Goal: Task Accomplishment & Management: Manage account settings

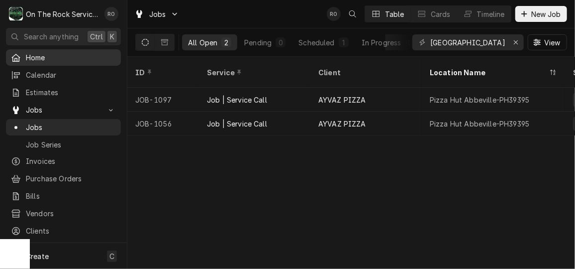
click at [53, 53] on span "Home" at bounding box center [71, 57] width 90 height 10
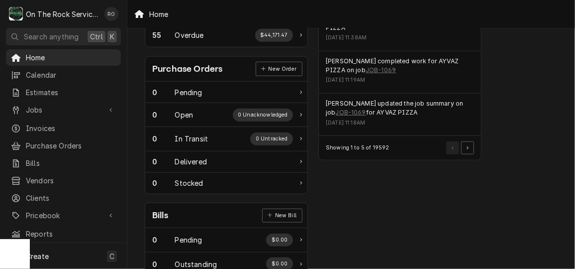
scroll to position [376, 0]
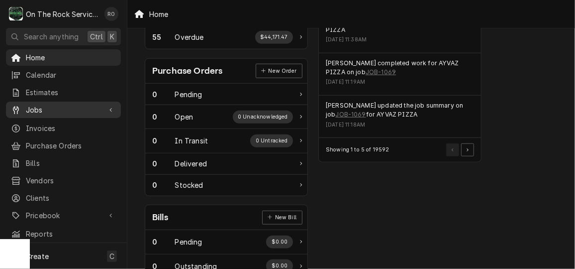
click at [34, 103] on div "Jobs" at bounding box center [63, 109] width 111 height 12
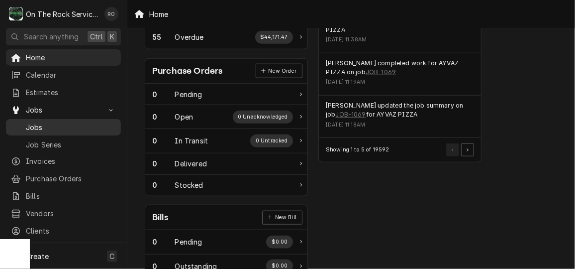
click at [46, 125] on span "Jobs" at bounding box center [71, 127] width 90 height 10
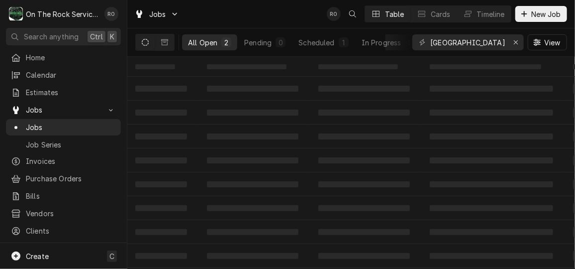
click at [528, 59] on td "‌" at bounding box center [493, 67] width 143 height 20
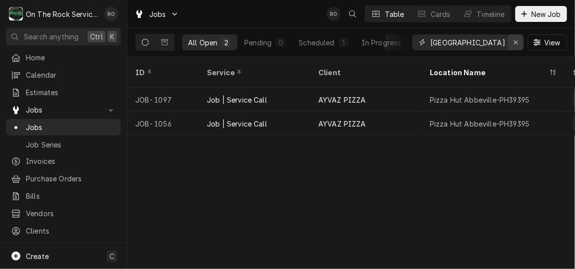
click at [523, 45] on button "Erase input" at bounding box center [516, 42] width 16 height 16
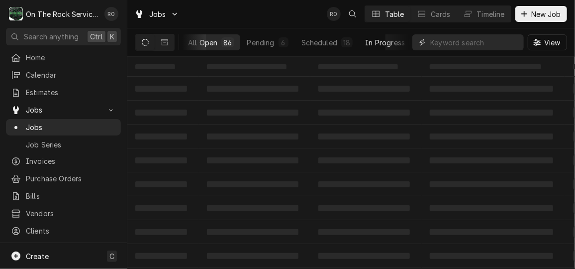
scroll to position [0, 134]
click at [359, 49] on button "Completed 20" at bounding box center [381, 42] width 66 height 16
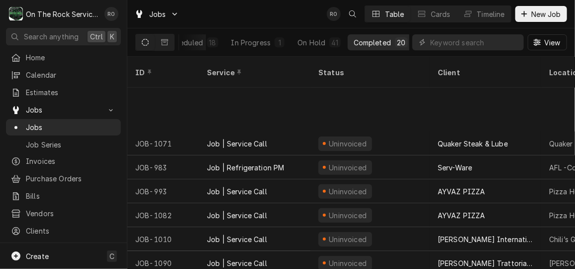
scroll to position [290, 0]
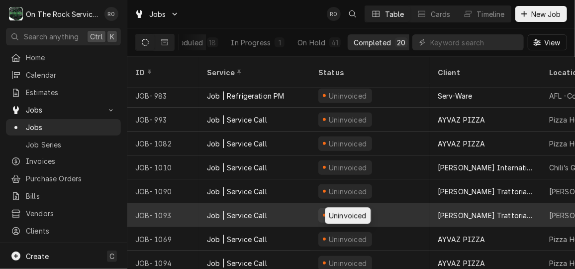
click at [351, 210] on div "Uninvoiced" at bounding box center [348, 215] width 40 height 10
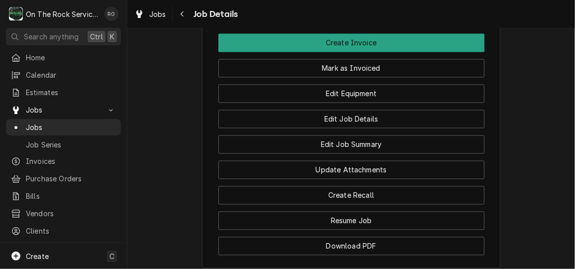
scroll to position [778, 0]
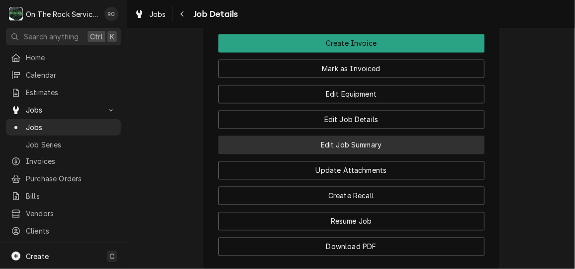
click at [410, 154] on button "Edit Job Summary" at bounding box center [351, 145] width 266 height 18
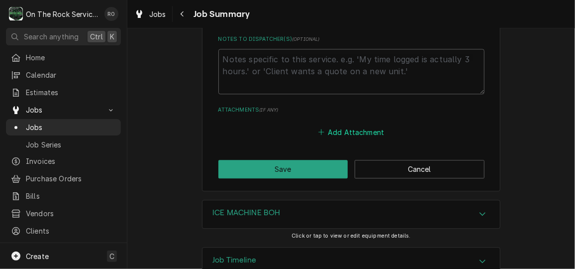
scroll to position [982, 0]
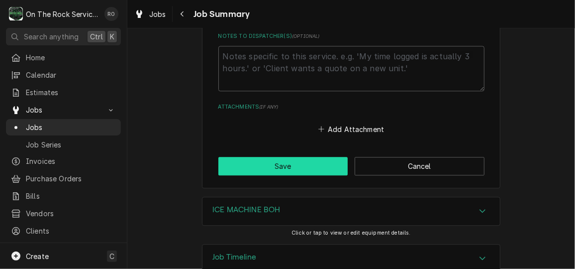
click at [302, 171] on button "Save" at bounding box center [283, 166] width 130 height 18
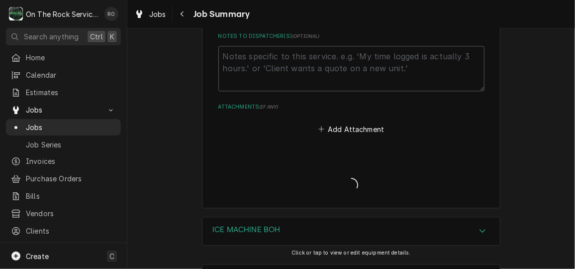
type textarea "x"
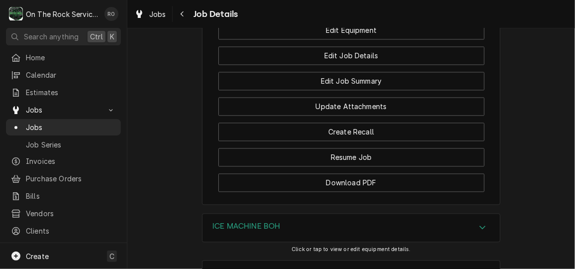
scroll to position [985, 0]
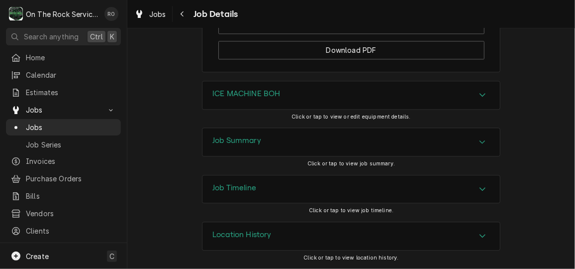
click at [395, 137] on div "Job Summary" at bounding box center [350, 142] width 297 height 28
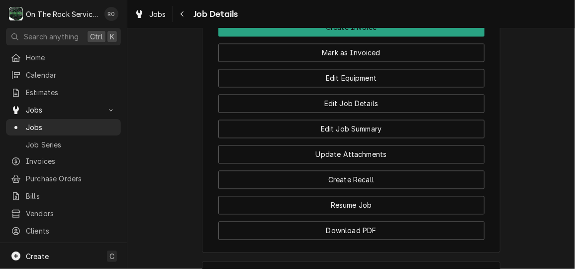
scroll to position [794, 0]
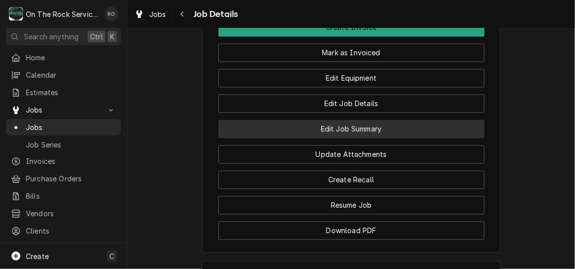
click at [379, 138] on button "Edit Job Summary" at bounding box center [351, 129] width 266 height 18
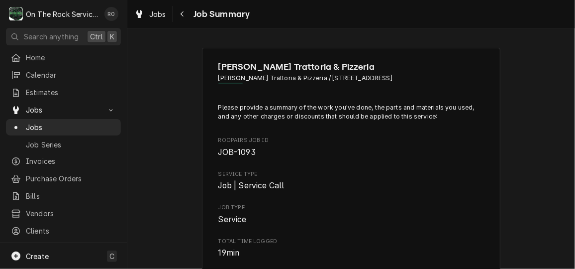
click at [379, 144] on div "Roopairs Job ID JOB-1093" at bounding box center [351, 146] width 266 height 21
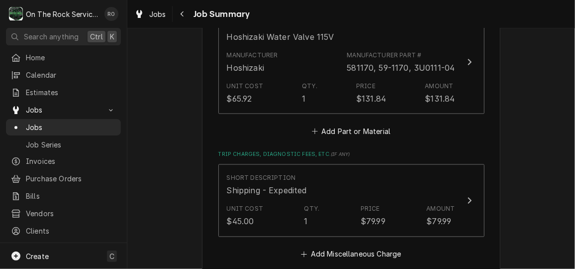
scroll to position [662, 0]
click at [375, 132] on button "Add Part or Material" at bounding box center [351, 132] width 82 height 14
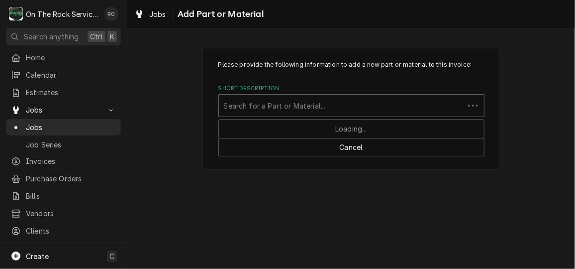
click at [355, 103] on div "Short Description" at bounding box center [341, 105] width 235 height 18
type input "413854"
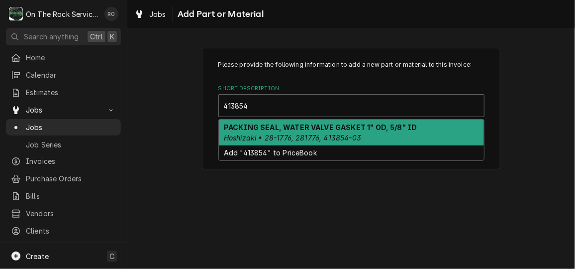
click at [360, 131] on strong "PACKING SEAL, WATER VALVE GASKET 1" OD, 5/8" ID" at bounding box center [320, 127] width 193 height 8
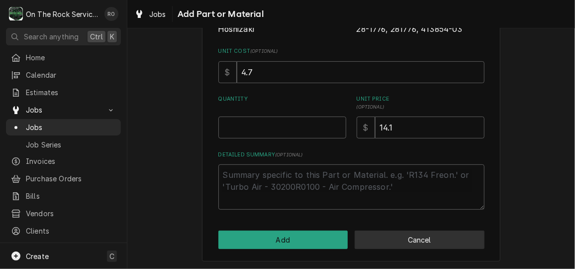
click at [433, 232] on button "Cancel" at bounding box center [420, 239] width 130 height 18
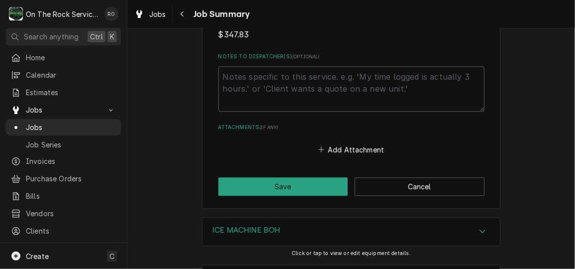
scroll to position [964, 0]
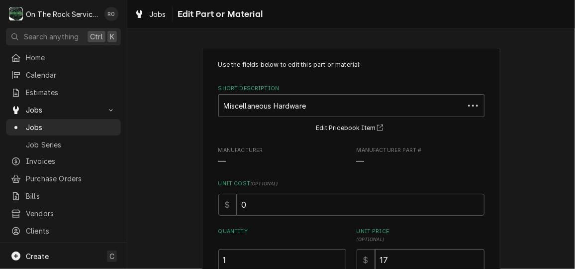
drag, startPoint x: 403, startPoint y: 256, endPoint x: 327, endPoint y: 261, distance: 75.8
click at [327, 261] on div "Quantity 1 Unit Price ( optional ) $ 17" at bounding box center [351, 248] width 266 height 43
type textarea "x"
type input "2"
type textarea "x"
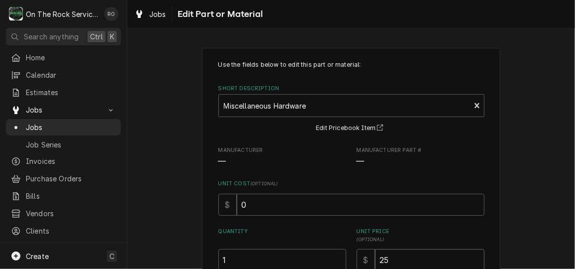
type input "25"
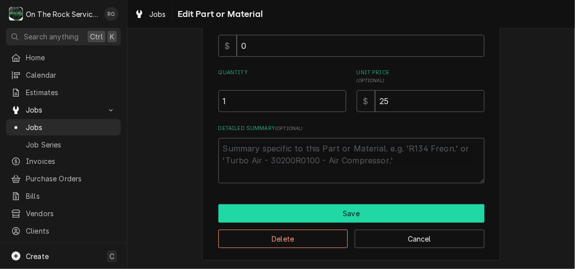
click at [334, 216] on button "Save" at bounding box center [351, 213] width 266 height 18
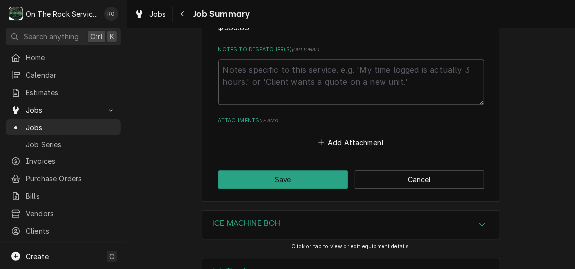
scroll to position [1003, 0]
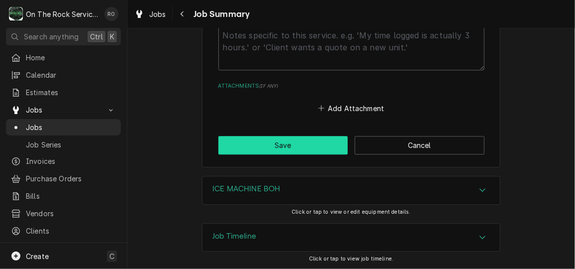
click at [302, 146] on button "Save" at bounding box center [283, 145] width 130 height 18
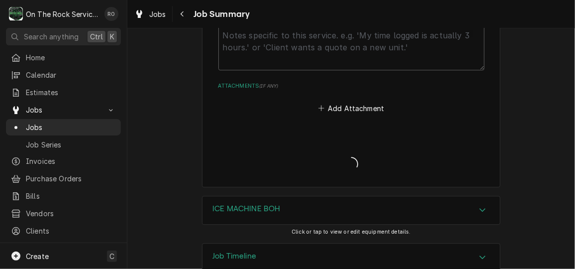
type textarea "x"
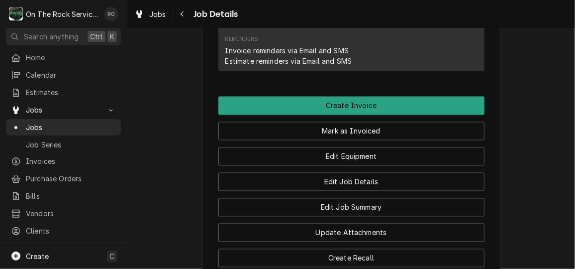
scroll to position [711, 0]
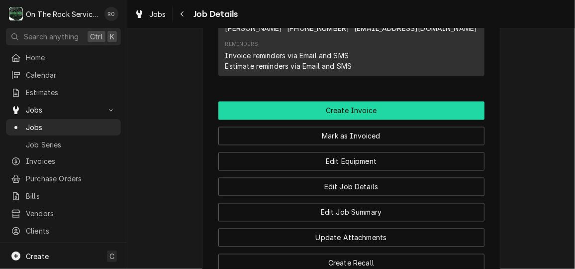
click at [408, 120] on button "Create Invoice" at bounding box center [351, 110] width 266 height 18
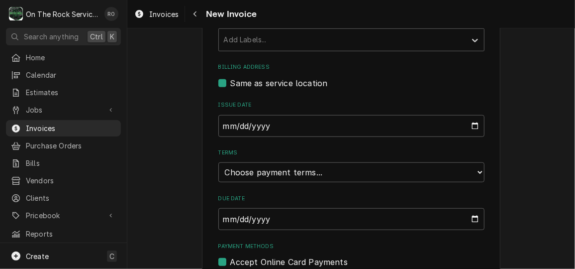
scroll to position [298, 0]
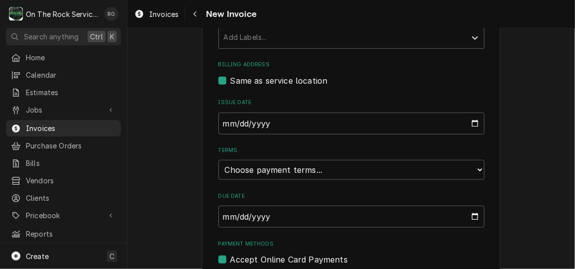
drag, startPoint x: 464, startPoint y: 163, endPoint x: 486, endPoint y: 162, distance: 22.4
click at [486, 162] on div "Please provide the following information to create your invoice: Client Details…" at bounding box center [351, 24] width 298 height 549
click at [475, 167] on select "Choose payment terms... Same Day Net 7 Net 14 Net 21 Net 30 Net 45 Net 60 Net 90" at bounding box center [351, 170] width 266 height 20
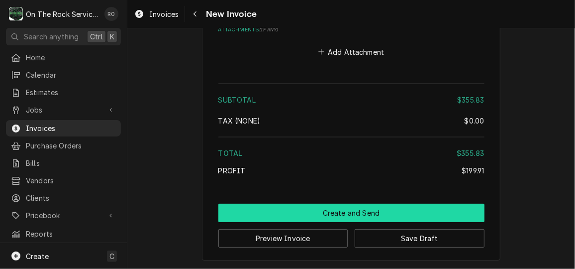
click at [376, 208] on button "Create and Send" at bounding box center [351, 212] width 266 height 18
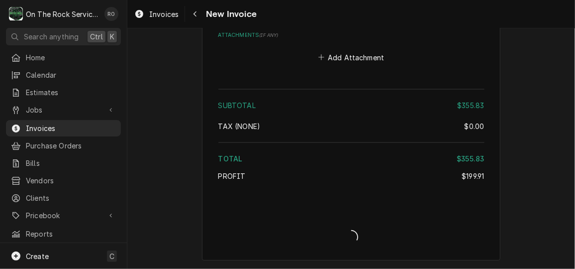
scroll to position [1580, 0]
type textarea "x"
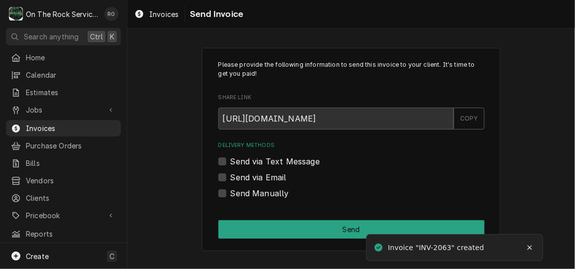
click at [232, 175] on label "Send via Email" at bounding box center [258, 177] width 56 height 12
click at [232, 175] on input "Send via Email" at bounding box center [363, 182] width 266 height 22
checkbox input "true"
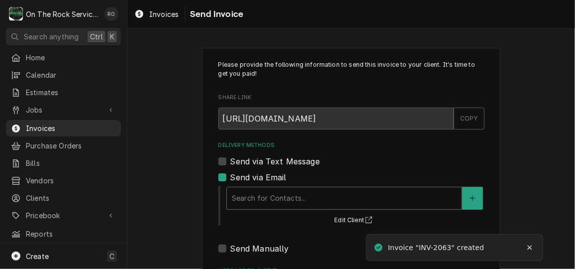
click at [257, 192] on div "Delivery Methods" at bounding box center [344, 198] width 225 height 18
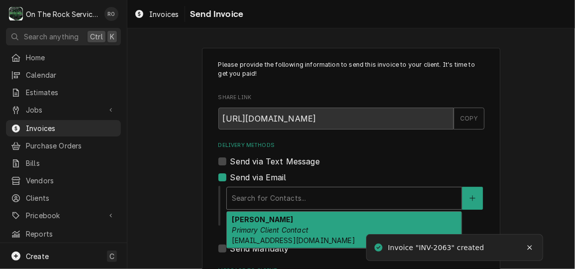
click at [260, 232] on em "Primary Client Contact" at bounding box center [270, 229] width 77 height 8
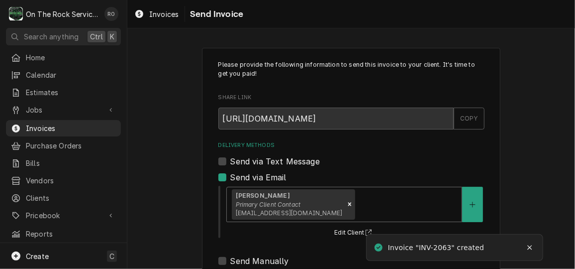
scroll to position [129, 0]
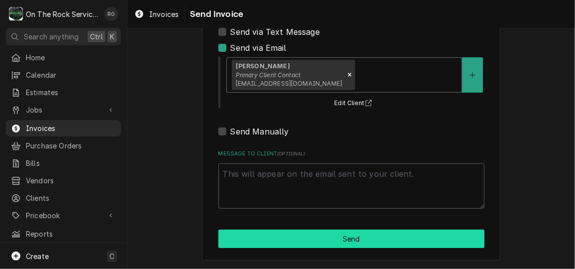
click at [262, 237] on button "Send" at bounding box center [351, 238] width 266 height 18
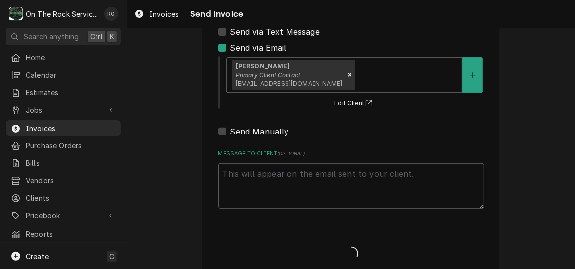
type textarea "x"
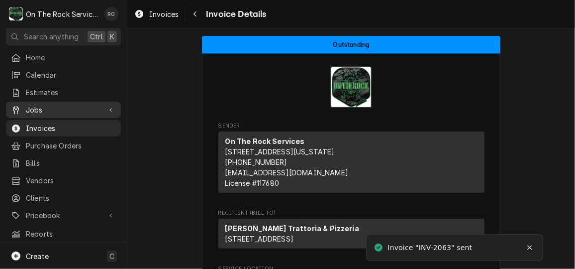
click at [42, 112] on link "Jobs" at bounding box center [63, 109] width 115 height 16
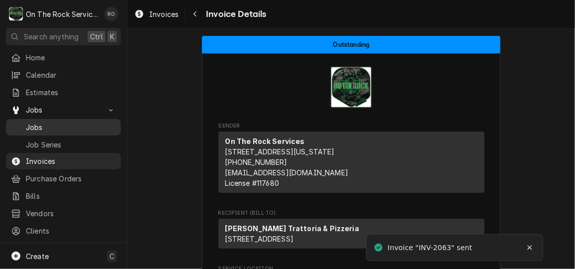
click at [45, 126] on span "Jobs" at bounding box center [71, 127] width 90 height 10
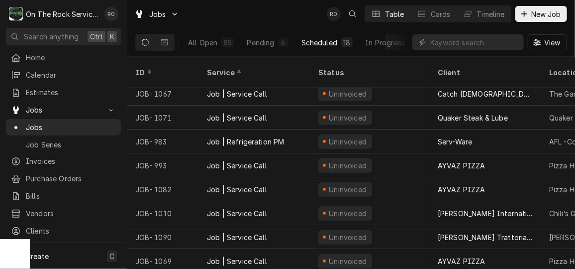
scroll to position [267, 0]
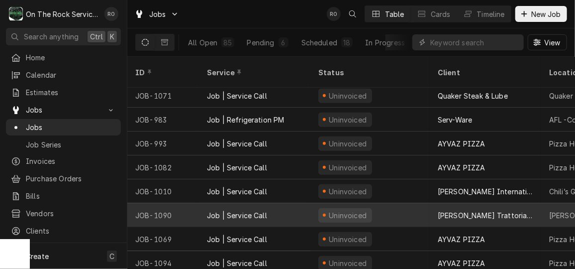
click at [375, 203] on div "Uninvoiced" at bounding box center [369, 215] width 119 height 24
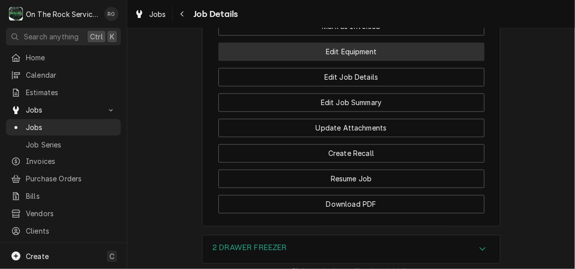
scroll to position [906, 0]
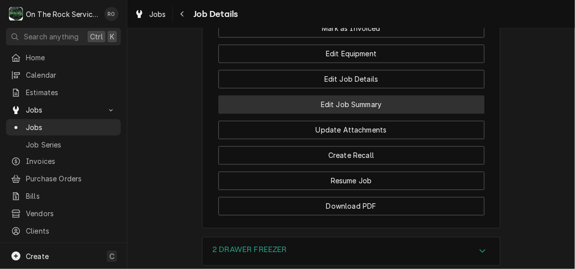
click at [383, 113] on button "Edit Job Summary" at bounding box center [351, 104] width 266 height 18
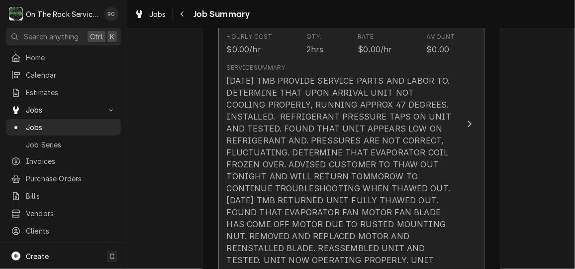
click at [427, 161] on div "[DATE] TMB PROVIDE SERVICE PARTS AND LABOR TO. DETERMINE THAT UPON ARRIVAL UNIT…" at bounding box center [341, 176] width 228 height 203
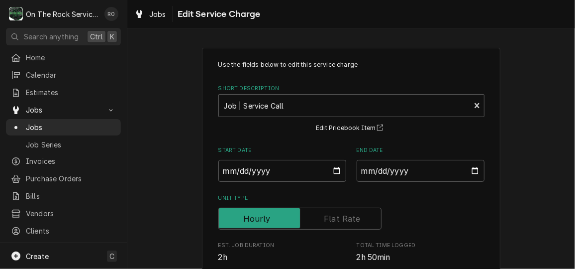
drag, startPoint x: 386, startPoint y: 196, endPoint x: 207, endPoint y: -33, distance: 291.3
click at [207, 0] on html "O On The Rock Services RO Search anything Ctrl K Home Calendar Estimates Jobs J…" at bounding box center [287, 134] width 575 height 269
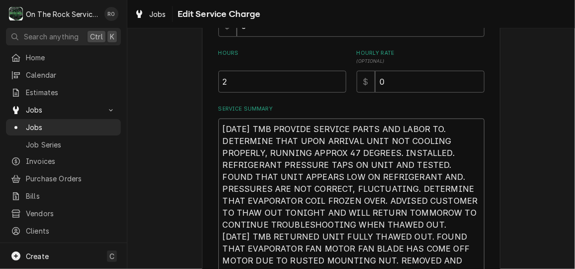
scroll to position [283, 0]
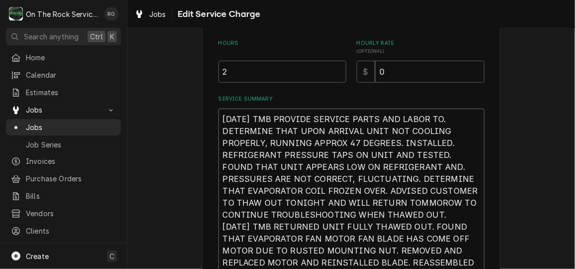
type textarea "x"
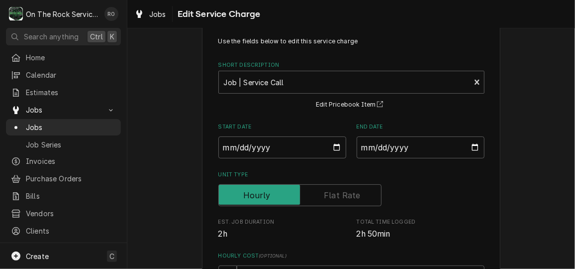
scroll to position [23, 0]
type textarea "x"
click at [378, 77] on div "Short Description" at bounding box center [345, 82] width 242 height 18
type input "incurred"
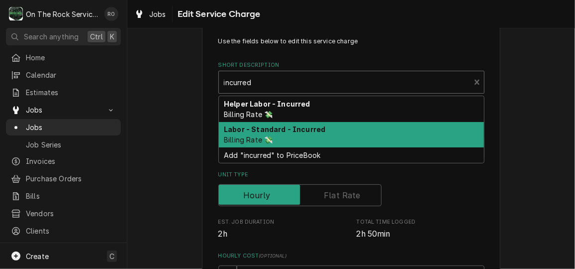
click at [382, 136] on div "Labor - Standard - Incurred Billing Rate 💸" at bounding box center [351, 135] width 265 height 26
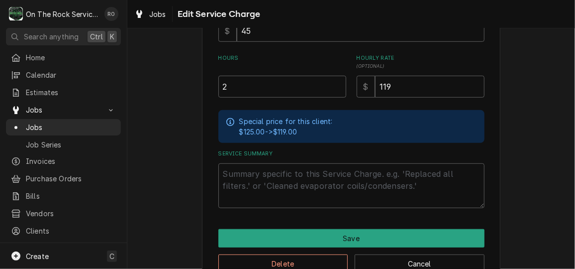
scroll to position [270, 0]
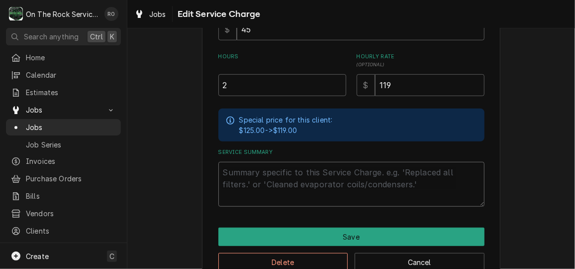
click at [349, 177] on textarea "Service Summary" at bounding box center [351, 184] width 266 height 45
paste textarea "9/23/25 TMB PROVIDE SERVICE PARTS AND LABOR TO. DETERMINE THAT UPON ARRIVAL UNI…"
type textarea "x"
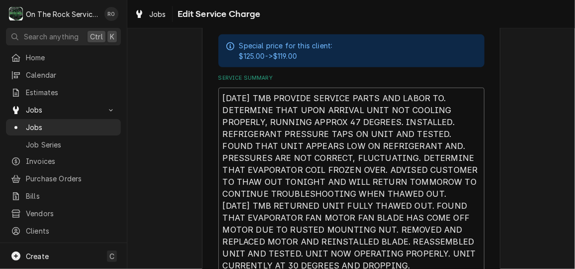
scroll to position [436, 0]
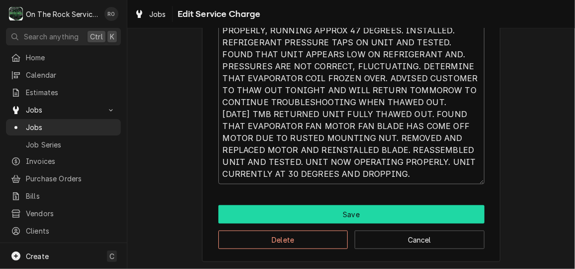
type textarea "9/23/25 TMB PROVIDE SERVICE PARTS AND LABOR TO. DETERMINE THAT UPON ARRIVAL UNI…"
click at [405, 221] on button "Save" at bounding box center [351, 214] width 266 height 18
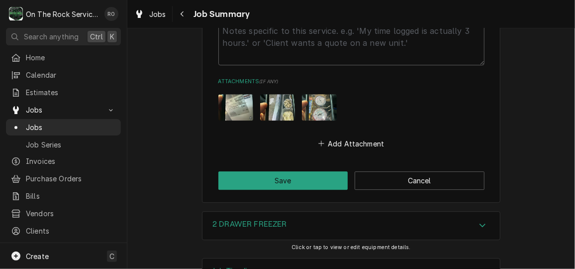
scroll to position [1213, 0]
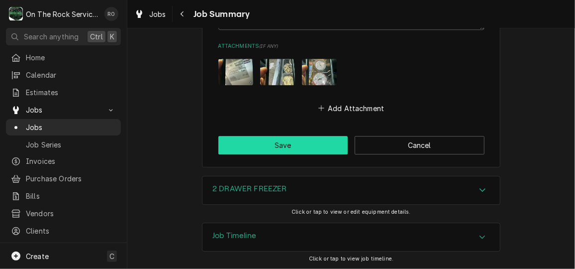
click at [299, 137] on button "Save" at bounding box center [283, 145] width 130 height 18
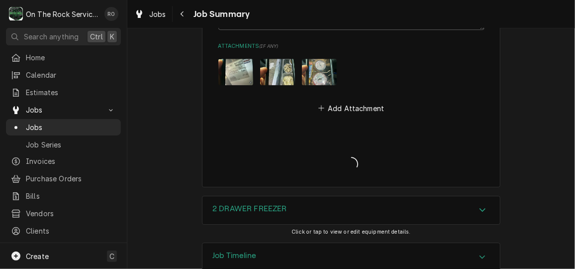
type textarea "x"
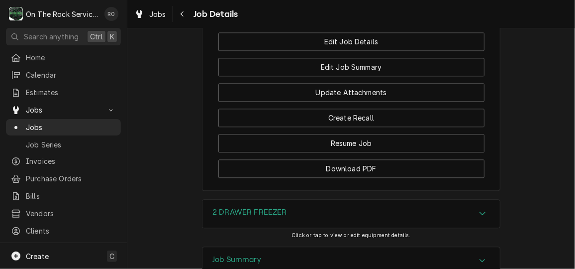
scroll to position [939, 0]
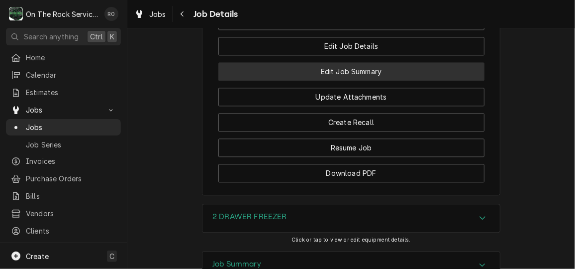
click at [421, 81] on button "Edit Job Summary" at bounding box center [351, 71] width 266 height 18
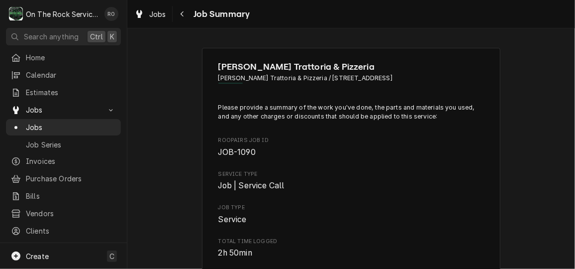
type textarea "x"
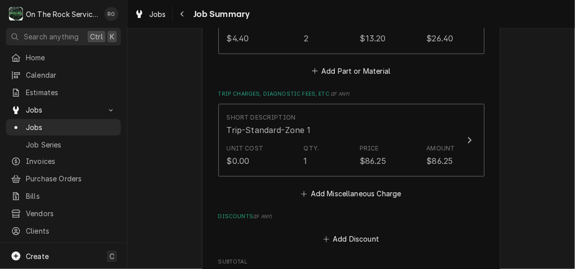
scroll to position [912, 0]
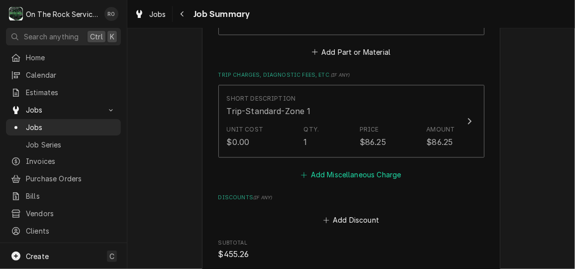
click at [390, 171] on button "Add Miscellaneous Charge" at bounding box center [350, 175] width 103 height 14
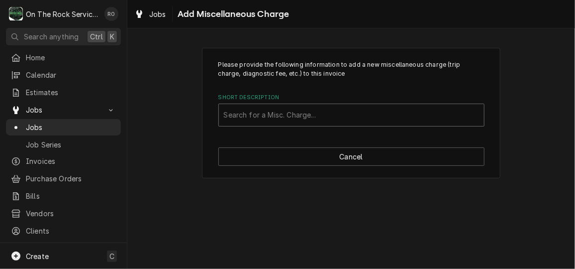
click at [350, 112] on div "Short Description" at bounding box center [351, 115] width 255 height 18
type input "return"
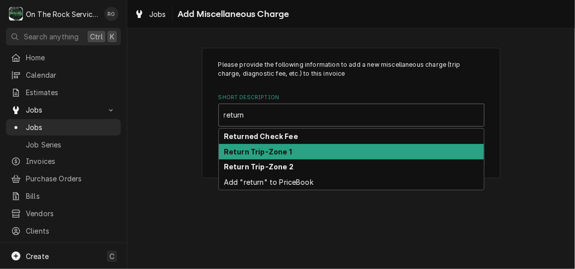
click at [349, 148] on div "Return Trip-Zone 1" at bounding box center [351, 151] width 265 height 15
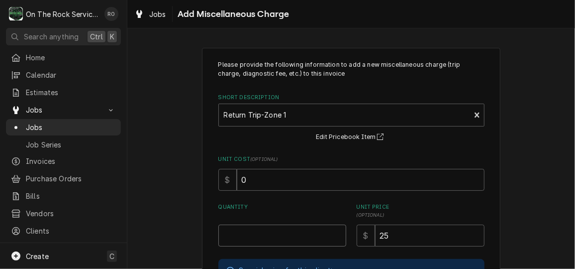
click at [292, 230] on input "Quantity" at bounding box center [282, 235] width 128 height 22
type textarea "x"
type input "1"
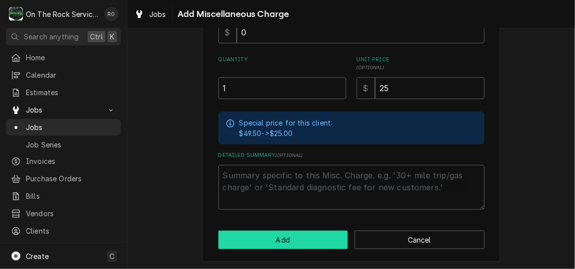
click at [317, 236] on button "Add" at bounding box center [283, 239] width 130 height 18
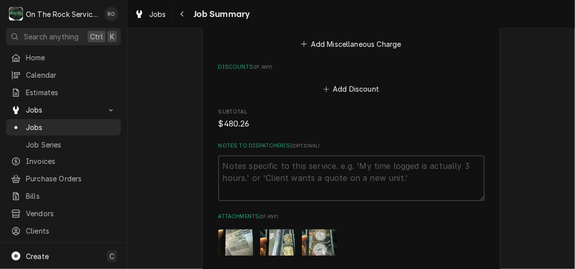
scroll to position [1291, 0]
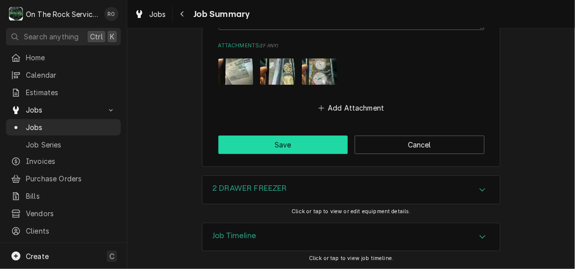
click at [303, 148] on button "Save" at bounding box center [283, 144] width 130 height 18
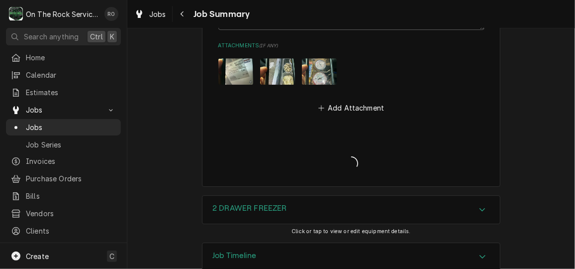
type textarea "x"
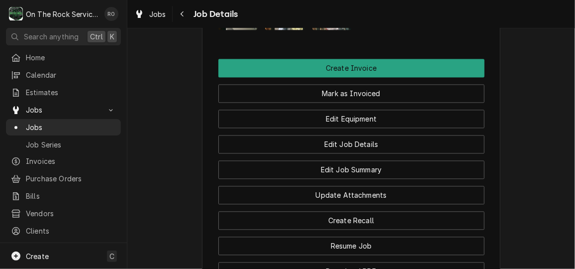
scroll to position [840, 0]
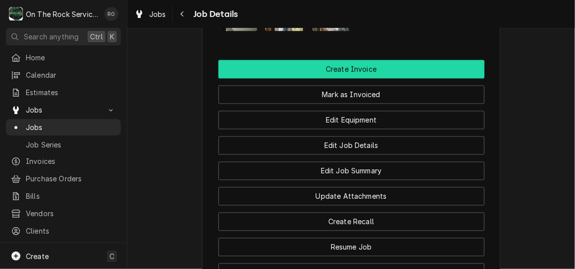
click at [421, 78] on button "Create Invoice" at bounding box center [351, 69] width 266 height 18
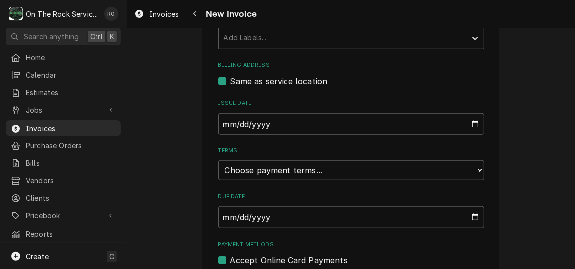
scroll to position [336, 0]
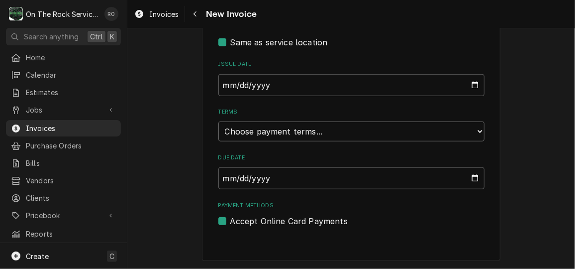
click at [425, 134] on select "Choose payment terms... Same Day Net 7 Net 14 Net 21 Net 30 Net 45 Net 60 Net 90" at bounding box center [351, 131] width 266 height 20
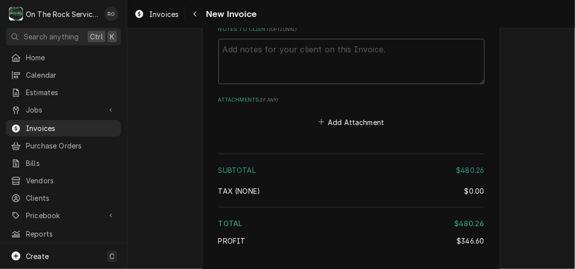
scroll to position [1865, 0]
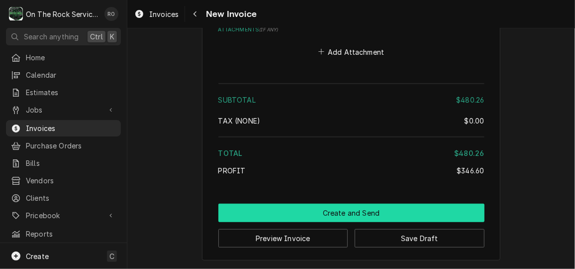
click at [389, 208] on button "Create and Send" at bounding box center [351, 212] width 266 height 18
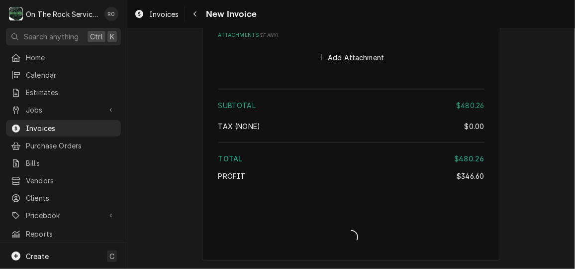
scroll to position [1859, 0]
type textarea "x"
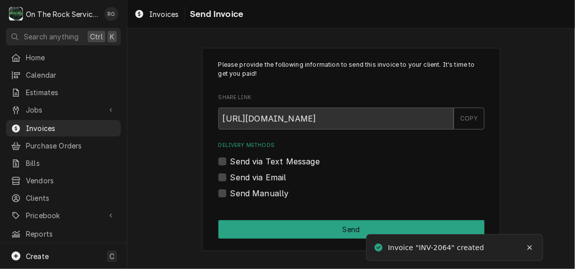
click at [248, 177] on label "Send via Email" at bounding box center [258, 177] width 56 height 12
click at [248, 177] on input "Send via Email" at bounding box center [363, 182] width 266 height 22
checkbox input "true"
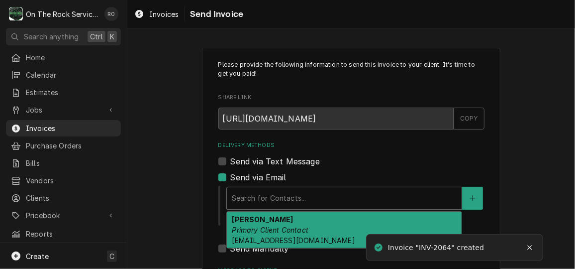
click at [250, 190] on div "Delivery Methods" at bounding box center [344, 198] width 225 height 18
click at [254, 230] on em "Primary Client Contact" at bounding box center [270, 229] width 77 height 8
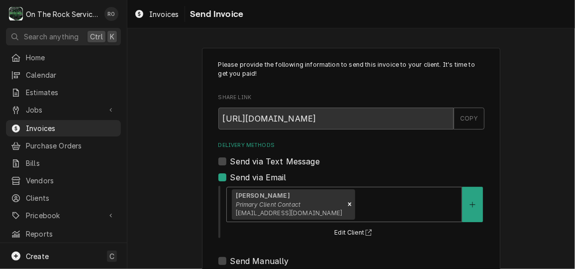
scroll to position [129, 0]
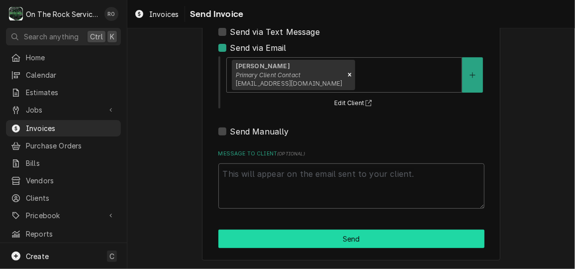
click at [284, 239] on button "Send" at bounding box center [351, 238] width 266 height 18
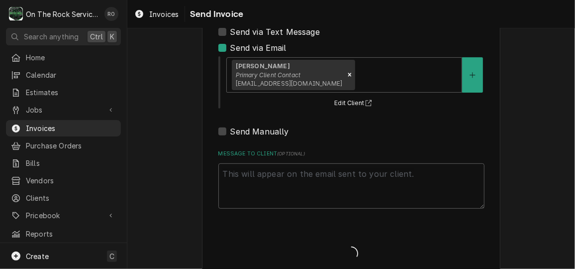
type textarea "x"
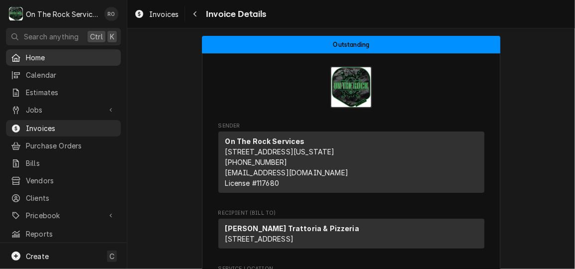
click at [38, 56] on span "Home" at bounding box center [71, 57] width 90 height 10
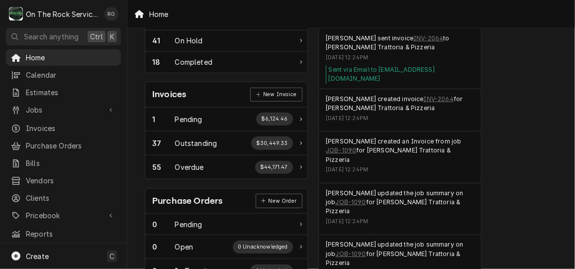
scroll to position [283, 0]
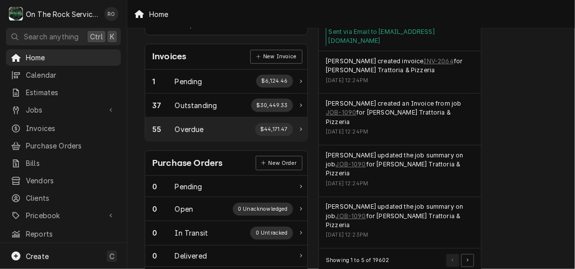
click at [214, 123] on div "55 Overdue $44,171.47" at bounding box center [222, 129] width 141 height 13
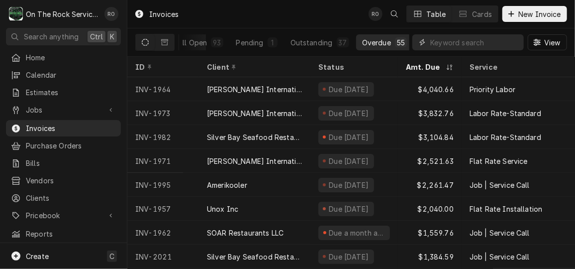
click at [432, 47] on input "Dynamic Content Wrapper" at bounding box center [474, 42] width 89 height 16
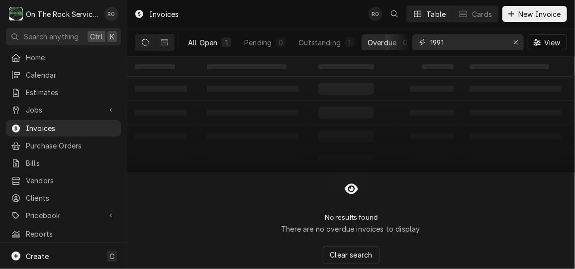
type input "1991"
click at [202, 46] on div "All Open" at bounding box center [202, 42] width 29 height 10
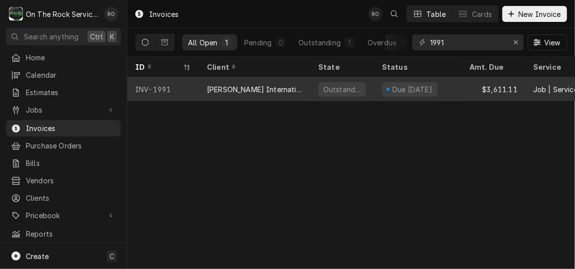
click at [218, 89] on div "[PERSON_NAME] International Inc" at bounding box center [254, 89] width 95 height 10
click at [257, 89] on div "[PERSON_NAME] International Inc" at bounding box center [254, 89] width 95 height 10
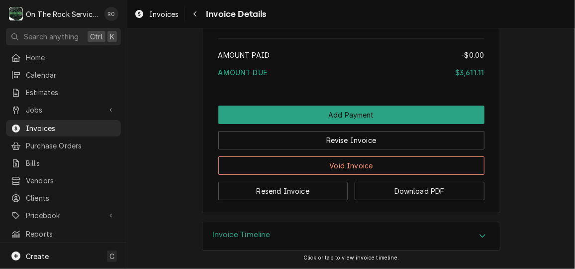
scroll to position [2787, 0]
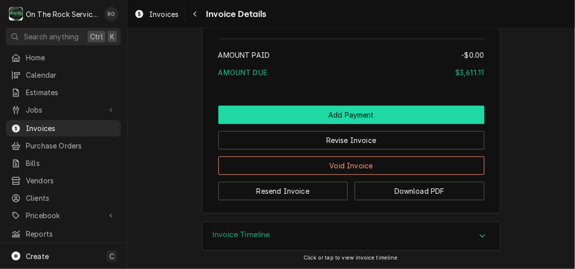
click at [419, 124] on button "Add Payment" at bounding box center [351, 114] width 266 height 18
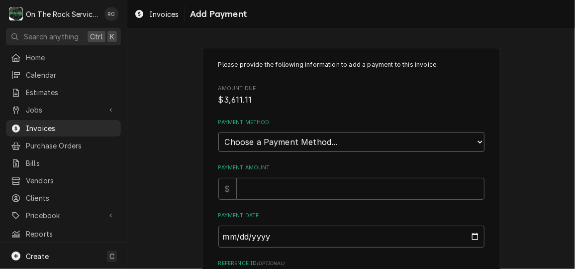
click at [421, 135] on select "Choose a Payment Method... Cash Check Credit/Debit Card ACH/eCheck Other" at bounding box center [351, 142] width 266 height 20
select select "4"
click at [218, 132] on select "Choose a Payment Method... Cash Check Credit/Debit Card ACH/eCheck Other" at bounding box center [351, 142] width 266 height 20
click at [378, 193] on input "Payment Amount" at bounding box center [361, 189] width 248 height 22
type textarea "x"
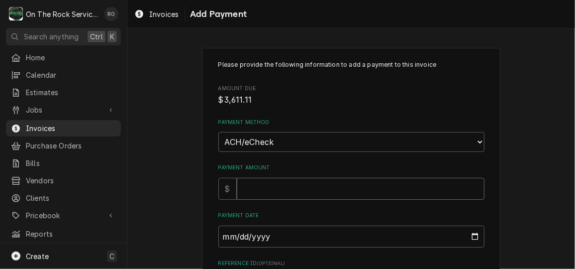
type input "3"
type textarea "x"
type input "36"
type textarea "x"
type input "361"
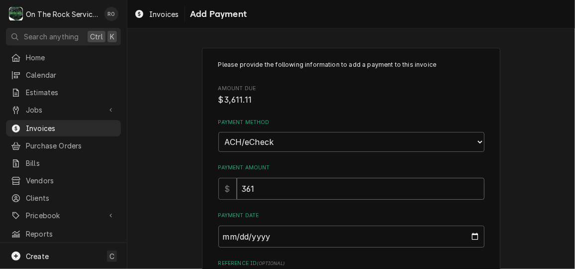
type textarea "x"
type input "3611"
type textarea "x"
type input "3611.1"
type textarea "x"
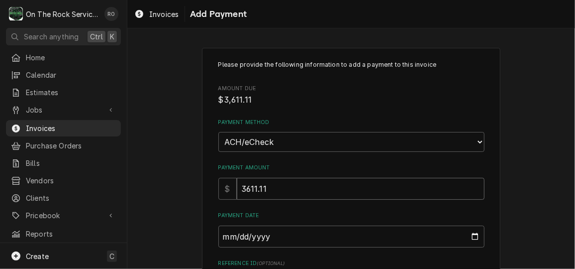
type input "3611.11"
drag, startPoint x: 382, startPoint y: 237, endPoint x: 373, endPoint y: 237, distance: 9.9
click at [373, 237] on input "Payment Date" at bounding box center [351, 236] width 266 height 22
click at [473, 235] on input "Payment Date" at bounding box center [351, 236] width 266 height 22
type input "[DATE]"
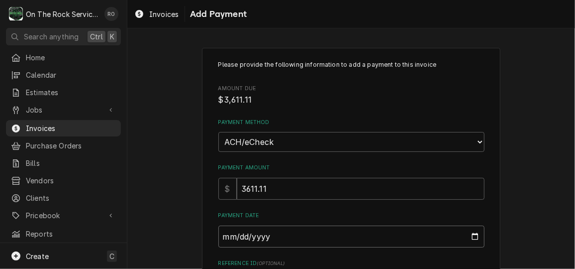
scroll to position [157, 0]
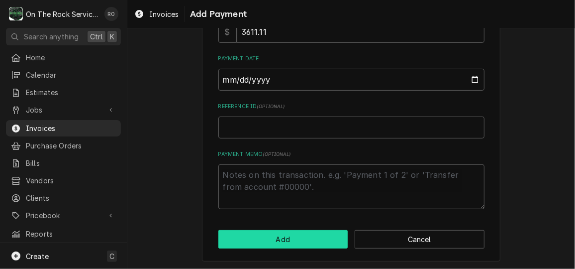
click at [271, 242] on button "Add" at bounding box center [283, 239] width 130 height 18
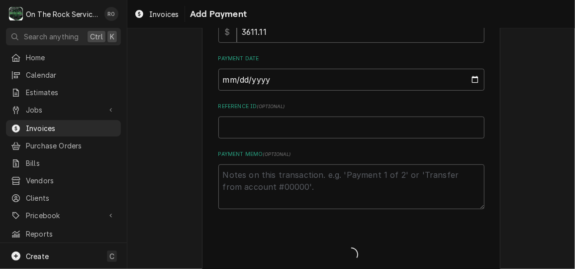
type textarea "x"
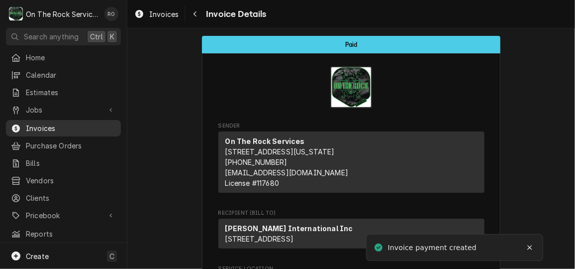
click at [70, 125] on span "Invoices" at bounding box center [71, 128] width 90 height 10
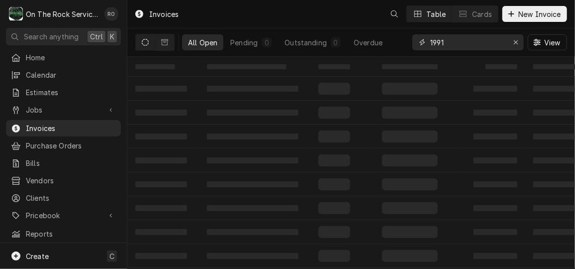
click at [449, 39] on input "1991" at bounding box center [467, 42] width 75 height 16
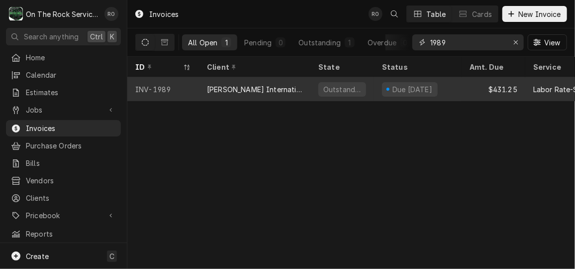
type input "1989"
click at [326, 80] on div "Outstanding" at bounding box center [342, 89] width 64 height 24
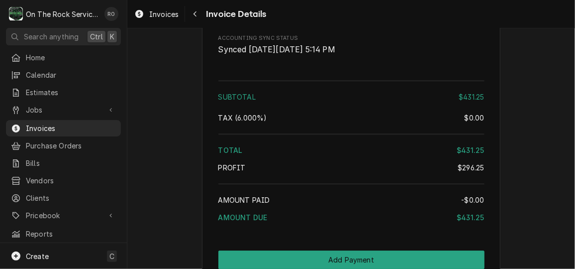
scroll to position [1360, 0]
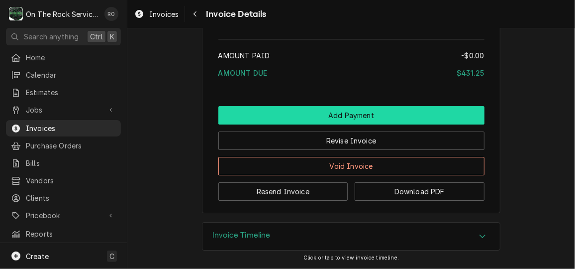
click at [373, 120] on button "Add Payment" at bounding box center [351, 115] width 266 height 18
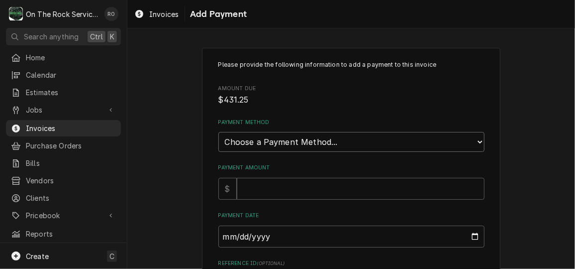
click at [374, 144] on select "Choose a Payment Method... Cash Check Credit/Debit Card ACH/eCheck Other" at bounding box center [351, 142] width 266 height 20
select select "4"
click at [218, 132] on select "Choose a Payment Method... Cash Check Credit/Debit Card ACH/eCheck Other" at bounding box center [351, 142] width 266 height 20
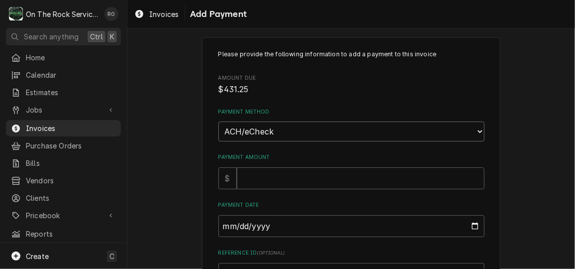
scroll to position [10, 0]
click at [303, 181] on input "Payment Amount" at bounding box center [361, 178] width 248 height 22
type textarea "x"
type input "4"
type textarea "x"
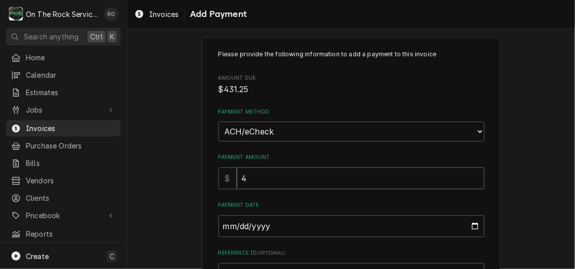
type input "43"
type textarea "x"
type input "431"
type textarea "x"
type input "431.2"
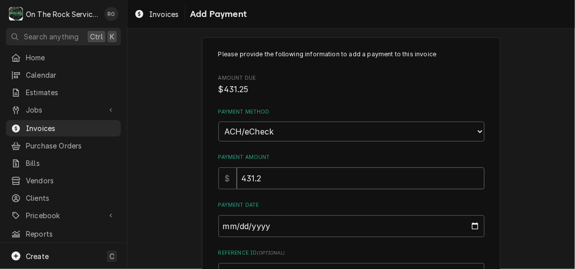
type textarea "x"
type input "431.25"
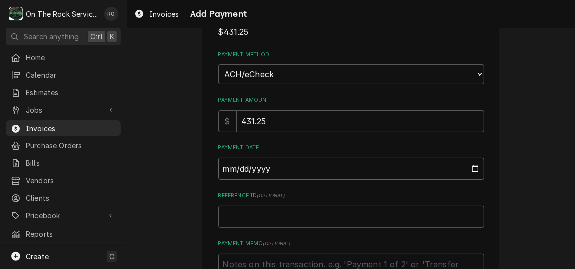
click at [471, 167] on input "Payment Date" at bounding box center [351, 169] width 266 height 22
type input "2025-09-15"
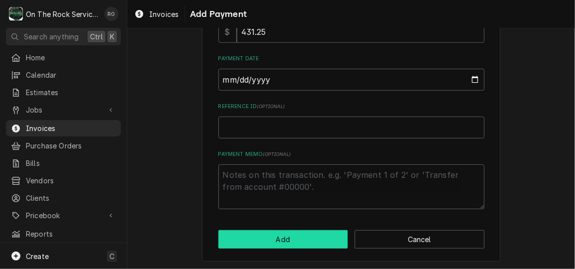
click at [292, 242] on button "Add" at bounding box center [283, 239] width 130 height 18
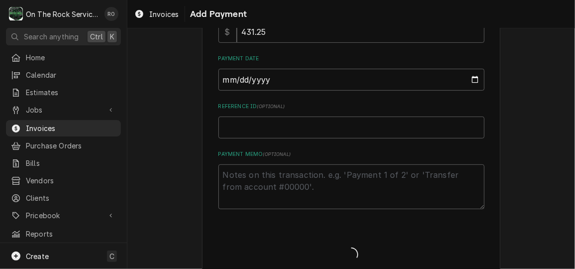
type textarea "x"
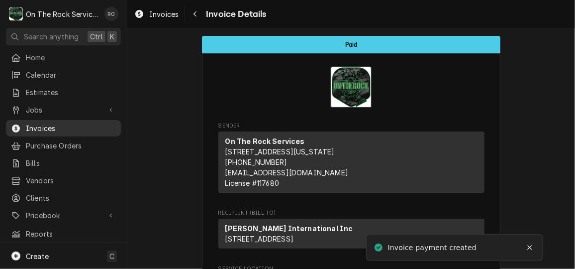
click at [45, 127] on span "Invoices" at bounding box center [71, 128] width 90 height 10
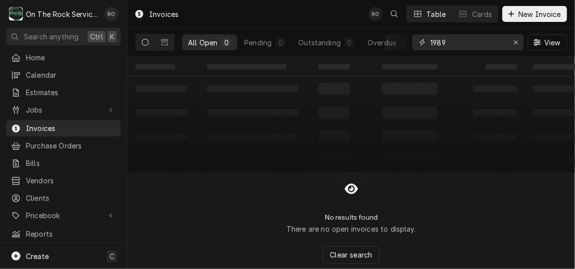
click at [446, 39] on input "1989" at bounding box center [467, 42] width 75 height 16
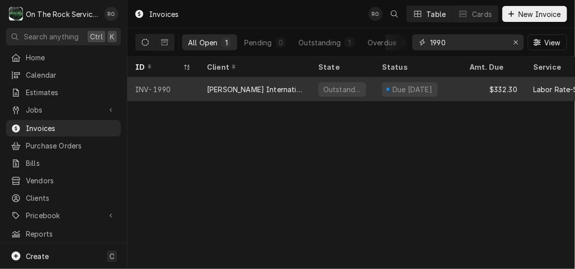
type input "1990"
click at [285, 80] on div "[PERSON_NAME] International Inc" at bounding box center [254, 89] width 111 height 24
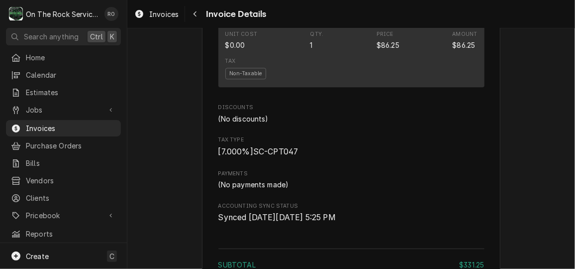
scroll to position [1429, 0]
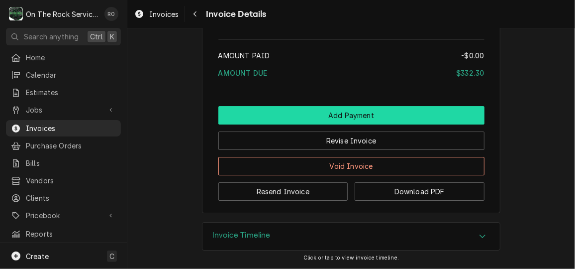
click at [322, 116] on button "Add Payment" at bounding box center [351, 115] width 266 height 18
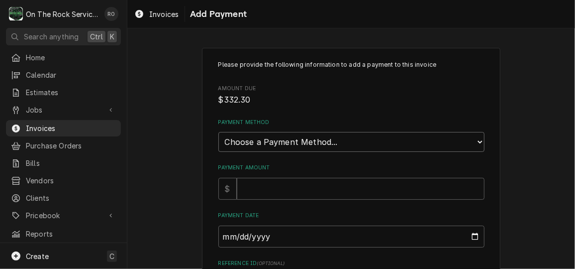
click at [295, 145] on select "Choose a Payment Method... Cash Check Credit/Debit Card ACH/eCheck Other" at bounding box center [351, 142] width 266 height 20
select select "4"
click at [218, 132] on select "Choose a Payment Method... Cash Check Credit/Debit Card ACH/eCheck Other" at bounding box center [351, 142] width 266 height 20
click at [291, 195] on input "Payment Amount" at bounding box center [361, 189] width 248 height 22
type textarea "x"
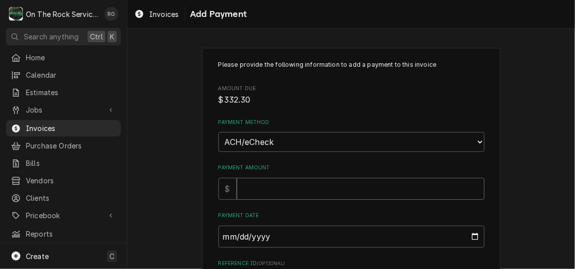
type input "3"
type textarea "x"
type input "33"
type textarea "x"
type input "332"
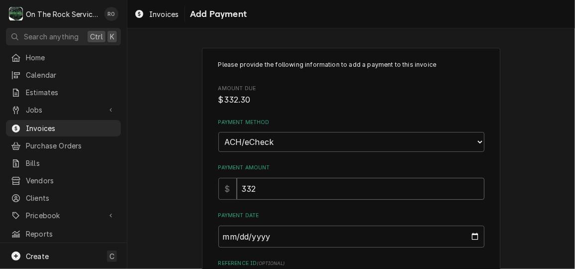
type textarea "x"
type input "332.3"
type textarea "x"
type input "332.30"
click at [470, 235] on input "Payment Date" at bounding box center [351, 236] width 266 height 22
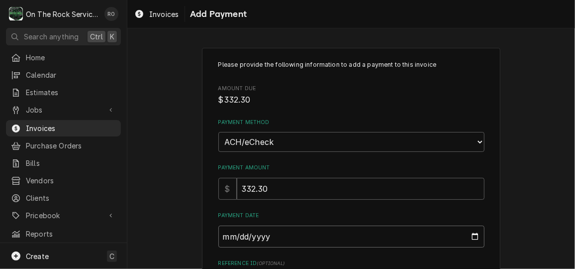
type textarea "x"
type input "2025-09-15"
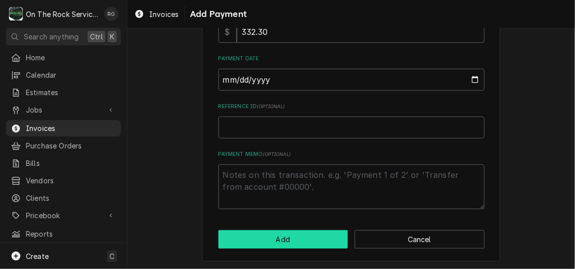
click at [277, 238] on button "Add" at bounding box center [283, 239] width 130 height 18
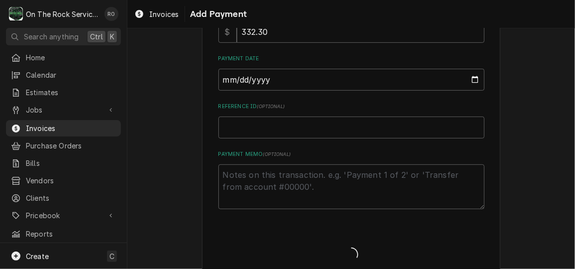
type textarea "x"
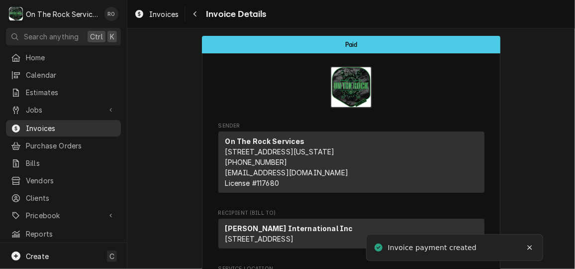
click at [49, 123] on span "Invoices" at bounding box center [71, 128] width 90 height 10
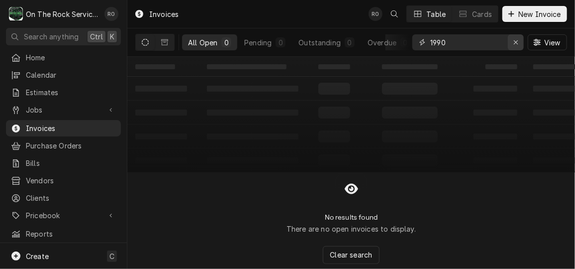
click at [516, 39] on icon "Erase input" at bounding box center [515, 42] width 5 height 7
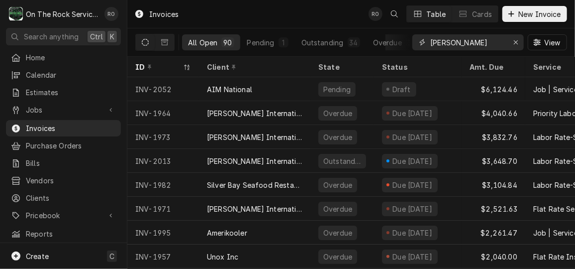
type input "[PERSON_NAME]"
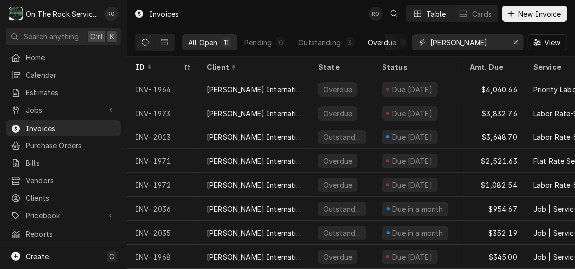
scroll to position [0, 6]
click at [377, 48] on button "Overdue 8" at bounding box center [382, 42] width 55 height 16
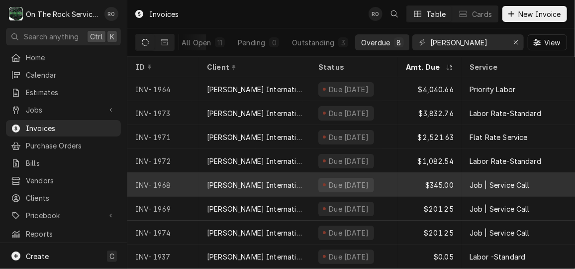
scroll to position [0, 0]
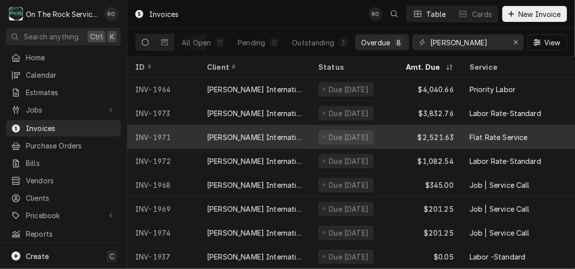
click at [268, 135] on div "[PERSON_NAME] International Inc" at bounding box center [254, 137] width 95 height 10
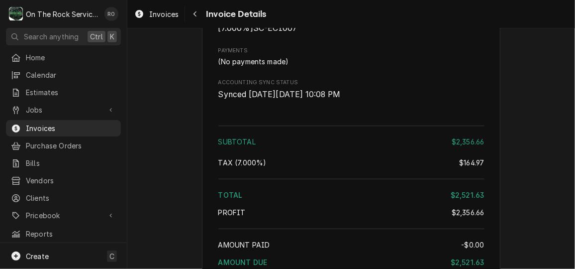
scroll to position [1076, 0]
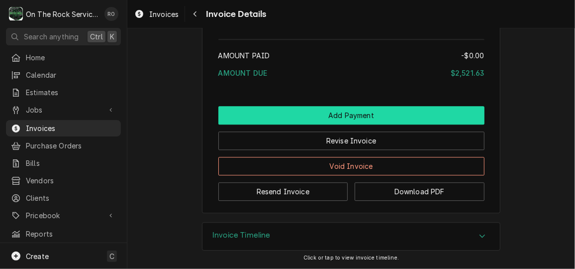
click at [409, 117] on button "Add Payment" at bounding box center [351, 115] width 266 height 18
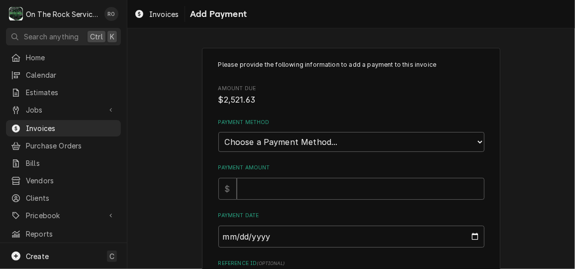
click at [393, 130] on div "Payment Method Choose a Payment Method... Cash Check Credit/Debit Card ACH/eChe…" at bounding box center [351, 134] width 266 height 33
click at [393, 133] on select "Choose a Payment Method... Cash Check Credit/Debit Card ACH/eCheck Other" at bounding box center [351, 142] width 266 height 20
select select "4"
click at [218, 132] on select "Choose a Payment Method... Cash Check Credit/Debit Card ACH/eCheck Other" at bounding box center [351, 142] width 266 height 20
click at [315, 188] on input "Payment Amount" at bounding box center [361, 189] width 248 height 22
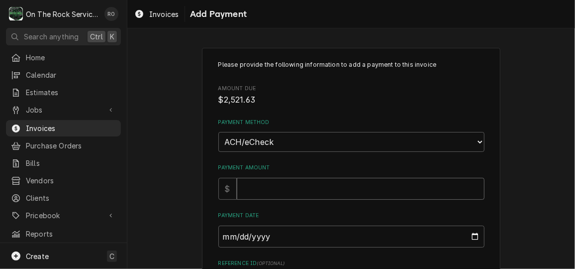
type textarea "x"
type input "2"
type textarea "x"
type input "25"
type textarea "x"
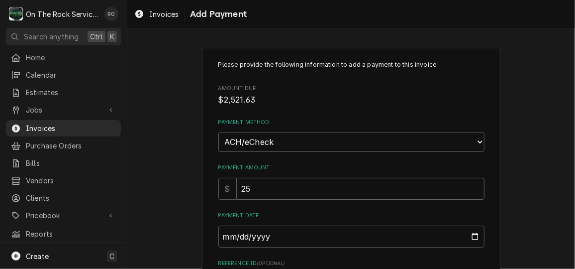
type input "252"
type textarea "x"
type input "2521"
type textarea "x"
type input "2521.6"
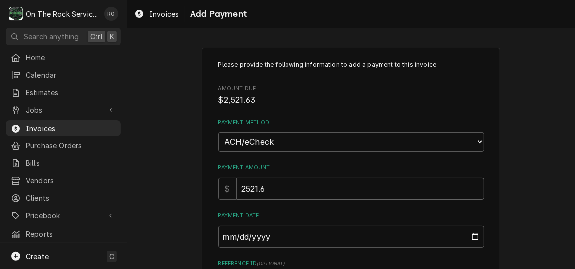
type textarea "x"
type input "2521.63"
click at [470, 233] on input "Payment Date" at bounding box center [351, 236] width 266 height 22
type input "2025-09-08"
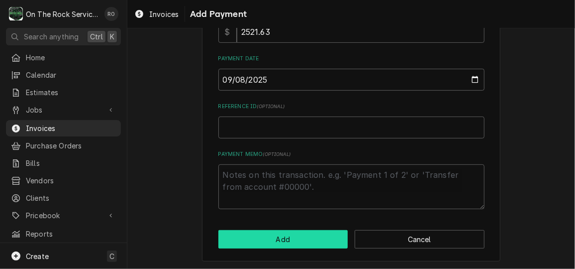
drag, startPoint x: 319, startPoint y: 242, endPoint x: 297, endPoint y: 235, distance: 22.3
click at [297, 235] on button "Add" at bounding box center [283, 239] width 130 height 18
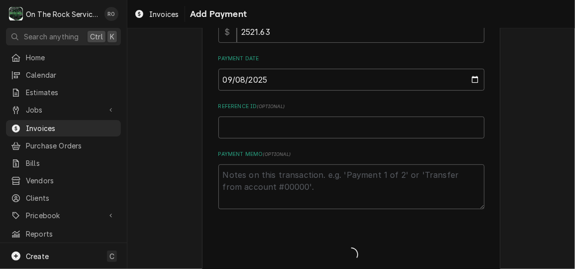
type textarea "x"
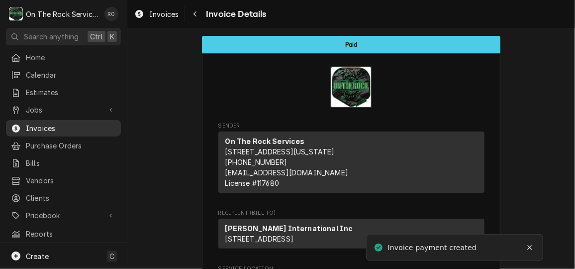
click at [57, 123] on span "Invoices" at bounding box center [71, 128] width 90 height 10
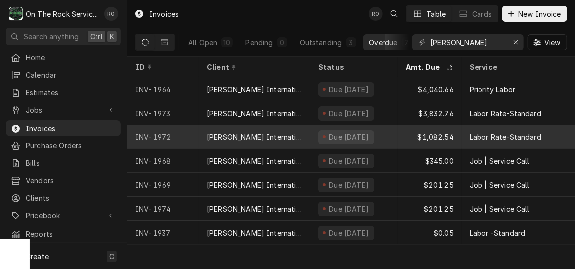
click at [158, 136] on div "INV-1972" at bounding box center [163, 137] width 72 height 24
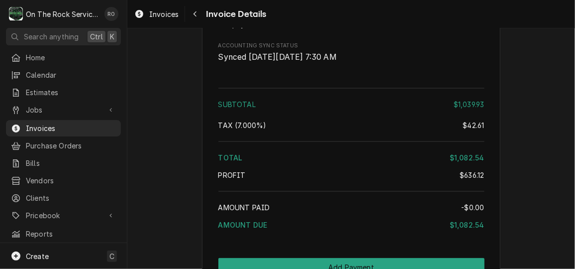
scroll to position [1685, 0]
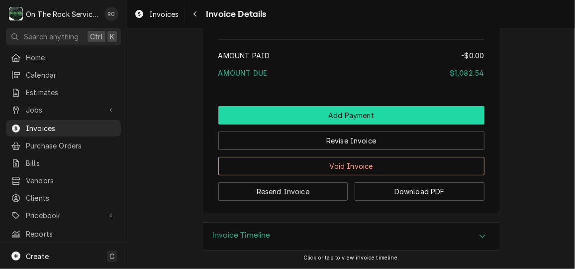
click at [334, 108] on button "Add Payment" at bounding box center [351, 115] width 266 height 18
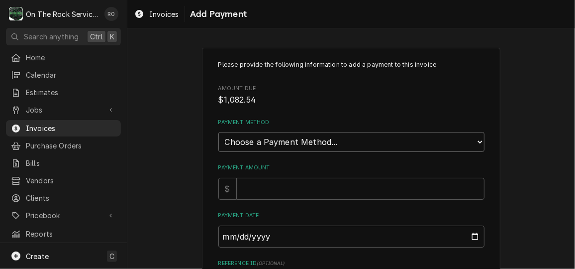
click at [341, 137] on select "Choose a Payment Method... Cash Check Credit/Debit Card ACH/eCheck Other" at bounding box center [351, 142] width 266 height 20
select select "4"
click at [218, 132] on select "Choose a Payment Method... Cash Check Credit/Debit Card ACH/eCheck Other" at bounding box center [351, 142] width 266 height 20
click at [402, 188] on input "Payment Amount" at bounding box center [361, 189] width 248 height 22
type textarea "x"
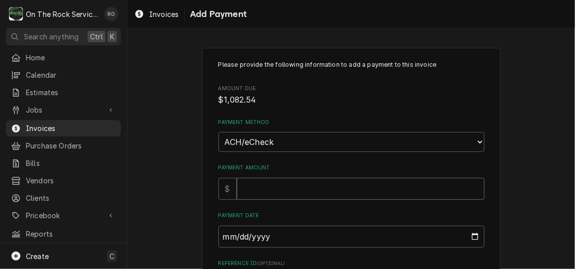
type input "1"
type textarea "x"
type input "10"
type textarea "x"
type input "108"
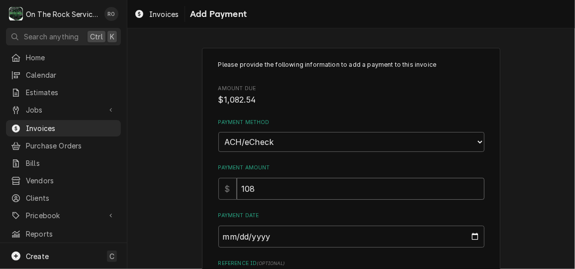
type textarea "x"
type input "1082"
type textarea "x"
type input "1082.5"
type textarea "x"
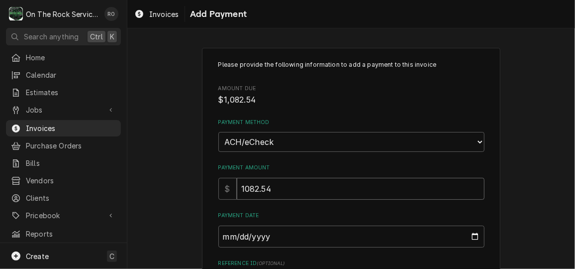
type input "1082.54"
click at [470, 235] on input "Payment Date" at bounding box center [351, 236] width 266 height 22
type textarea "x"
type input "2025-09-08"
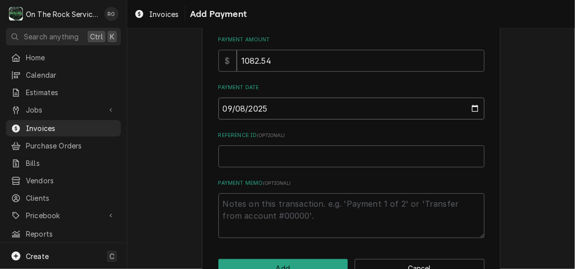
scroll to position [157, 0]
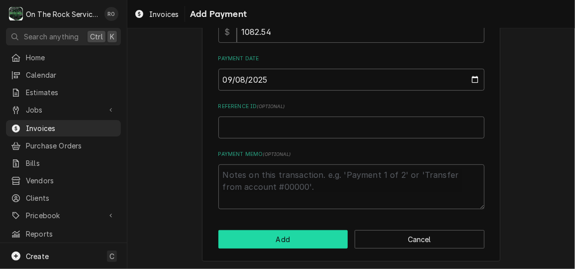
click at [298, 231] on button "Add" at bounding box center [283, 239] width 130 height 18
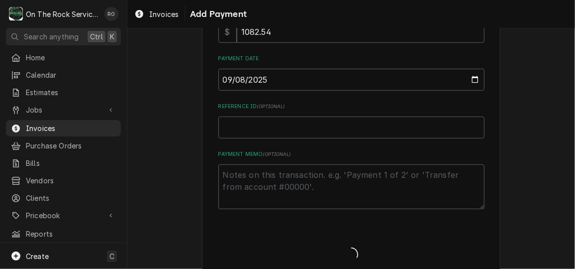
type textarea "x"
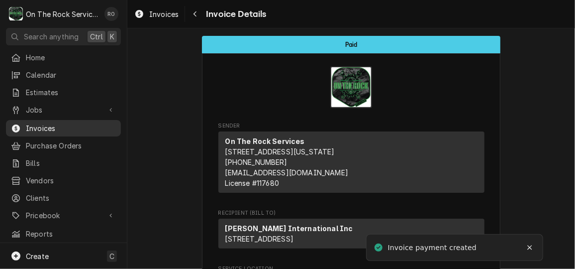
click at [57, 125] on span "Invoices" at bounding box center [71, 128] width 90 height 10
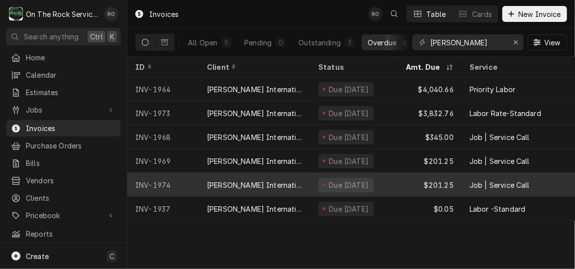
click at [187, 181] on div "INV-1974" at bounding box center [163, 185] width 72 height 24
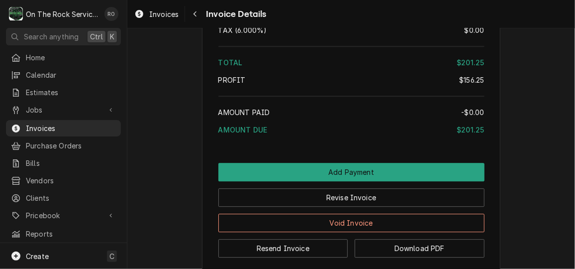
scroll to position [1106, 0]
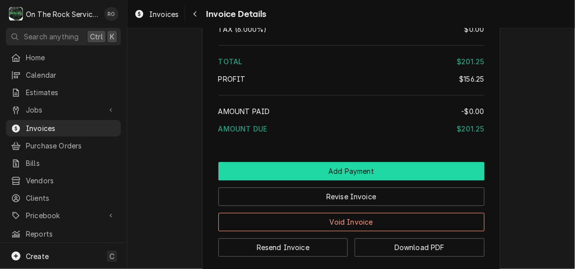
click at [358, 180] on button "Add Payment" at bounding box center [351, 171] width 266 height 18
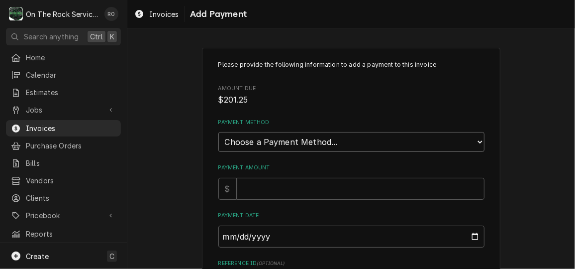
click at [311, 141] on select "Choose a Payment Method... Cash Check Credit/Debit Card ACH/eCheck Other" at bounding box center [351, 142] width 266 height 20
select select "4"
click at [218, 132] on select "Choose a Payment Method... Cash Check Credit/Debit Card ACH/eCheck Other" at bounding box center [351, 142] width 266 height 20
click at [290, 198] on div "Please provide the following information to add a payment to this invoice Amoun…" at bounding box center [351, 212] width 266 height 305
click at [293, 188] on input "Payment Amount" at bounding box center [361, 189] width 248 height 22
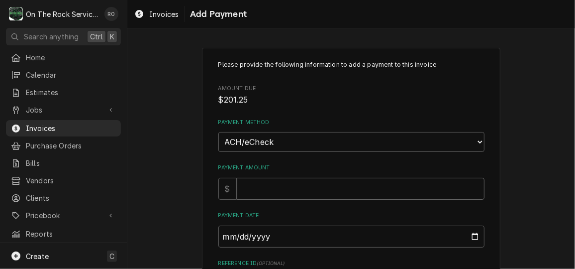
type textarea "x"
type input "2"
type textarea "x"
type input "20"
type textarea "x"
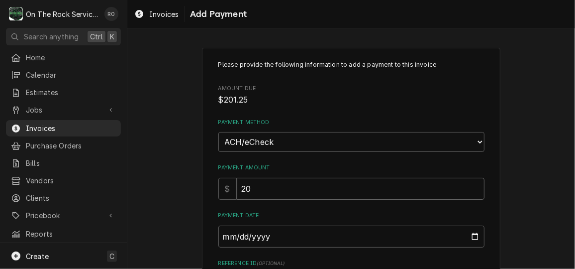
type input "201"
type textarea "x"
type input "201.2"
type textarea "x"
type input "201.25"
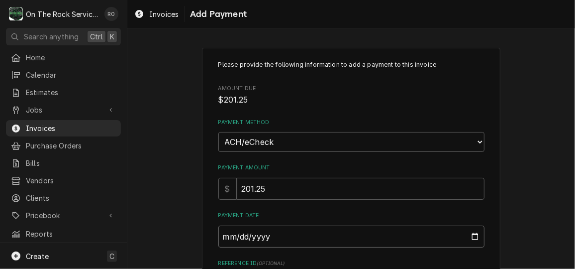
click at [472, 237] on input "Payment Date" at bounding box center [351, 236] width 266 height 22
type input "2025-09-08"
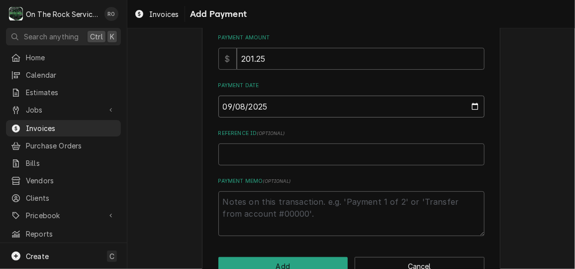
scroll to position [157, 0]
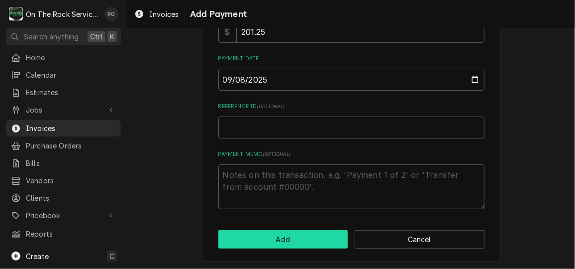
click at [310, 238] on button "Add" at bounding box center [283, 239] width 130 height 18
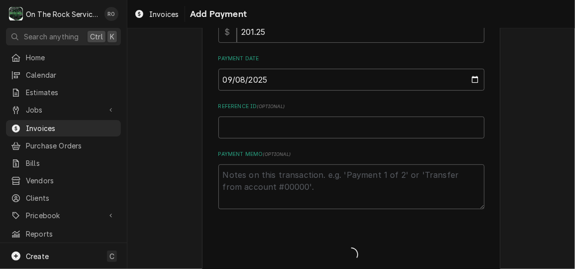
type textarea "x"
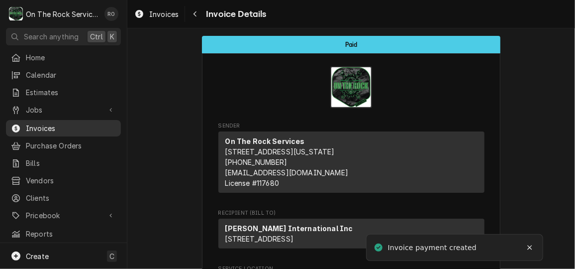
click at [74, 126] on span "Invoices" at bounding box center [71, 128] width 90 height 10
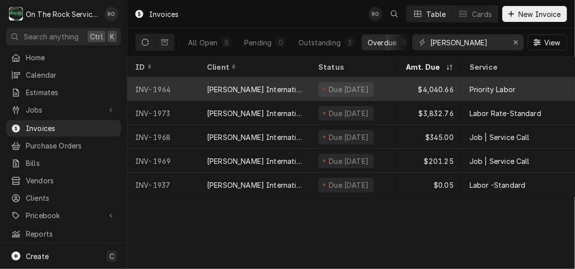
click at [209, 84] on div "[PERSON_NAME] International Inc" at bounding box center [254, 89] width 95 height 10
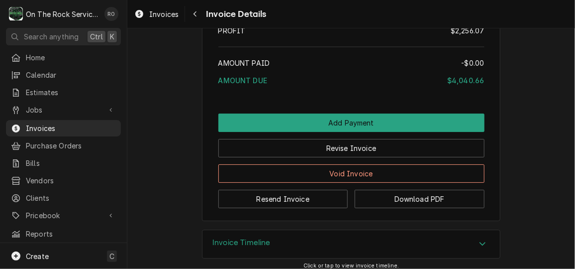
scroll to position [2804, 0]
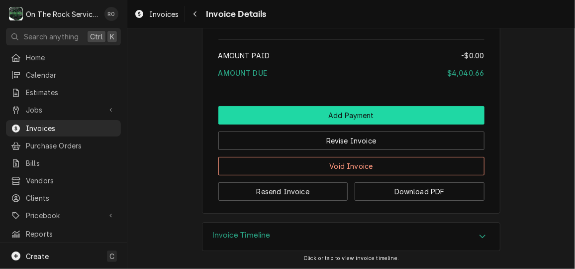
click at [292, 118] on button "Add Payment" at bounding box center [351, 115] width 266 height 18
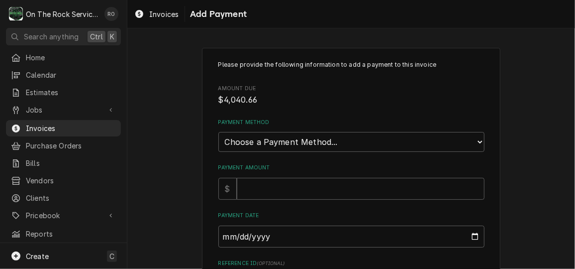
click at [292, 118] on label "Payment Method" at bounding box center [351, 122] width 266 height 8
click at [292, 132] on select "Choose a Payment Method... Cash Check Credit/Debit Card ACH/eCheck Other" at bounding box center [351, 142] width 266 height 20
click at [302, 138] on select "Choose a Payment Method... Cash Check Credit/Debit Card ACH/eCheck Other" at bounding box center [351, 142] width 266 height 20
select select "4"
click at [218, 132] on select "Choose a Payment Method... Cash Check Credit/Debit Card ACH/eCheck Other" at bounding box center [351, 142] width 266 height 20
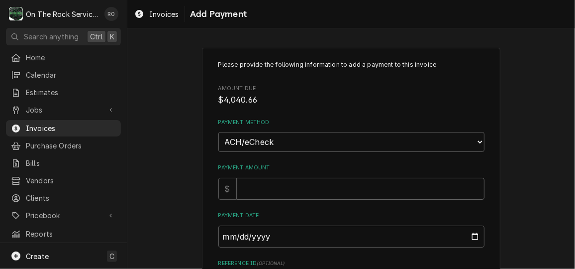
click at [275, 188] on input "Payment Amount" at bounding box center [361, 189] width 248 height 22
type textarea "x"
type input "4"
type textarea "x"
type input "40"
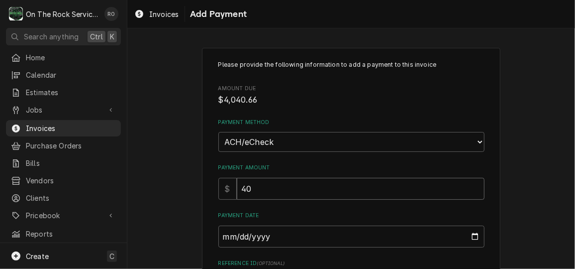
type textarea "x"
type input "404"
type textarea "x"
type input "4040"
type textarea "x"
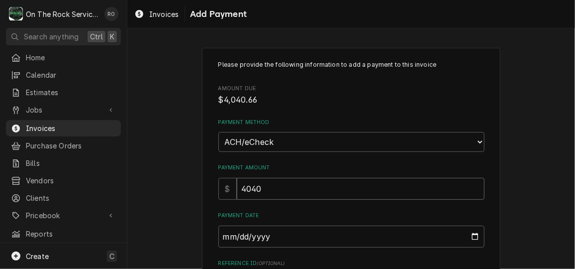
type input "4040.6"
type textarea "x"
type input "4040.66"
click at [472, 235] on input "Payment Date" at bounding box center [351, 236] width 266 height 22
type textarea "x"
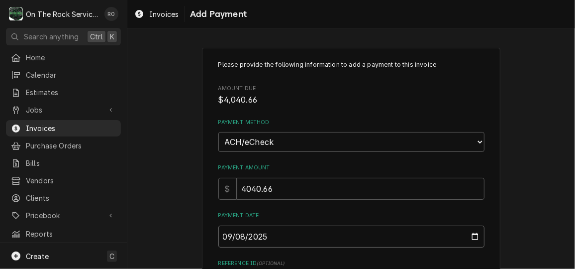
type input "2025-09-08"
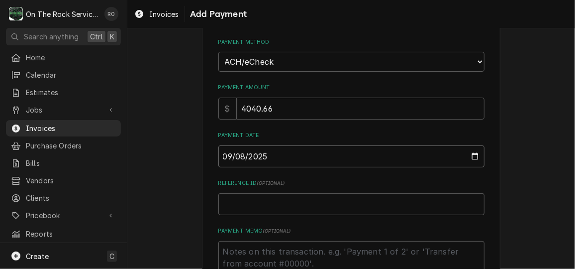
scroll to position [157, 0]
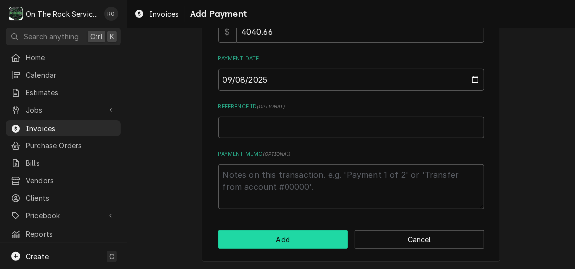
click at [283, 238] on button "Add" at bounding box center [283, 239] width 130 height 18
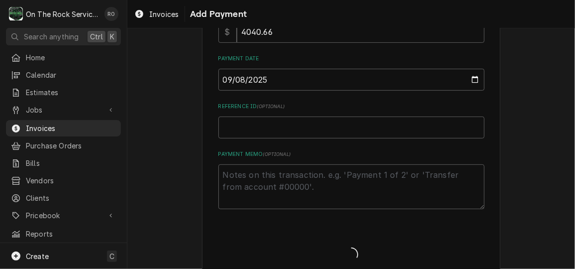
type textarea "x"
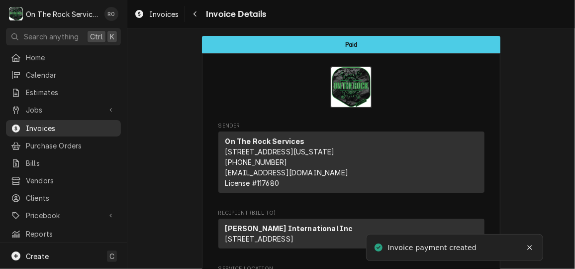
click at [74, 126] on span "Invoices" at bounding box center [71, 128] width 90 height 10
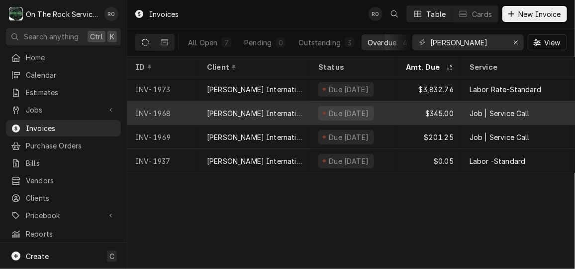
click at [148, 113] on div "INV-1968" at bounding box center [163, 113] width 72 height 24
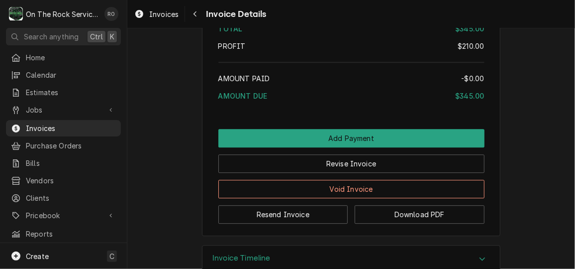
scroll to position [1149, 0]
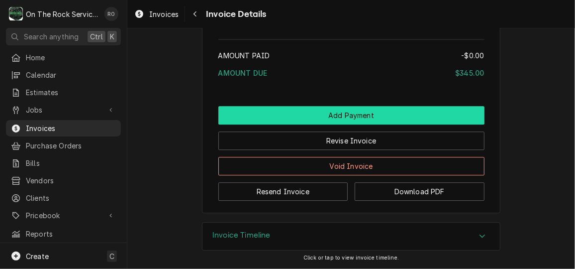
click at [374, 120] on button "Add Payment" at bounding box center [351, 115] width 266 height 18
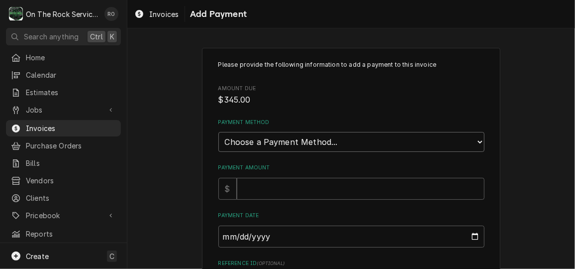
click at [369, 141] on select "Choose a Payment Method... Cash Check Credit/Debit Card ACH/eCheck Other" at bounding box center [351, 142] width 266 height 20
select select "4"
click at [218, 132] on select "Choose a Payment Method... Cash Check Credit/Debit Card ACH/eCheck Other" at bounding box center [351, 142] width 266 height 20
click at [326, 191] on input "Payment Amount" at bounding box center [361, 189] width 248 height 22
type textarea "x"
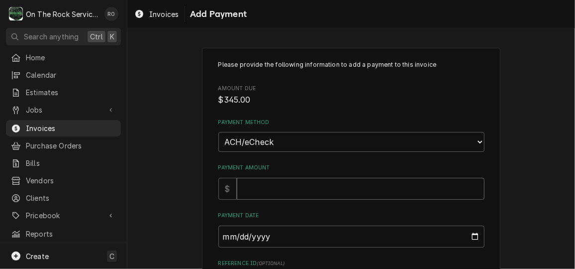
type input "3"
type textarea "x"
type input "34"
type textarea "x"
type input "345"
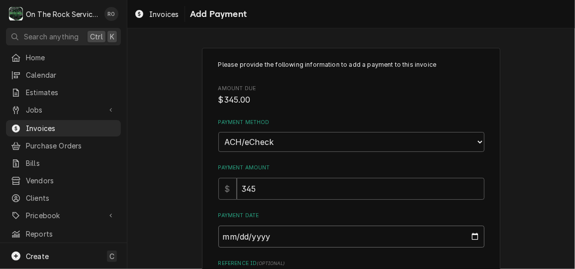
click at [472, 232] on input "Payment Date" at bounding box center [351, 236] width 266 height 22
type input "2025-09-08"
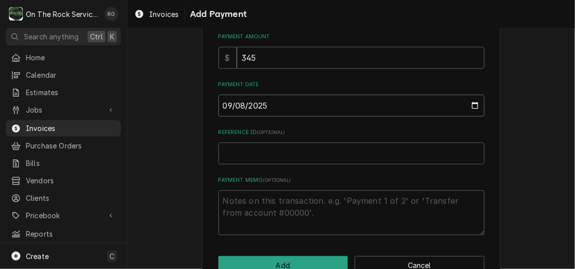
scroll to position [157, 0]
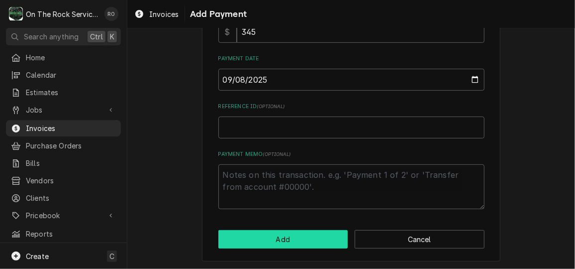
click at [306, 243] on button "Add" at bounding box center [283, 239] width 130 height 18
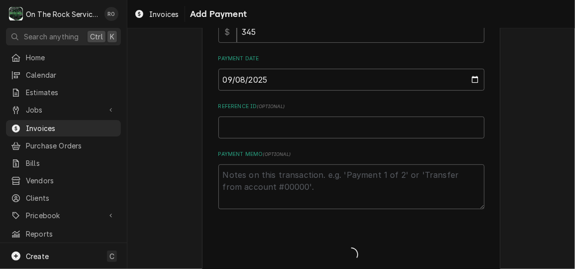
type textarea "x"
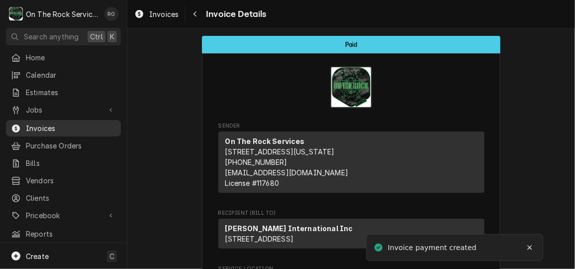
click at [43, 123] on span "Invoices" at bounding box center [71, 128] width 90 height 10
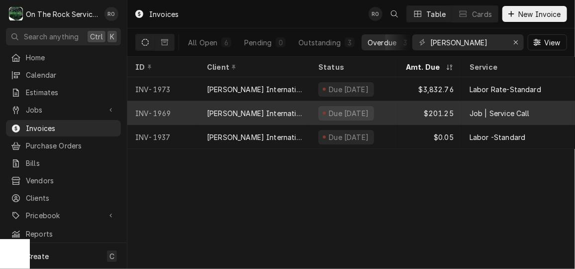
click at [168, 117] on div "INV-1969" at bounding box center [163, 113] width 72 height 24
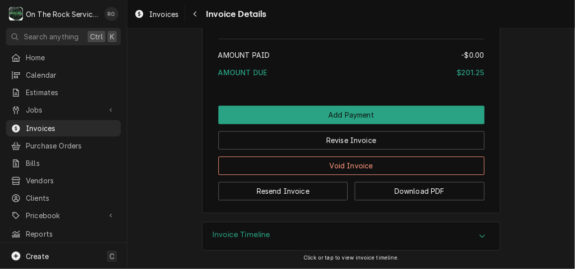
scroll to position [1203, 0]
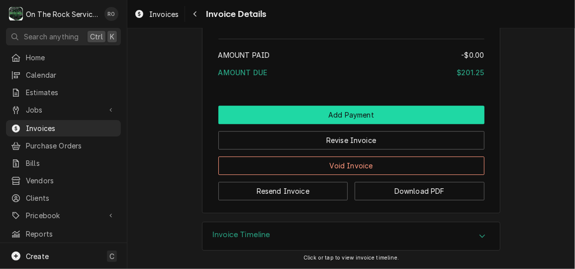
click at [344, 117] on button "Add Payment" at bounding box center [351, 114] width 266 height 18
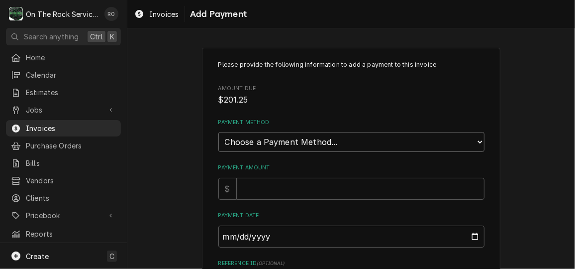
click at [351, 141] on select "Choose a Payment Method... Cash Check Credit/Debit Card ACH/eCheck Other" at bounding box center [351, 142] width 266 height 20
select select "4"
click at [218, 132] on select "Choose a Payment Method... Cash Check Credit/Debit Card ACH/eCheck Other" at bounding box center [351, 142] width 266 height 20
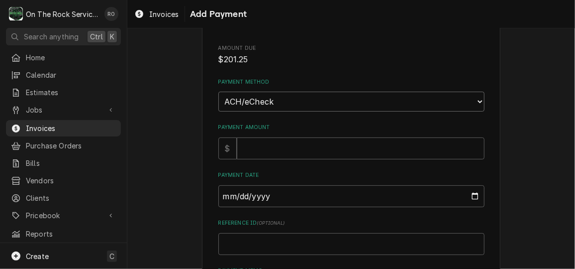
scroll to position [40, 0]
click at [307, 145] on input "Payment Amount" at bounding box center [361, 148] width 248 height 22
type textarea "x"
type input "2"
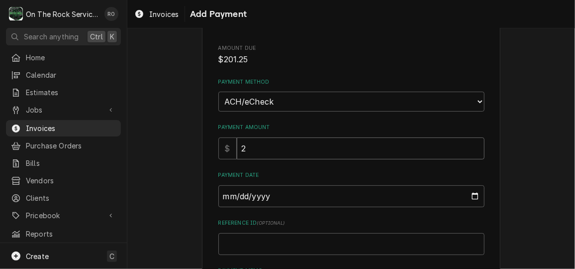
type textarea "x"
type input "20"
click at [307, 145] on input "20" at bounding box center [361, 148] width 248 height 22
type textarea "x"
type input "201"
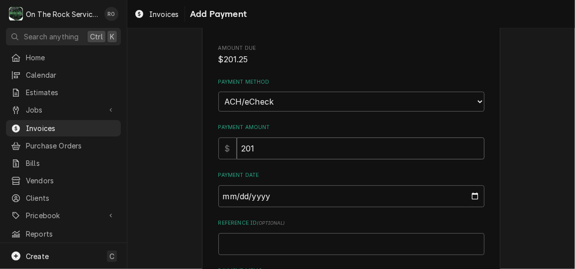
type textarea "x"
type input "201.2"
type textarea "x"
type input "201.25"
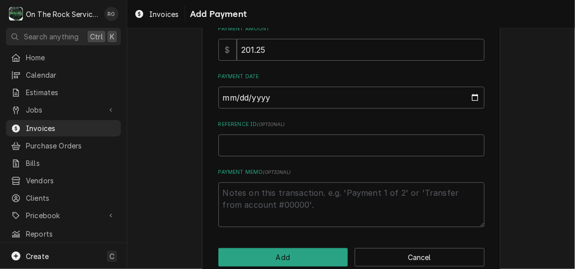
scroll to position [157, 0]
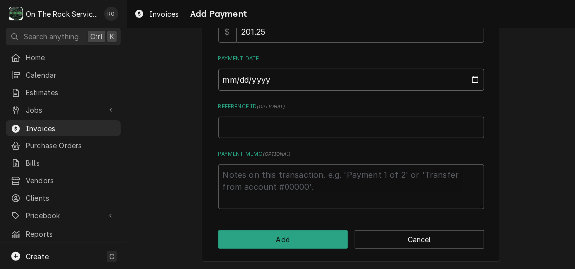
click at [474, 76] on input "Payment Date" at bounding box center [351, 80] width 266 height 22
type textarea "x"
type input "2025-09-08"
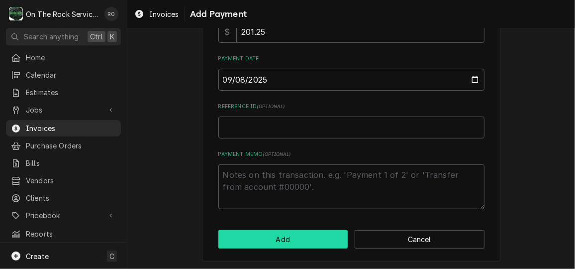
click at [285, 242] on button "Add" at bounding box center [283, 239] width 130 height 18
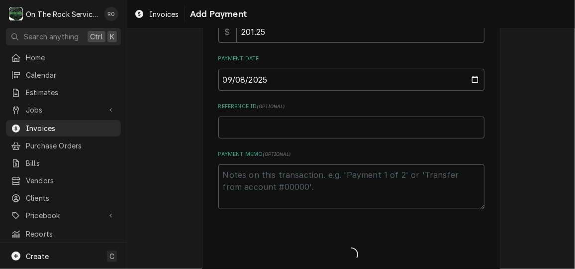
type textarea "x"
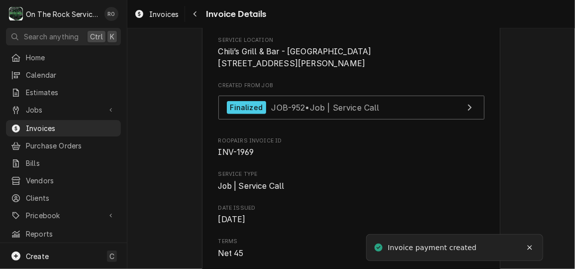
scroll to position [157, 0]
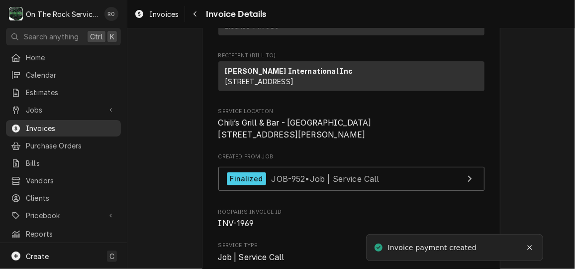
click at [57, 123] on span "Invoices" at bounding box center [71, 128] width 90 height 10
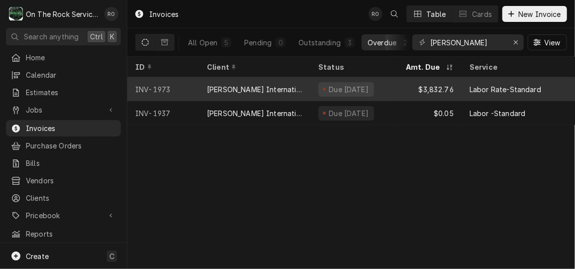
click at [206, 90] on div "[PERSON_NAME] International Inc" at bounding box center [254, 89] width 111 height 24
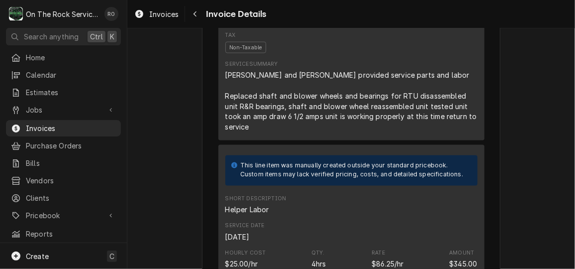
scroll to position [681, 0]
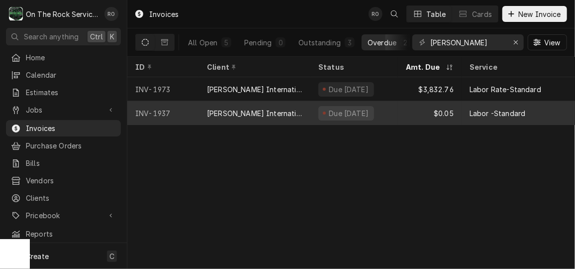
click at [277, 110] on div "[PERSON_NAME] International Inc" at bounding box center [254, 113] width 95 height 10
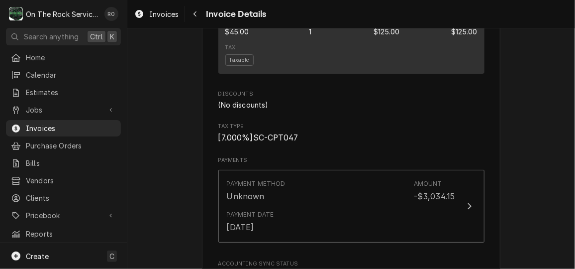
scroll to position [2122, 0]
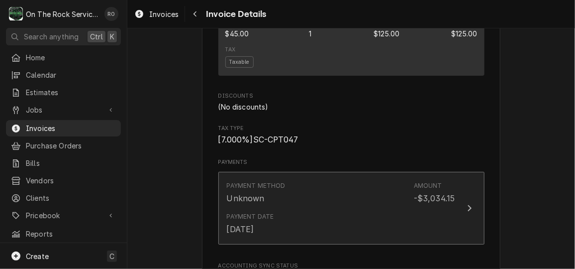
click at [411, 237] on div "Payment Date Aug 29, 2025" at bounding box center [341, 223] width 228 height 31
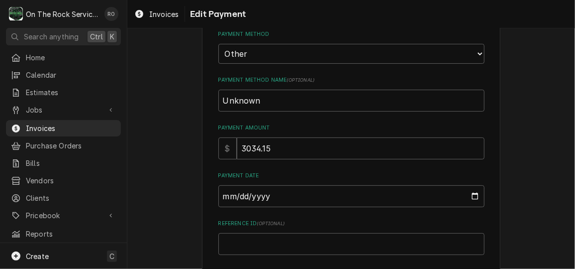
scroll to position [196, 0]
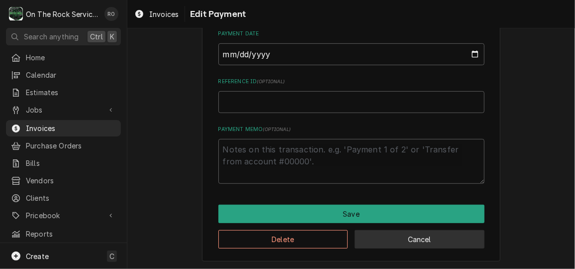
click at [412, 239] on button "Cancel" at bounding box center [420, 239] width 130 height 18
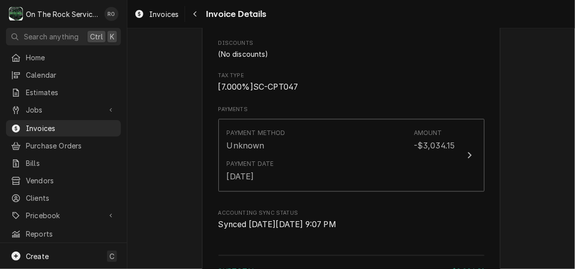
scroll to position [2199, 0]
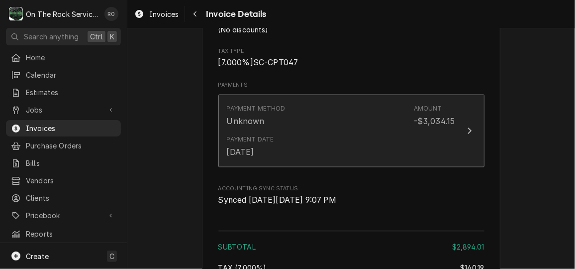
click at [316, 125] on div "Payment Method Unknown Amount -$3,034.15" at bounding box center [341, 115] width 228 height 31
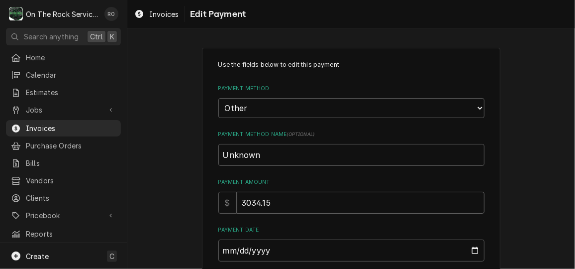
click at [300, 198] on input "3034.15" at bounding box center [361, 202] width 248 height 22
type textarea "x"
type input "3034.1"
type textarea "x"
type input "3034"
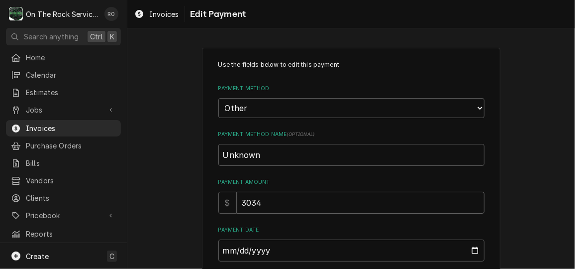
type textarea "x"
type input "3034.2"
type textarea "x"
type input "3034.20"
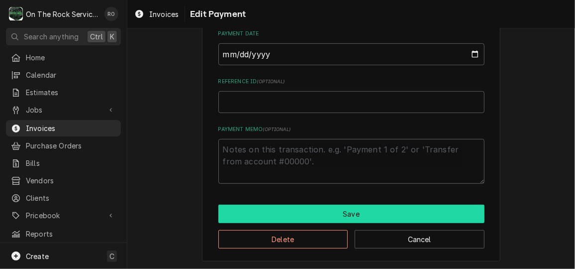
click at [309, 220] on button "Save" at bounding box center [351, 213] width 266 height 18
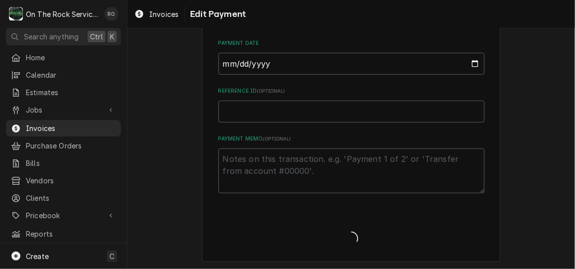
type textarea "x"
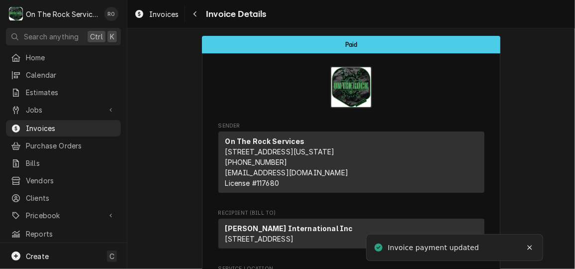
scroll to position [39, 0]
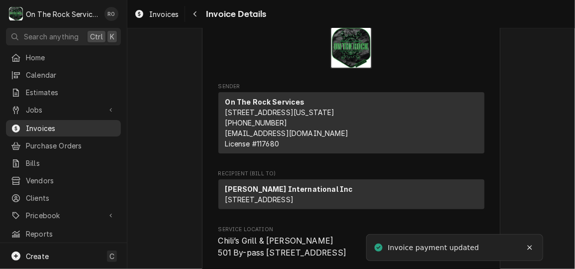
click at [78, 123] on span "Invoices" at bounding box center [71, 128] width 90 height 10
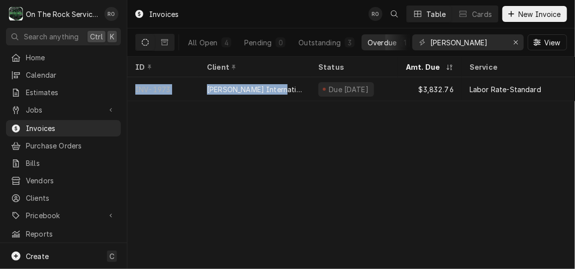
drag, startPoint x: 274, startPoint y: 85, endPoint x: 289, endPoint y: 224, distance: 140.1
click at [289, 224] on div "Invoices RO Table Cards New Invoice All Open 4 Pending 0 Outstanding 3 Overdue …" at bounding box center [351, 134] width 448 height 269
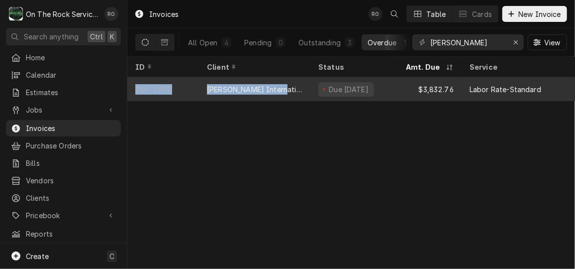
click at [186, 87] on div "INV-1973" at bounding box center [163, 89] width 72 height 24
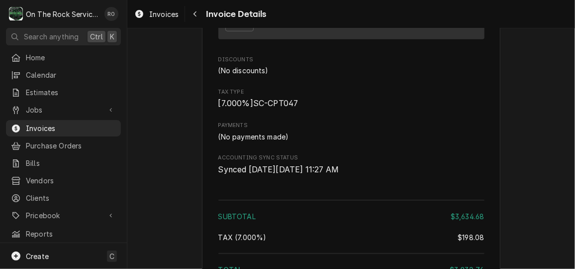
scroll to position [1820, 0]
click at [60, 123] on span "Invoices" at bounding box center [71, 128] width 90 height 10
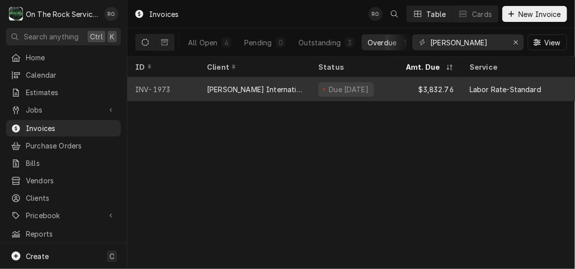
click at [254, 88] on div "[PERSON_NAME] International Inc" at bounding box center [254, 89] width 95 height 10
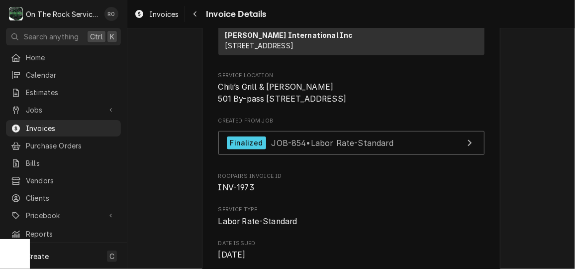
scroll to position [275, 0]
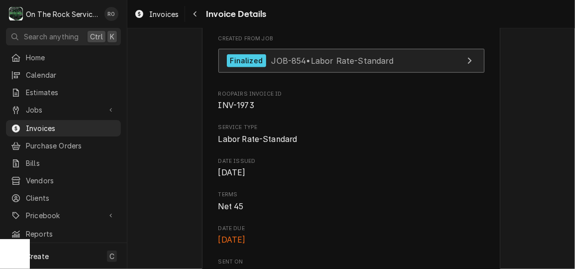
click at [333, 73] on link "Finalized JOB-854 • Labor Rate-Standard" at bounding box center [351, 61] width 266 height 24
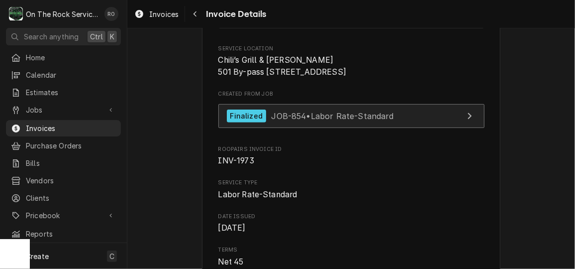
scroll to position [220, 0]
click at [385, 120] on span "JOB-854 • Labor Rate-Standard" at bounding box center [332, 115] width 122 height 10
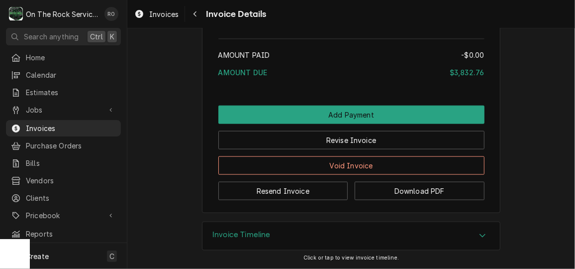
scroll to position [2110, 0]
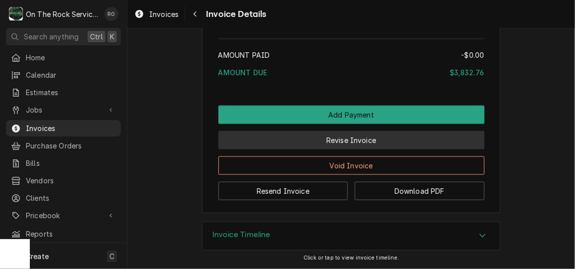
click at [422, 141] on button "Revise Invoice" at bounding box center [351, 140] width 266 height 18
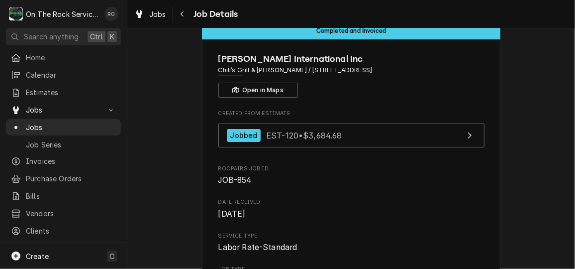
scroll to position [28, 0]
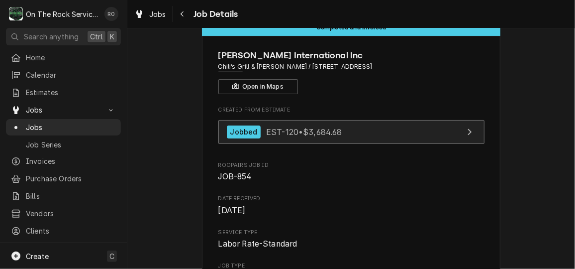
click at [341, 133] on span "EST-120 • $3,684.68" at bounding box center [304, 131] width 76 height 10
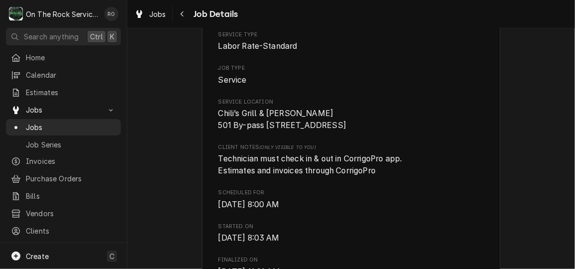
scroll to position [0, 0]
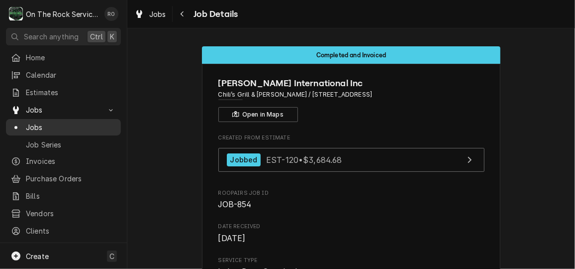
click at [30, 123] on span "Jobs" at bounding box center [71, 127] width 90 height 10
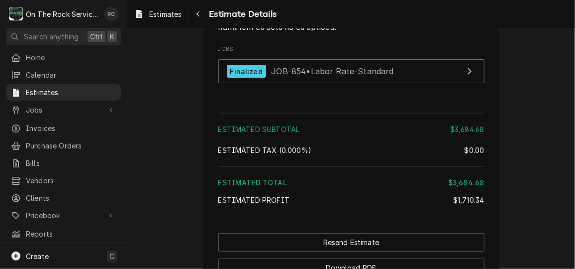
scroll to position [2097, 0]
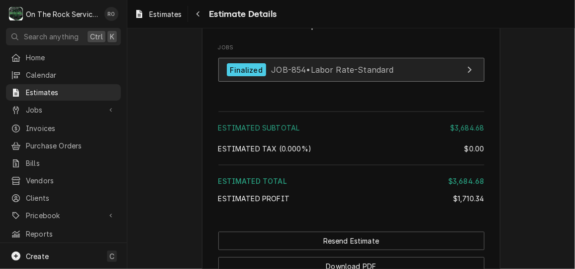
click at [394, 82] on link "Finalized JOB-854 • Labor Rate-Standard" at bounding box center [351, 70] width 266 height 24
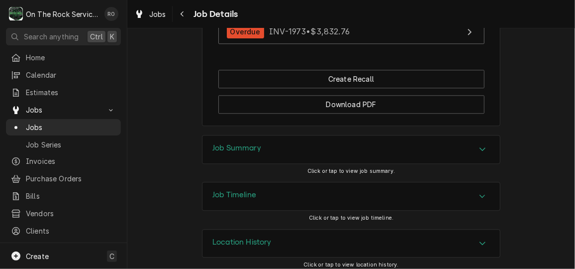
scroll to position [1041, 0]
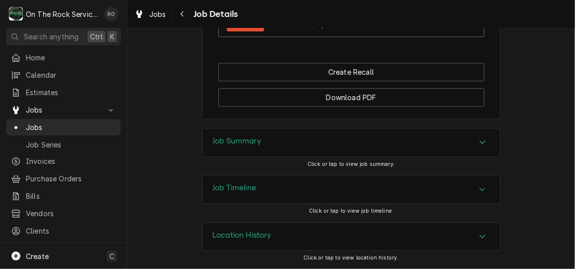
click at [373, 134] on div "Job Summary" at bounding box center [350, 142] width 297 height 28
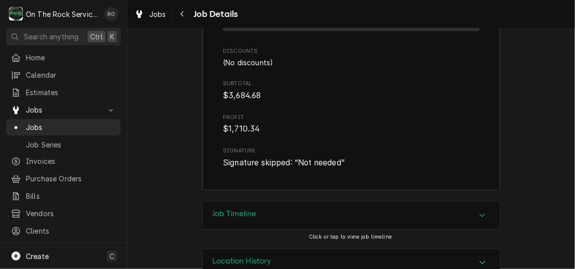
scroll to position [2385, 0]
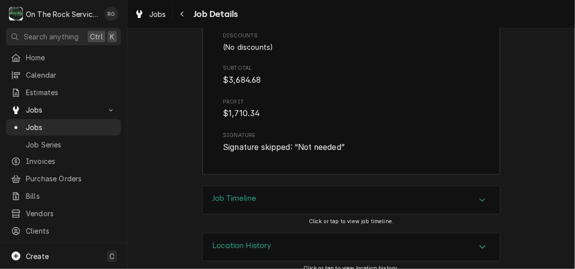
click at [374, 192] on div "Job Timeline" at bounding box center [350, 200] width 297 height 28
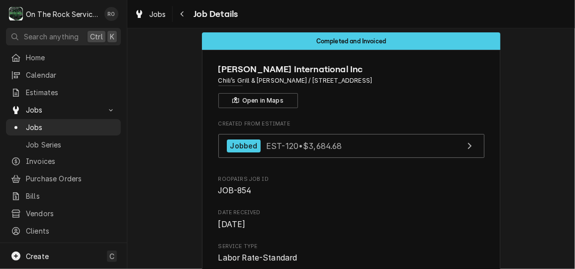
scroll to position [14, 0]
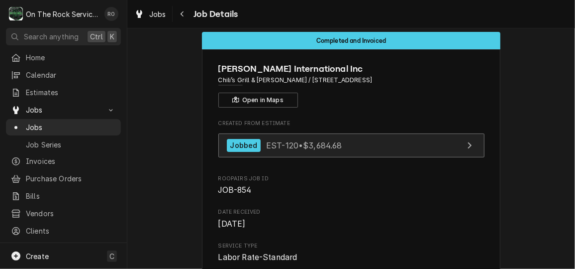
click at [368, 142] on link "Jobbed EST-120 • $3,684.68" at bounding box center [351, 145] width 266 height 24
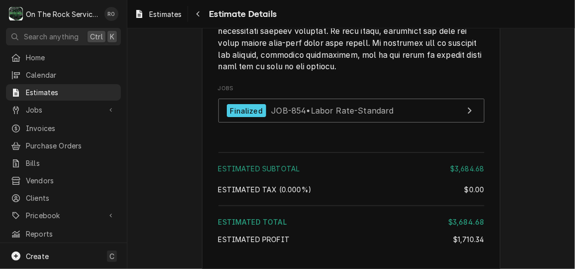
scroll to position [2062, 0]
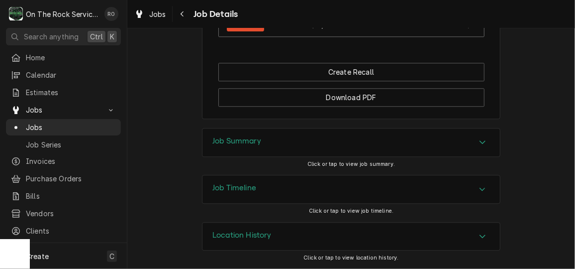
scroll to position [1041, 0]
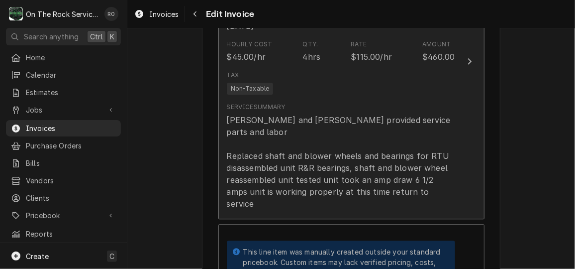
click at [427, 100] on div "Service Summary [PERSON_NAME] and [PERSON_NAME] provided service parts and labo…" at bounding box center [341, 155] width 228 height 114
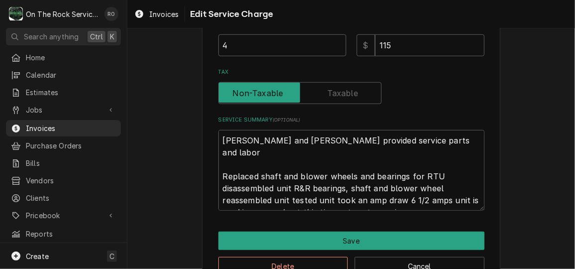
scroll to position [346, 0]
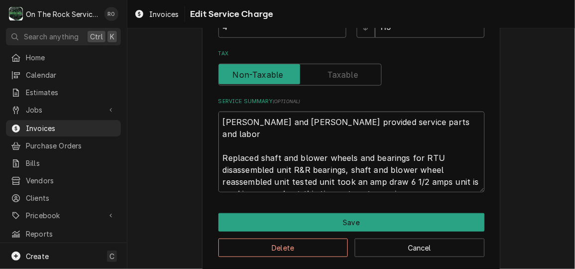
click at [218, 118] on textarea "[PERSON_NAME] and [PERSON_NAME] provided service parts and labor Replaced shaft…" at bounding box center [351, 151] width 266 height 81
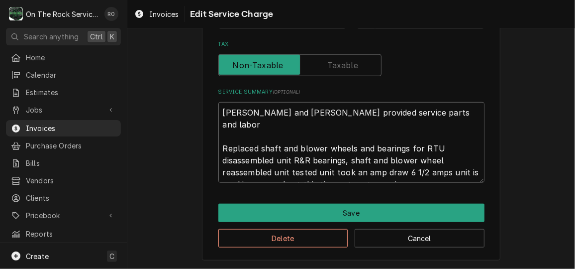
type textarea "x"
type textarea "[PERSON_NAME] and [PERSON_NAME] provided service parts and labor Replaced shaft…"
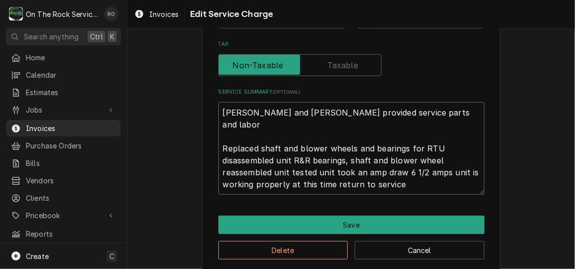
type textarea "x"
type textarea "[PERSON_NAME] and [PERSON_NAME] provided service parts and labor Replaced shaft…"
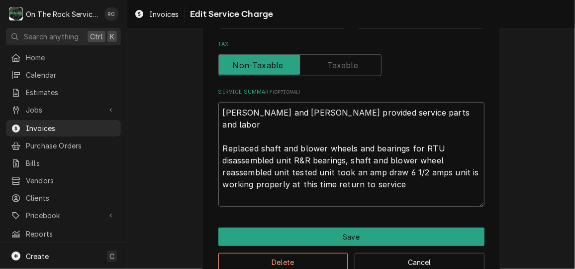
type textarea "x"
type textarea "+ Ray Izzy and Todd provided service parts and labor Replaced shaft and blower …"
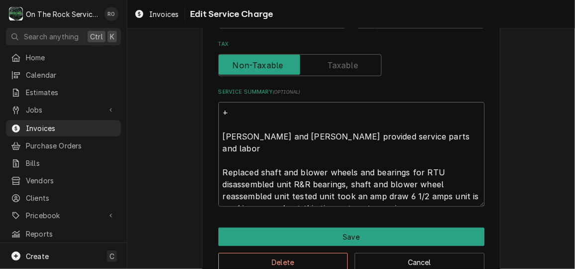
type textarea "x"
type textarea "++ Ray Izzy and Todd provided service parts and labor Replaced shaft and blower…"
type textarea "x"
type textarea "+++ Ray Izzy and Todd provided service parts and labor Replaced shaft and blowe…"
paste textarea "WO# CH079100568"
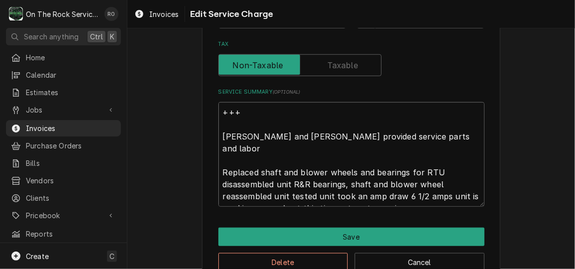
type textarea "x"
type textarea "+++WO# CH079100568 Ray Izzy and Todd provided service parts and labor Replaced …"
type textarea "x"
type textarea "+++WO# CH079100568+ Ray Izzy and Todd provided service parts and labor Replaced…"
type textarea "x"
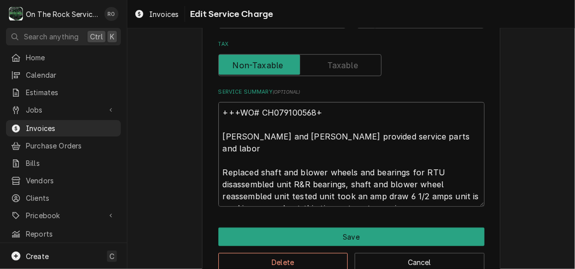
type textarea "+++WO# CH079100568++ Ray Izzy and Todd provided service parts and labor Replace…"
type textarea "x"
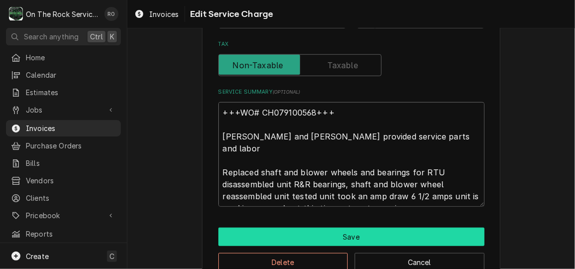
type textarea "+++WO# CH079100568+++ [PERSON_NAME] and [PERSON_NAME] provided service parts an…"
click at [287, 232] on button "Save" at bounding box center [351, 236] width 266 height 18
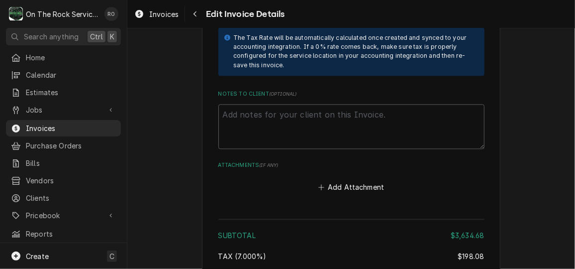
scroll to position [2666, 0]
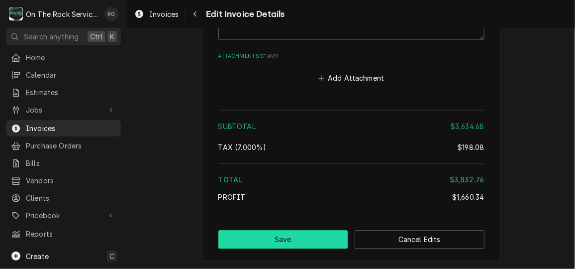
click at [298, 230] on button "Save" at bounding box center [283, 239] width 130 height 18
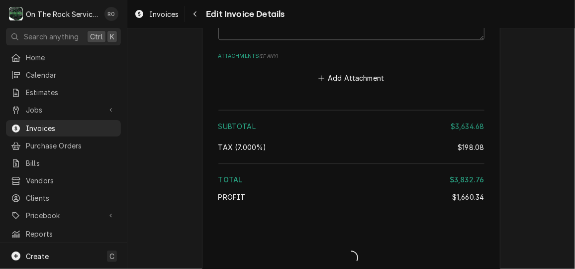
type textarea "x"
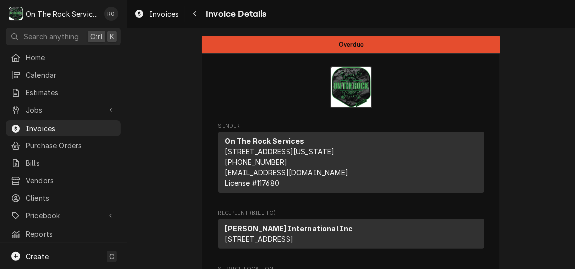
click at [54, 114] on div "Jobs Jobs Job Series" at bounding box center [63, 109] width 115 height 17
click at [54, 123] on span "Invoices" at bounding box center [71, 128] width 90 height 10
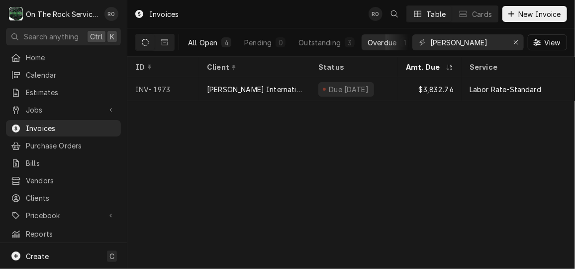
click at [215, 41] on div "All Open" at bounding box center [202, 42] width 29 height 10
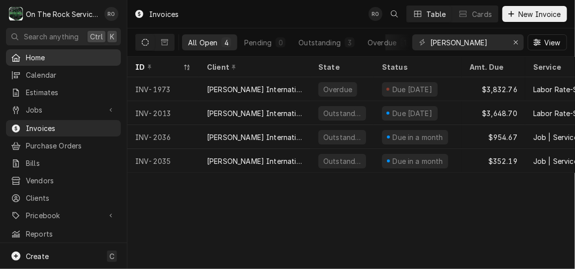
click at [71, 54] on span "Home" at bounding box center [71, 57] width 90 height 10
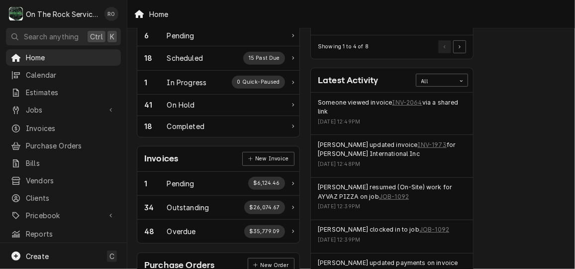
scroll to position [181, 8]
click at [407, 99] on link "INV-2064" at bounding box center [407, 102] width 30 height 9
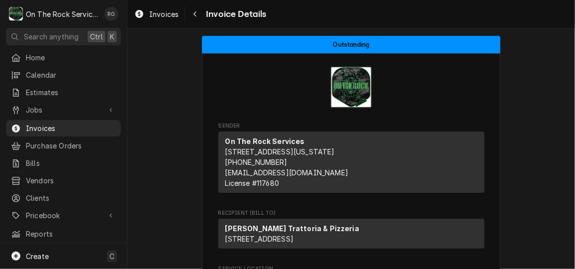
click at [399, 154] on div "On The Rock Services [STREET_ADDRESS][US_STATE] (864) 428-3788 [EMAIL_ADDRESS][…" at bounding box center [351, 161] width 266 height 61
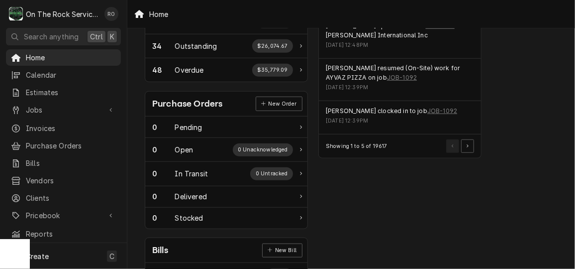
scroll to position [344, 0]
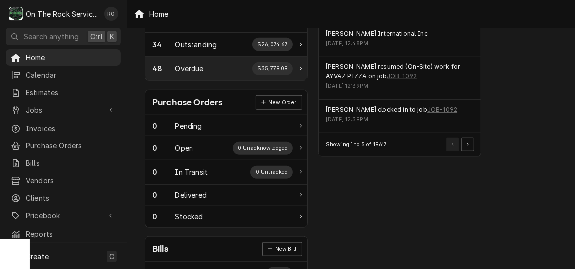
click at [199, 64] on div "Overdue" at bounding box center [189, 68] width 29 height 10
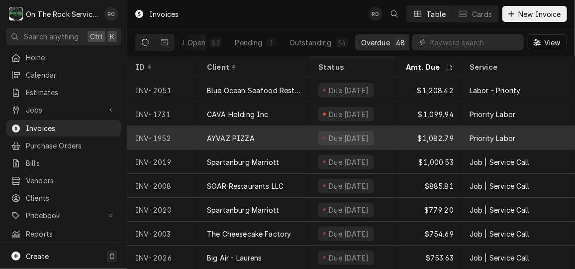
scroll to position [166, 0]
click at [271, 144] on div "AYVAZ PIZZA" at bounding box center [254, 138] width 111 height 24
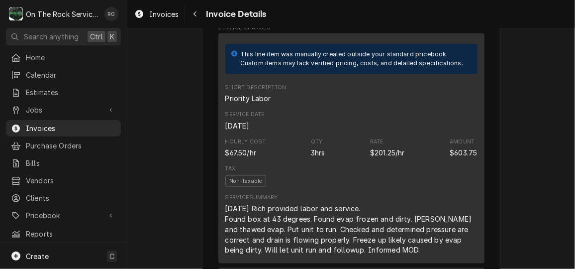
scroll to position [576, 0]
click at [476, 137] on div "This line item was manually created outside your standard pricebook. Custom ite…" at bounding box center [351, 149] width 266 height 230
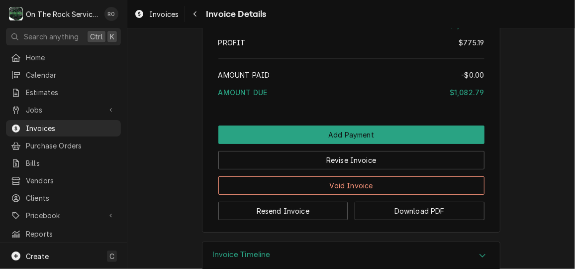
scroll to position [1614, 0]
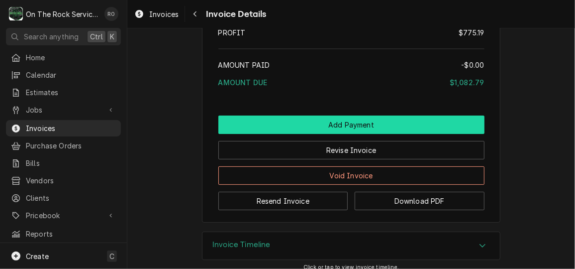
click at [451, 126] on button "Add Payment" at bounding box center [351, 124] width 266 height 18
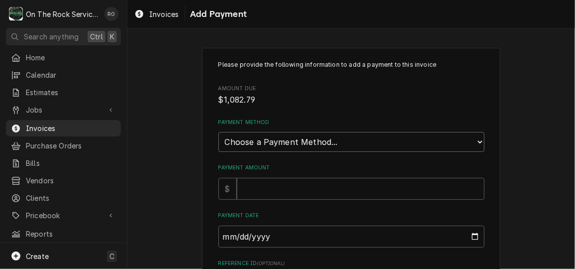
click at [327, 136] on select "Choose a Payment Method... Cash Check Credit/Debit Card ACH/eCheck Other" at bounding box center [351, 142] width 266 height 20
select select "4"
click at [218, 132] on select "Choose a Payment Method... Cash Check Credit/Debit Card ACH/eCheck Other" at bounding box center [351, 142] width 266 height 20
type textarea "x"
click at [279, 235] on input "Payment Date" at bounding box center [351, 236] width 266 height 22
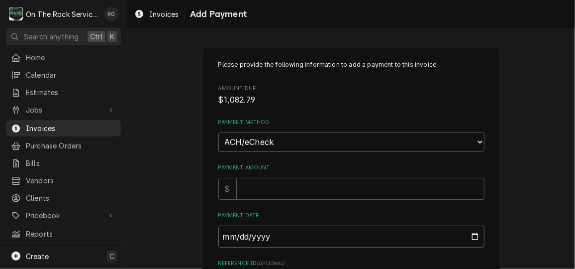
click at [470, 238] on input "Payment Date" at bounding box center [351, 236] width 266 height 22
type input "2025-09-02"
click at [257, 186] on input "Payment Amount" at bounding box center [361, 189] width 248 height 22
type textarea "x"
type input "1"
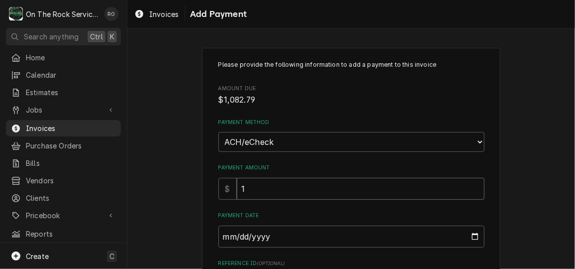
type textarea "x"
type input "10"
type textarea "x"
type input "108"
type textarea "x"
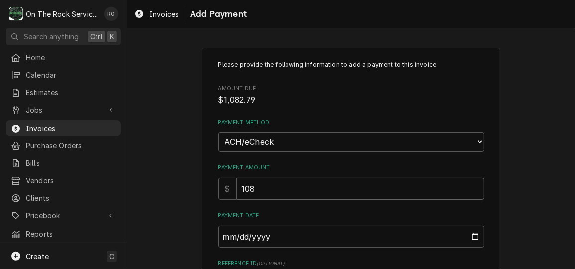
type input "1082"
type textarea "x"
type input "1082.7"
type textarea "x"
type input "1082.79"
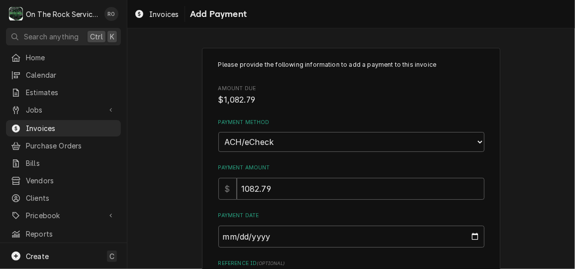
click at [187, 159] on div "Please provide the following information to add a payment to this invoice Amoun…" at bounding box center [351, 232] width 448 height 387
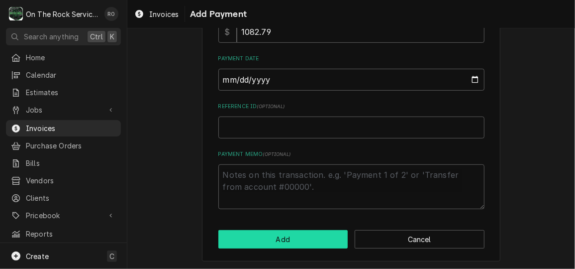
click at [255, 242] on button "Add" at bounding box center [283, 239] width 130 height 18
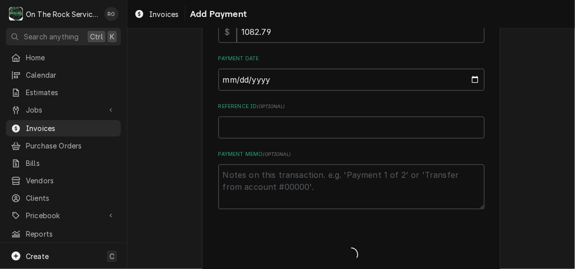
type textarea "x"
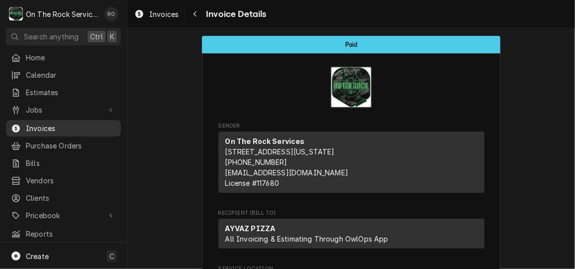
click at [42, 123] on span "Invoices" at bounding box center [71, 128] width 90 height 10
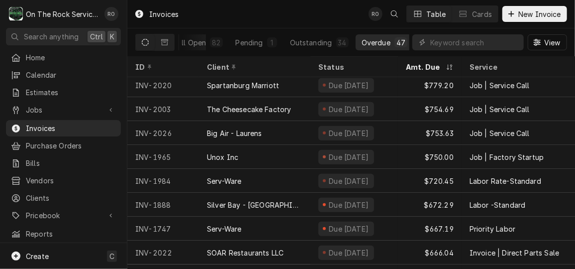
scroll to position [266, 0]
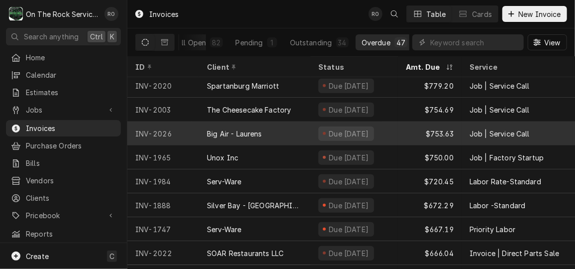
click at [276, 135] on div "Big Air - Laurens" at bounding box center [254, 133] width 111 height 24
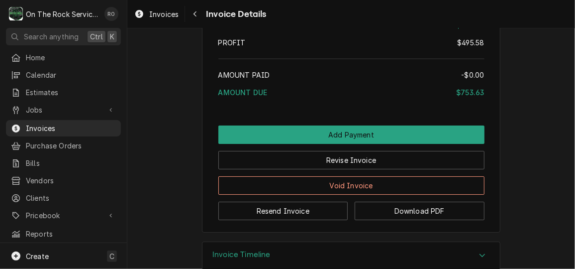
scroll to position [1557, 0]
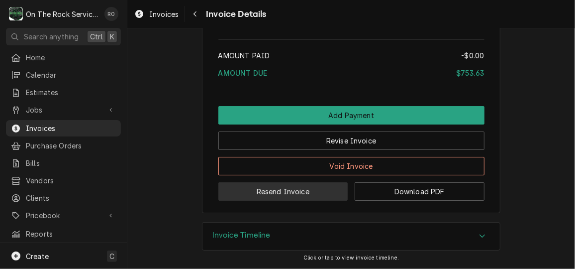
click at [316, 189] on button "Resend Invoice" at bounding box center [283, 191] width 130 height 18
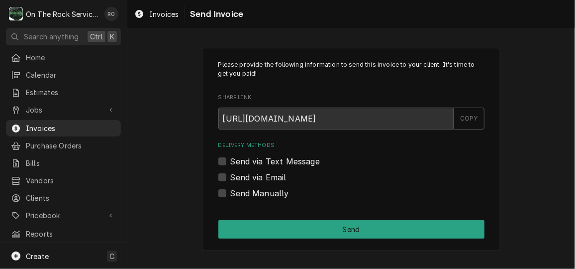
click at [257, 178] on label "Send via Email" at bounding box center [258, 177] width 56 height 12
click at [257, 178] on input "Send via Email" at bounding box center [363, 182] width 266 height 22
checkbox input "true"
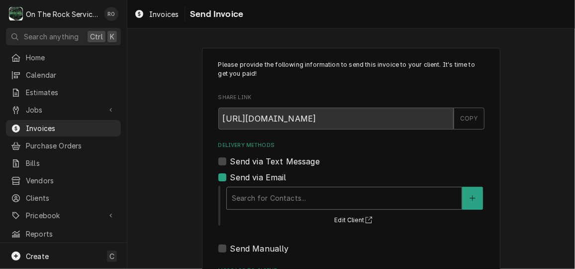
click at [259, 189] on div "Delivery Methods" at bounding box center [344, 198] width 225 height 18
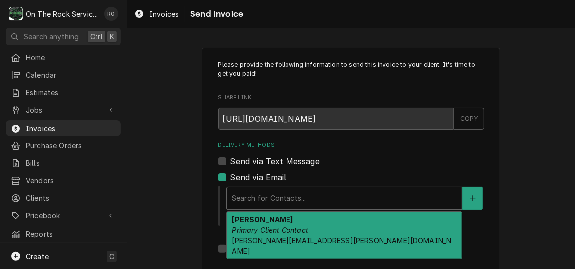
click at [262, 220] on div "Jake Primary Client Contact Jake.cooper@bigairusa.com" at bounding box center [344, 234] width 235 height 47
type textarea "x"
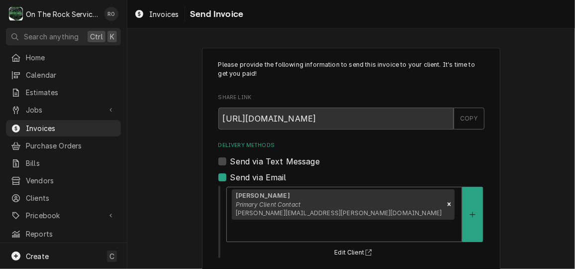
click at [230, 164] on label "Send via Text Message" at bounding box center [275, 161] width 90 height 12
click at [230, 164] on input "Send via Text Message" at bounding box center [363, 166] width 266 height 22
checkbox input "true"
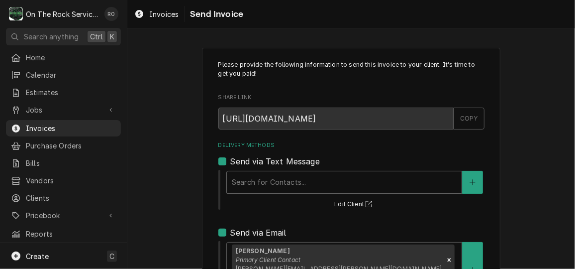
click at [238, 181] on div "Delivery Methods" at bounding box center [344, 182] width 225 height 18
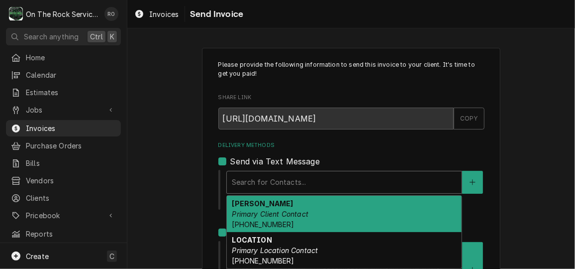
click at [248, 202] on div "Jake Primary Client Contact (864) 505-3366" at bounding box center [344, 213] width 235 height 36
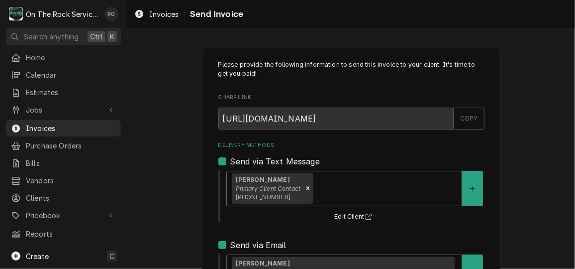
scroll to position [197, 0]
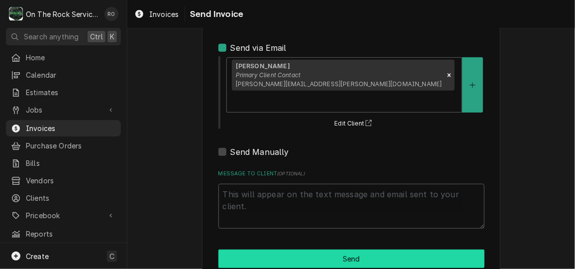
click at [289, 249] on button "Send" at bounding box center [351, 258] width 266 height 18
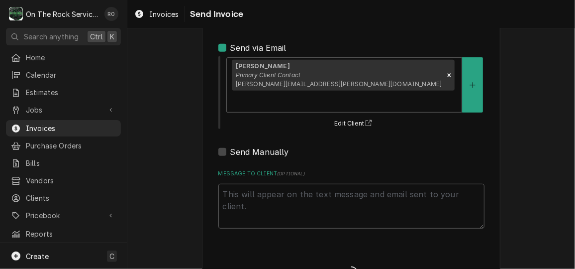
type textarea "x"
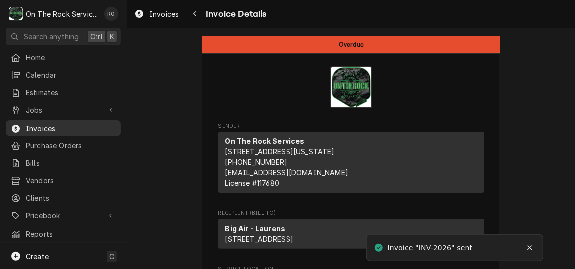
click at [63, 123] on span "Invoices" at bounding box center [71, 128] width 90 height 10
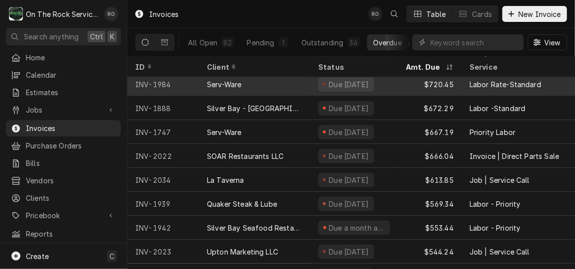
scroll to position [363, 0]
click at [380, 184] on div "Due 10 days ago" at bounding box center [354, 180] width 88 height 24
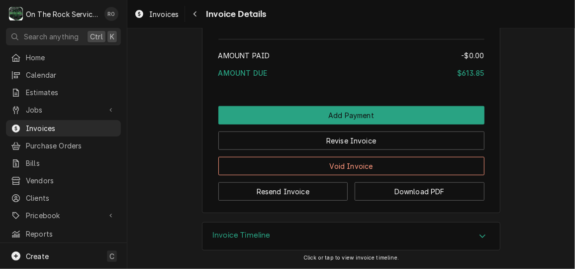
scroll to position [1959, 0]
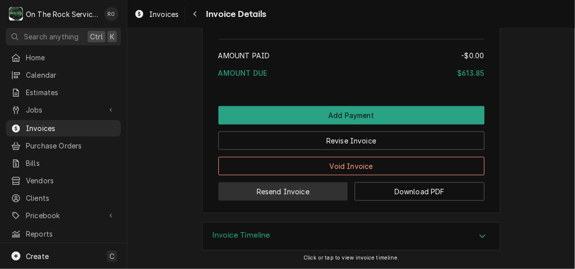
click at [326, 187] on button "Resend Invoice" at bounding box center [283, 191] width 130 height 18
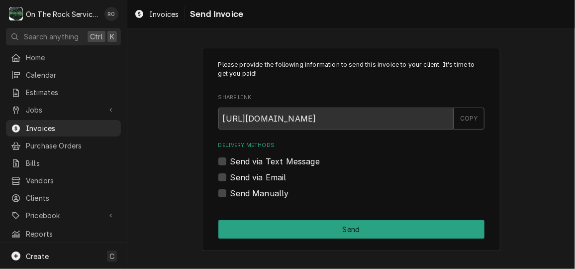
click at [272, 160] on label "Send via Text Message" at bounding box center [275, 161] width 90 height 12
click at [272, 160] on input "Send via Text Message" at bounding box center [363, 166] width 266 height 22
checkbox input "true"
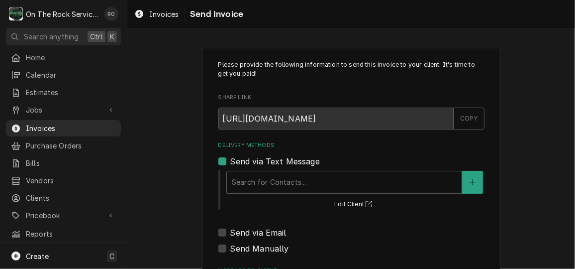
click at [273, 169] on div "Search for Contacts... Edit Client" at bounding box center [354, 189] width 259 height 41
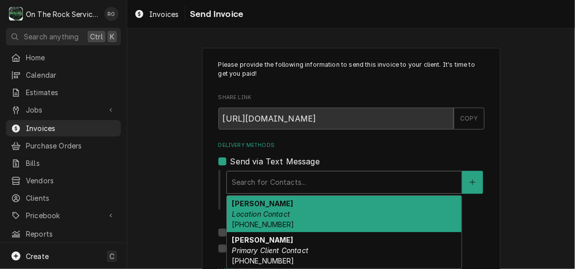
click at [275, 174] on div "Delivery Methods" at bounding box center [344, 182] width 225 height 18
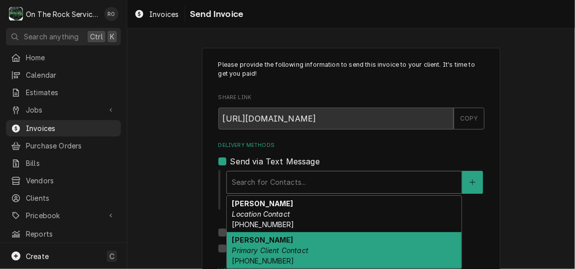
click at [298, 238] on div "[PERSON_NAME] Primary Client Contact [PHONE_NUMBER]" at bounding box center [344, 250] width 235 height 36
type textarea "x"
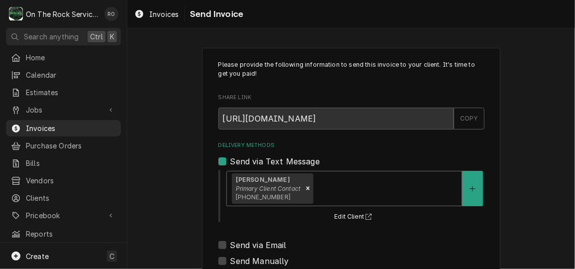
scroll to position [62, 0]
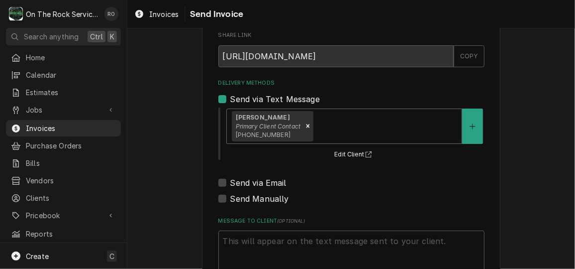
click at [251, 183] on label "Send via Email" at bounding box center [258, 183] width 56 height 12
click at [251, 183] on input "Send via Email" at bounding box center [363, 188] width 266 height 22
checkbox input "true"
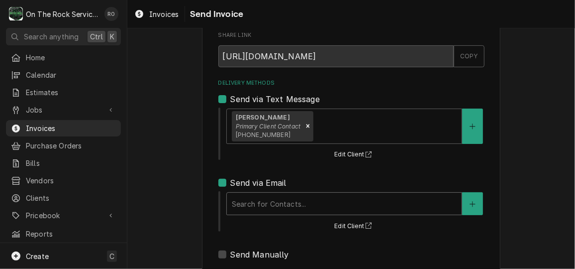
click at [260, 206] on div "Delivery Methods" at bounding box center [344, 203] width 225 height 18
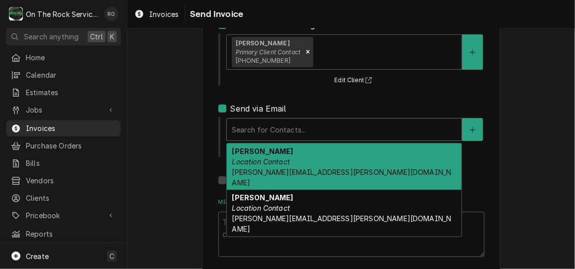
scroll to position [137, 0]
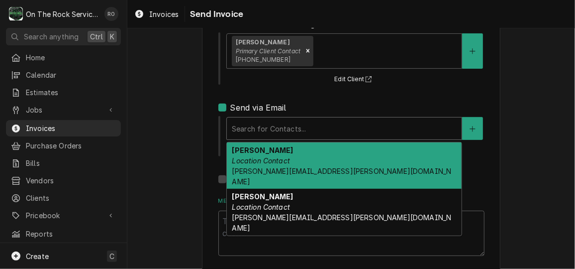
click at [264, 174] on span "[PERSON_NAME][EMAIL_ADDRESS][PERSON_NAME][DOMAIN_NAME]" at bounding box center [341, 176] width 219 height 19
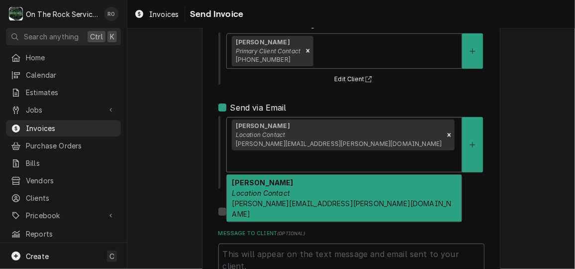
click at [363, 152] on div "Delivery Methods" at bounding box center [344, 161] width 225 height 18
click at [337, 180] on div "[PERSON_NAME] Location Contact [PERSON_NAME][EMAIL_ADDRESS][PERSON_NAME][DOMAIN…" at bounding box center [344, 198] width 235 height 47
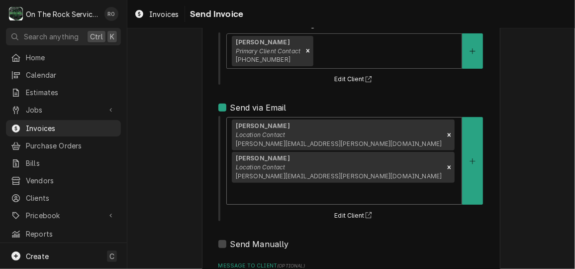
scroll to position [197, 0]
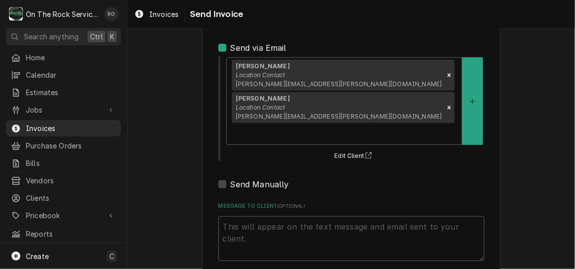
type textarea "x"
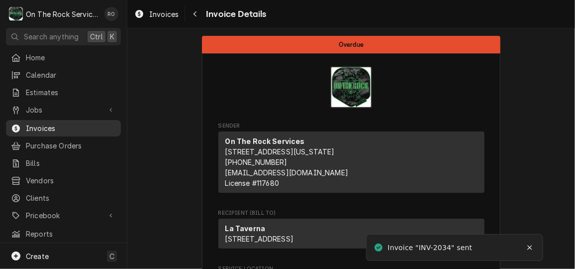
click at [52, 126] on span "Invoices" at bounding box center [71, 128] width 90 height 10
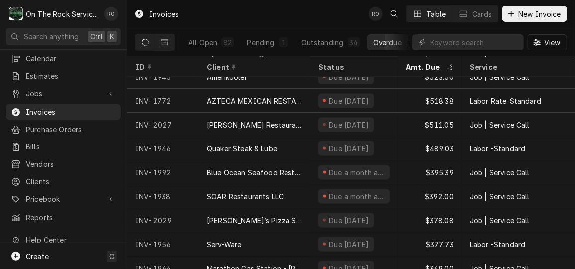
scroll to position [561, 0]
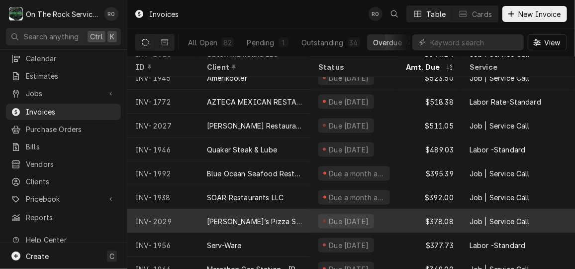
drag, startPoint x: 241, startPoint y: 219, endPoint x: 190, endPoint y: 216, distance: 50.8
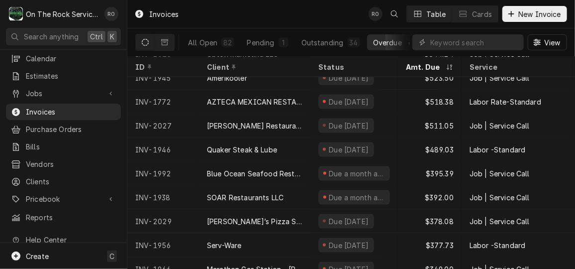
drag, startPoint x: 190, startPoint y: 216, endPoint x: 179, endPoint y: 14, distance: 202.3
click at [179, 14] on div "Invoices" at bounding box center [156, 14] width 52 height 16
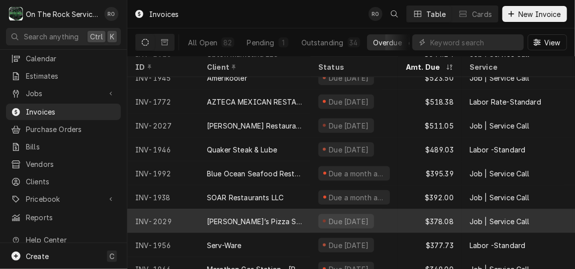
click at [182, 223] on div "INV-2029" at bounding box center [163, 221] width 72 height 24
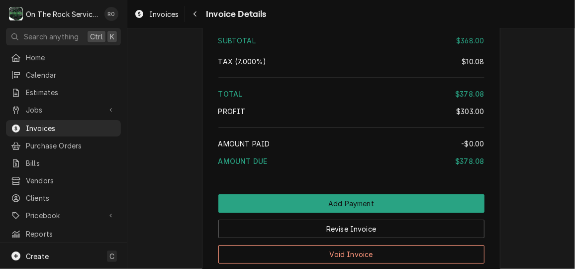
scroll to position [1539, 0]
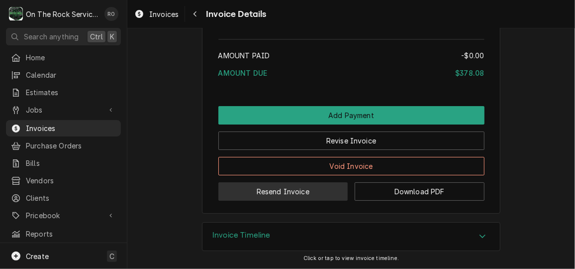
click at [277, 198] on button "Resend Invoice" at bounding box center [283, 191] width 130 height 18
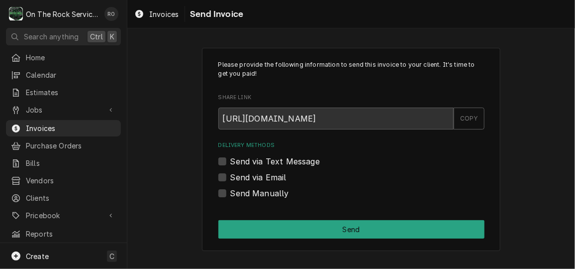
click at [233, 164] on label "Send via Text Message" at bounding box center [275, 161] width 90 height 12
click at [233, 164] on input "Send via Text Message" at bounding box center [363, 166] width 266 height 22
checkbox input "true"
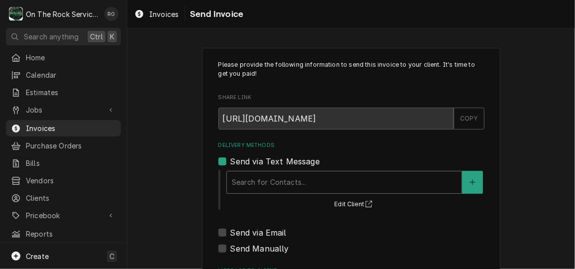
click at [240, 186] on div "Delivery Methods" at bounding box center [344, 182] width 225 height 18
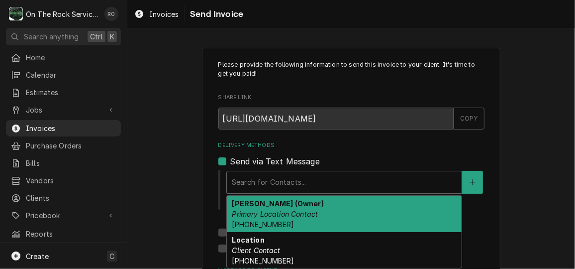
click at [243, 209] on em "Primary Location Contact" at bounding box center [275, 213] width 86 height 8
type textarea "x"
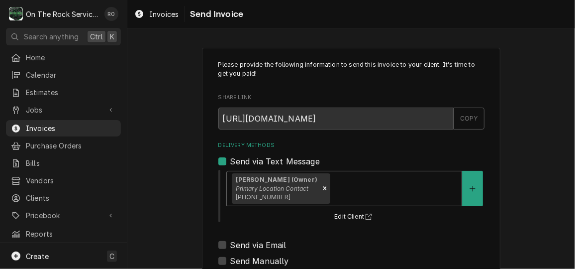
click at [222, 244] on div "Send via Email" at bounding box center [351, 245] width 266 height 12
click at [230, 242] on label "Send via Email" at bounding box center [258, 245] width 56 height 12
click at [230, 242] on input "Send via Email" at bounding box center [363, 250] width 266 height 22
checkbox input "true"
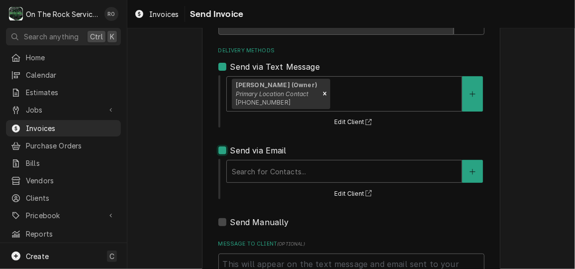
scroll to position [95, 0]
click at [268, 177] on div "Delivery Methods" at bounding box center [344, 170] width 225 height 18
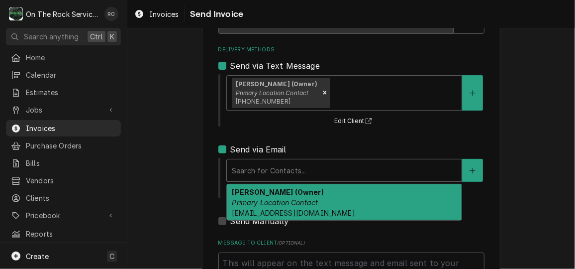
click at [269, 194] on strong "David Lance (Owner)" at bounding box center [278, 192] width 92 height 8
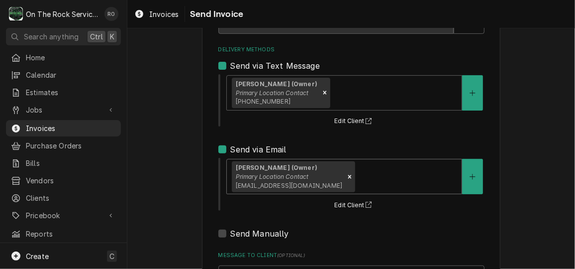
scroll to position [197, 0]
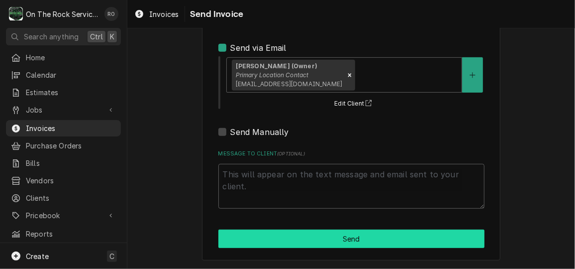
click at [291, 237] on button "Send" at bounding box center [351, 238] width 266 height 18
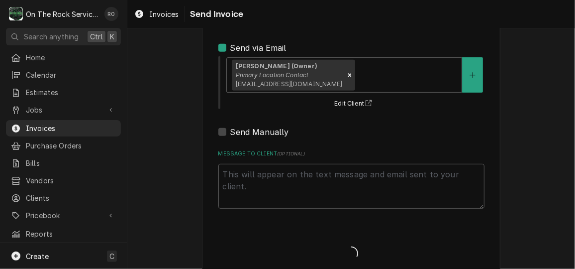
type textarea "x"
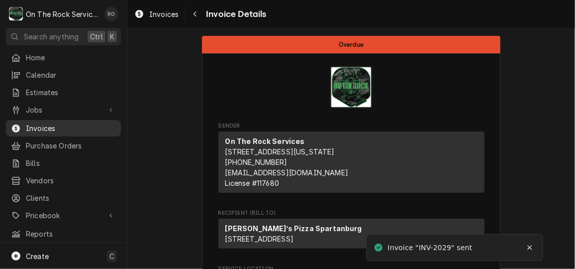
click at [64, 122] on div "Invoices" at bounding box center [63, 128] width 111 height 12
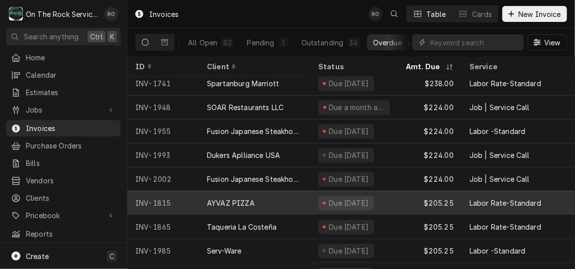
scroll to position [818, 0]
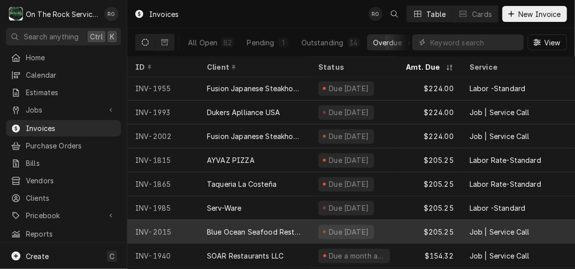
click at [298, 250] on div "SOAR Restaurants LLC" at bounding box center [254, 255] width 111 height 24
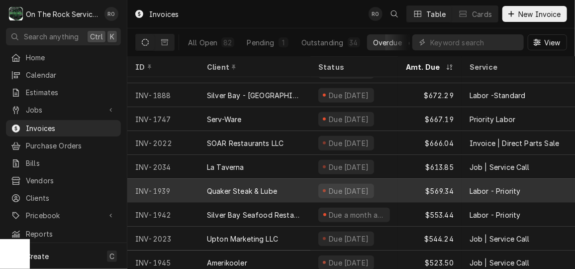
scroll to position [376, 0]
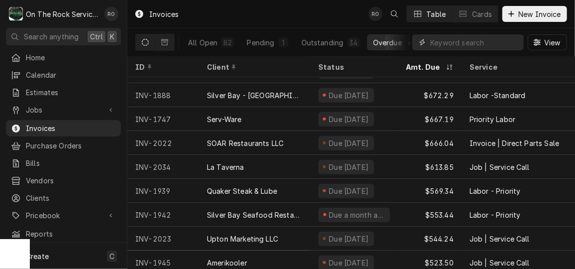
click at [438, 42] on input "Dynamic Content Wrapper" at bounding box center [474, 42] width 89 height 16
click at [207, 41] on div "All Open" at bounding box center [202, 42] width 29 height 10
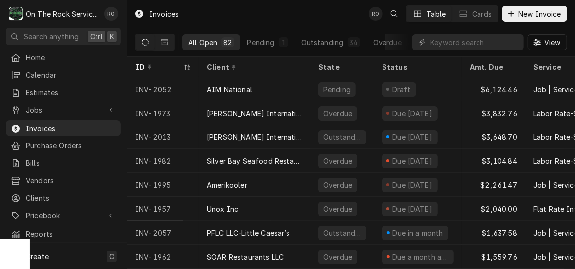
click at [485, 32] on div "View" at bounding box center [489, 42] width 155 height 28
click at [483, 46] on input "Dynamic Content Wrapper" at bounding box center [474, 42] width 89 height 16
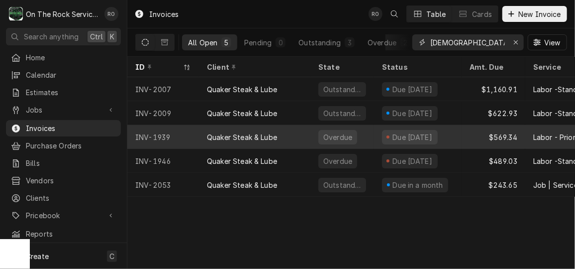
type input "quaker"
click at [180, 128] on div "INV-1939" at bounding box center [163, 137] width 72 height 24
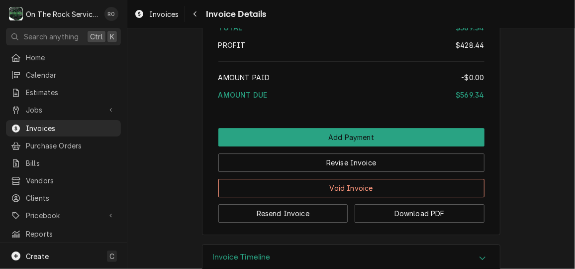
scroll to position [1315, 0]
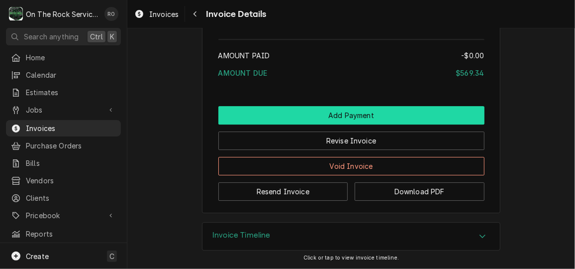
click at [261, 114] on button "Add Payment" at bounding box center [351, 115] width 266 height 18
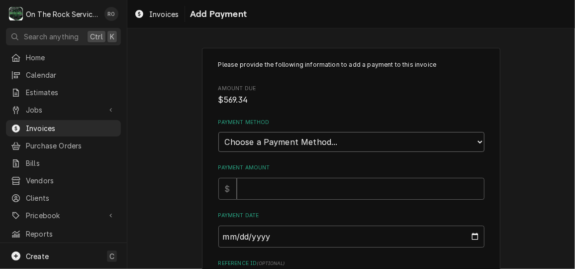
click at [329, 140] on select "Choose a Payment Method... Cash Check Credit/Debit Card ACH/eCheck Other" at bounding box center [351, 142] width 266 height 20
select select "4"
click at [218, 132] on select "Choose a Payment Method... Cash Check Credit/Debit Card ACH/eCheck Other" at bounding box center [351, 142] width 266 height 20
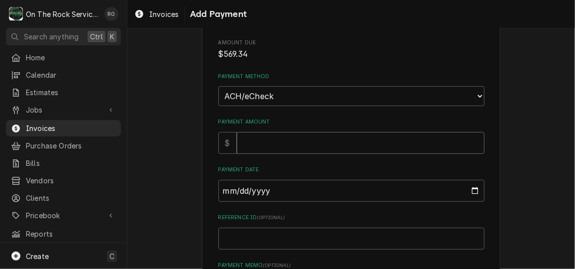
click at [296, 132] on input "Payment Amount" at bounding box center [361, 143] width 248 height 22
type textarea "x"
type input "5"
type textarea "x"
type input "56"
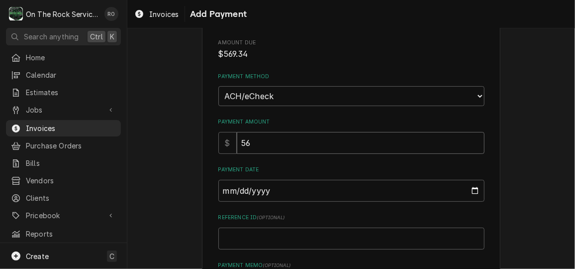
type textarea "x"
type input "569"
type textarea "x"
type input "569.3"
type textarea "x"
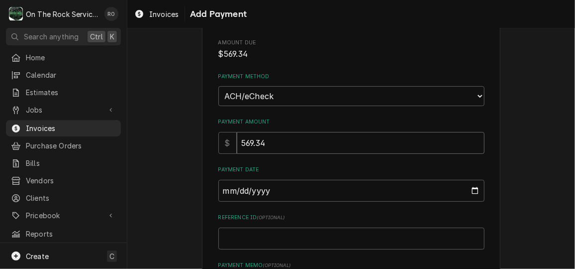
type input "569.34"
click at [472, 188] on input "Payment Date" at bounding box center [351, 191] width 266 height 22
type input "[DATE]"
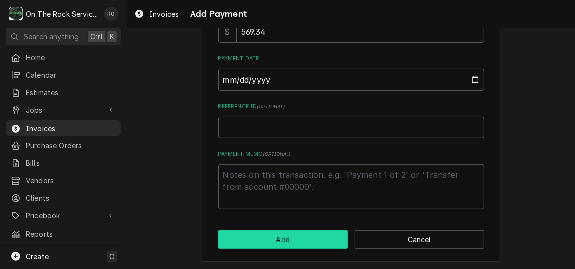
click at [313, 237] on button "Add" at bounding box center [283, 239] width 130 height 18
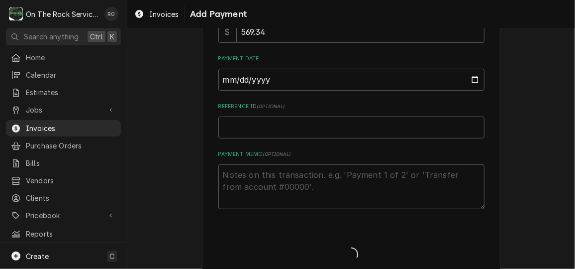
type textarea "x"
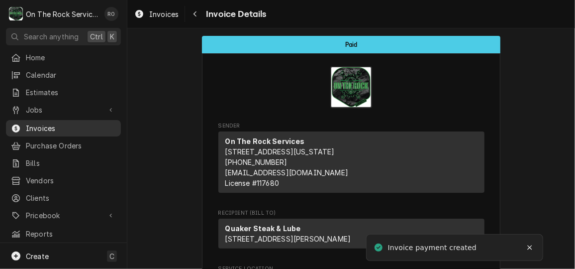
click at [79, 123] on span "Invoices" at bounding box center [71, 128] width 90 height 10
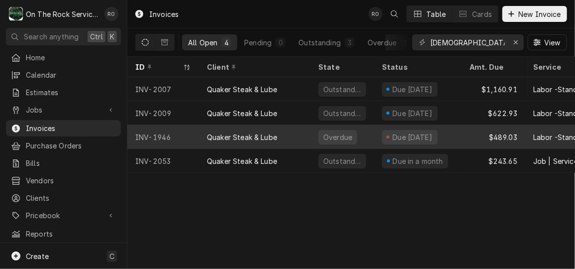
click at [195, 131] on div "INV-1946" at bounding box center [163, 137] width 72 height 24
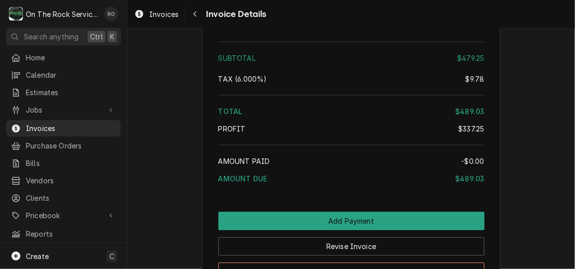
scroll to position [1606, 0]
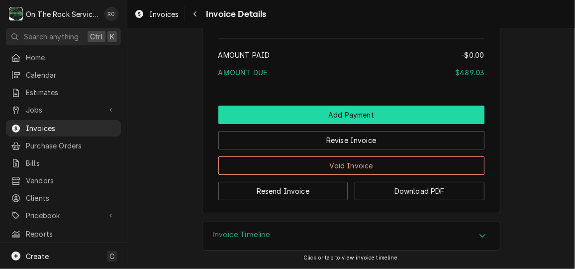
click at [377, 120] on button "Add Payment" at bounding box center [351, 114] width 266 height 18
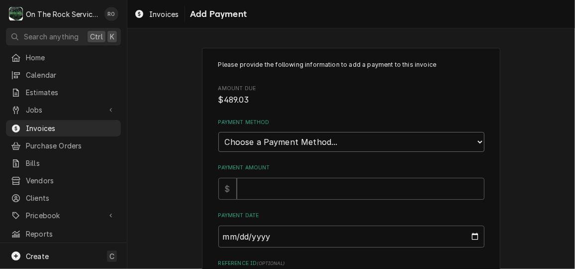
click at [381, 137] on select "Choose a Payment Method... Cash Check Credit/Debit Card ACH/eCheck Other" at bounding box center [351, 142] width 266 height 20
select select "4"
click at [218, 132] on select "Choose a Payment Method... Cash Check Credit/Debit Card ACH/eCheck Other" at bounding box center [351, 142] width 266 height 20
click at [336, 195] on input "Payment Amount" at bounding box center [361, 189] width 248 height 22
type textarea "x"
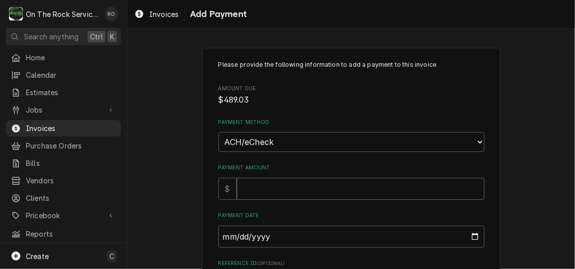
type input "4"
type textarea "x"
type input "48"
type textarea "x"
type input "489"
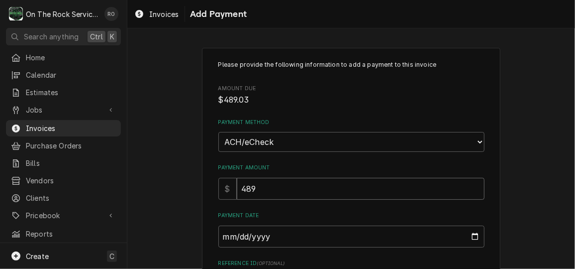
type textarea "x"
type input "489.0"
type textarea "x"
type input "489.03"
click at [473, 237] on input "Payment Date" at bounding box center [351, 236] width 266 height 22
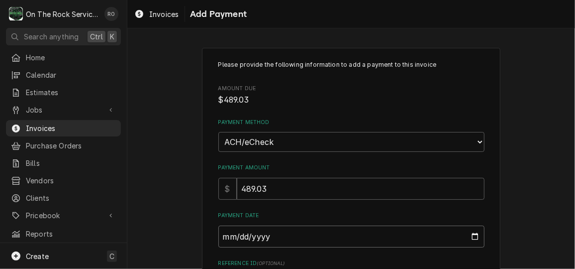
type input "2025-09-05"
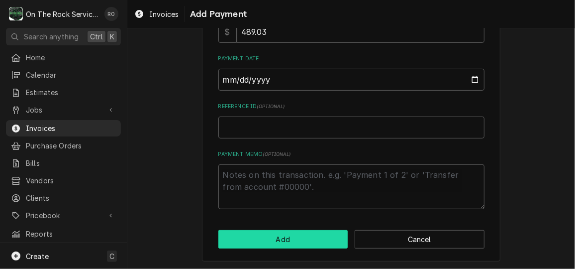
click at [317, 239] on button "Add" at bounding box center [283, 239] width 130 height 18
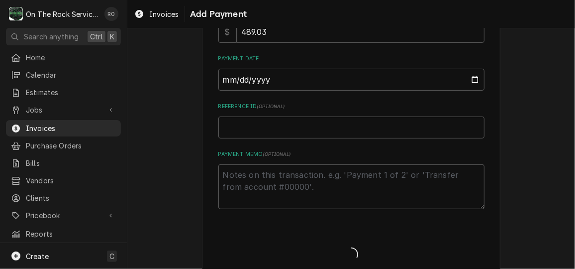
type textarea "x"
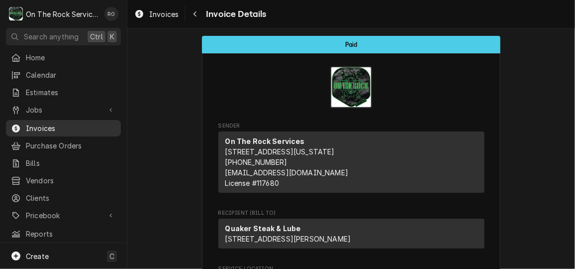
click at [79, 123] on span "Invoices" at bounding box center [71, 128] width 90 height 10
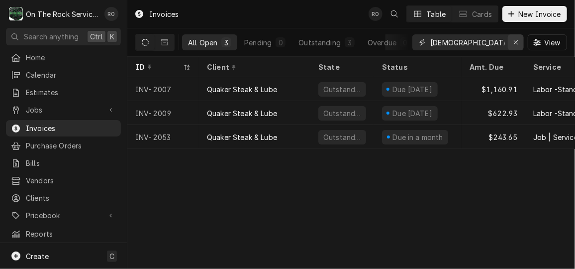
click at [515, 41] on icon "Erase input" at bounding box center [516, 42] width 4 height 4
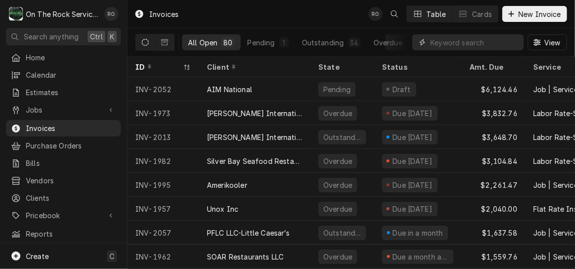
click at [475, 36] on input "Dynamic Content Wrapper" at bounding box center [474, 42] width 89 height 16
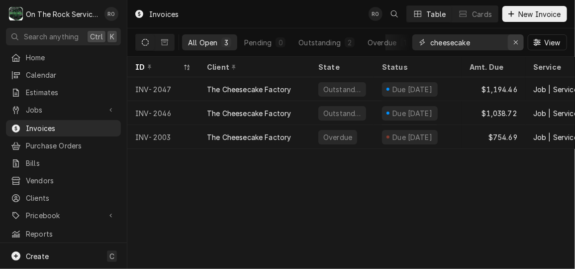
type input "cheesecake"
click at [519, 43] on div "Erase input" at bounding box center [516, 42] width 10 height 10
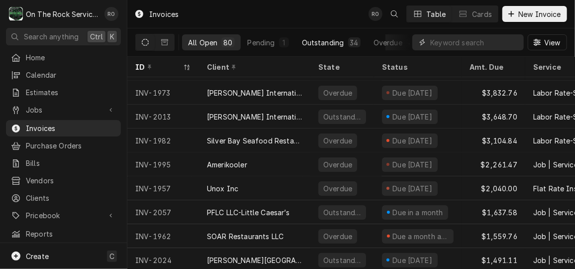
scroll to position [0, 11]
click at [381, 45] on div "Overdue" at bounding box center [376, 42] width 29 height 10
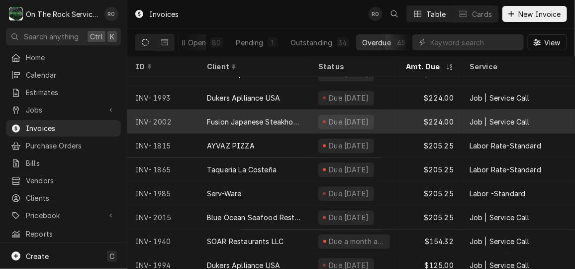
scroll to position [797, 0]
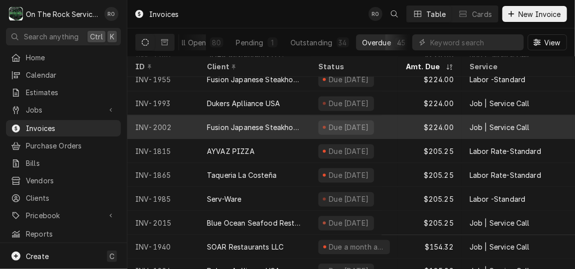
click at [317, 130] on div "Due 19 days ago" at bounding box center [354, 127] width 88 height 24
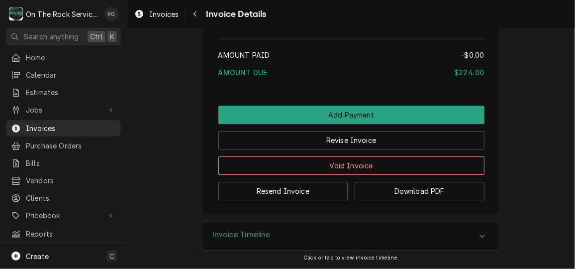
scroll to position [1175, 0]
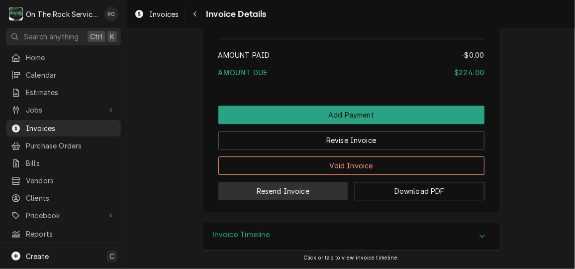
click at [311, 200] on button "Resend Invoice" at bounding box center [283, 191] width 130 height 18
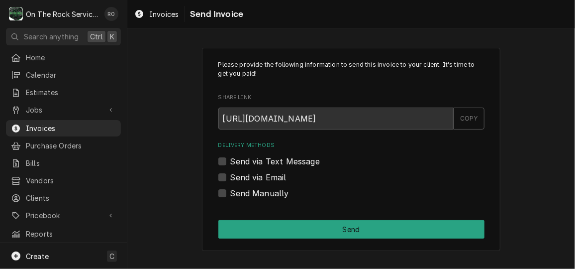
click at [265, 158] on label "Send via Text Message" at bounding box center [275, 161] width 90 height 12
click at [265, 158] on input "Send via Text Message" at bounding box center [363, 166] width 266 height 22
checkbox input "true"
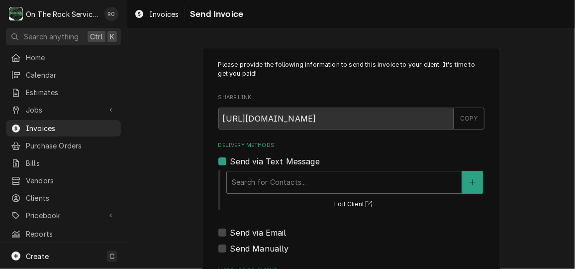
click at [251, 175] on div "Delivery Methods" at bounding box center [344, 182] width 225 height 18
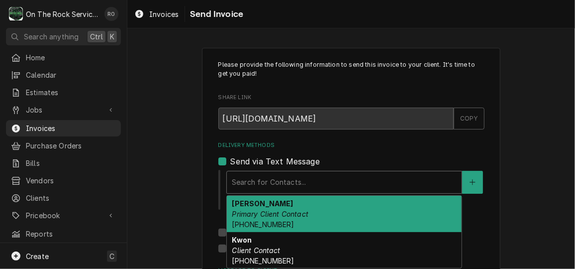
click at [261, 206] on strong "Edward Kim" at bounding box center [262, 203] width 61 height 8
type textarea "x"
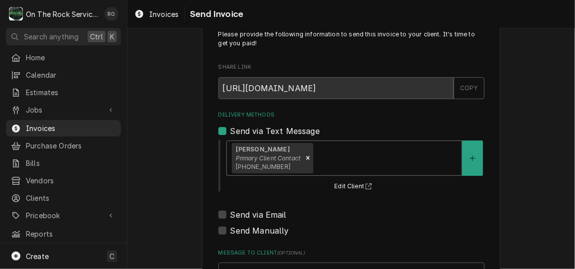
scroll to position [30, 0]
click at [234, 218] on label "Send via Email" at bounding box center [258, 214] width 56 height 12
click at [234, 218] on input "Send via Email" at bounding box center [363, 219] width 266 height 22
checkbox input "true"
type textarea "x"
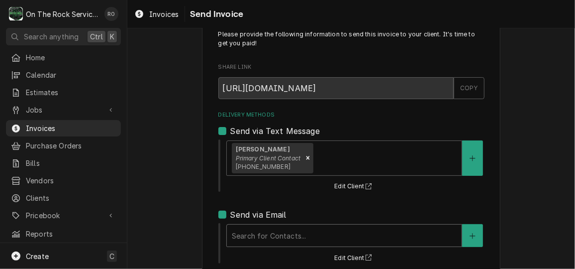
click at [309, 226] on div "Delivery Methods" at bounding box center [344, 235] width 225 height 18
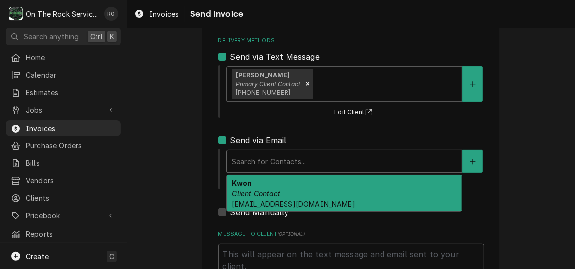
scroll to position [105, 0]
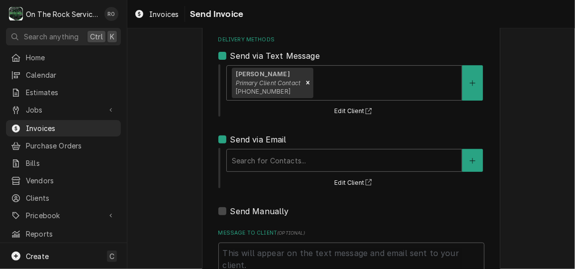
click at [379, 212] on div "Send Manually" at bounding box center [351, 211] width 266 height 12
click at [220, 144] on div "Send via Email" at bounding box center [351, 139] width 266 height 12
click at [230, 137] on label "Send via Email" at bounding box center [258, 139] width 56 height 12
click at [230, 137] on input "Send via Email" at bounding box center [363, 144] width 266 height 22
checkbox input "false"
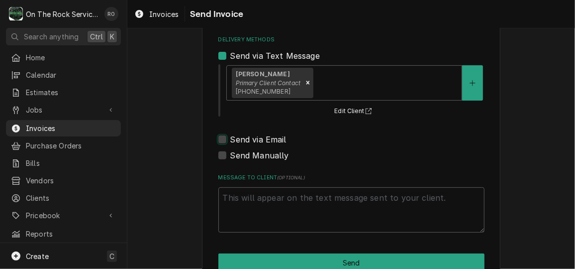
scroll to position [129, 0]
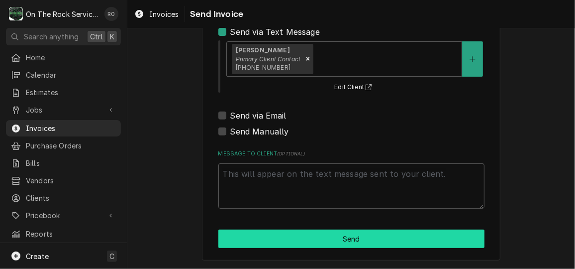
click at [339, 234] on button "Send" at bounding box center [351, 238] width 266 height 18
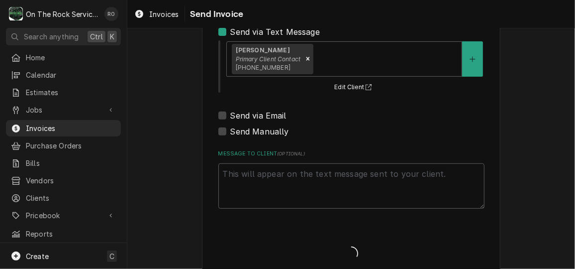
type textarea "x"
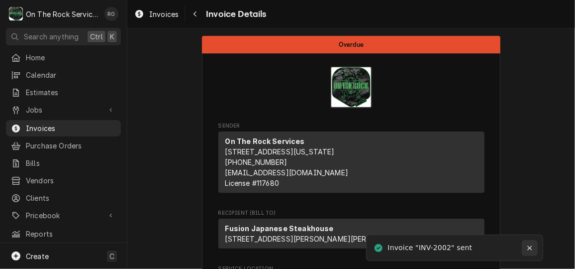
click at [531, 248] on icon "Notifications alt+T" at bounding box center [529, 247] width 4 height 4
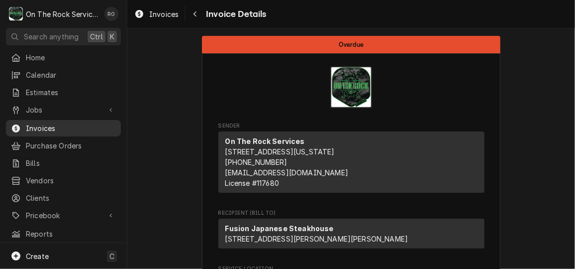
click at [60, 127] on span "Invoices" at bounding box center [71, 128] width 90 height 10
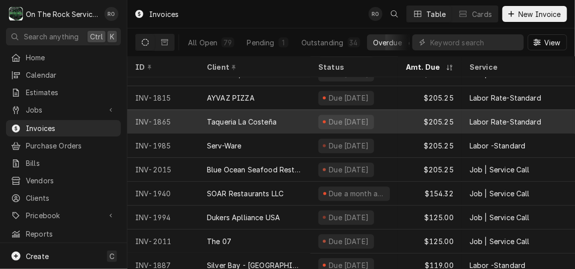
scroll to position [851, 0]
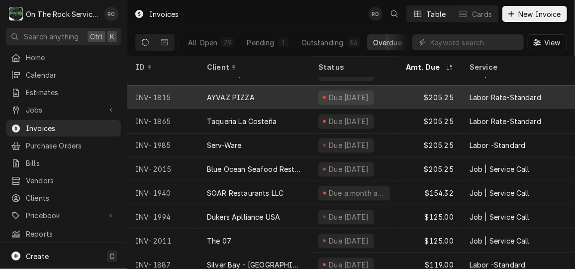
click at [294, 94] on div "AYVAZ PIZZA" at bounding box center [254, 97] width 111 height 24
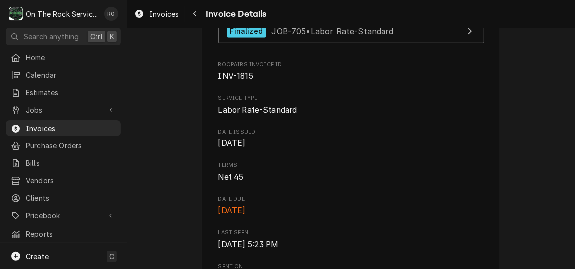
scroll to position [300, 0]
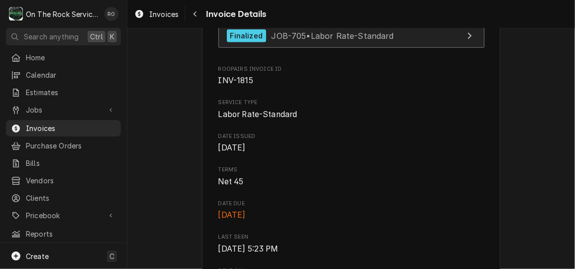
click at [296, 43] on div "Finalized JOB-705 • Labor Rate-Standard" at bounding box center [310, 35] width 167 height 13
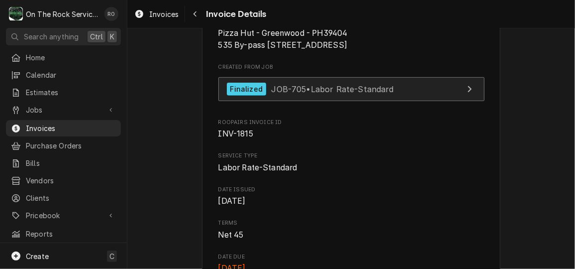
scroll to position [247, 0]
click at [306, 94] on span "JOB-705 • Labor Rate-Standard" at bounding box center [332, 89] width 122 height 10
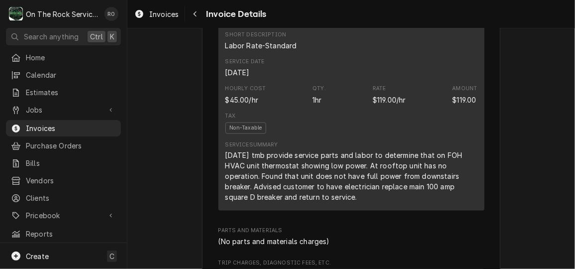
scroll to position [664, 0]
drag, startPoint x: 223, startPoint y: 173, endPoint x: 258, endPoint y: 174, distance: 34.8
click at [258, 174] on div "[DATE] tmb provide service parts and labor to determine that on FOH HVAC unit t…" at bounding box center [351, 175] width 252 height 52
copy div "6/9/25 tmb"
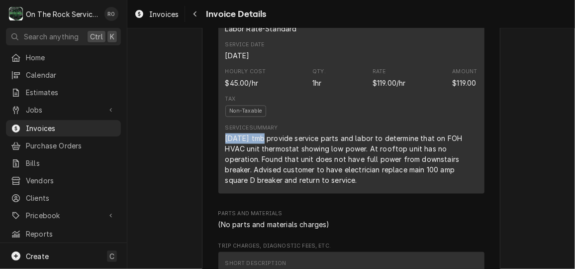
scroll to position [680, 0]
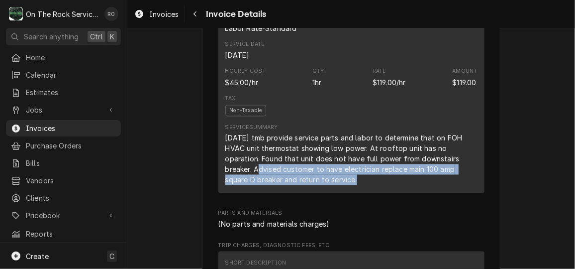
drag, startPoint x: 447, startPoint y: 179, endPoint x: 462, endPoint y: 205, distance: 30.3
click at [462, 185] on div "6/9/25 tmb provide service parts and labor to determine that on FOH HVAC unit t…" at bounding box center [351, 159] width 252 height 52
copy div "dvised customer to have electrician replace main 100 amp square D breaker and r…"
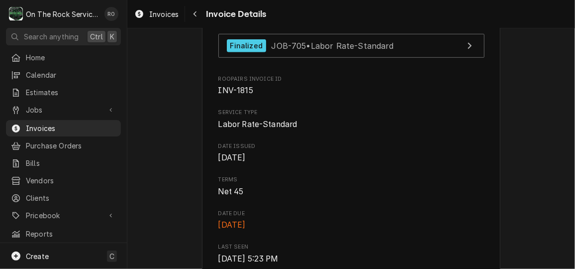
scroll to position [289, 0]
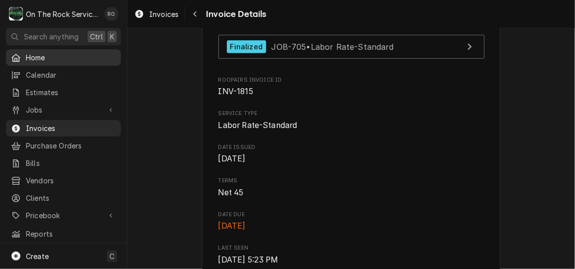
click at [68, 59] on span "Home" at bounding box center [71, 57] width 90 height 10
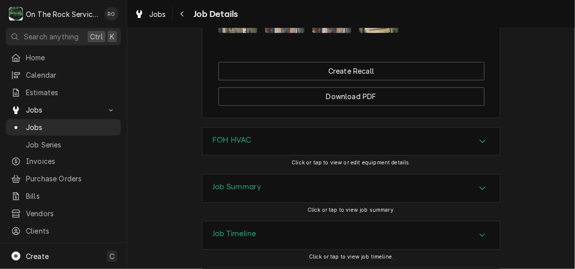
scroll to position [1130, 0]
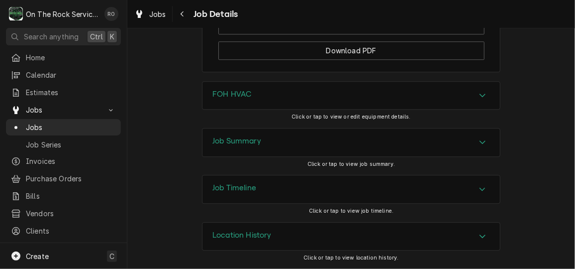
click at [326, 132] on div "Job Summary" at bounding box center [350, 142] width 297 height 28
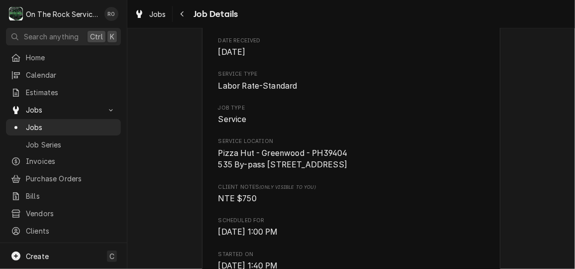
scroll to position [132, 0]
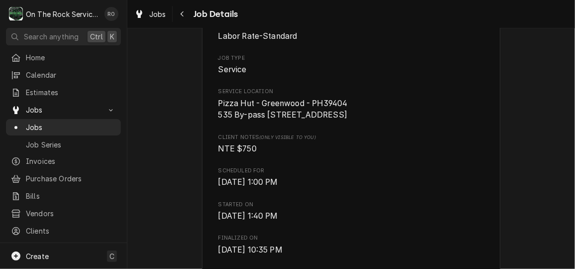
scroll to position [187, 0]
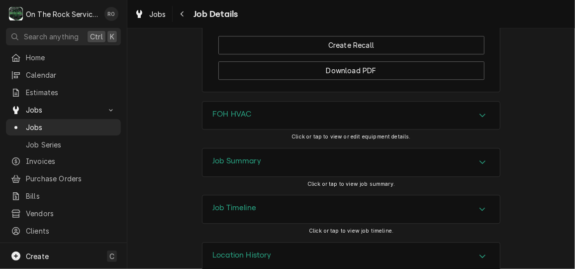
click at [382, 175] on div "Job Summary" at bounding box center [350, 162] width 297 height 28
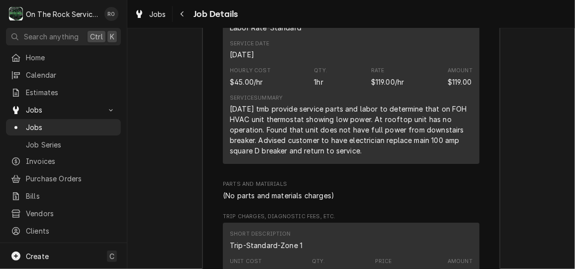
scroll to position [1464, 0]
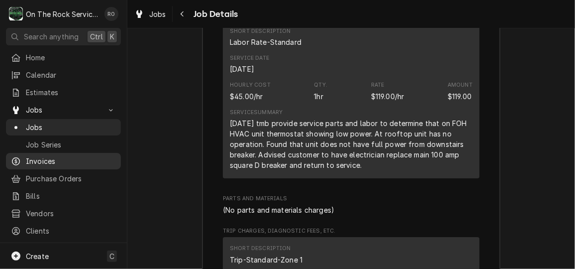
click at [55, 156] on span "Invoices" at bounding box center [71, 161] width 90 height 10
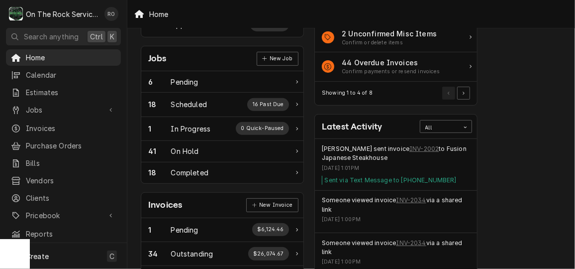
scroll to position [134, 4]
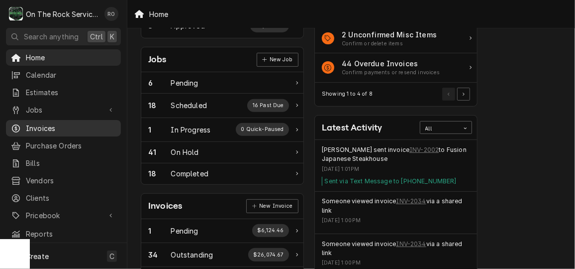
click at [62, 123] on span "Invoices" at bounding box center [71, 128] width 90 height 10
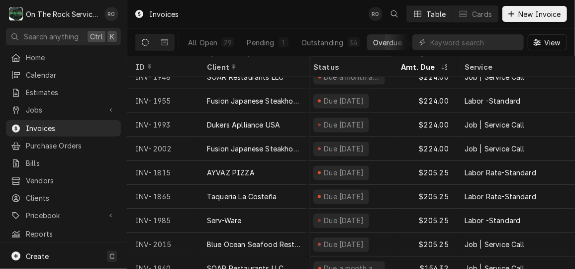
scroll to position [863, 5]
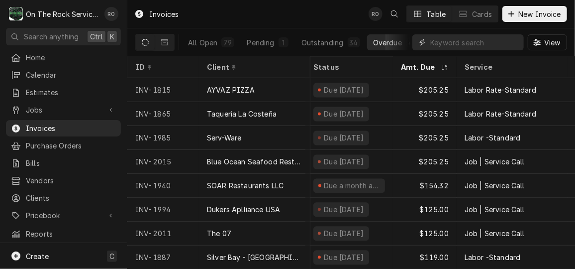
click at [492, 37] on input "Dynamic Content Wrapper" at bounding box center [474, 42] width 89 height 16
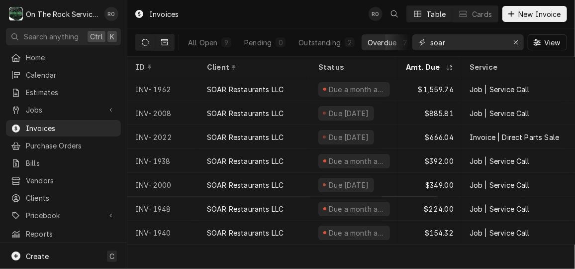
type input "soar"
click at [167, 39] on icon "Dynamic Content Wrapper" at bounding box center [164, 42] width 7 height 7
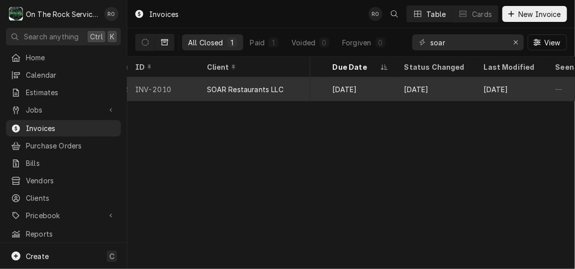
scroll to position [0, 637]
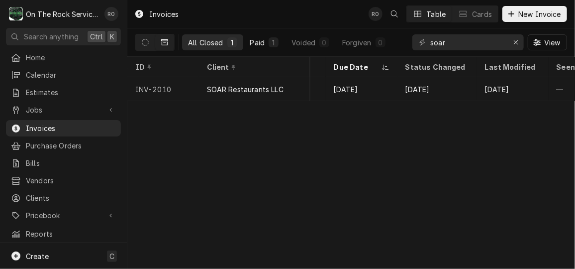
click at [259, 47] on button "Paid 1" at bounding box center [264, 42] width 41 height 16
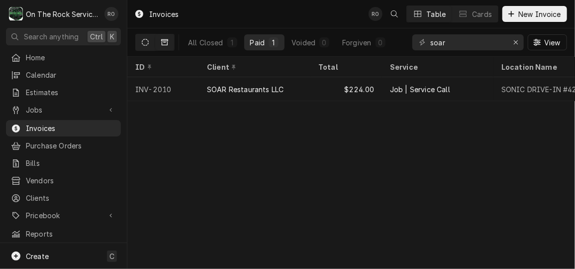
click at [143, 42] on icon "Dynamic Content Wrapper" at bounding box center [145, 42] width 7 height 7
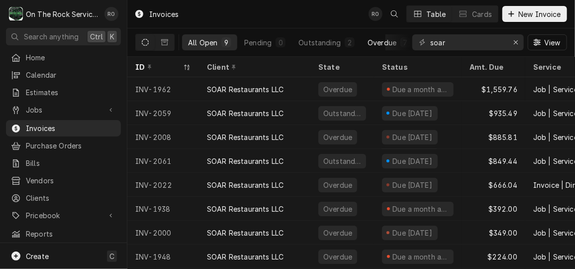
scroll to position [0, 6]
click at [380, 41] on div "Overdue" at bounding box center [375, 42] width 29 height 10
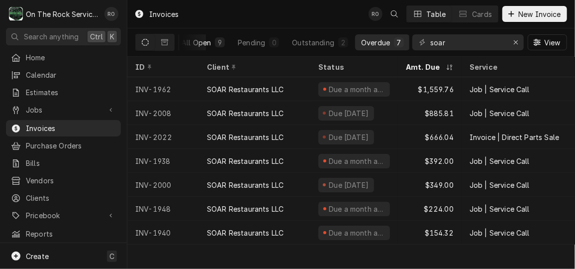
click at [192, 40] on div "All Open" at bounding box center [196, 42] width 29 height 10
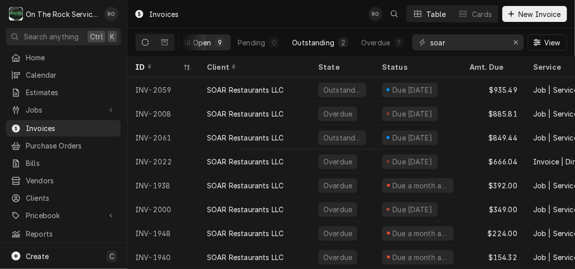
scroll to position [0, 0]
click at [315, 36] on button "Outstanding 2" at bounding box center [326, 42] width 68 height 16
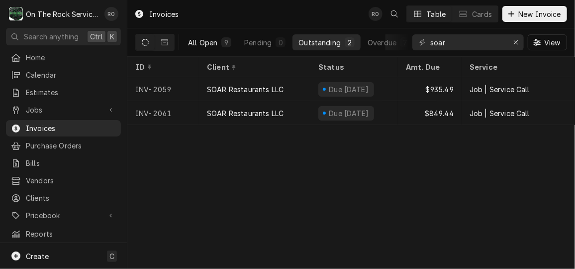
click at [197, 43] on div "All Open" at bounding box center [202, 42] width 29 height 10
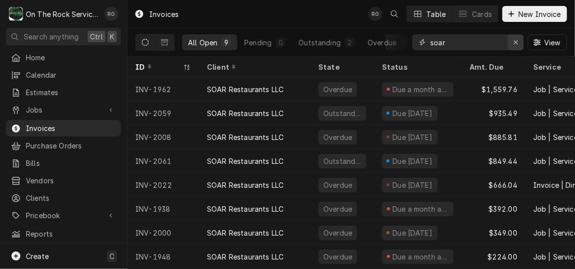
click at [515, 44] on icon "Erase input" at bounding box center [515, 42] width 5 height 7
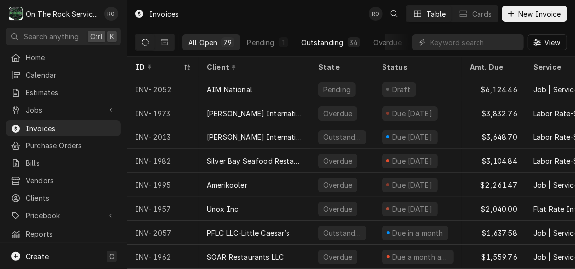
drag, startPoint x: 346, startPoint y: 54, endPoint x: 347, endPoint y: 34, distance: 19.9
click at [347, 34] on div "All Open 79 Pending 1 Outstanding 34 Overdue 44" at bounding box center [295, 42] width 227 height 28
click at [381, 39] on div "Overdue" at bounding box center [376, 42] width 29 height 10
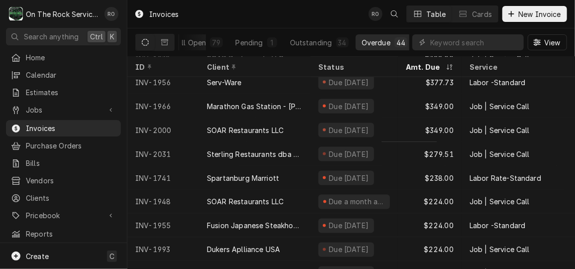
scroll to position [650, 0]
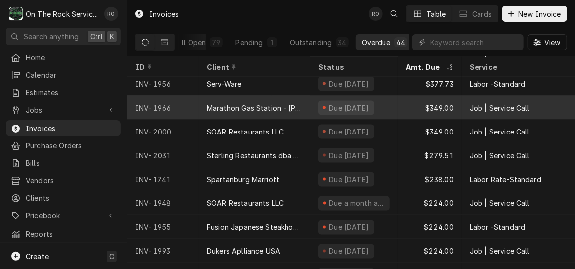
click at [366, 104] on div "Due 2 months ago" at bounding box center [349, 107] width 42 height 10
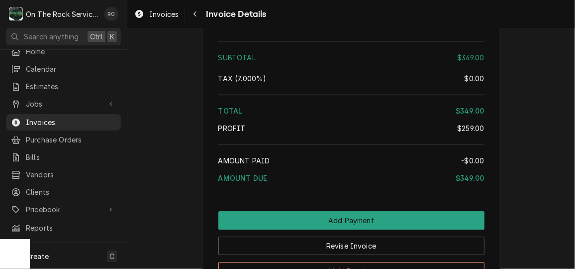
scroll to position [1330, 0]
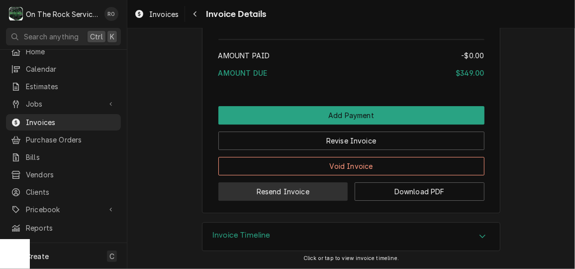
click at [299, 189] on button "Resend Invoice" at bounding box center [283, 191] width 130 height 18
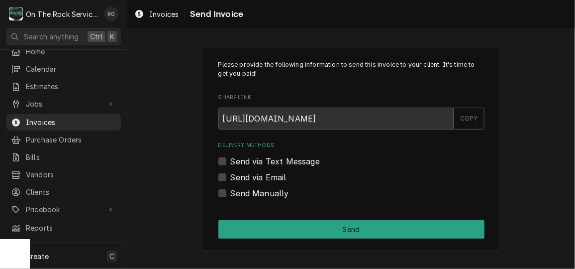
click at [259, 158] on label "Send via Text Message" at bounding box center [275, 161] width 90 height 12
click at [259, 158] on input "Send via Text Message" at bounding box center [363, 166] width 266 height 22
checkbox input "true"
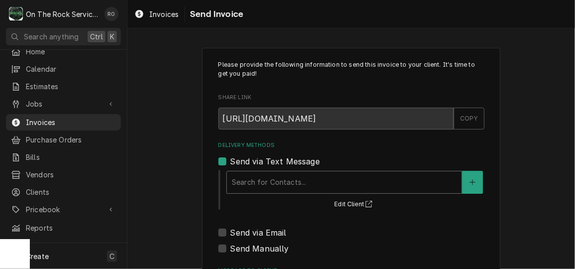
click at [262, 171] on div "Search for Contacts..." at bounding box center [344, 182] width 236 height 23
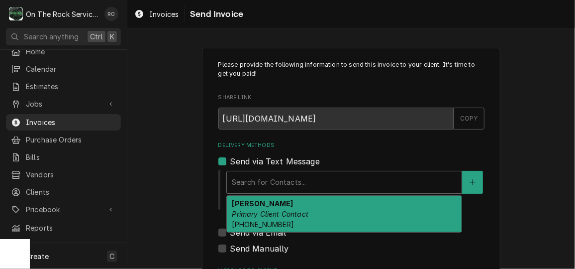
click at [269, 209] on em "Primary Client Contact" at bounding box center [270, 213] width 77 height 8
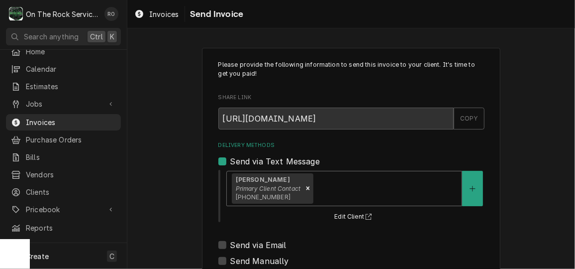
scroll to position [129, 0]
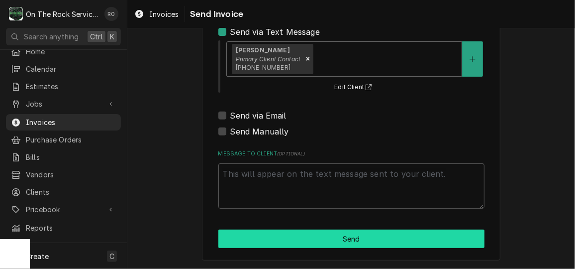
click at [274, 235] on button "Send" at bounding box center [351, 238] width 266 height 18
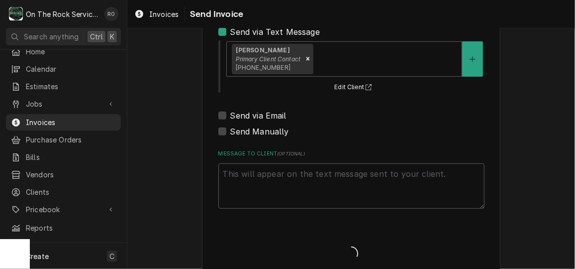
type textarea "x"
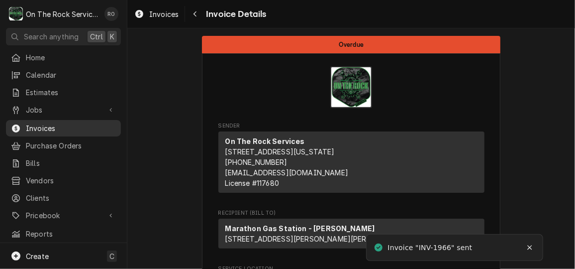
click at [58, 123] on span "Invoices" at bounding box center [71, 128] width 90 height 10
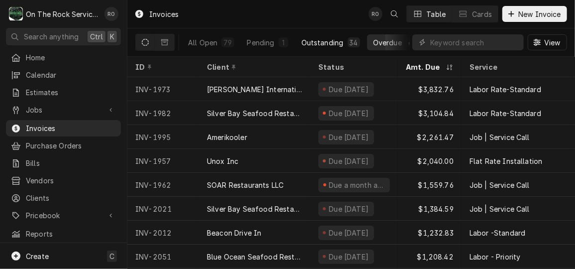
scroll to position [0, 11]
click at [386, 37] on div "Overdue" at bounding box center [376, 42] width 29 height 10
click at [479, 40] on input "Dynamic Content Wrapper" at bounding box center [474, 42] width 89 height 16
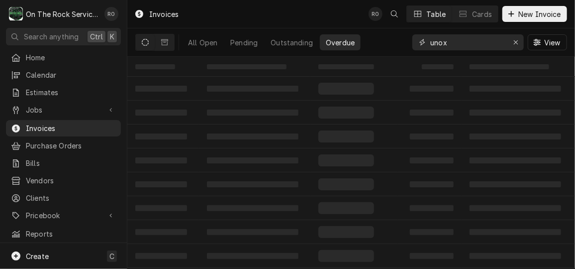
scroll to position [0, 0]
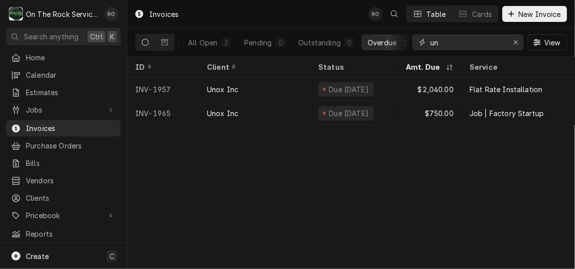
type input "u"
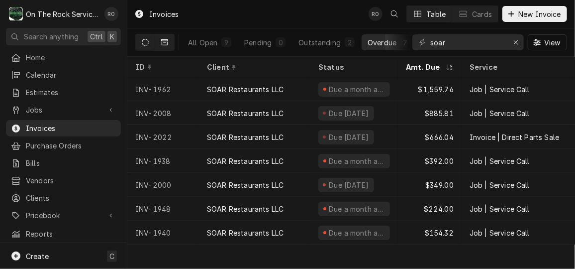
click at [159, 43] on button "Dynamic Content Wrapper" at bounding box center [164, 42] width 19 height 16
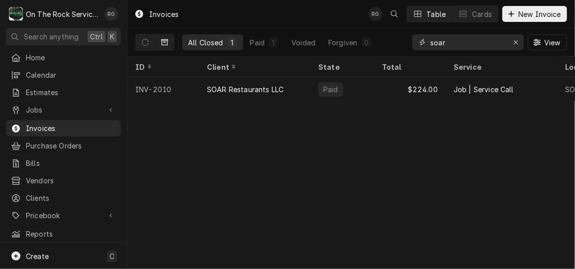
click at [457, 39] on input "soar" at bounding box center [467, 42] width 75 height 16
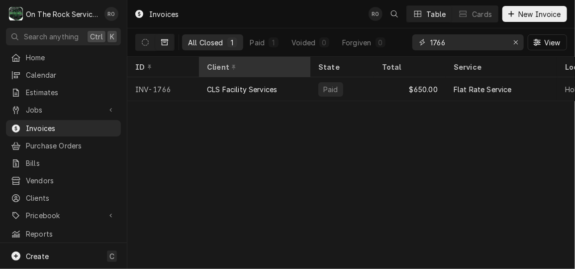
type input "1766"
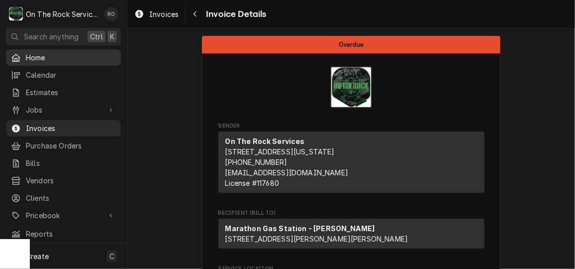
click at [81, 56] on span "Home" at bounding box center [71, 57] width 90 height 10
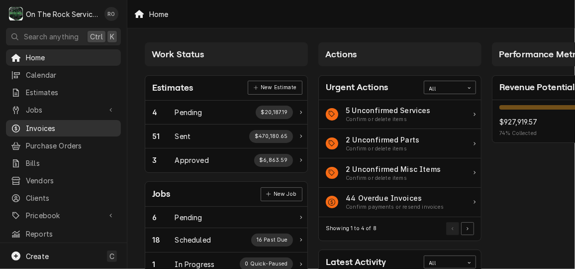
click at [37, 123] on span "Invoices" at bounding box center [71, 128] width 90 height 10
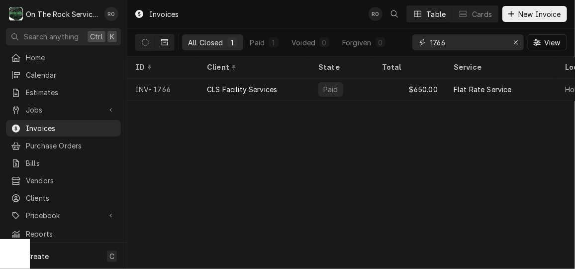
click at [472, 48] on input "1766" at bounding box center [467, 42] width 75 height 16
click at [155, 41] on button "Dynamic Content Wrapper" at bounding box center [164, 42] width 19 height 16
click at [150, 41] on button "Dynamic Content Wrapper" at bounding box center [145, 42] width 19 height 16
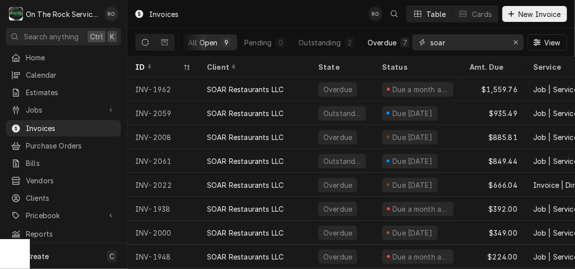
scroll to position [0, 6]
click at [382, 42] on div "Overdue" at bounding box center [375, 42] width 29 height 10
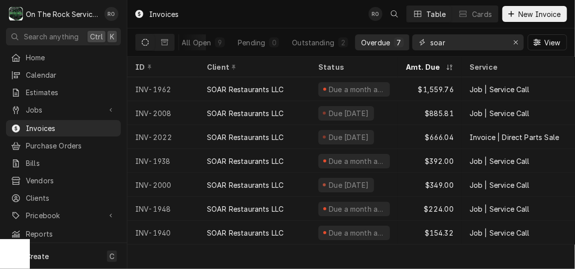
drag, startPoint x: 470, startPoint y: 41, endPoint x: 253, endPoint y: 13, distance: 219.1
click at [253, 13] on div "Invoices RO Table Cards New Invoice All Open 9 Pending 0 Outstanding 2 Overdue …" at bounding box center [351, 28] width 448 height 57
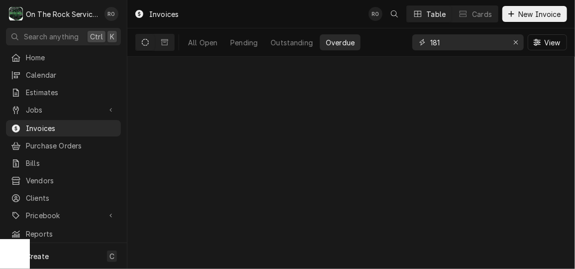
scroll to position [0, 0]
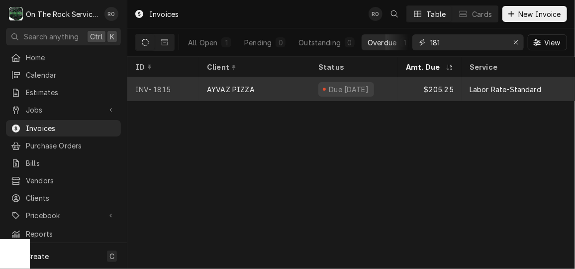
type input "181"
click at [175, 83] on div "INV-1815" at bounding box center [163, 89] width 72 height 24
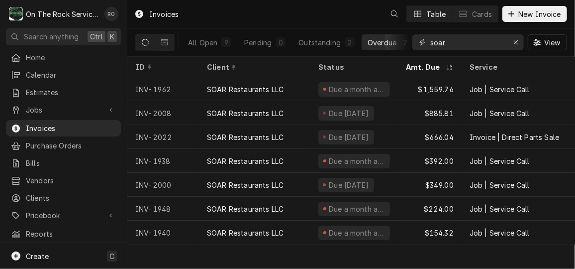
click at [477, 46] on input "soar" at bounding box center [467, 42] width 75 height 16
type input "1815"
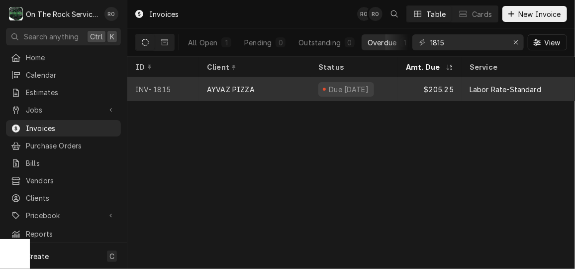
click at [308, 84] on div "AYVAZ PIZZA" at bounding box center [254, 89] width 111 height 24
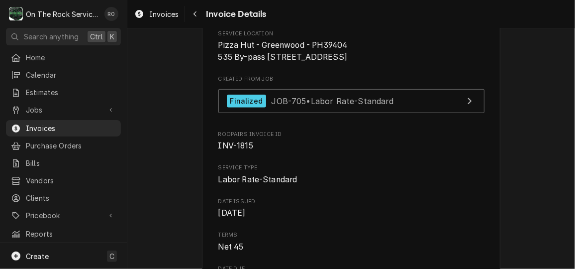
scroll to position [205, 0]
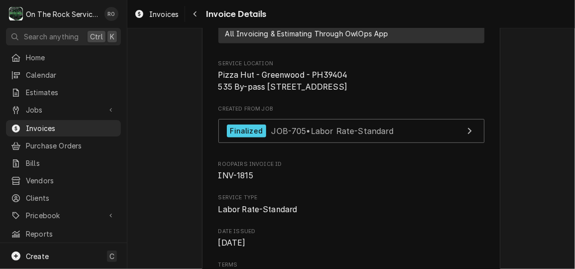
drag, startPoint x: 215, startPoint y: 88, endPoint x: 310, endPoint y: 110, distance: 97.7
click at [310, 93] on span "Pizza Hut - Greenwood - PH39404 535 By-pass [STREET_ADDRESS]" at bounding box center [351, 80] width 266 height 23
copy span "Pizza Hut - Greenwood - PH39404 535 By-pass [STREET_ADDRESS]"
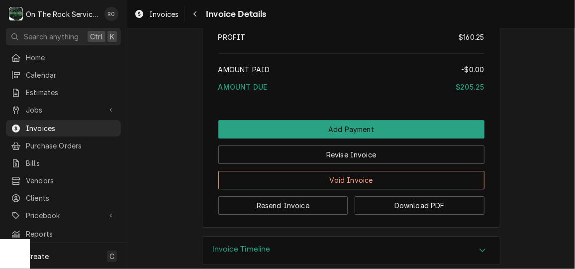
scroll to position [1268, 0]
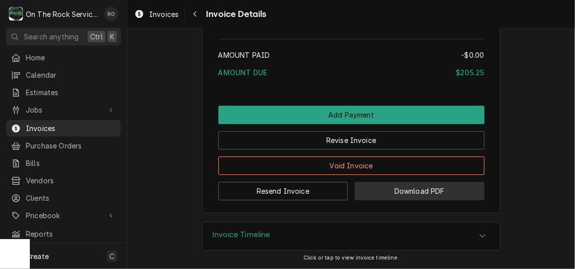
click at [424, 194] on button "Download PDF" at bounding box center [420, 191] width 130 height 18
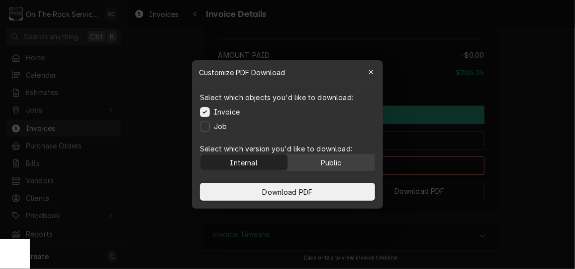
click at [349, 161] on button "Public" at bounding box center [331, 162] width 87 height 16
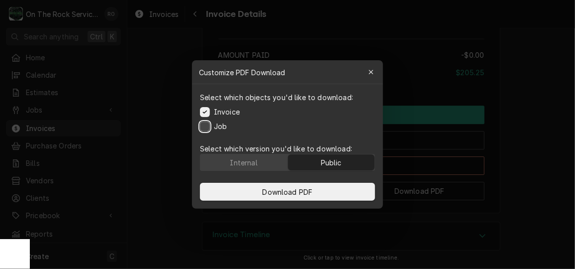
click at [205, 124] on button "Job" at bounding box center [205, 126] width 10 height 10
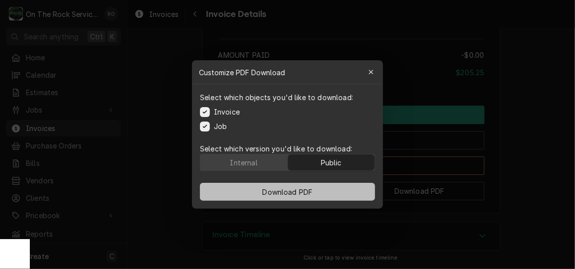
click at [303, 190] on span "Download PDF" at bounding box center [288, 192] width 54 height 10
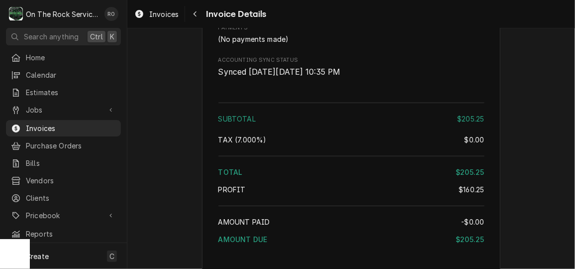
scroll to position [1073, 0]
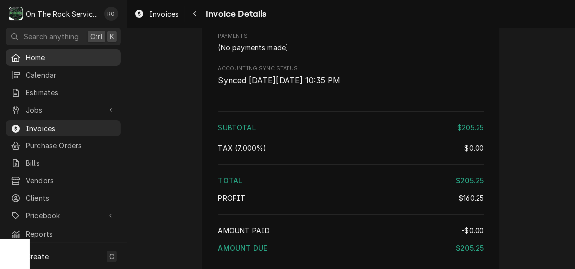
click at [30, 53] on span "Home" at bounding box center [71, 57] width 90 height 10
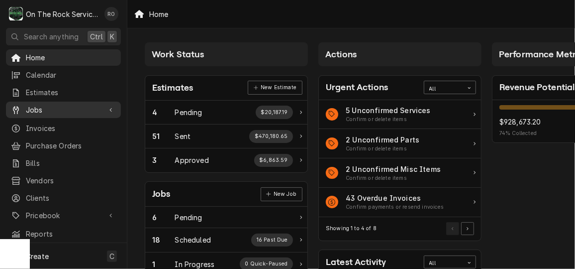
click at [48, 104] on span "Jobs" at bounding box center [63, 109] width 75 height 10
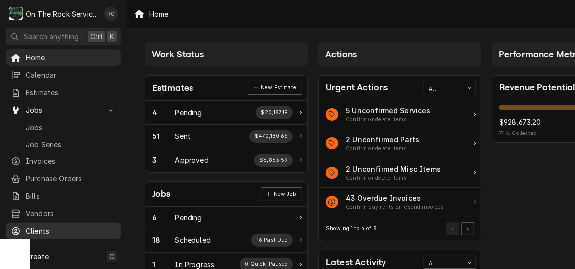
click at [50, 222] on link "Clients" at bounding box center [63, 230] width 115 height 16
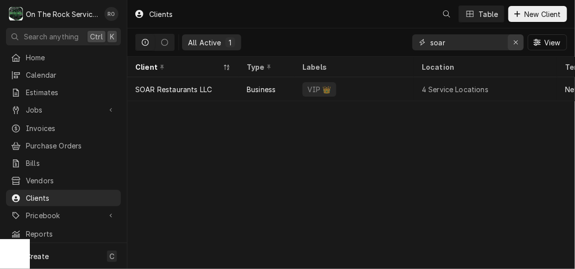
click at [514, 41] on icon "Erase input" at bounding box center [515, 42] width 5 height 7
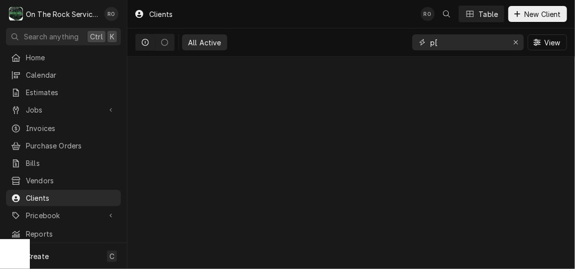
type input "p"
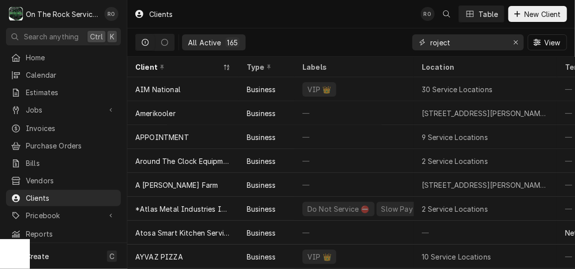
type input "roject"
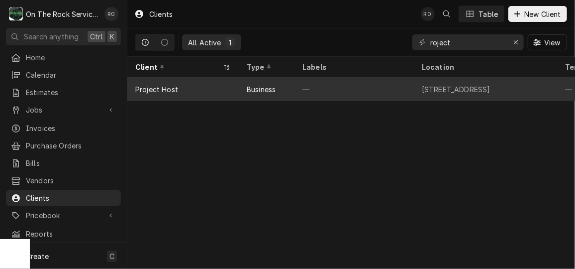
click at [151, 87] on div "Project Host" at bounding box center [156, 89] width 43 height 10
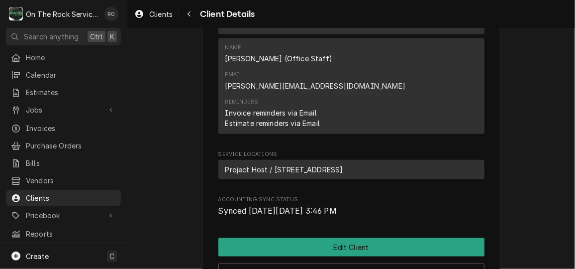
scroll to position [567, 0]
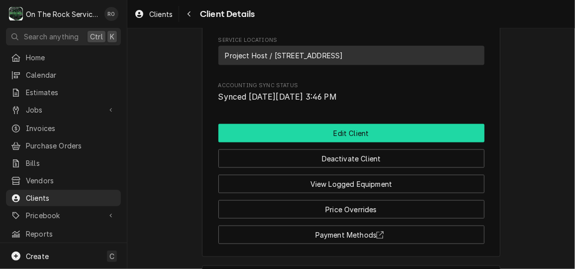
click at [403, 124] on button "Edit Client" at bounding box center [351, 133] width 266 height 18
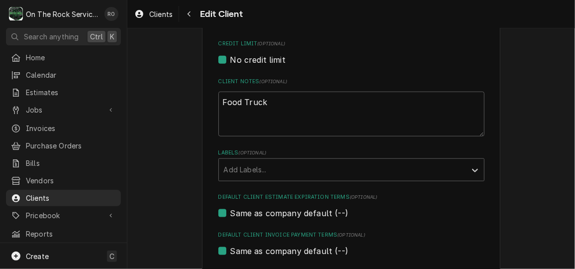
scroll to position [445, 0]
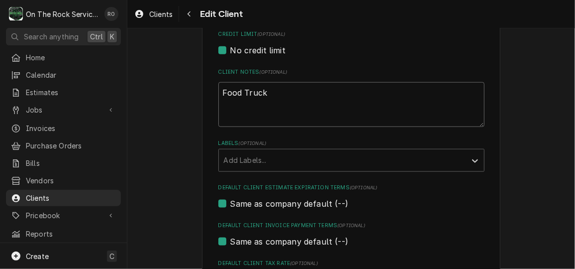
drag, startPoint x: 278, startPoint y: 88, endPoint x: 176, endPoint y: 91, distance: 102.5
click at [176, 91] on div "Please provide the following information about your client: Client Type Industr…" at bounding box center [351, 206] width 448 height 1225
type textarea "x"
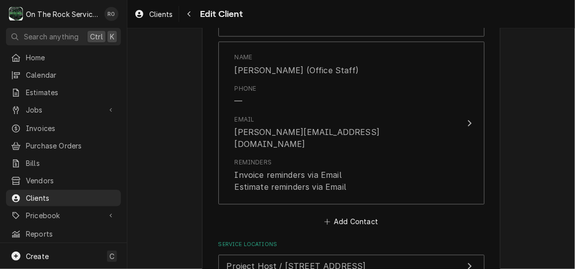
scroll to position [971, 0]
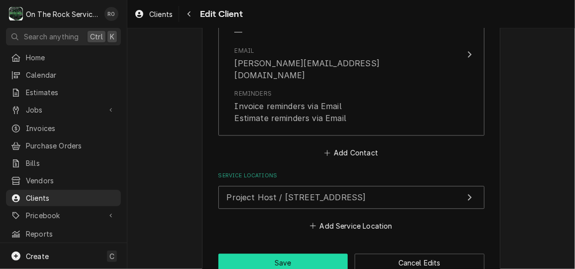
click at [296, 253] on button "Save" at bounding box center [283, 262] width 130 height 18
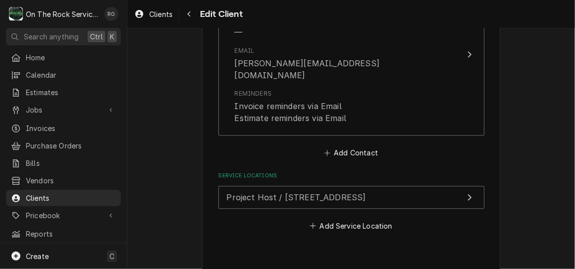
type textarea "x"
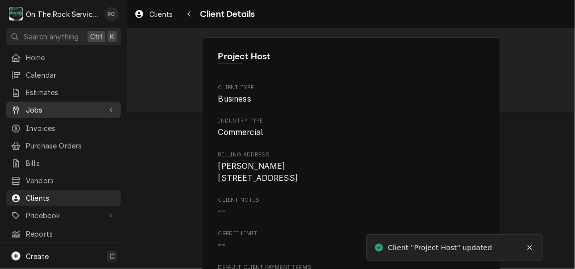
click at [53, 107] on span "Jobs" at bounding box center [63, 109] width 75 height 10
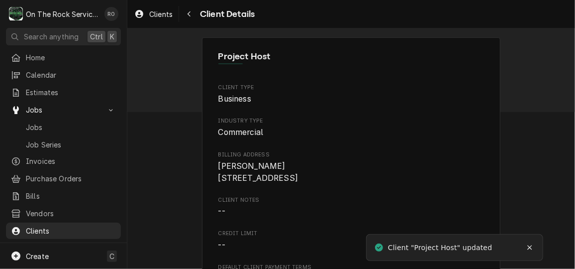
click at [71, 114] on div "Jobs Jobs Job Series" at bounding box center [63, 126] width 115 height 50
click at [70, 122] on span "Jobs" at bounding box center [71, 127] width 90 height 10
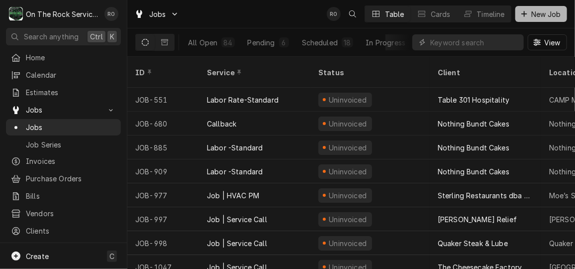
click at [527, 21] on button "New Job" at bounding box center [541, 14] width 52 height 16
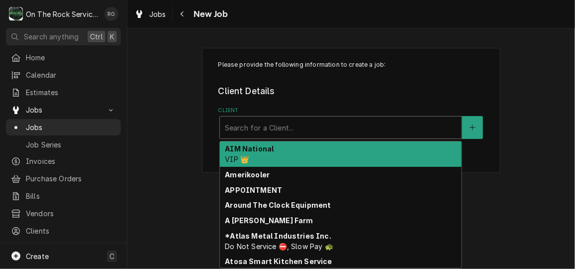
click at [284, 122] on div "Client" at bounding box center [341, 127] width 232 height 18
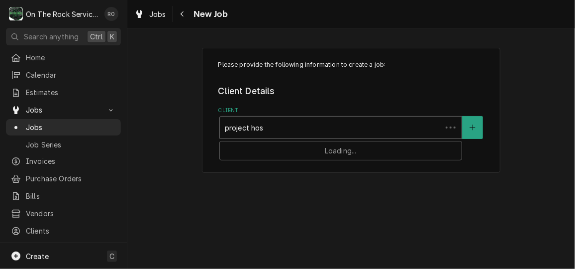
type input "project host"
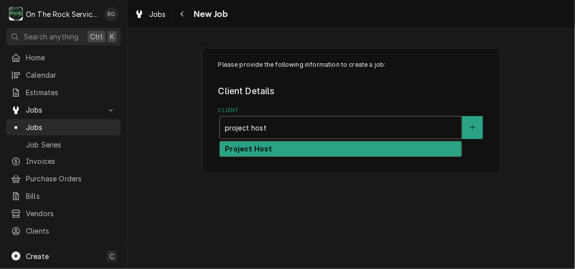
click at [279, 151] on div "Project Host" at bounding box center [341, 148] width 242 height 15
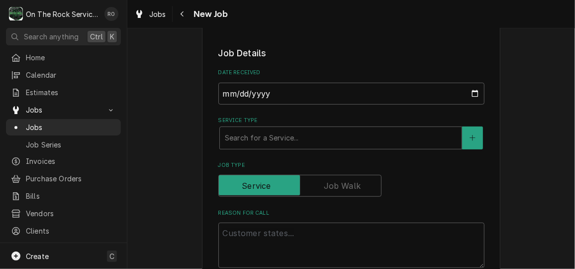
scroll to position [191, 0]
click at [305, 140] on div "Service Type" at bounding box center [341, 137] width 232 height 18
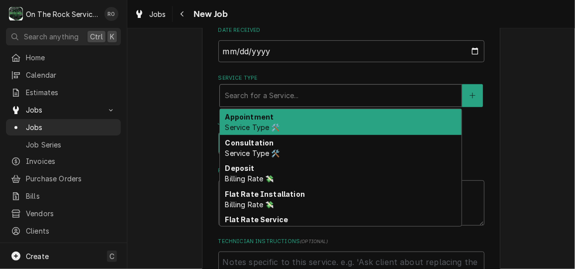
scroll to position [265, 0]
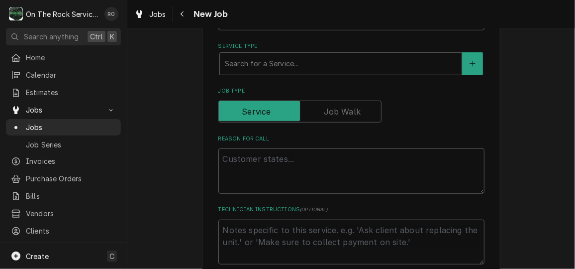
click at [165, 78] on div "Please provide the following information to create a job: Client Details Client…" at bounding box center [351, 263] width 448 height 979
click at [286, 167] on textarea "Reason For Call" at bounding box center [351, 170] width 266 height 45
type textarea "x"
type textarea "Ti"
type textarea "x"
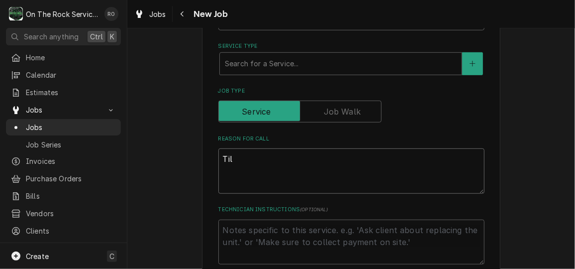
type textarea "Tilt"
type textarea "x"
type textarea "Tilt"
type textarea "x"
type textarea "Tilt sk"
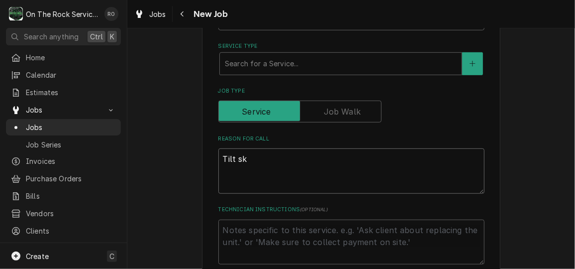
type textarea "x"
type textarea "Tilt ski"
type textarea "x"
type textarea "Tilt skil"
type textarea "x"
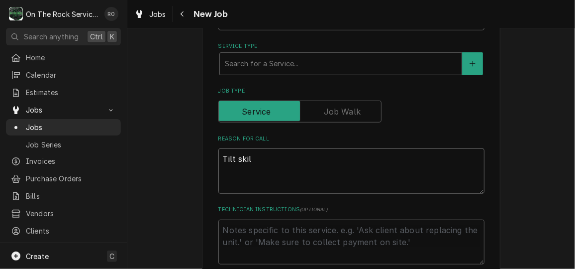
type textarea "Tilt skill"
type textarea "x"
type textarea "Tilt skillet"
type textarea "x"
type textarea "Tilt skillet p"
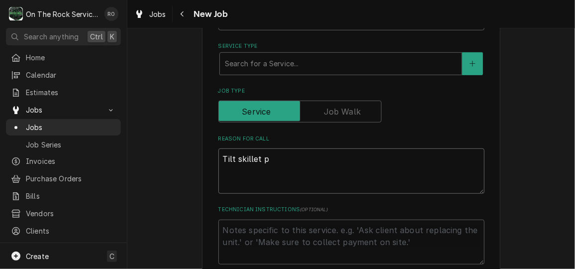
type textarea "x"
type textarea "Tilt skillet pa"
type textarea "x"
type textarea "Tilt skillet pai"
type textarea "x"
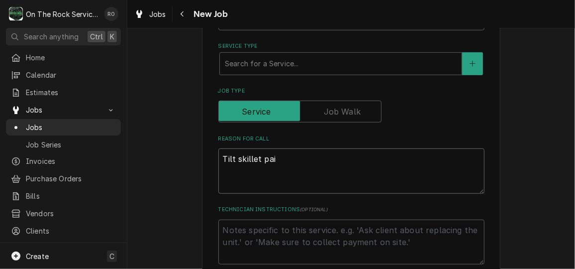
type textarea "Tilt skillet pail"
type textarea "x"
type textarea "Tilt skillet pai"
type textarea "x"
type textarea "Tilt skillet pa"
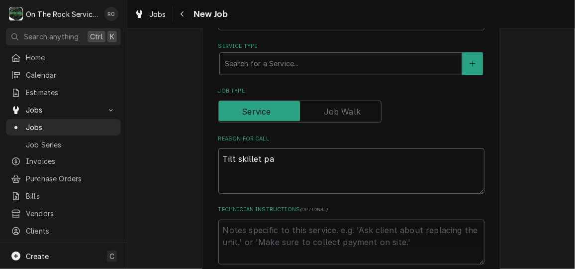
type textarea "x"
type textarea "Tilt skillet p"
type textarea "x"
type textarea "Tilt skillet pi"
type textarea "x"
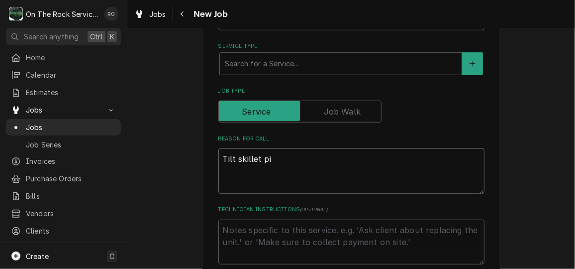
type textarea "Tilt skillet pil"
type textarea "x"
type textarea "Tilt skillet pilo"
type textarea "x"
type textarea "Tilt skillet pilot"
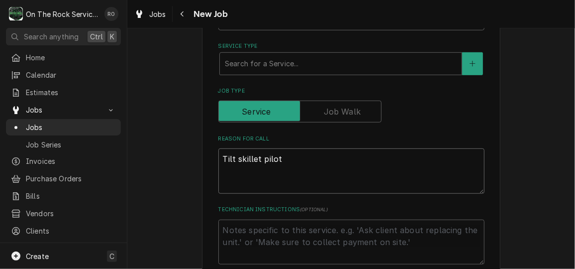
type textarea "x"
type textarea "Tilt skillet pilot"
type textarea "x"
type textarea "Tilt skillet pilot l"
type textarea "x"
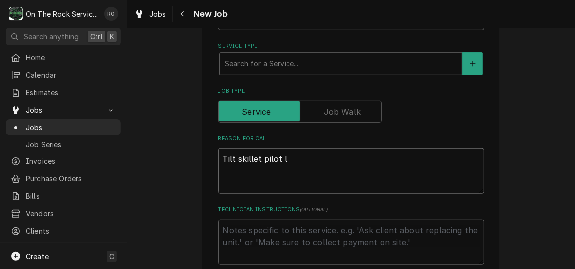
type textarea "Tilt skillet pilot li"
type textarea "x"
type textarea "Tilt skillet pilot lig"
type textarea "x"
type textarea "Tilt skillet pilot light"
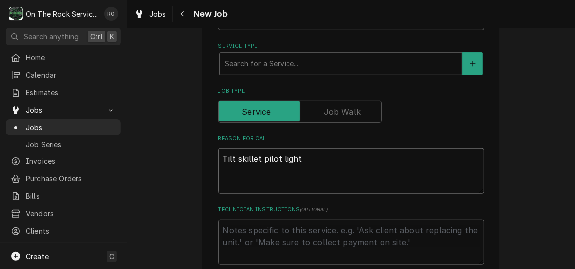
type textarea "x"
type textarea "Tilt skillet pilot lights"
type textarea "x"
type textarea "Tilt skillet pilot lights"
type textarea "x"
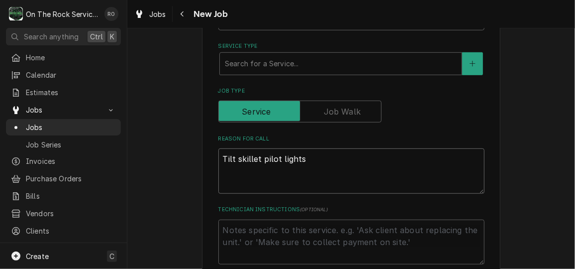
type textarea "Tilt skillet pilot lights b"
type textarea "x"
type textarea "Tilt skillet pilot lights bu"
type textarea "x"
type textarea "Tilt skillet pilot lights but"
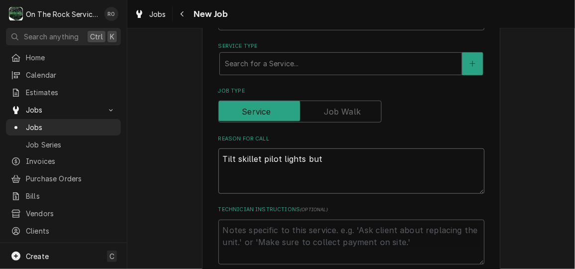
type textarea "x"
type textarea "Tilt skillet pilot lights but u"
type textarea "x"
type textarea "Tilt skillet pilot lights but ub"
type textarea "x"
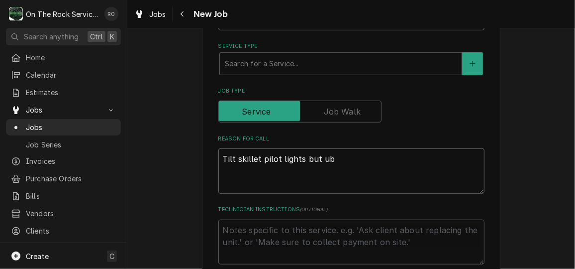
type textarea "Tilt skillet pilot lights but u"
type textarea "x"
type textarea "Tilt skillet pilot lights but un"
type textarea "x"
type textarea "Tilt skillet pilot lights but unit"
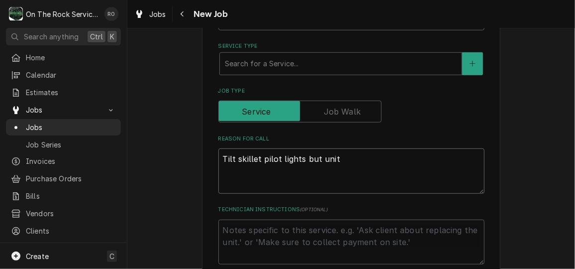
type textarea "x"
type textarea "Tilt skillet pilot lights but unit"
type textarea "x"
type textarea "Tilt skillet pilot lights but unit w"
type textarea "x"
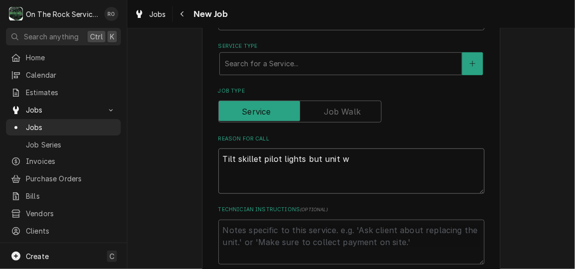
type textarea "Tilt skillet pilot lights but unit wo"
type textarea "x"
type textarea "Tilt skillet pilot lights but unit won"
type textarea "x"
type textarea "Tilt skillet pilot lights but unit won'"
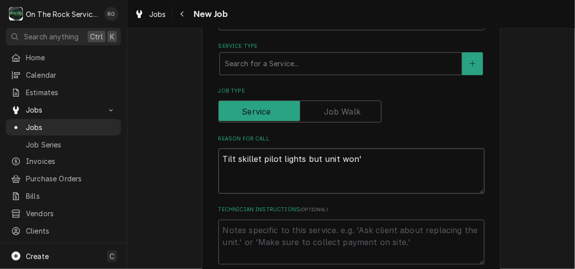
type textarea "x"
type textarea "Tilt skillet pilot lights but unit won't"
type textarea "x"
type textarea "Tilt skillet pilot lights but unit won't"
type textarea "x"
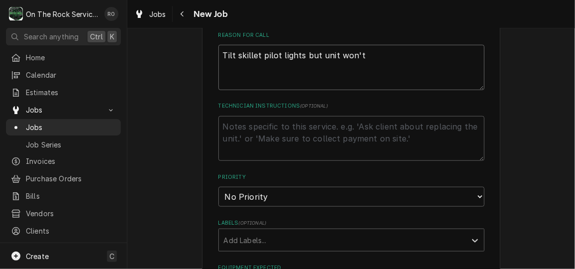
scroll to position [347, 0]
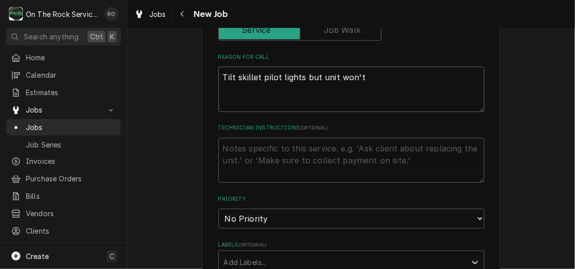
type textarea "Tilt skillet pilot lights but unit won't"
click at [258, 148] on textarea "Technician Instructions ( optional )" at bounding box center [351, 160] width 266 height 45
type textarea "x"
type textarea "H"
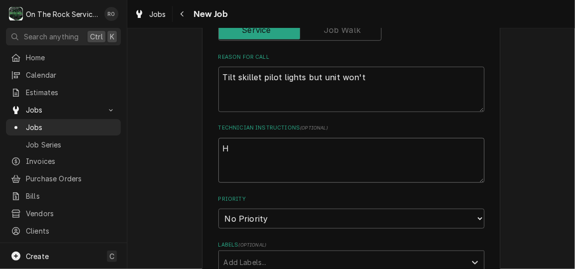
type textarea "x"
type textarea "Ho"
type textarea "x"
type textarea "Hou"
type textarea "x"
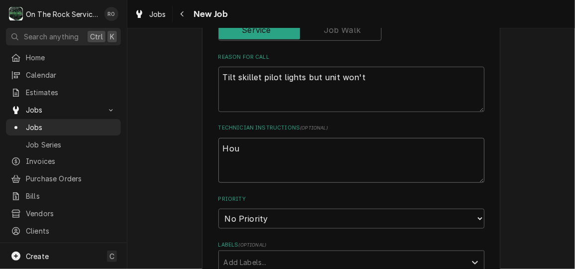
type textarea "Hour"
type textarea "x"
type textarea "Hours"
type textarea "x"
type textarea "Hours"
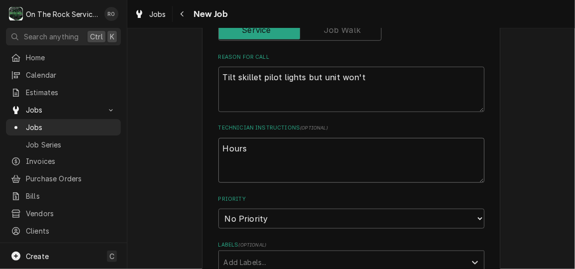
type textarea "x"
type textarea "Hours o"
type textarea "x"
type textarea "Hours on"
type textarea "x"
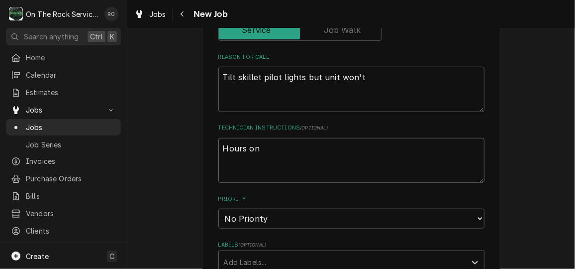
type textarea "Hours on"
type textarea "x"
type textarea "Hours on s"
type textarea "x"
type textarea "Hours on si"
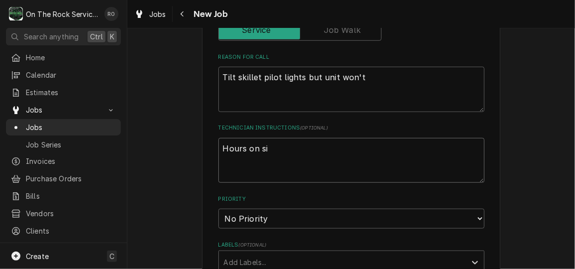
type textarea "x"
type textarea "Hours on sit"
type textarea "x"
type textarea "Hours on site"
type textarea "x"
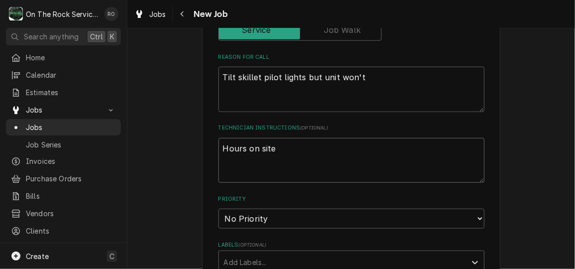
type textarea "Hours on site:"
type textarea "x"
type textarea "Hours on site:"
type textarea "x"
type textarea "Hours on site: 8"
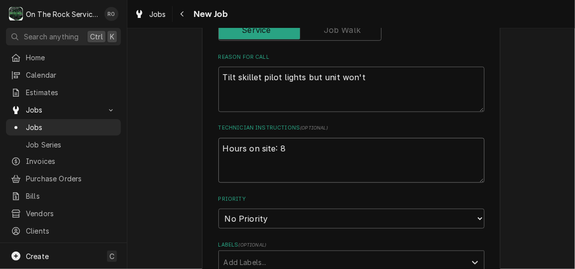
type textarea "x"
type textarea "Hours on site: 8:"
type textarea "x"
type textarea "Hours on site: 8:3"
type textarea "x"
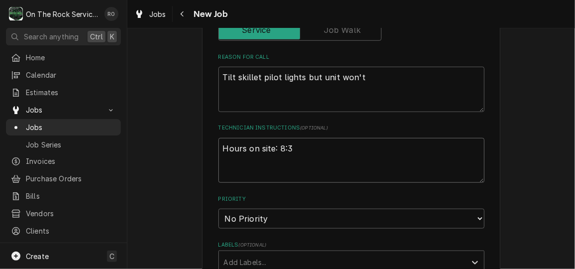
type textarea "Hours on site: 8:30"
type textarea "x"
type textarea "Hours on site: 8:30-"
type textarea "x"
type textarea "Hours on site: 8:30-3"
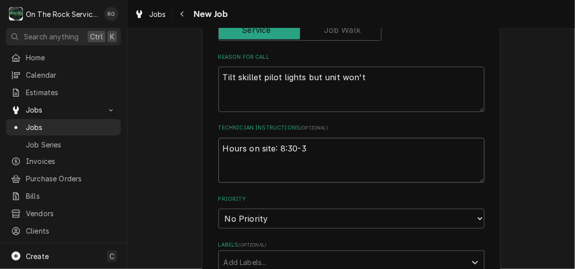
type textarea "x"
type textarea "Hours on site: 8:30-3:"
type textarea "x"
type textarea "Hours on site: 8:30-3:0"
type textarea "x"
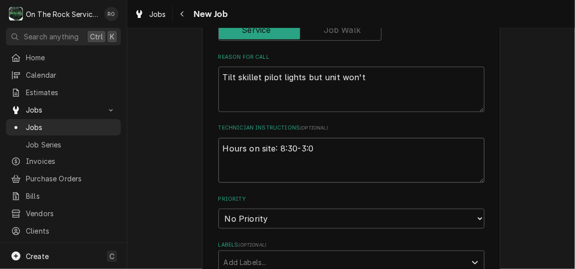
type textarea "Hours on site: 8:30-3:00"
type textarea "x"
type textarea "Hours on site: 8:30-3:00p"
type textarea "x"
type textarea "Hours on site: 8:30-3:00pm"
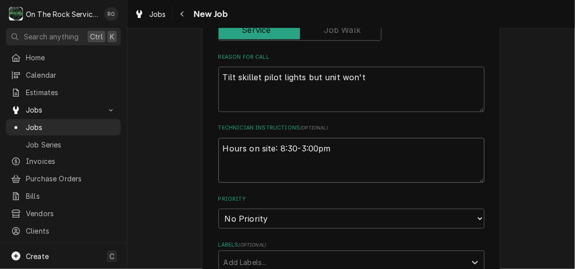
type textarea "x"
type textarea "Hours on site: 8:30-3:00pm"
type textarea "x"
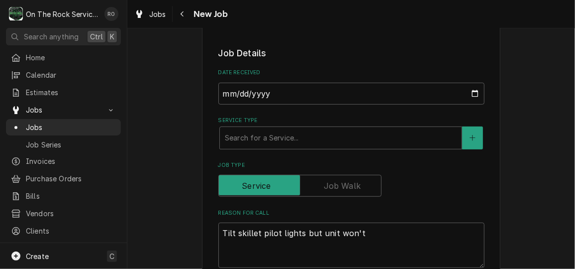
scroll to position [192, 0]
type textarea "Hours on site: 8:30-3:00pm"
click at [376, 136] on div "Service Type" at bounding box center [341, 137] width 232 height 18
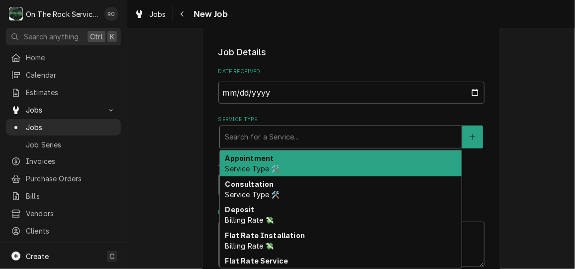
type textarea "x"
type input "s"
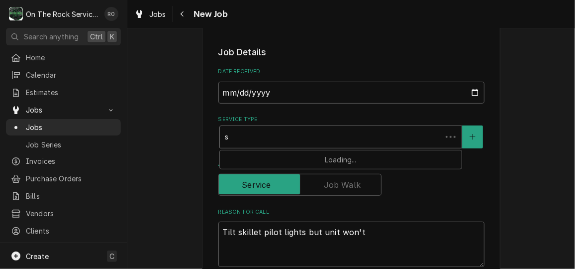
type textarea "x"
type input "se"
type textarea "x"
type input "ser"
type textarea "x"
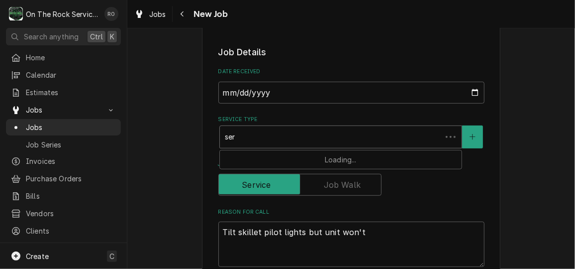
type input "serv"
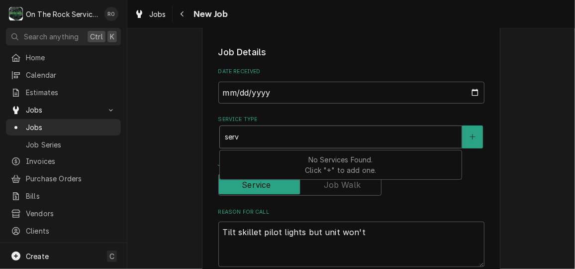
type textarea "x"
type input "servi"
type textarea "x"
type input "servic"
type textarea "x"
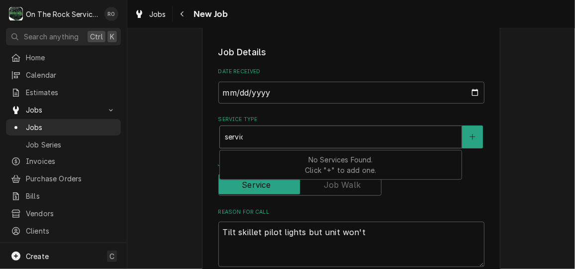
type input "service"
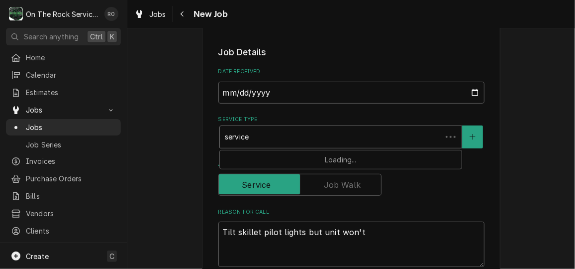
type textarea "x"
type input "service"
type textarea "x"
type input "service c"
type textarea "x"
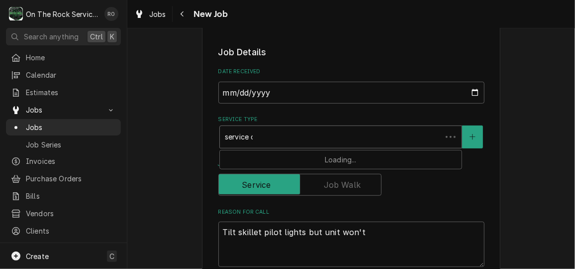
type input "service ca"
type textarea "x"
type input "service cal"
type textarea "x"
type input "service call"
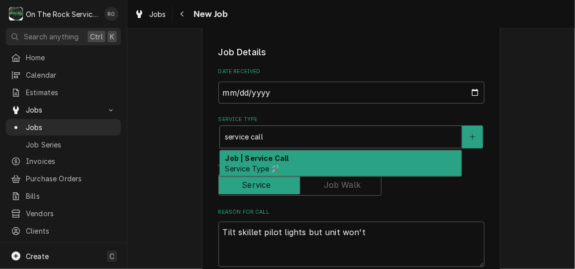
click at [362, 160] on div "Job | Service Call Service Type 🛠️" at bounding box center [341, 163] width 242 height 26
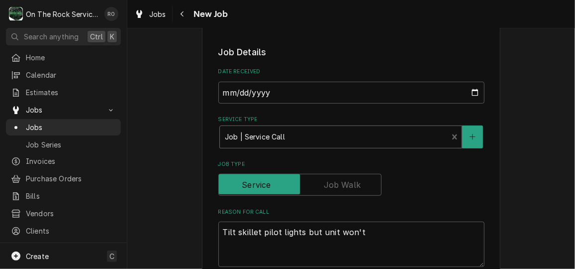
type textarea "x"
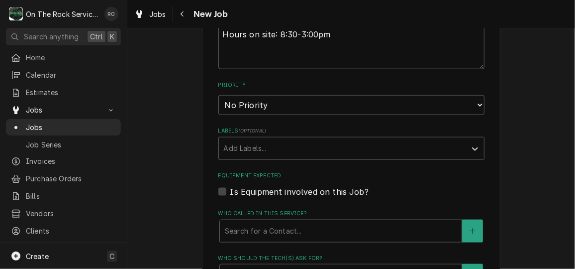
scroll to position [504, 0]
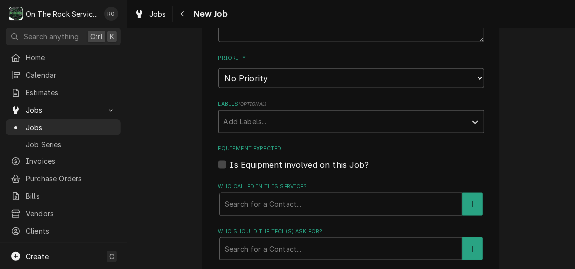
click at [335, 89] on fieldset "Job Details Date Received 2025-09-24 Service Type Job | Service Call Service Ty…" at bounding box center [351, 89] width 266 height 711
click at [334, 85] on select "No Priority Urgent High Medium Low" at bounding box center [351, 78] width 266 height 20
select select "1"
click at [218, 68] on select "No Priority Urgent High Medium Low" at bounding box center [351, 78] width 266 height 20
type textarea "x"
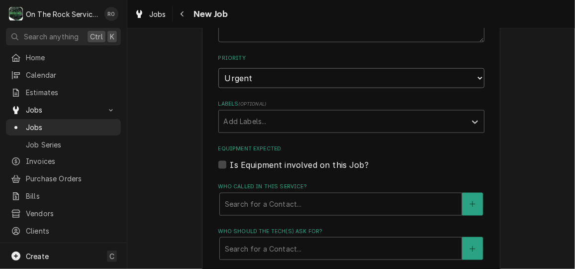
scroll to position [612, 0]
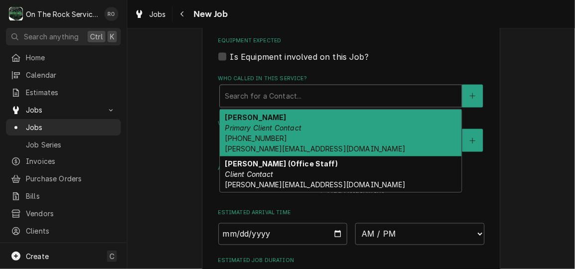
click at [352, 104] on div "Who called in this service?" at bounding box center [341, 96] width 232 height 18
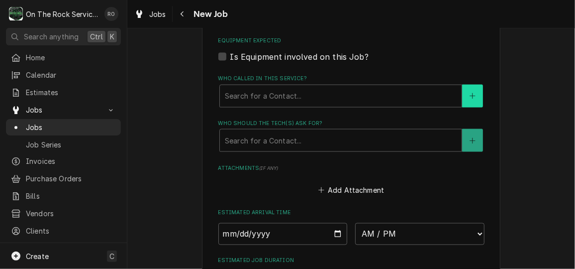
click at [472, 90] on button "Who called in this service?" at bounding box center [472, 96] width 21 height 23
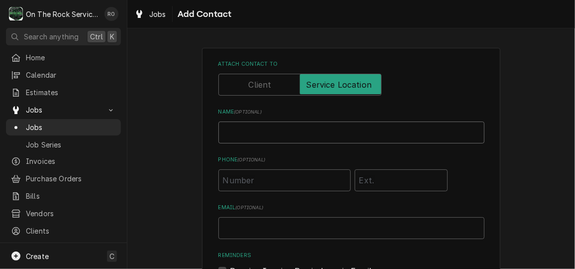
click at [265, 135] on input "Name ( optional )" at bounding box center [351, 132] width 266 height 22
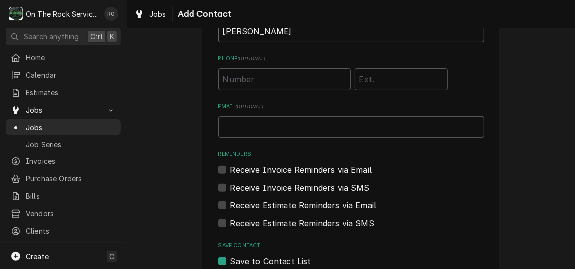
scroll to position [84, 0]
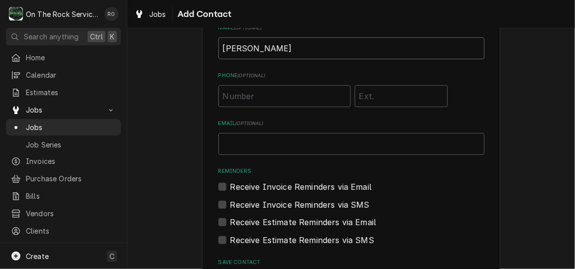
type input "Katie"
click at [253, 102] on input "Phone ( optional )" at bounding box center [284, 96] width 132 height 22
type input "(864) 235-3403"
click at [371, 126] on label "Email ( optional )" at bounding box center [351, 123] width 266 height 8
click at [371, 133] on input "Email ( optional )" at bounding box center [351, 144] width 266 height 22
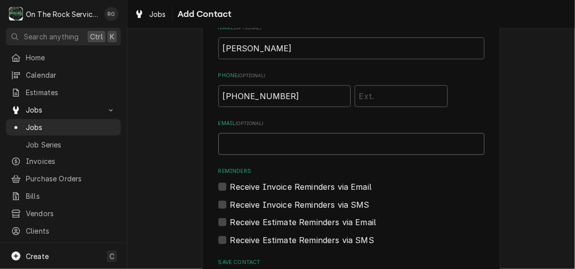
click at [377, 147] on input "Email ( optional )" at bounding box center [351, 144] width 266 height 22
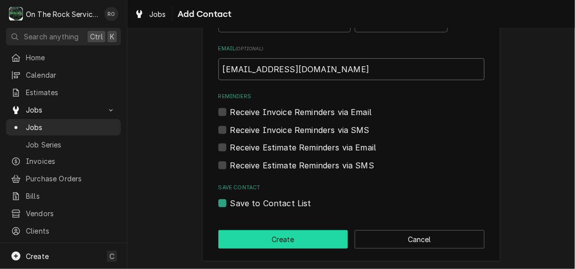
type input "info@projecthost.org"
click at [239, 238] on button "Create" at bounding box center [283, 239] width 130 height 18
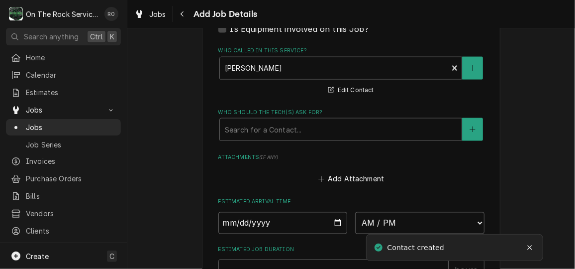
scroll to position [644, 0]
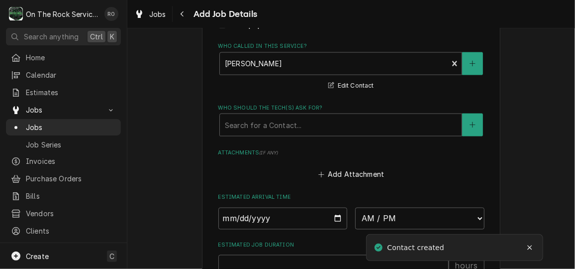
click at [292, 111] on label "Who should the tech(s) ask for?" at bounding box center [351, 108] width 266 height 8
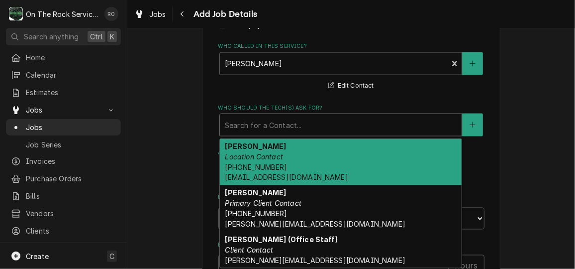
click at [295, 121] on div "Who should the tech(s) ask for?" at bounding box center [341, 125] width 232 height 18
click at [300, 148] on div "Katie Location Contact (864) 235-3403 info@projecthost.org" at bounding box center [341, 162] width 242 height 47
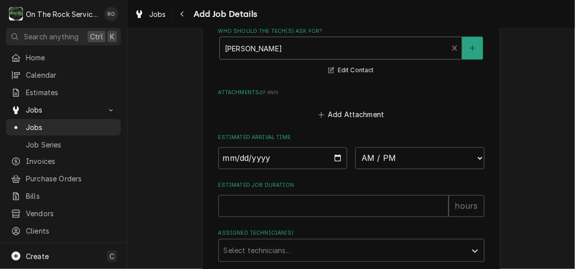
scroll to position [751, 0]
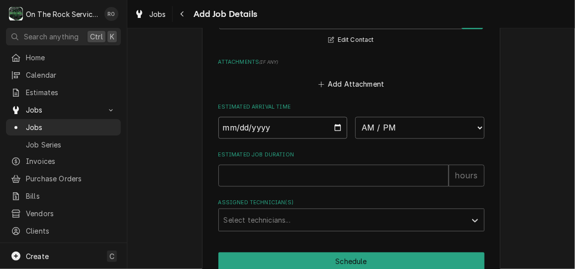
click at [333, 127] on input "Date" at bounding box center [282, 128] width 129 height 22
type textarea "x"
type input "2025-09-25"
type textarea "x"
click at [417, 124] on select "AM / PM 6:00 AM 6:15 AM 6:30 AM 6:45 AM 7:00 AM 7:15 AM 7:30 AM 7:45 AM 8:00 AM…" at bounding box center [419, 128] width 129 height 22
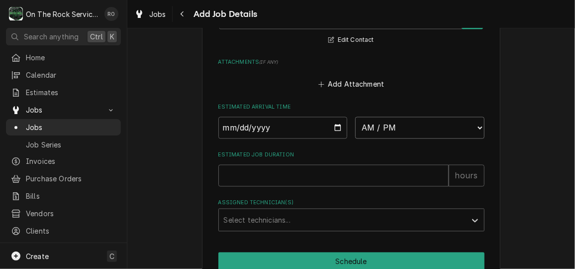
select select "10:00:00"
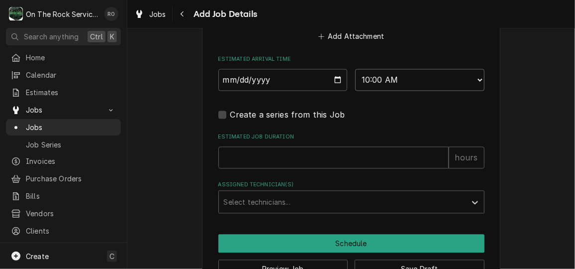
scroll to position [830, 0]
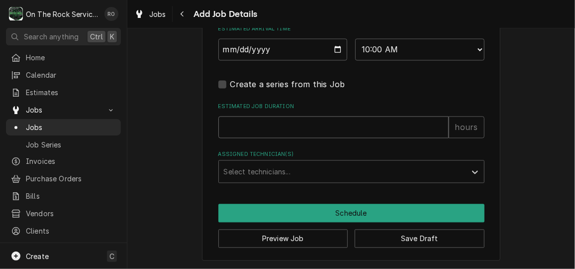
click at [320, 124] on input "Estimated Job Duration" at bounding box center [333, 127] width 230 height 22
type textarea "x"
type input "2"
type textarea "x"
type input "2"
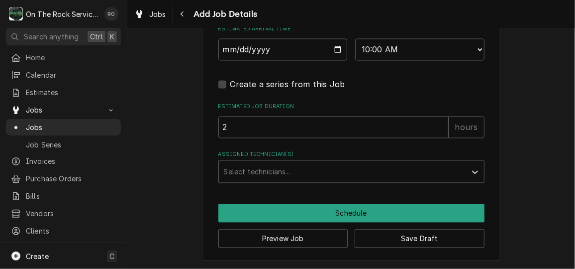
click at [327, 160] on div "Select technicians..." at bounding box center [351, 171] width 266 height 23
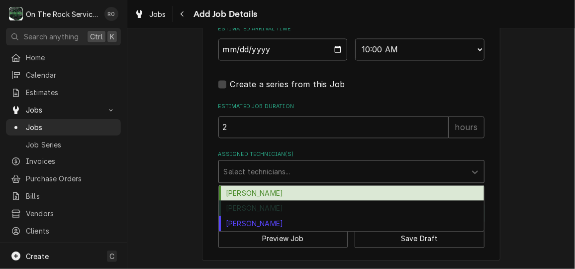
click at [315, 190] on div "Ray Beals" at bounding box center [351, 192] width 265 height 15
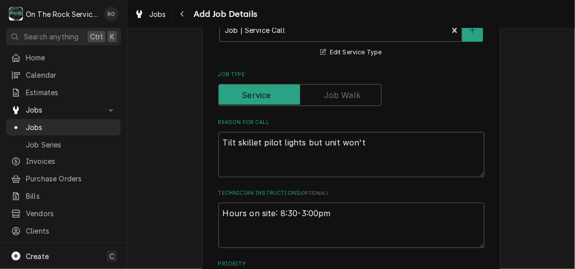
scroll to position [296, 0]
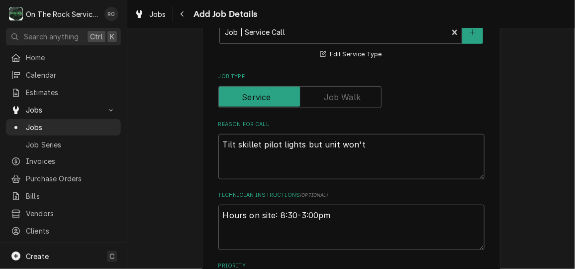
click at [315, 191] on label "Technician Instructions ( optional )" at bounding box center [351, 195] width 266 height 8
click at [315, 204] on textarea "Hours on site: 8:30-3:00pm" at bounding box center [351, 226] width 266 height 45
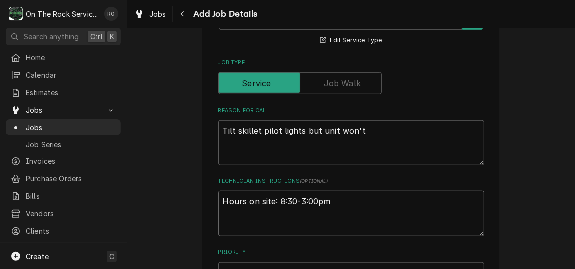
scroll to position [318, 0]
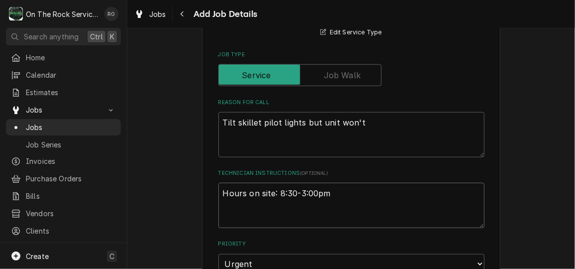
drag, startPoint x: 336, startPoint y: 198, endPoint x: 201, endPoint y: 191, distance: 135.0
click at [202, 191] on div "Please provide the following information to create a job: Client Details Client…" at bounding box center [351, 250] width 298 height 1042
type textarea "x"
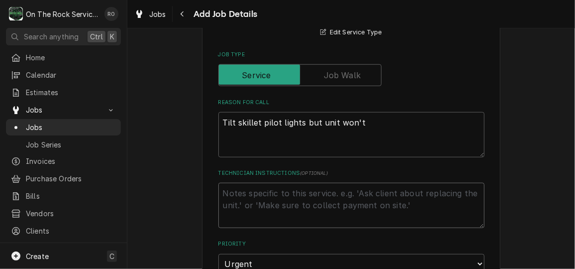
type textarea "x"
click at [226, 140] on textarea "Tilt skillet pilot lights but unit won't" at bounding box center [351, 134] width 266 height 45
click at [373, 122] on textarea "Tilt skillet pilot lights but unit won't" at bounding box center [351, 134] width 266 height 45
type textarea "x"
type textarea "Tilt skillet pilot lights but unit won't"
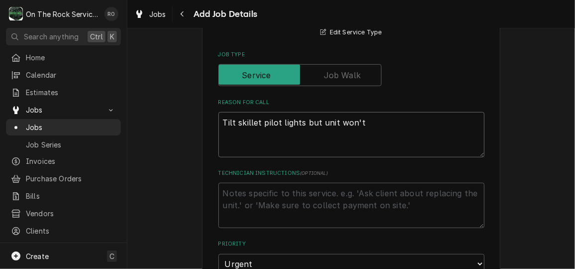
paste textarea "Hours on site: 8:30-3:00pm"
type textarea "x"
type textarea "Tilt skillet pilot lights but unit won't Hours on site: 8:30-3:00pm"
type textarea "x"
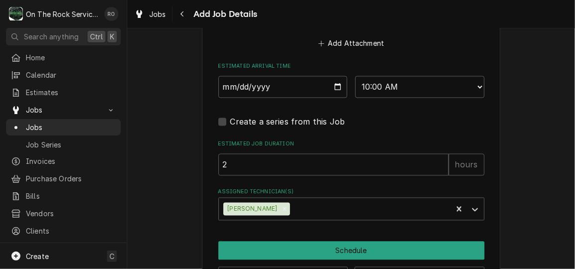
scroll to position [830, 0]
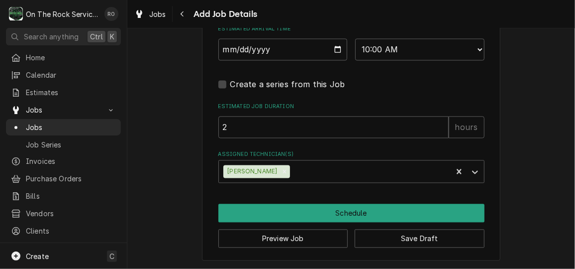
type textarea "Tilt skillet pilot lights but unit won't Hours on site: 8:30-3:00pm"
drag, startPoint x: 224, startPoint y: 131, endPoint x: 226, endPoint y: 122, distance: 8.8
click at [224, 131] on input "2" at bounding box center [333, 127] width 230 height 22
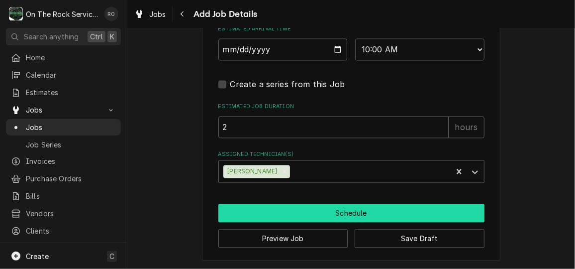
click at [310, 212] on button "Schedule" at bounding box center [351, 212] width 266 height 18
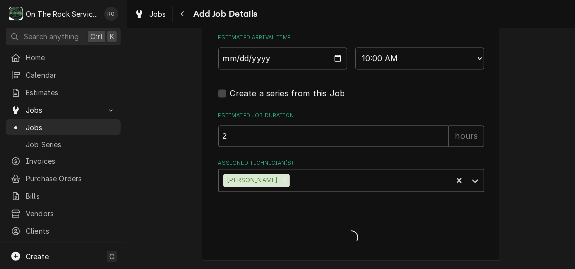
scroll to position [821, 0]
type textarea "x"
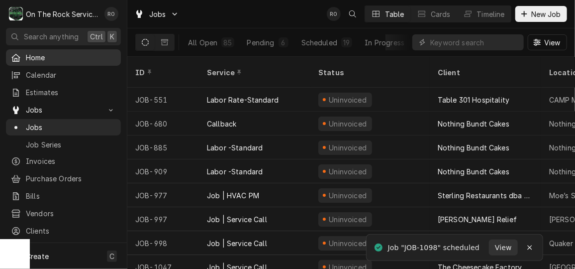
click at [40, 58] on span "Home" at bounding box center [71, 57] width 90 height 10
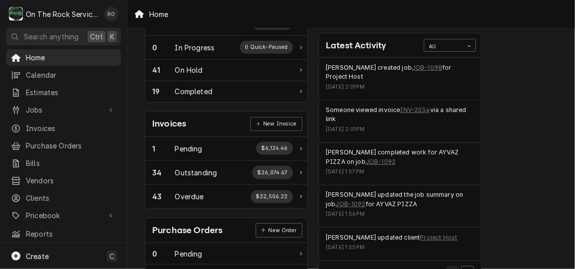
scroll to position [217, 0]
click at [419, 105] on link "INV-2034" at bounding box center [415, 109] width 30 height 9
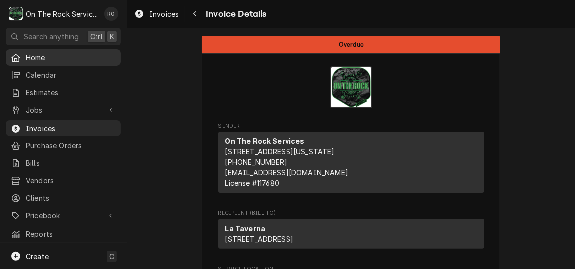
click at [40, 58] on span "Home" at bounding box center [71, 57] width 90 height 10
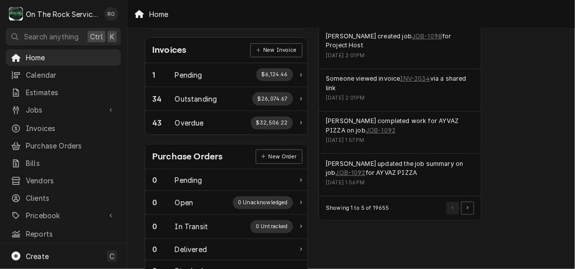
scroll to position [290, 0]
click at [517, 183] on div "Performance Metrics Revenue Potential All 74% $928,673.20 74 % Collected $318,7…" at bounding box center [574, 70] width 174 height 646
click at [52, 56] on span "Home" at bounding box center [71, 57] width 90 height 10
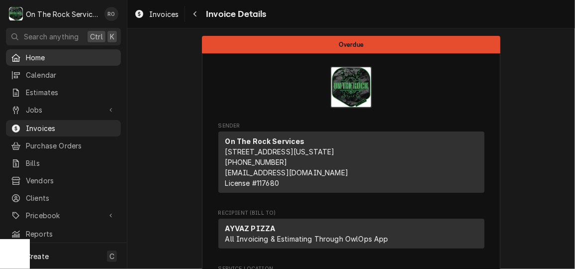
scroll to position [205, 0]
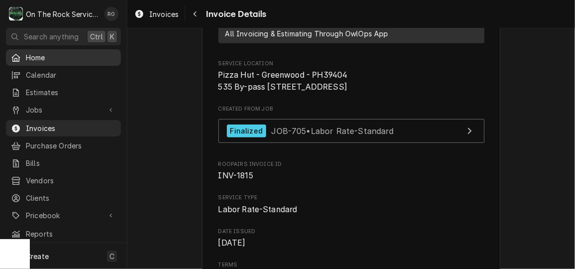
click at [58, 54] on span "Home" at bounding box center [71, 57] width 90 height 10
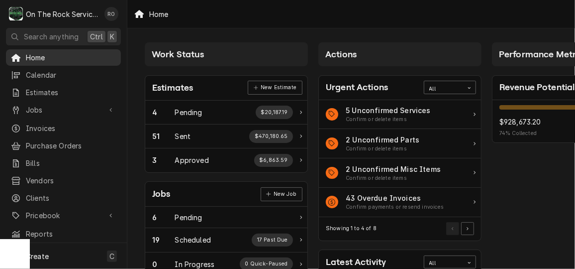
click at [68, 59] on span "Home" at bounding box center [71, 57] width 90 height 10
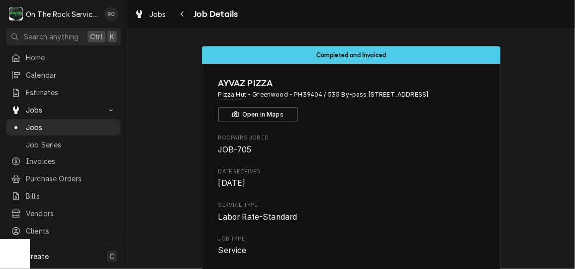
scroll to position [132, 0]
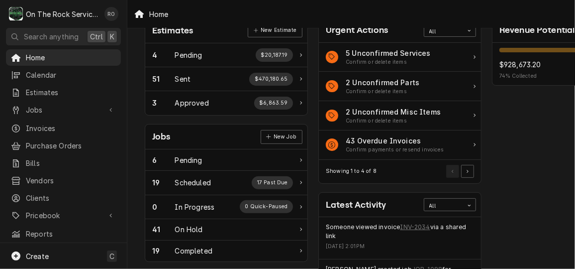
scroll to position [55, 0]
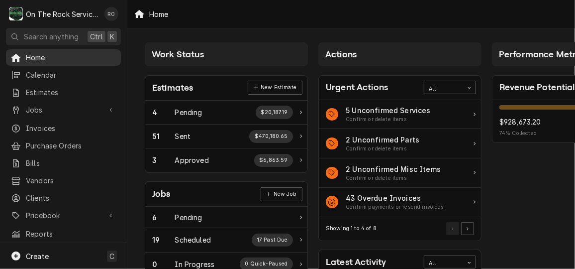
click at [60, 51] on div "Home" at bounding box center [63, 57] width 111 height 12
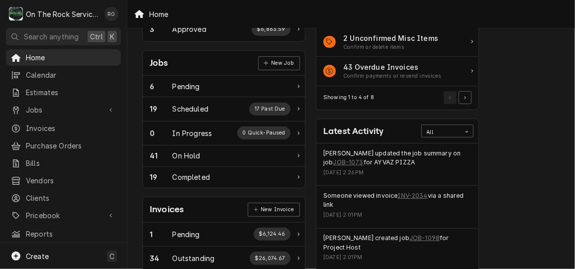
scroll to position [0, 2]
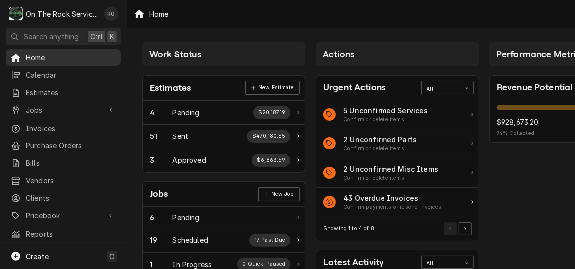
click at [78, 54] on span "Home" at bounding box center [71, 57] width 90 height 10
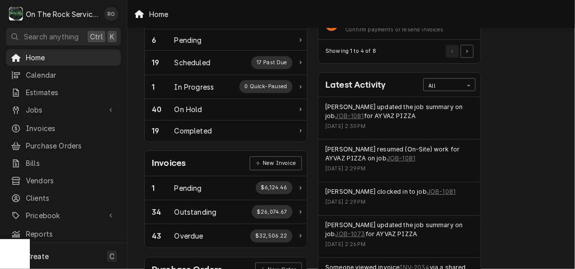
scroll to position [179, 0]
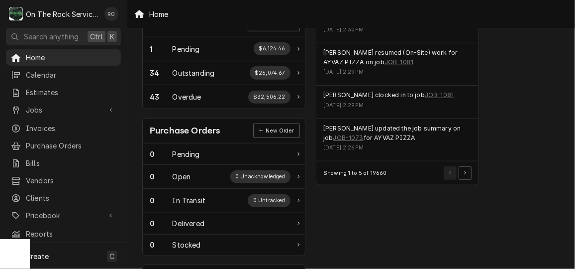
scroll to position [317, 2]
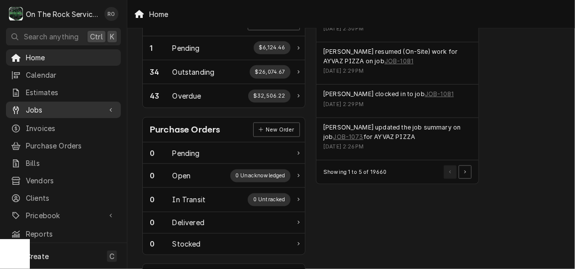
click at [59, 109] on span "Jobs" at bounding box center [63, 109] width 75 height 10
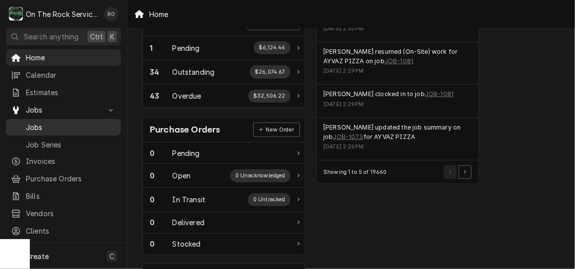
click at [63, 122] on span "Jobs" at bounding box center [71, 127] width 90 height 10
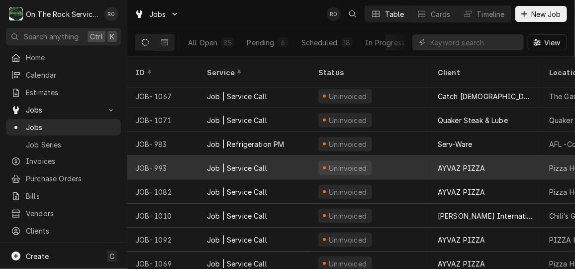
scroll to position [242, 0]
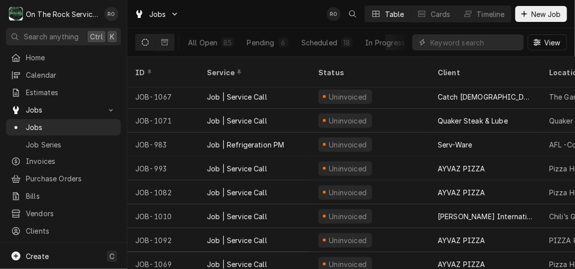
drag, startPoint x: 403, startPoint y: 127, endPoint x: 278, endPoint y: 13, distance: 168.7
click at [278, 13] on div "Jobs RO Table Cards Timeline New Job" at bounding box center [351, 14] width 448 height 28
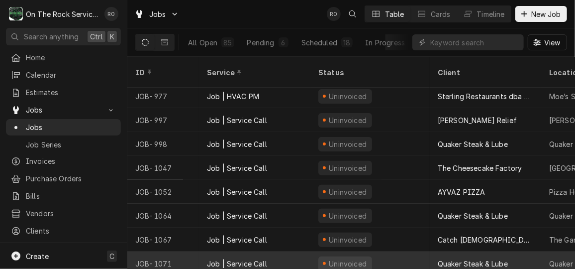
scroll to position [0, 0]
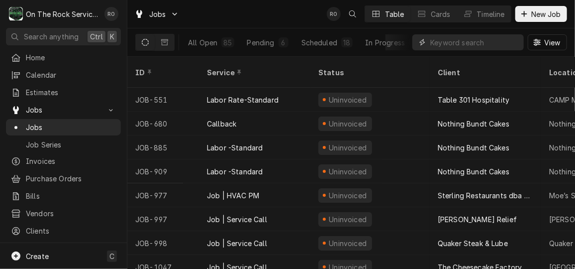
click at [469, 39] on input "Dynamic Content Wrapper" at bounding box center [474, 42] width 89 height 16
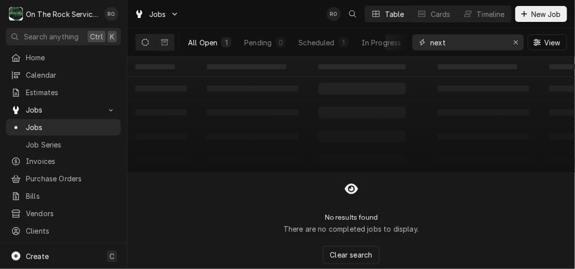
type input "next"
click at [194, 43] on div "All Open" at bounding box center [202, 42] width 29 height 10
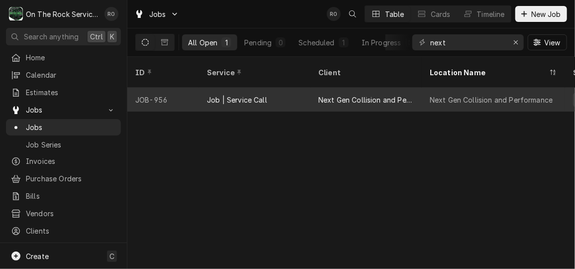
click at [327, 93] on div "Next Gen Collision and Performance" at bounding box center [365, 100] width 111 height 24
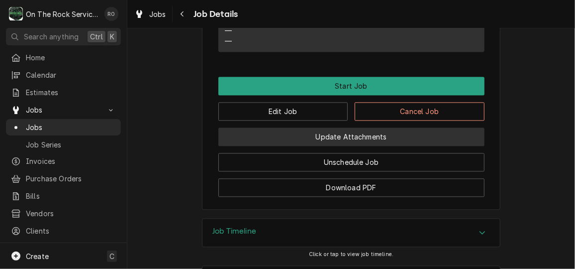
scroll to position [845, 0]
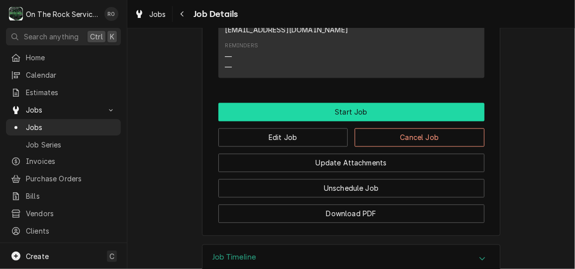
click at [343, 102] on button "Start Job" at bounding box center [351, 111] width 266 height 18
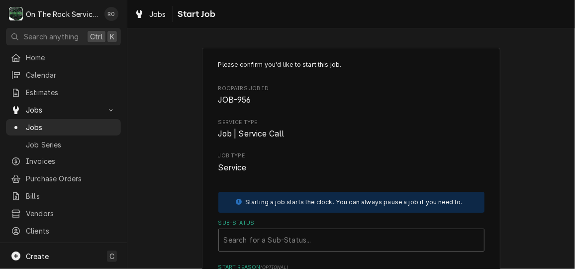
scroll to position [126, 0]
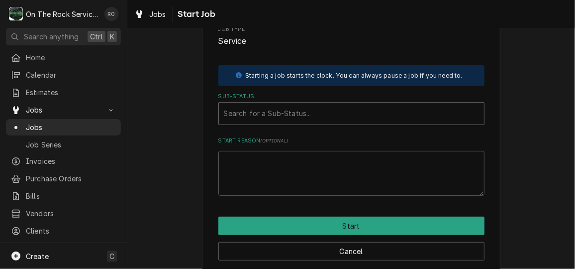
click at [376, 115] on div "Sub-Status" at bounding box center [351, 113] width 255 height 18
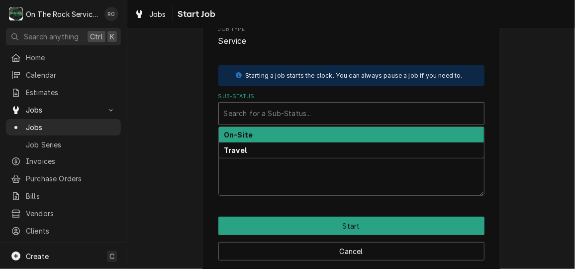
click at [363, 131] on div "On-Site" at bounding box center [351, 134] width 265 height 15
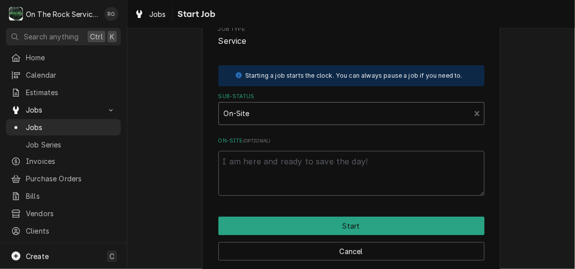
scroll to position [139, 0]
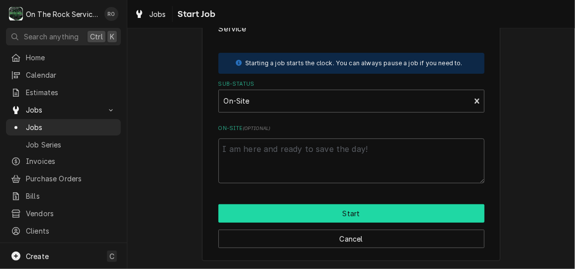
click at [345, 207] on button "Start" at bounding box center [351, 213] width 266 height 18
type textarea "x"
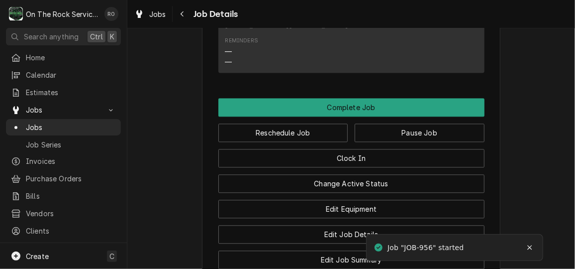
scroll to position [913, 0]
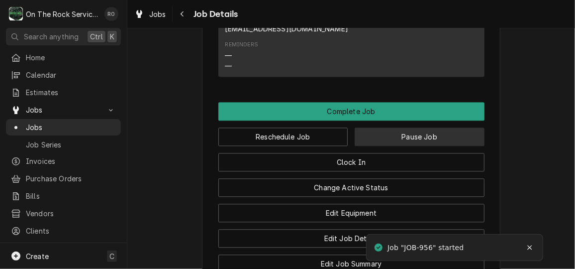
click at [382, 127] on button "Pause Job" at bounding box center [420, 136] width 130 height 18
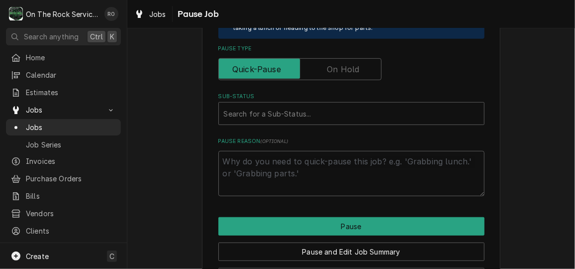
scroll to position [251, 0]
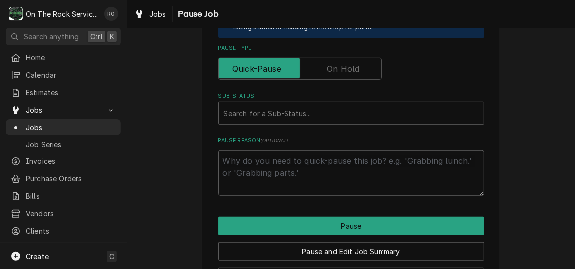
click at [341, 73] on label "Pause Type" at bounding box center [299, 69] width 163 height 22
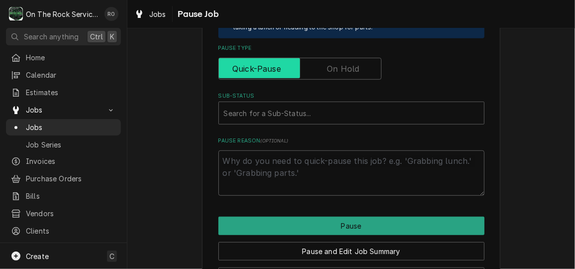
click at [341, 73] on input "Pause Type" at bounding box center [300, 69] width 154 height 22
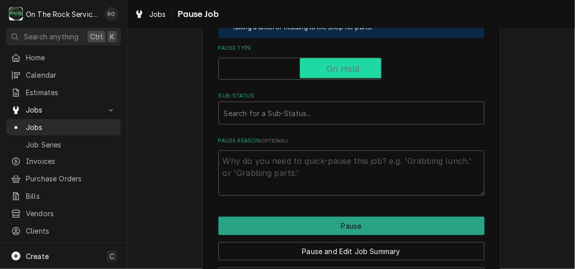
checkbox input "true"
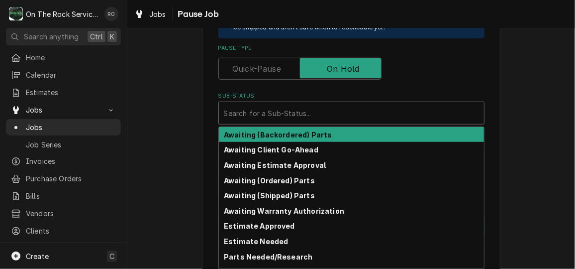
click at [346, 113] on div "Sub-Status" at bounding box center [351, 113] width 255 height 18
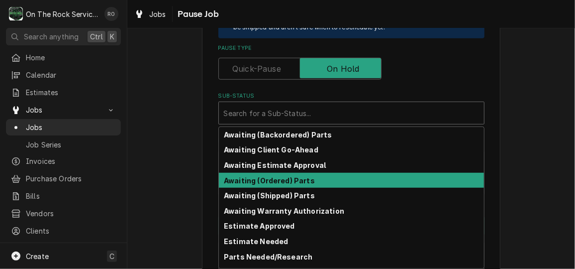
click at [319, 178] on div "Awaiting (Ordered) Parts" at bounding box center [351, 180] width 265 height 15
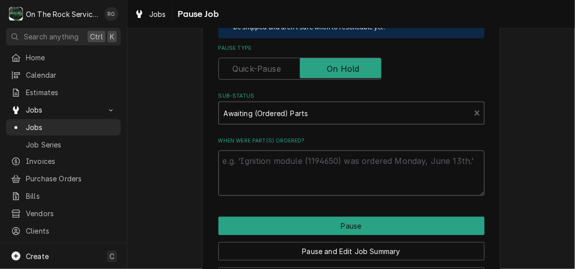
click at [307, 167] on textarea "When were part(s) ordered?" at bounding box center [351, 172] width 266 height 45
type textarea "x"
type textarea "t"
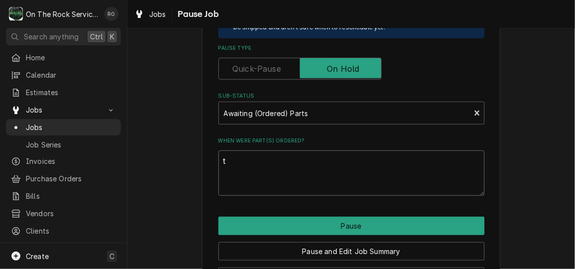
type textarea "x"
type textarea "to"
type textarea "x"
type textarea "tod"
type textarea "x"
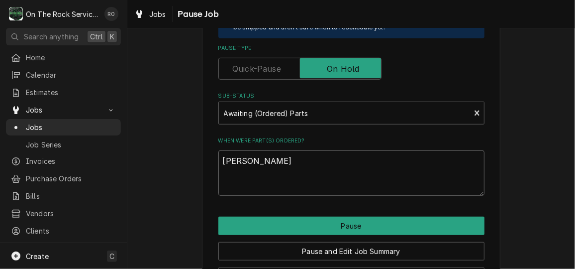
type textarea "toda"
type textarea "x"
type textarea "today"
type textarea "x"
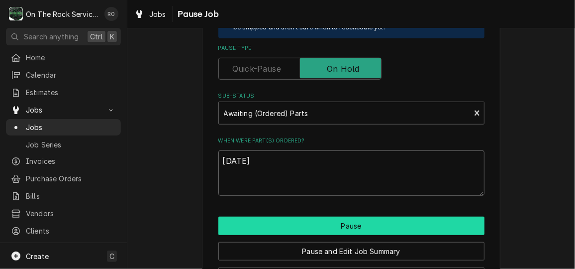
type textarea "today"
click at [303, 222] on button "Pause" at bounding box center [351, 225] width 266 height 18
type textarea "x"
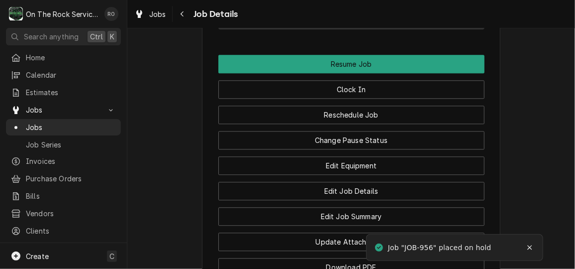
scroll to position [1004, 0]
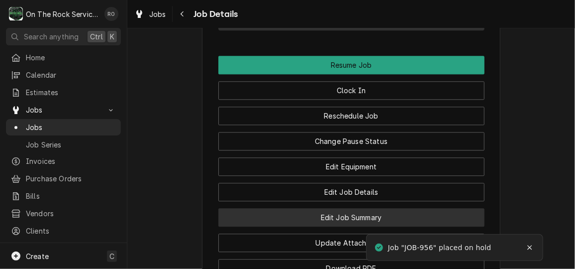
click at [376, 208] on button "Edit Job Summary" at bounding box center [351, 217] width 266 height 18
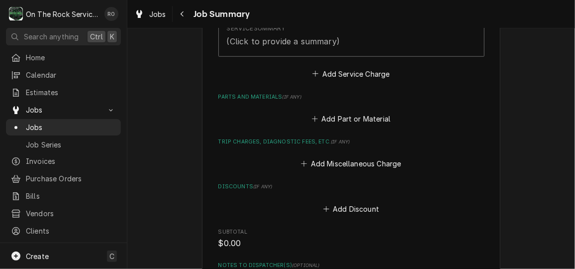
scroll to position [363, 0]
click at [353, 123] on button "Add Part or Material" at bounding box center [351, 118] width 82 height 14
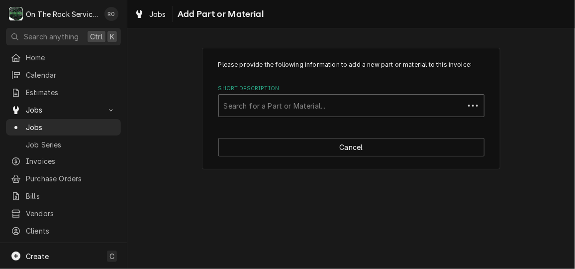
click at [332, 110] on div "Short Description" at bounding box center [341, 105] width 235 height 18
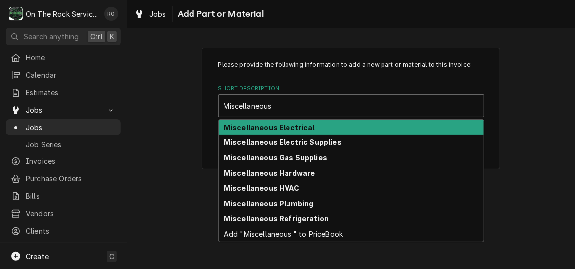
type input "Miscellaneous"
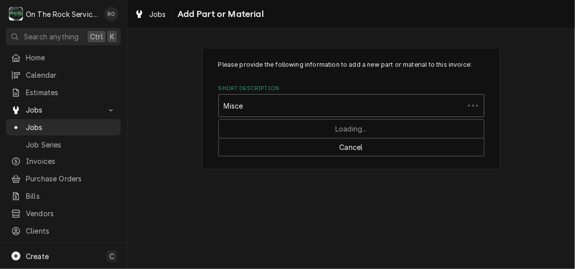
type input "Miscel"
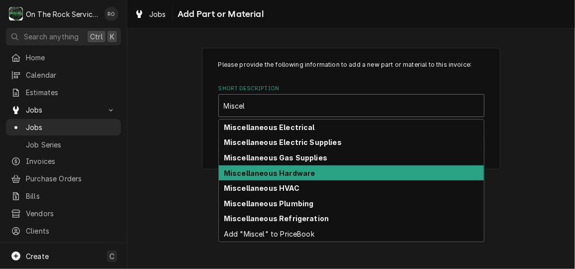
click at [328, 170] on div "Miscellaneous Hardware" at bounding box center [351, 172] width 265 height 15
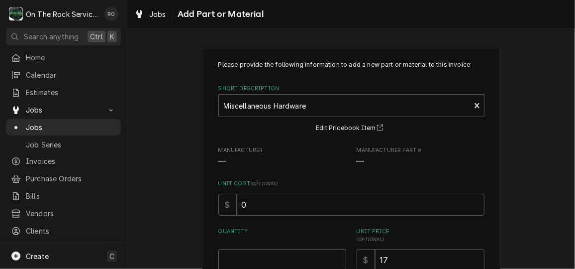
click at [280, 260] on input "Quantity" at bounding box center [282, 260] width 128 height 22
type textarea "x"
type input "1"
drag, startPoint x: 414, startPoint y: 257, endPoint x: 376, endPoint y: 257, distance: 37.8
click at [376, 257] on input "17" at bounding box center [429, 260] width 109 height 22
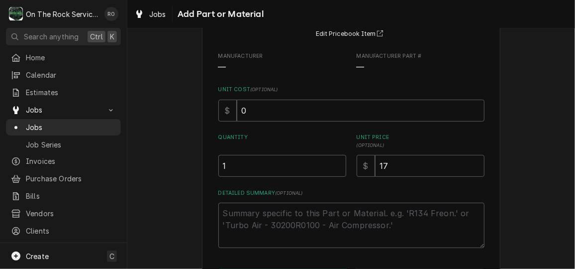
scroll to position [96, 0]
click at [428, 166] on input "17" at bounding box center [429, 164] width 109 height 22
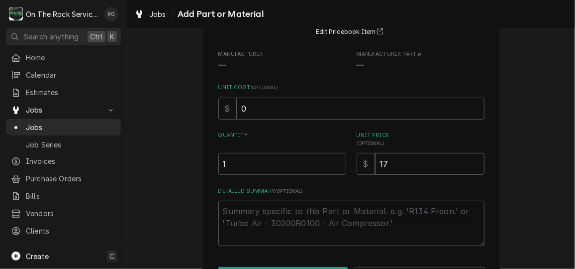
type textarea "x"
type input "1"
type textarea "x"
type input "16"
type textarea "x"
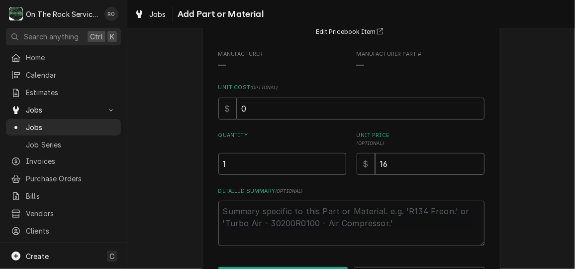
type input "160"
type textarea "x"
type input "160.5"
type textarea "x"
type input "160.57"
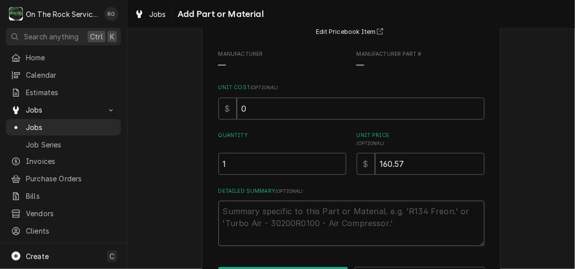
click at [318, 218] on textarea "Detailed Summary ( optional )" at bounding box center [351, 222] width 266 height 45
type textarea "x"
type textarea "I"
type textarea "x"
type textarea "Ig"
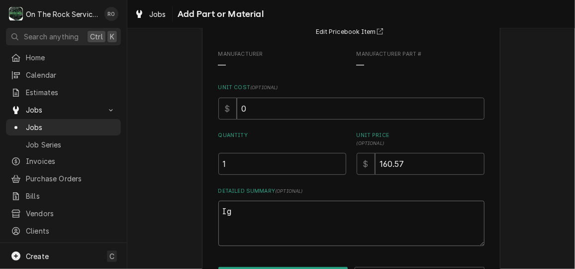
type textarea "x"
type textarea "Ign"
type textarea "x"
type textarea "Igni"
type textarea "x"
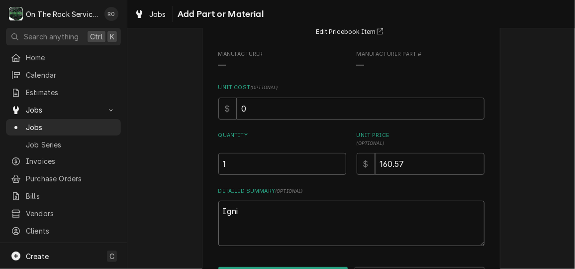
type textarea "Ignit"
type textarea "x"
type textarea "Ignite"
type textarea "x"
type textarea "Igniter"
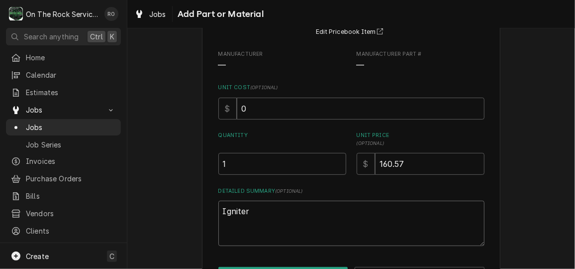
type textarea "x"
type textarea "Igniter"
type textarea "x"
type textarea "Igniter a"
type textarea "x"
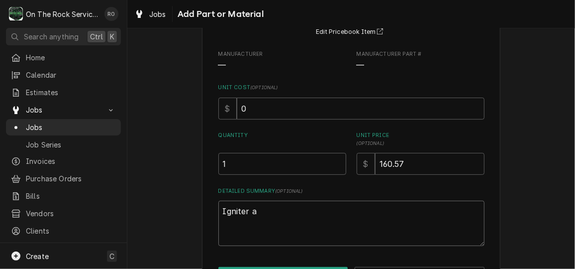
type textarea "Igniter an"
type textarea "x"
type textarea "Igniter and"
type textarea "x"
type textarea "Igniter and"
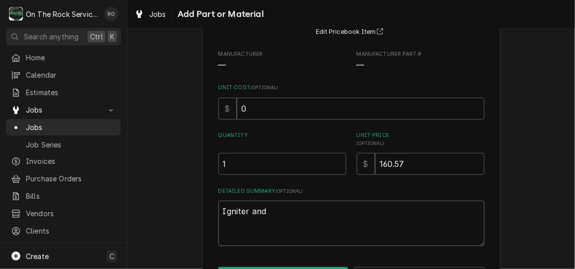
type textarea "x"
type textarea "Igniter and p"
type textarea "x"
type textarea "Igniter and pi"
type textarea "x"
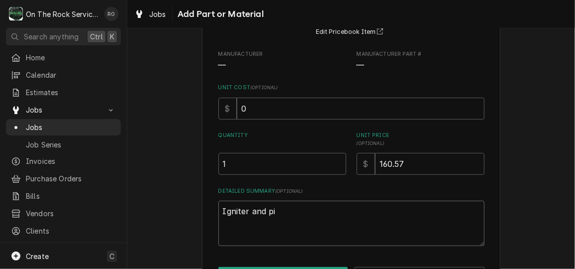
type textarea "Igniter and pio"
type textarea "x"
type textarea "Igniter and pi"
type textarea "x"
type textarea "Igniter and pil"
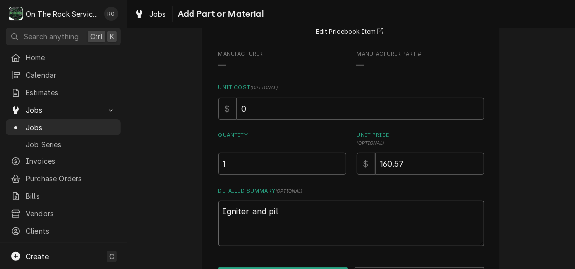
type textarea "x"
type textarea "Igniter and pilo"
type textarea "x"
type textarea "Igniter and pilot"
type textarea "x"
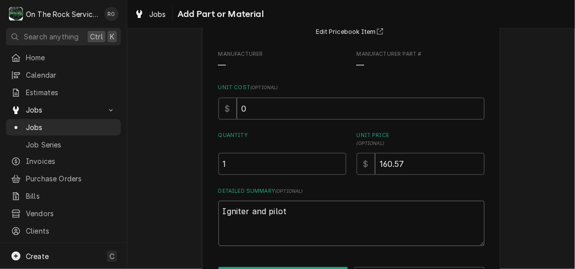
type textarea "Igniter and pilot"
type textarea "x"
type textarea "Igniter and pilot s"
type textarea "x"
type textarea "Igniter and pilot sh"
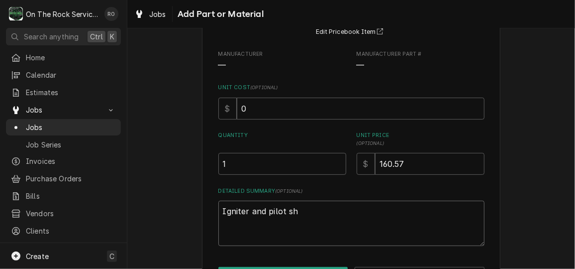
type textarea "x"
type textarea "Igniter and pilot shu"
type textarea "x"
type textarea "Igniter and pilot shut"
type textarea "x"
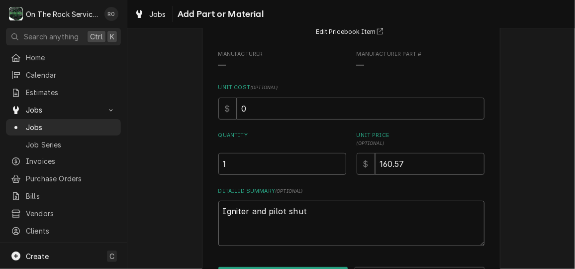
type textarea "Igniter and pilot shut o"
type textarea "x"
type textarea "Igniter and pilot shut of"
type textarea "x"
type textarea "Igniter and pilot shut off"
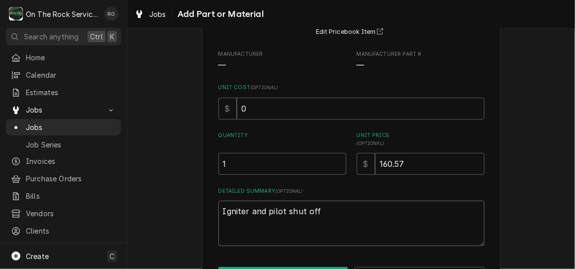
type textarea "x"
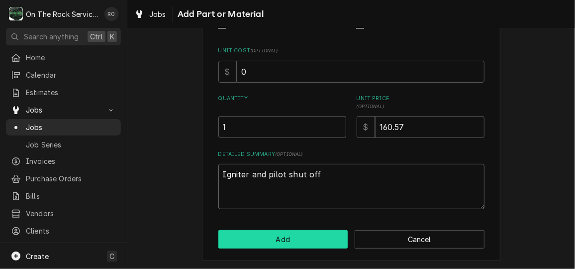
type textarea "Igniter and pilot shut off"
click at [307, 238] on button "Add" at bounding box center [283, 239] width 130 height 18
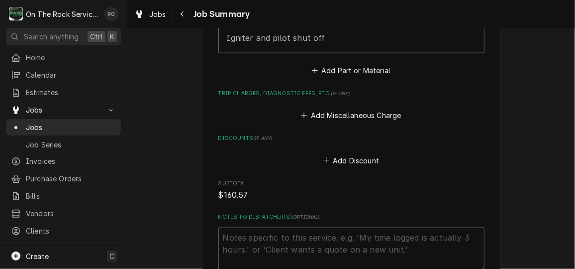
scroll to position [705, 0]
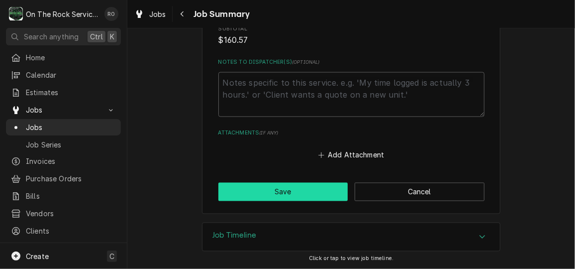
click at [271, 195] on button "Save" at bounding box center [283, 192] width 130 height 18
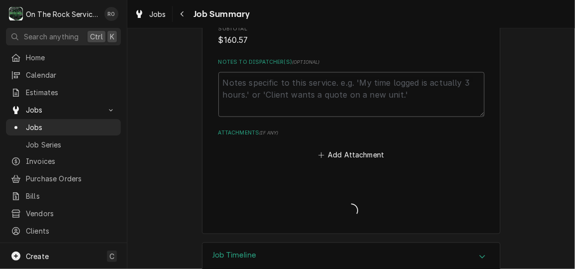
type textarea "x"
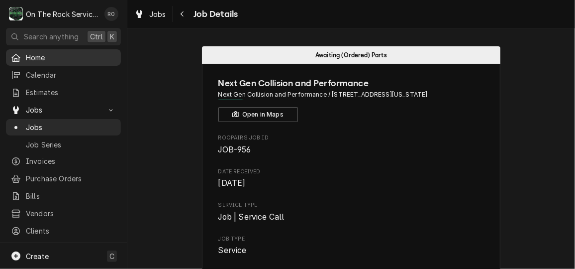
click at [47, 54] on span "Home" at bounding box center [71, 57] width 90 height 10
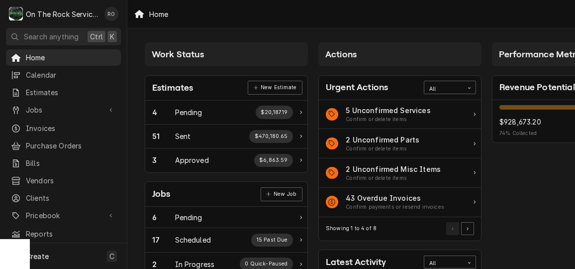
click at [68, 52] on span "Home" at bounding box center [71, 57] width 90 height 10
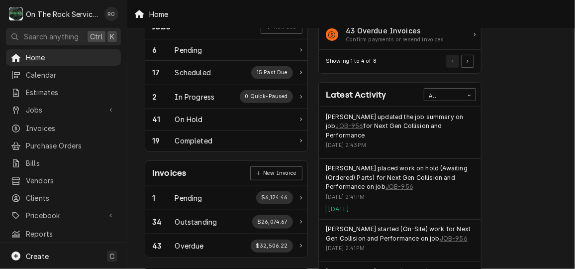
scroll to position [156, 0]
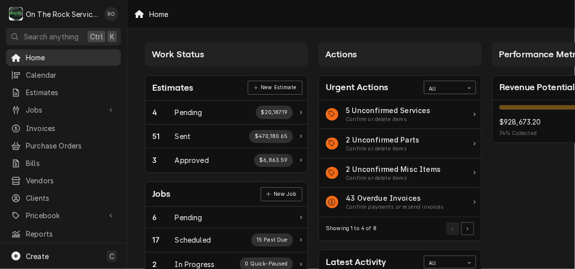
click at [86, 62] on link "Home" at bounding box center [63, 57] width 115 height 16
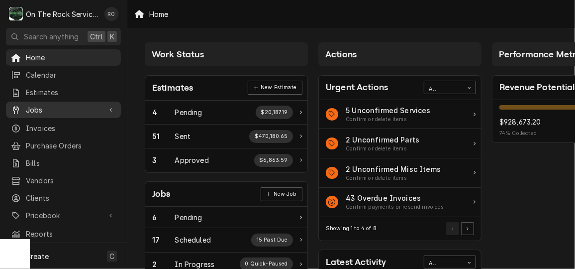
scroll to position [156, 0]
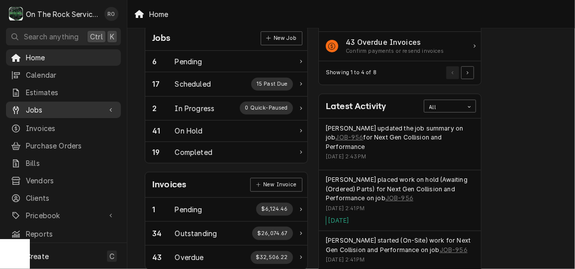
click at [58, 104] on span "Jobs" at bounding box center [63, 109] width 75 height 10
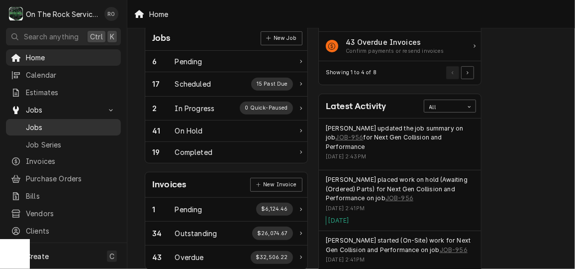
click at [55, 122] on span "Jobs" at bounding box center [71, 127] width 90 height 10
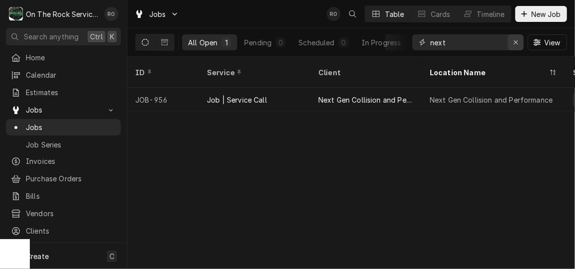
click at [515, 44] on icon "Erase input" at bounding box center [515, 42] width 5 height 7
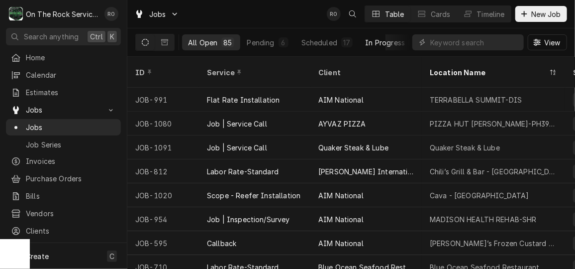
click at [397, 43] on div "In Progress" at bounding box center [386, 42] width 40 height 10
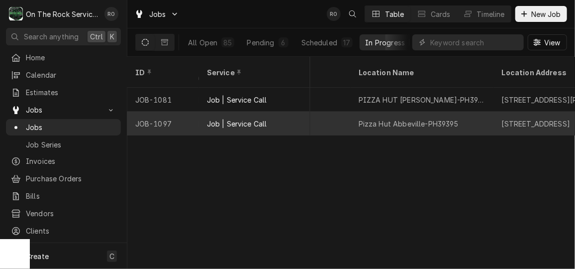
scroll to position [0, 557]
click at [254, 118] on div "Job | Service Call" at bounding box center [237, 123] width 60 height 10
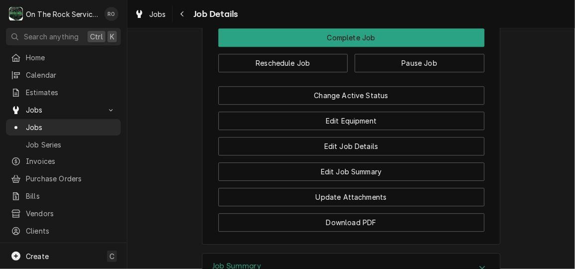
scroll to position [1114, 0]
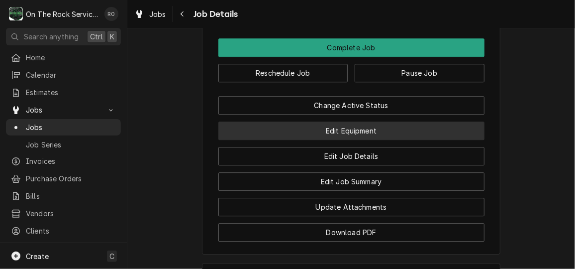
click at [343, 124] on button "Edit Equipment" at bounding box center [351, 130] width 266 height 18
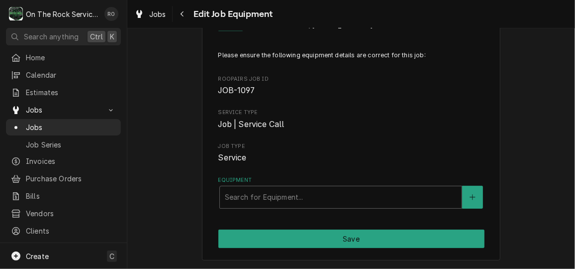
scroll to position [47, 0]
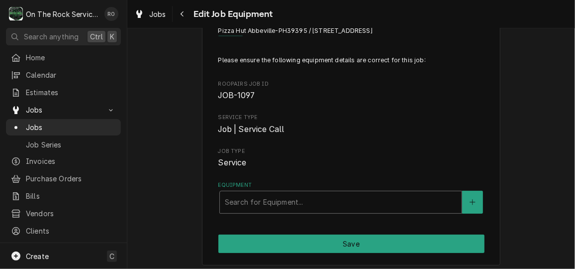
click at [386, 198] on div "Equipment" at bounding box center [341, 202] width 232 height 18
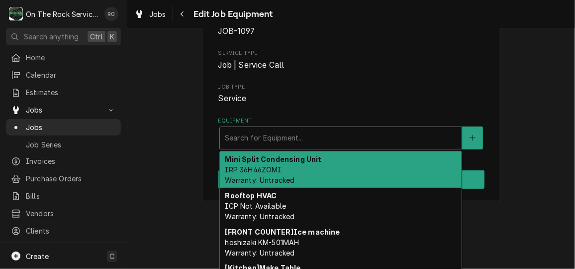
scroll to position [123, 0]
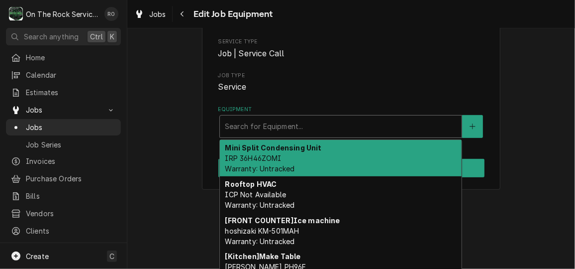
click at [372, 157] on div "Mini Split Condensing Unit IRP 36H46ZOMI Warranty: Untracked" at bounding box center [341, 158] width 242 height 36
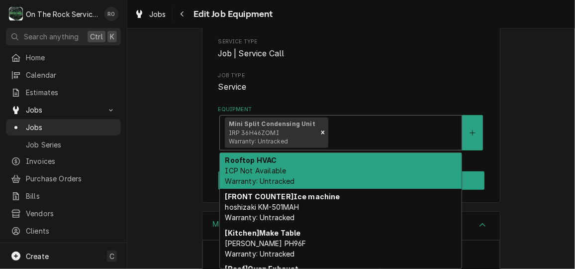
click at [389, 140] on div "Equipment" at bounding box center [393, 132] width 126 height 18
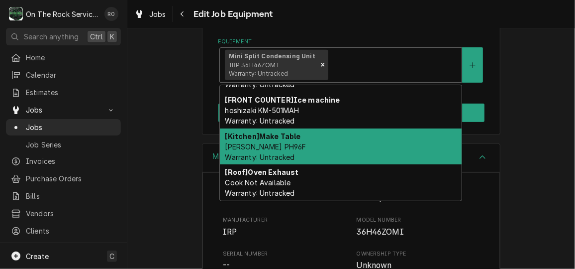
scroll to position [0, 0]
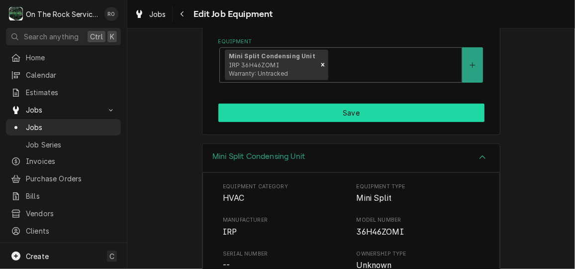
click at [354, 114] on button "Save" at bounding box center [351, 112] width 266 height 18
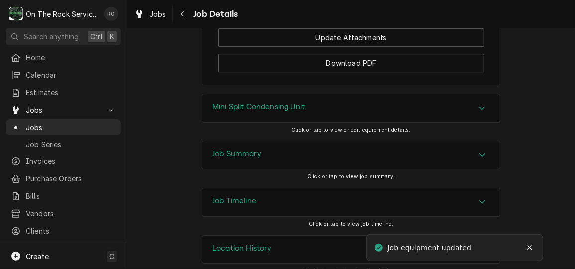
scroll to position [1295, 0]
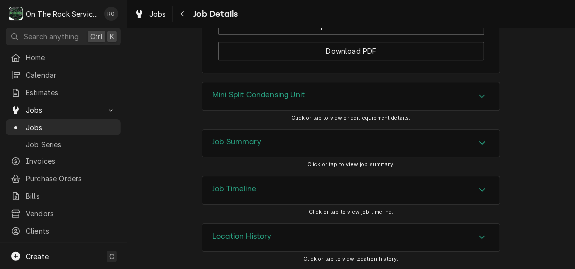
click at [475, 92] on div "Accordion Header" at bounding box center [482, 96] width 15 height 12
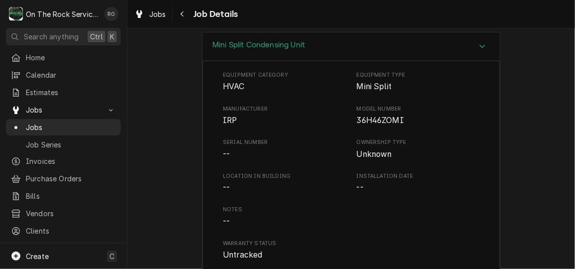
scroll to position [1344, 0]
click at [358, 119] on span "36H46ZOMI" at bounding box center [380, 119] width 47 height 9
drag, startPoint x: 355, startPoint y: 120, endPoint x: 407, endPoint y: 118, distance: 51.7
click at [407, 118] on span "36H46ZOMI" at bounding box center [418, 120] width 123 height 12
copy span "36H46ZOMI"
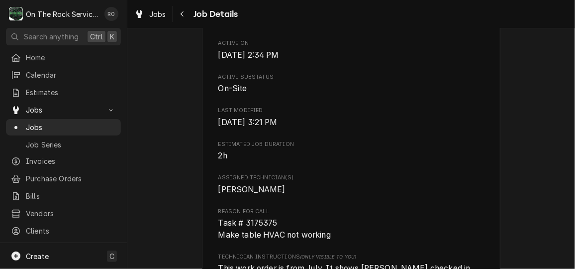
scroll to position [373, 0]
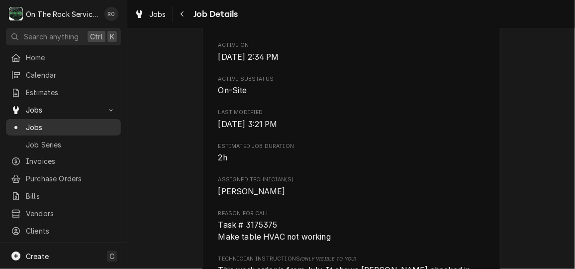
click at [46, 122] on span "Jobs" at bounding box center [71, 127] width 90 height 10
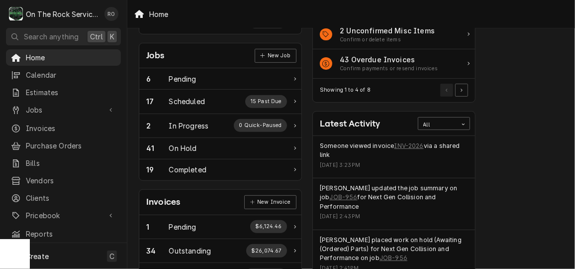
scroll to position [139, 6]
click at [402, 142] on link "INV-2026" at bounding box center [408, 145] width 29 height 9
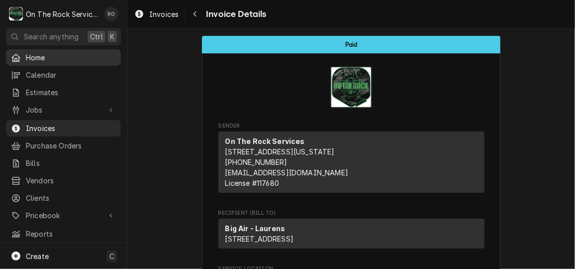
click at [53, 53] on span "Home" at bounding box center [71, 57] width 90 height 10
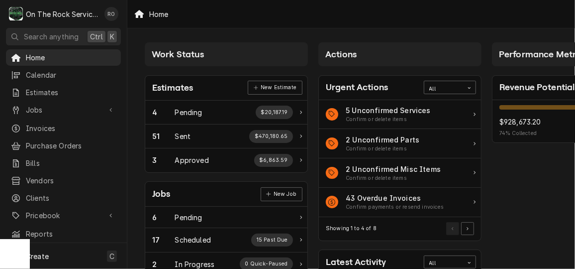
click at [63, 105] on span "Jobs" at bounding box center [63, 109] width 75 height 10
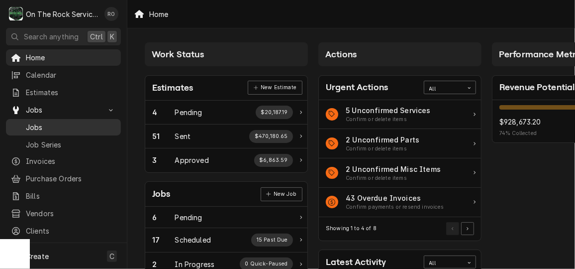
click at [61, 125] on span "Jobs" at bounding box center [71, 127] width 90 height 10
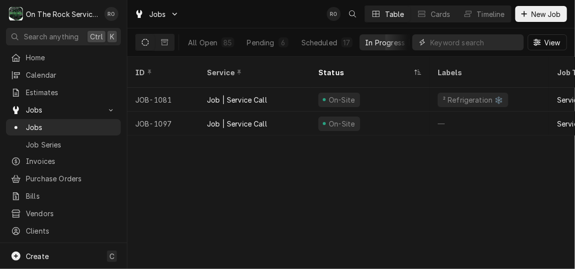
click at [461, 39] on input "Dynamic Content Wrapper" at bounding box center [474, 42] width 89 height 16
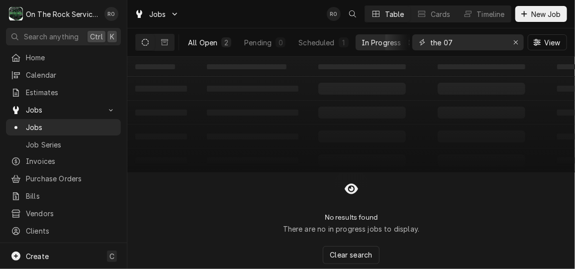
type input "the 07"
click at [211, 43] on div "All Open" at bounding box center [202, 42] width 29 height 10
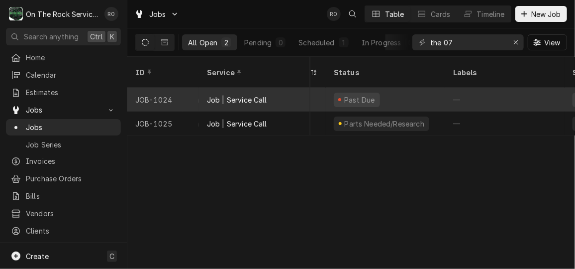
scroll to position [0, 239]
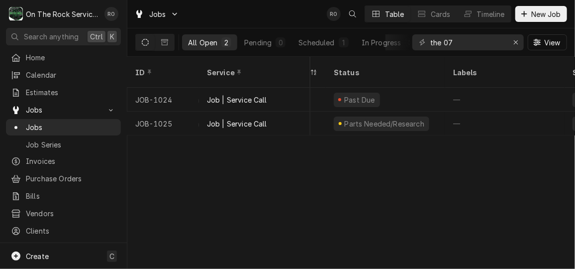
click at [289, 16] on div "Jobs RO Table Cards Timeline New Job" at bounding box center [351, 14] width 448 height 28
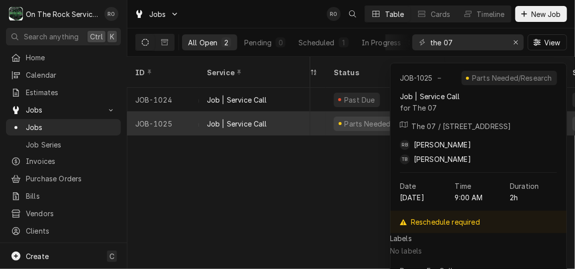
click at [275, 111] on div "Job | Service Call" at bounding box center [254, 123] width 111 height 24
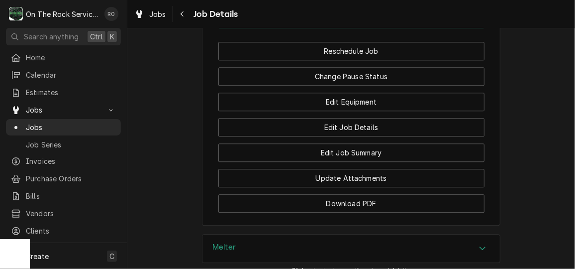
scroll to position [1198, 0]
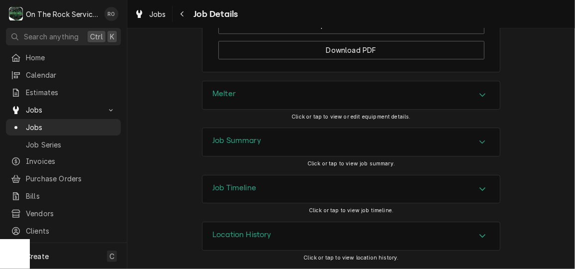
click at [475, 142] on div "Accordion Header" at bounding box center [482, 142] width 15 height 12
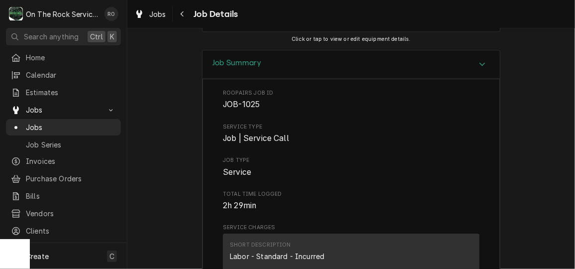
scroll to position [1256, 0]
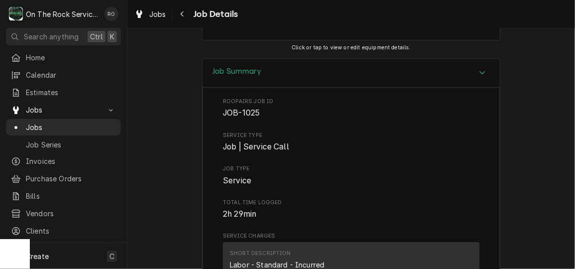
click at [412, 153] on span "Job | Service Call" at bounding box center [351, 147] width 257 height 12
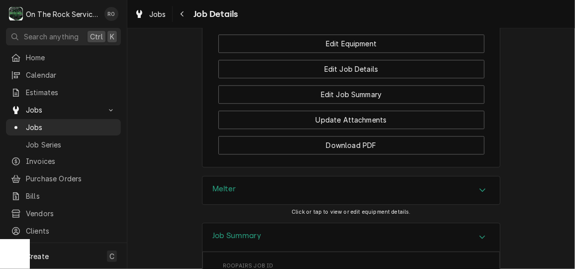
scroll to position [1080, 0]
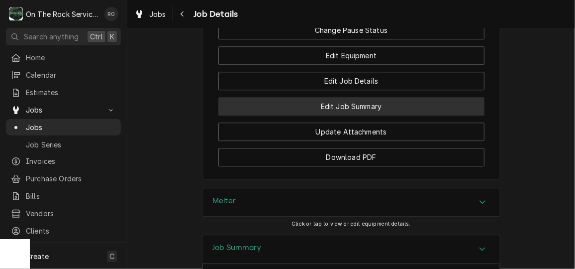
click at [449, 115] on button "Edit Job Summary" at bounding box center [351, 106] width 266 height 18
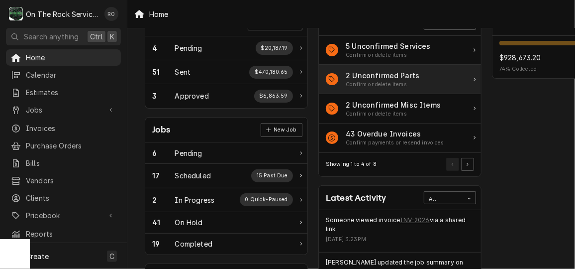
scroll to position [22, 0]
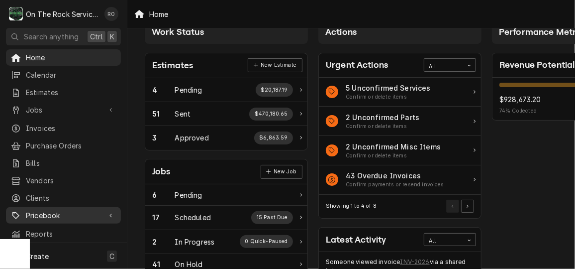
click at [75, 210] on span "Pricebook" at bounding box center [63, 215] width 75 height 10
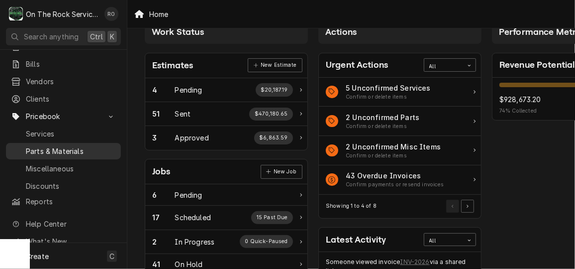
click at [70, 146] on span "Parts & Materials" at bounding box center [71, 151] width 90 height 10
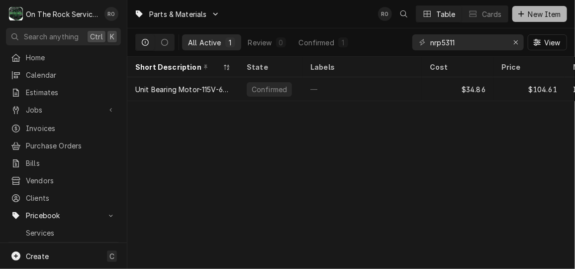
click at [535, 10] on span "New Item" at bounding box center [544, 14] width 37 height 10
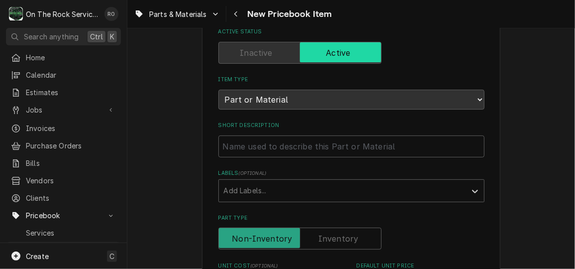
scroll to position [81, 0]
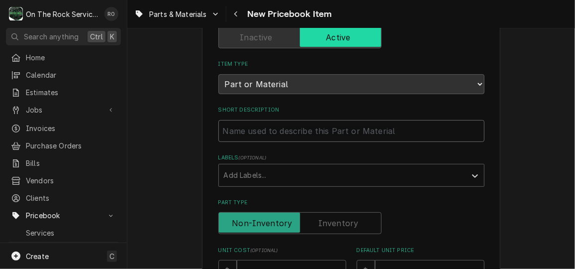
click at [391, 128] on input "Short Description" at bounding box center [351, 131] width 266 height 22
paste input "31 3/4 in Quartz Element 208V/1, 800W"
type textarea "x"
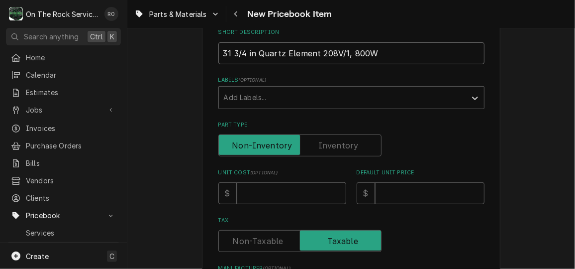
scroll to position [161, 0]
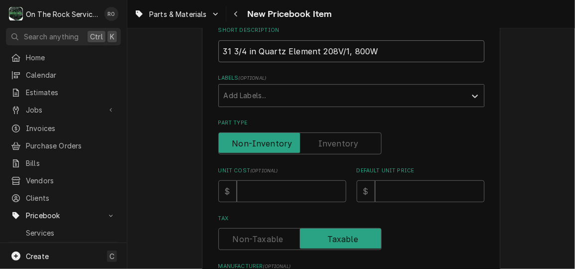
type input "31 3/4 in Quartz Element 208V/1, 800W"
click at [220, 47] on input "31 3/4 in Quartz Element 208V/1, 800W" at bounding box center [351, 51] width 266 height 22
type textarea "x"
type input "L 31 3/4 in Quartz Element 208V/1, 800W"
type textarea "x"
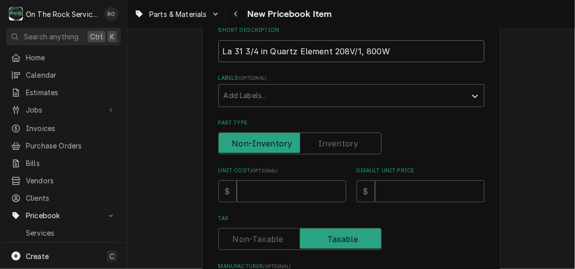
type input "Lan 31 3/4 in Quartz Element 208V/1, 800W"
type textarea "x"
type input "Lang 31 3/4 in Quartz Element 208V/1, 800W"
type textarea "x"
type input "Lang- 31 3/4 in Quartz Element 208V/1, 800W"
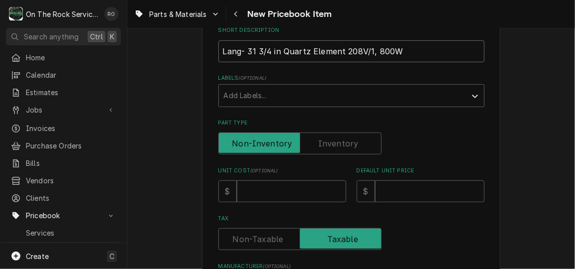
type textarea "x"
type input "Lang-S 31 3/4 in Quartz Element 208V/1, 800W"
type textarea "x"
type input "Lang-St 31 3/4 in Quartz Element 208V/1, 800W"
type textarea "x"
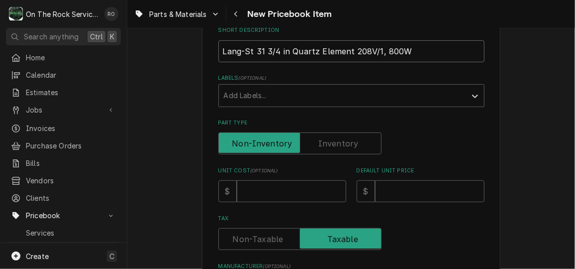
type input "Lang-Sta 31 3/4 in Quartz Element 208V/1, 800W"
type textarea "x"
type input "Lang-Star 31 3/4 in Quartz Element 208V/1, 800W"
type textarea "x"
type input "Lang-Star 31 3/4 in Quartz Element 208V/1, 800W"
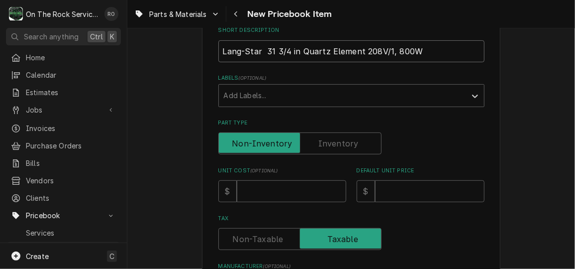
type textarea "x"
type input "Lang-Star M 31 3/4 in Quartz Element 208V/1, 800W"
type textarea "x"
type input "Lang-Star MF 31 3/4 in Quartz Element 208V/1, 800W"
type textarea "x"
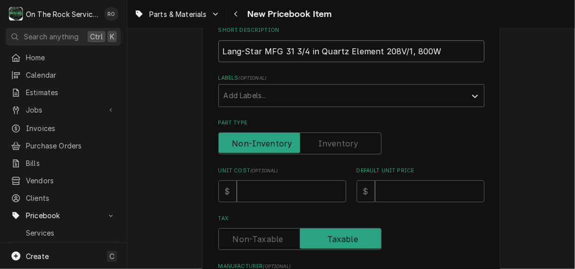
scroll to position [220, 0]
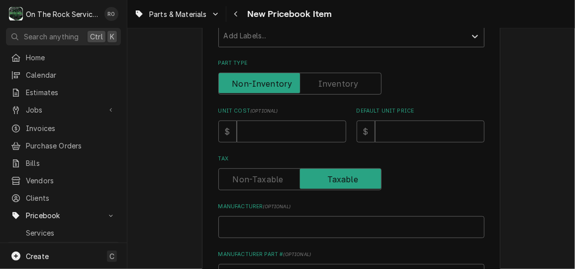
type input "Lang-Star MFG 31 3/4 in Quartz Element 208V/1, 800W"
click at [253, 123] on input "Unit Cost ( optional )" at bounding box center [291, 131] width 109 height 22
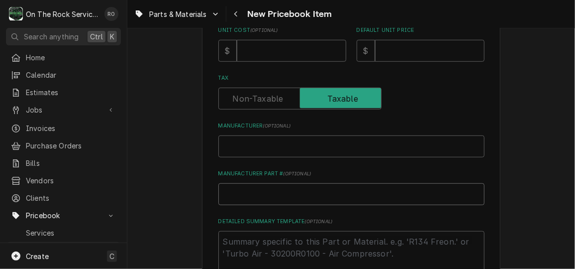
click at [264, 200] on input "Manufacturer Part # ( optional )" at bounding box center [351, 194] width 266 height 22
paste input "11160-17 , K9-11160-17 ,"
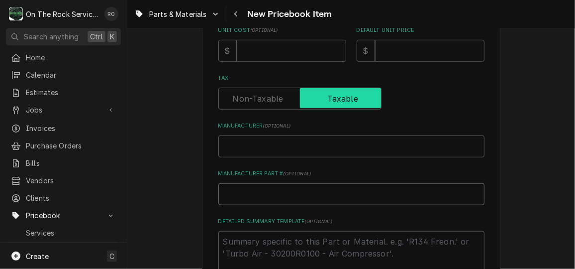
type textarea "x"
type input "11160-17 , K9-11160-17 ,"
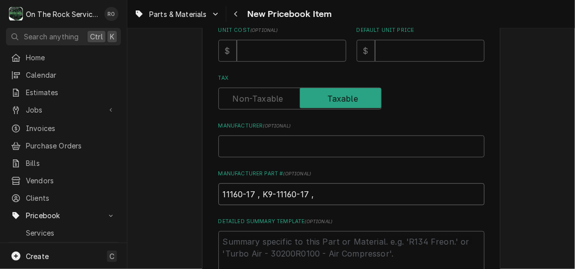
type textarea "x"
type input "11160-17 , K9-11160-17"
click at [258, 150] on input "Manufacturer ( optional )" at bounding box center [351, 146] width 266 height 22
type textarea "x"
type input "S"
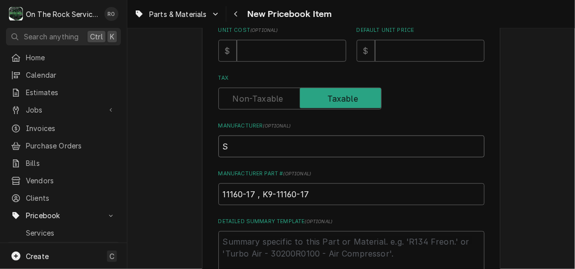
type textarea "x"
type input "Sta"
type textarea "x"
type input "Star"
type textarea "x"
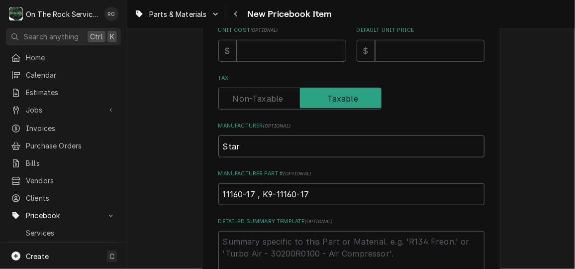
type input "Star,"
type textarea "x"
type input "Star,"
type textarea "x"
type input "Star, L"
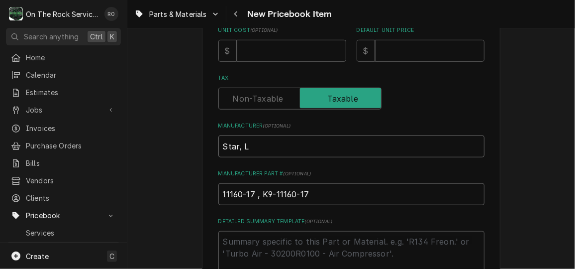
type textarea "x"
type input "Star, Lan"
type textarea "x"
type input "Star, Lang"
type textarea "x"
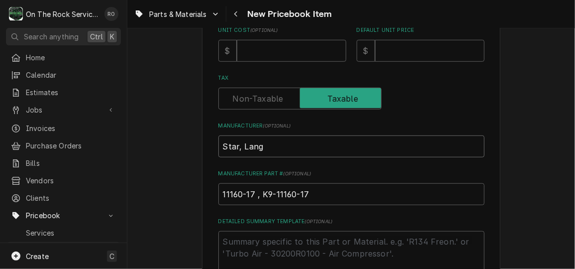
type input "Star, Lang,"
type textarea "x"
type input "Star, Lang,"
type textarea "x"
type input "Star, Lang, M"
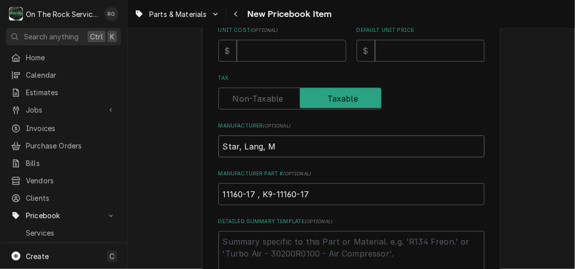
type textarea "x"
type input "Star, Lang, Ma"
type textarea "x"
type input "Star, Lang, Mav"
type textarea "x"
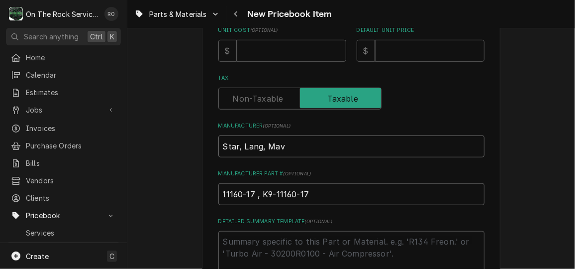
type input "Star, Lang, Mavr"
type textarea "x"
type input "Star, Lang, Mavri"
type textarea "x"
type input "Star, Lang, Mavrik"
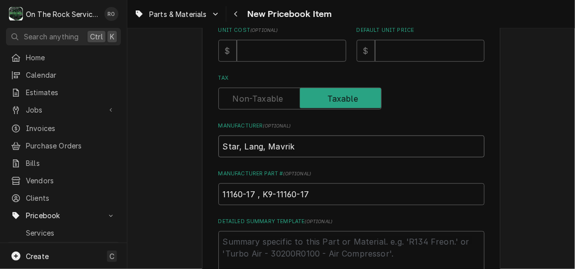
type textarea "x"
type input "Star, Lang, Mavrik"
click at [283, 55] on input "Unit Cost ( optional )" at bounding box center [291, 51] width 109 height 22
type textarea "x"
type input "6"
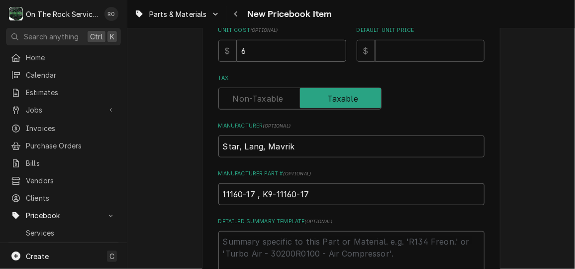
type textarea "x"
type input "60"
type textarea "x"
type input "60.4"
type textarea "x"
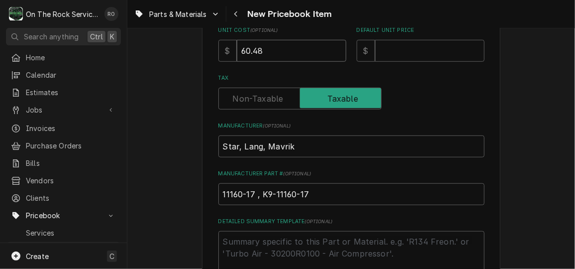
type input "60.48"
type textarea "x"
type input "3"
type textarea "x"
type input "30"
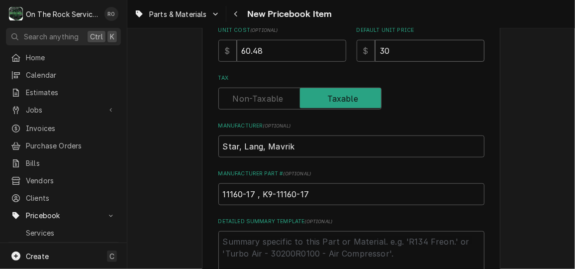
type textarea "x"
type input "308"
type textarea "x"
type input "308.7"
type textarea "x"
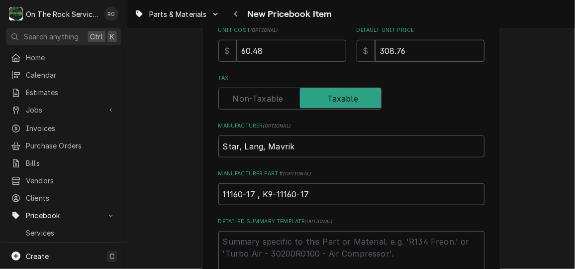
type input "308.76"
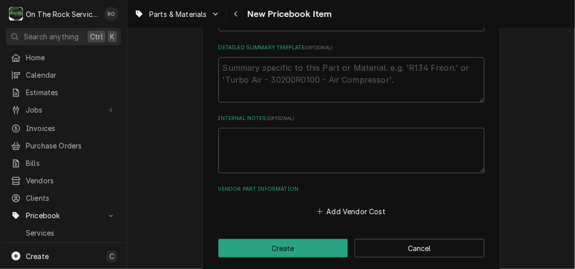
scroll to position [483, 0]
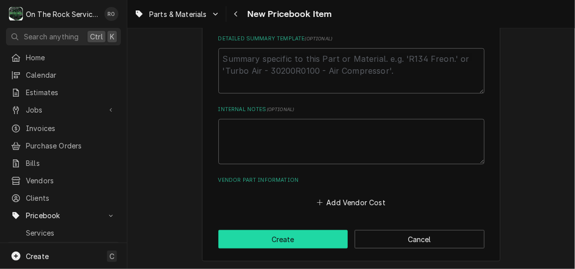
click at [282, 232] on button "Create" at bounding box center [283, 239] width 130 height 18
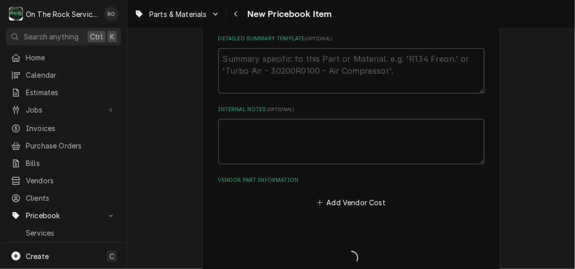
type textarea "x"
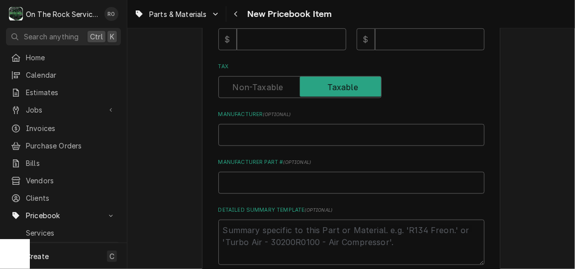
scroll to position [317, 0]
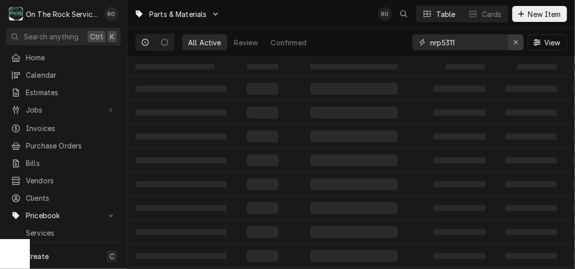
click at [516, 43] on icon "Erase input" at bounding box center [515, 42] width 5 height 7
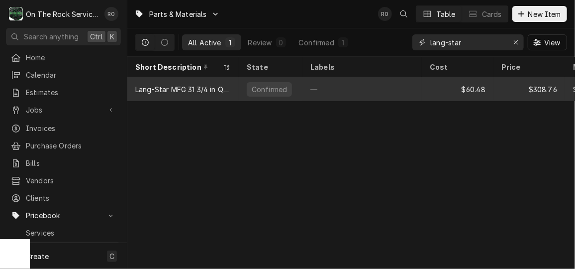
type input "lang-star"
click at [431, 80] on div "$60.48" at bounding box center [458, 89] width 72 height 24
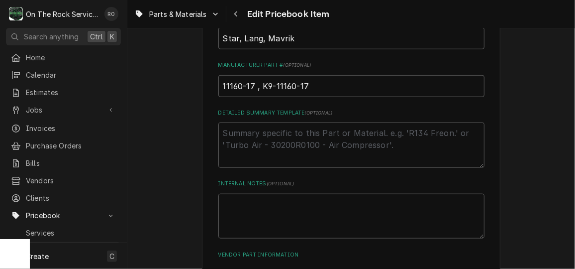
scroll to position [412, 0]
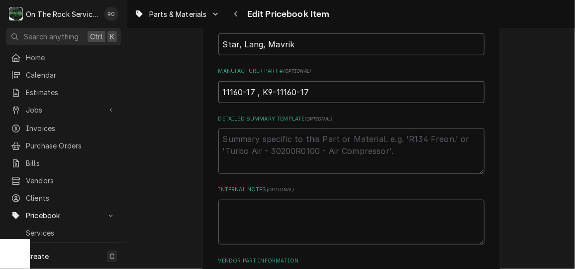
click at [388, 94] on input "11160-17 , K9-11160-17" at bounding box center [351, 92] width 266 height 22
type textarea "x"
type input "11160-17 , K9-11160-17,"
type textarea "x"
type input "11160-17 , K9-11160-17,"
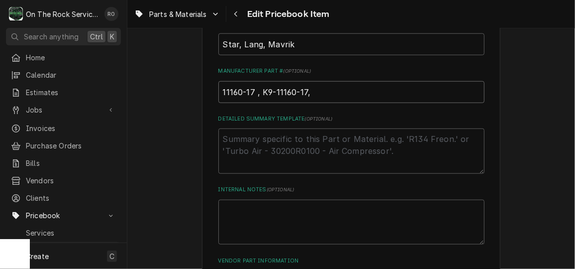
paste input "341324"
type textarea "x"
type input "11160-17 , K9-11160-17, 341324"
type textarea "x"
type input "11160-17 , K9-11160-17, 341324,"
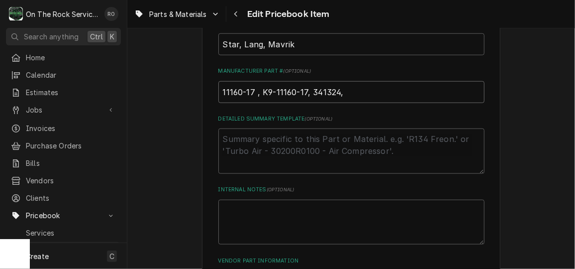
type textarea "x"
type input "11160-17 , K9-11160-17, 341324,"
type textarea "x"
type input "11160-17 , K9-11160-17, 341324, 3"
type textarea "x"
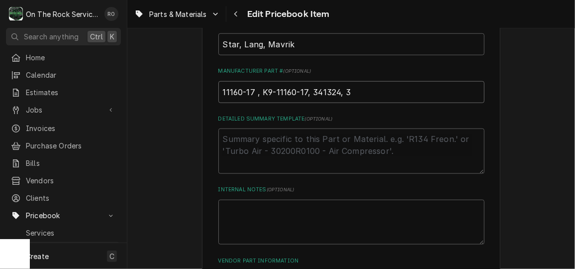
type input "11160-17 , K9-11160-17, 341324, 34"
type textarea "x"
type input "11160-17 , K9-11160-17, 341324, 34-"
type textarea "x"
type input "11160-17 , K9-11160-17, 341324, 34-13"
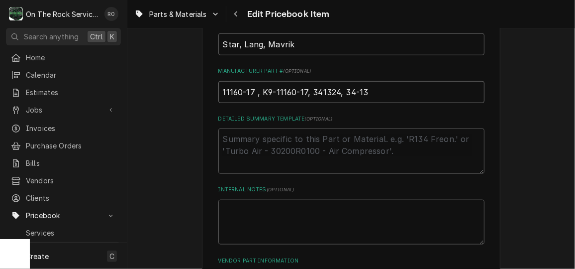
type textarea "x"
type input "11160-17 , K9-11160-17, 341324, 34-132"
type textarea "x"
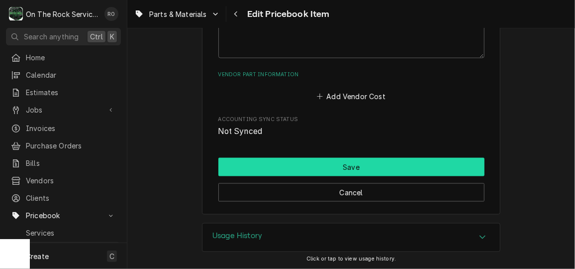
type input "11160-17 , K9-11160-17, 341324, 34-1324"
click at [370, 158] on button "Save" at bounding box center [351, 167] width 266 height 18
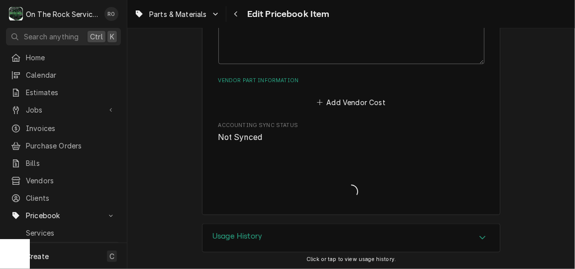
type textarea "x"
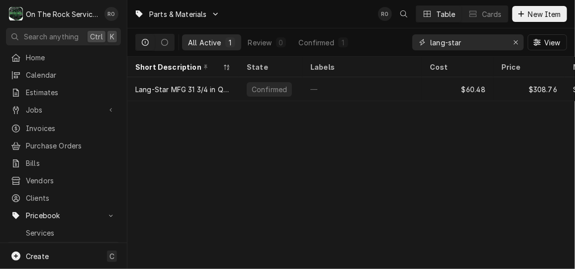
click at [466, 41] on input "lang-star" at bounding box center [467, 42] width 75 height 16
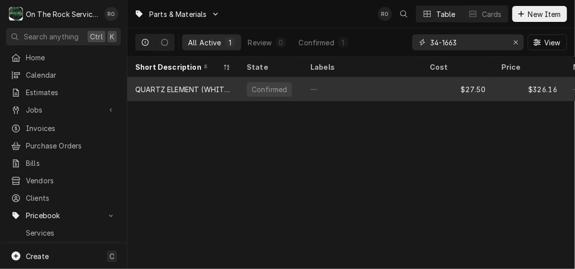
type input "34-1663"
click at [409, 92] on div "—" at bounding box center [361, 89] width 119 height 24
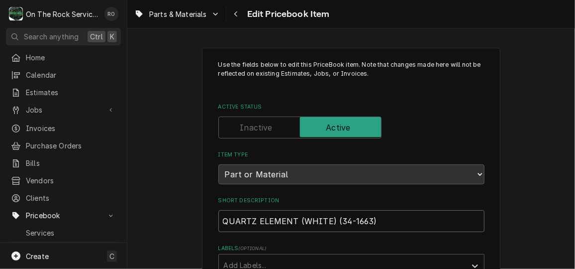
click at [412, 218] on input "QUARTZ ELEMENT (WHITE) (34-1663)" at bounding box center [351, 221] width 266 height 22
paste input "WHITE, NOTE: WHITE AND RED HAVE SAME FUNCTIONALITY [ 104V 1800W ] [ 31 3/4" END…"
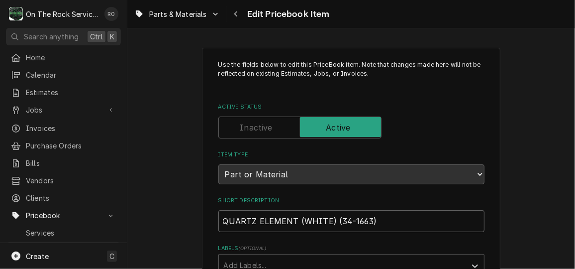
type textarea "x"
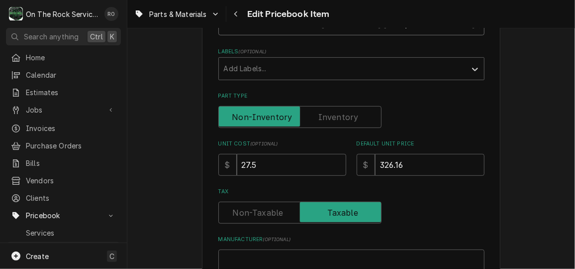
scroll to position [197, 0]
type input "QUARTZ WHITE, NOTE: WHITE AND RED HAVE SAME FUNCTIONALITY [ 104V 1800W ] [ 31 3…"
drag, startPoint x: 281, startPoint y: 166, endPoint x: 209, endPoint y: 151, distance: 73.1
click at [209, 151] on div "Use the fields below to edit this PriceBook item. Note that changes made here w…" at bounding box center [351, 233] width 298 height 765
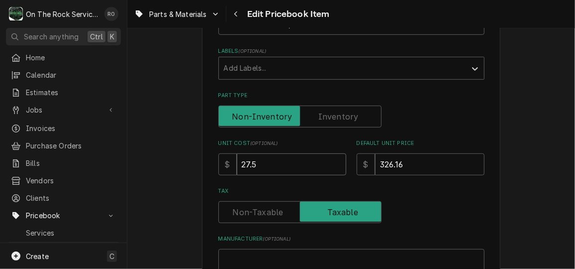
type textarea "x"
type input "1"
type textarea "x"
type input "17"
type textarea "x"
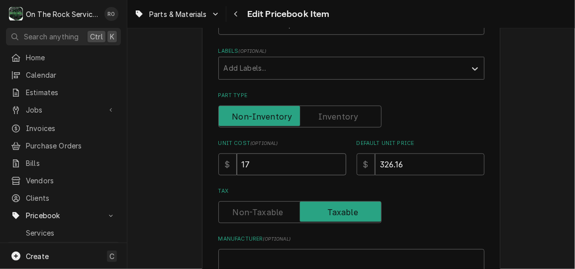
type input "172"
type textarea "x"
type input "172.3"
type textarea "x"
type input "172.32"
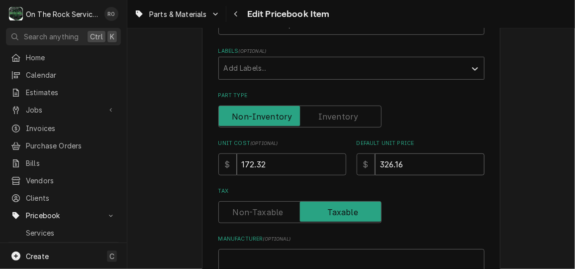
type textarea "x"
type input "36"
type textarea "x"
type input "365"
type textarea "x"
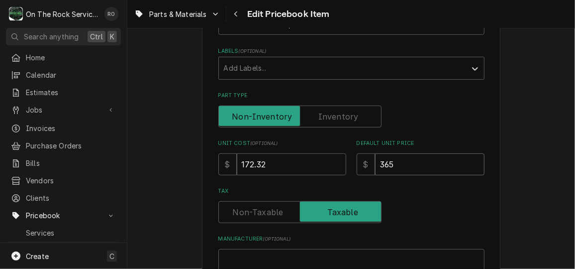
type input "36"
type textarea "x"
type input "3"
type textarea "x"
type input "35"
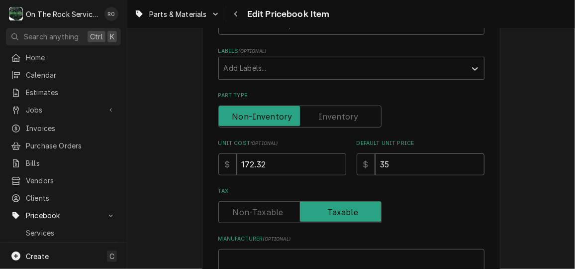
type textarea "x"
type input "356"
type textarea "x"
type input "356.1"
type textarea "x"
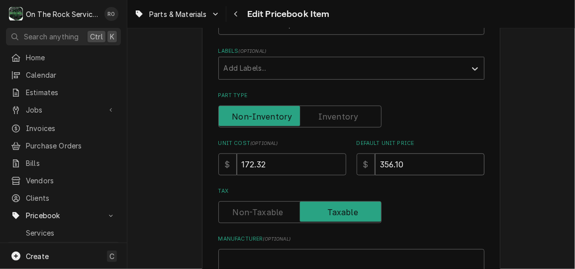
type input "356.10"
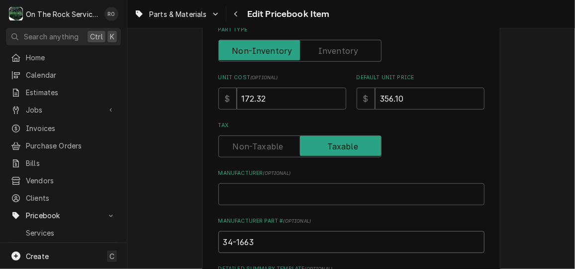
click at [344, 248] on input "34-1663" at bounding box center [351, 242] width 266 height 22
type textarea "x"
type input "34-1663,"
type textarea "x"
type input "34-1663,"
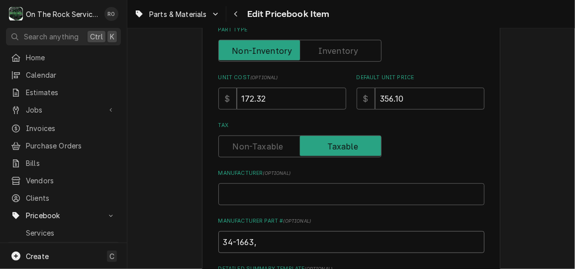
type textarea "x"
type input "34-1663, 3"
type textarea "x"
type input "34-1663, 34"
type textarea "x"
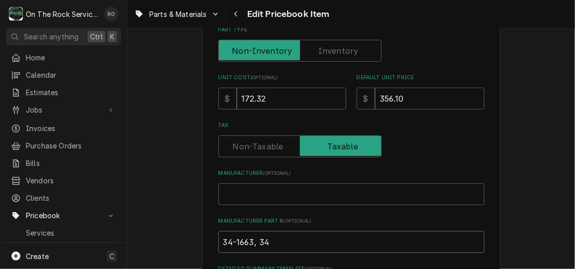
type input "34-1663, 341"
type textarea "x"
type input "34-1663, 3416"
type textarea "x"
type input "34-1663, 34166"
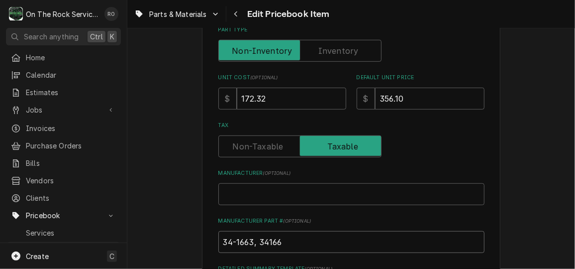
type textarea "x"
type input "34-1663, 341663"
type textarea "x"
type input "34-1663, 341663,"
type textarea "x"
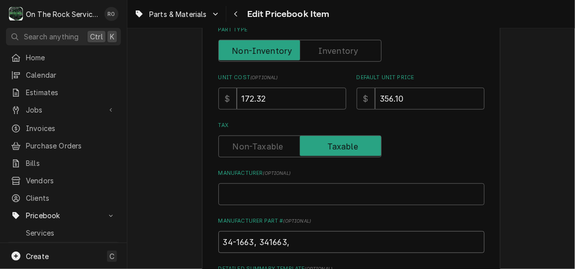
type input "34-1663, 341663,"
paste input "C1152"
type textarea "x"
type input "34-1663, 341663, C1152"
type textarea "x"
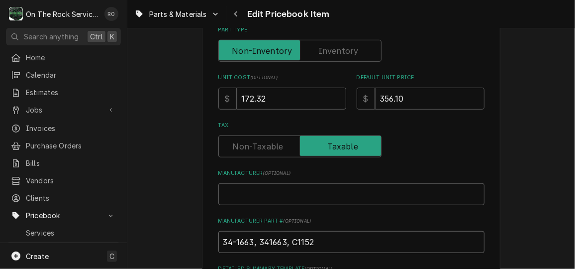
type input "34-1663, 341663, C1152,"
type textarea "x"
type input "34-1663, 341663, C1152,"
paste input "11160-21"
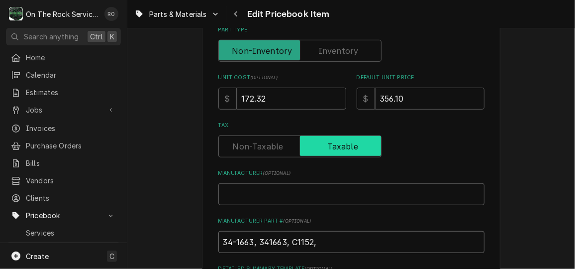
type textarea "x"
type input "34-1663, 341663, C1152, 11160-21"
type textarea "x"
type input "34-1663, 341663, C1152, 11160-21,"
type textarea "x"
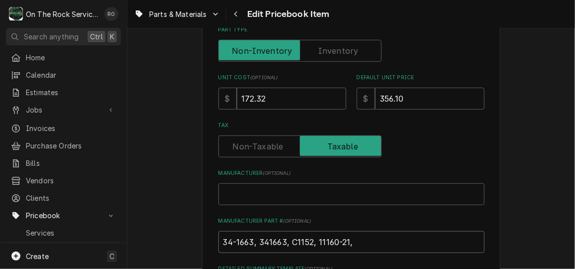
type input "34-1663, 341663, C1152, 11160-21,"
click at [293, 188] on input "Manufacturer ( optional )" at bounding box center [351, 194] width 266 height 22
type textarea "x"
type input "S"
type textarea "x"
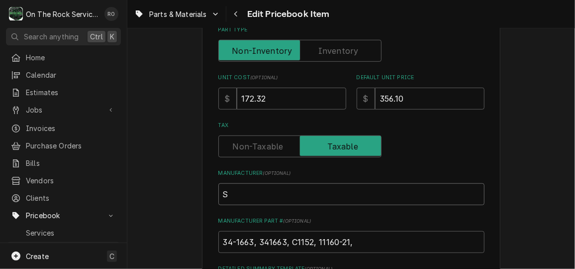
type input "St"
type textarea "x"
type input "Sta"
type textarea "x"
type input "Star"
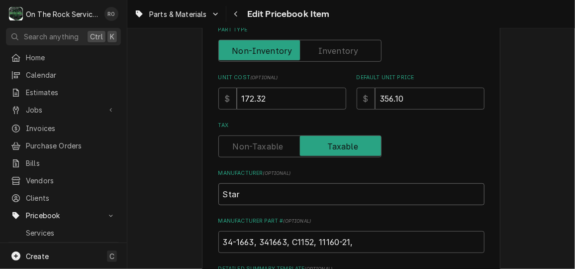
type textarea "x"
type input "Star,"
type textarea "x"
type input "Star,"
type textarea "x"
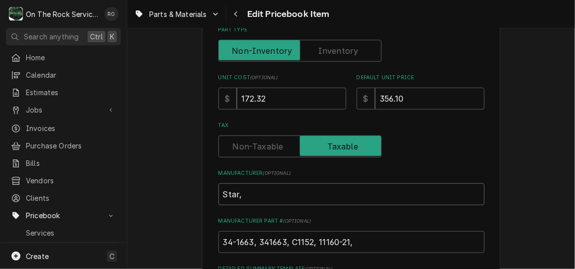
type input "Star, L"
type textarea "x"
type input "Star, La"
type textarea "x"
type input "Star, Lan"
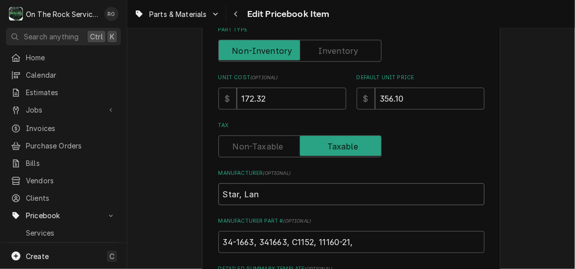
type textarea "x"
type input "Star, Lang"
type textarea "x"
type input "Star, Lang,"
type textarea "x"
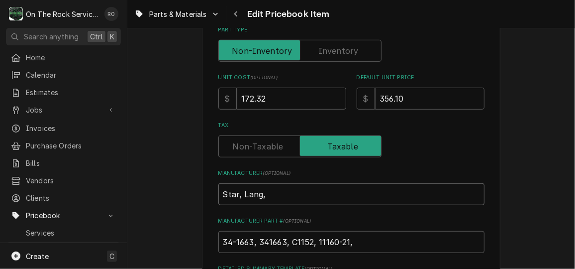
type input "Star, Lang, M"
type textarea "x"
type input "Star, Lang, Ma"
type textarea "x"
type input "Star, Lang, Mav"
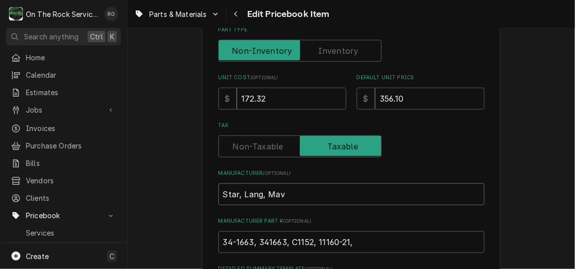
type textarea "x"
type input "Star, Lang, Mavr"
type textarea "x"
type input "Star, Lang, Mavri"
type textarea "x"
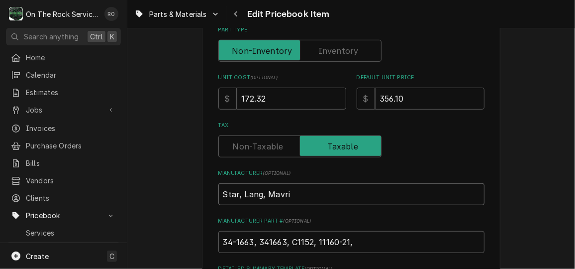
type input "Star, Lang, Mavrik"
type textarea "x"
type input "Star, Lang, Mavrik,"
type textarea "x"
type input "Star, Lang, Mavrik,"
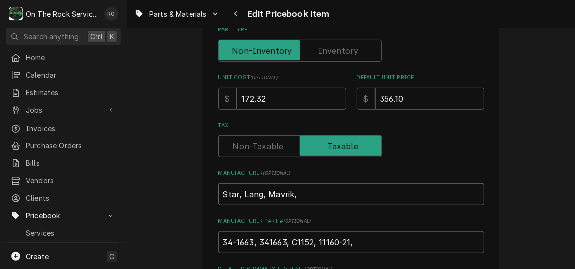
type textarea "x"
type input "Star, Lang, Mavrik, H"
type textarea "x"
type input "Star, Lang, Mavrik, Ha"
type textarea "x"
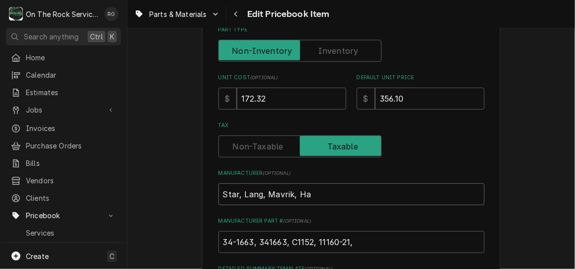
type input "Star, Lang, Mavrik, Hat"
type textarea "x"
type input "Star, Lang, Mavrik, Hatc"
type textarea "x"
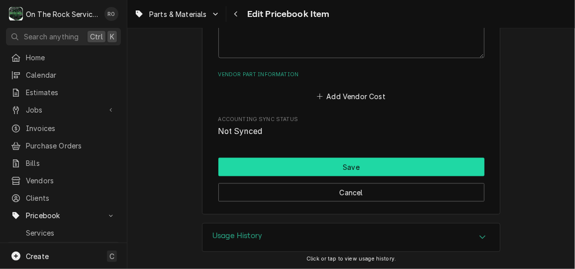
type input "Star, Lang, Mavrik, Hatco"
click at [475, 166] on button "Save" at bounding box center [351, 167] width 266 height 18
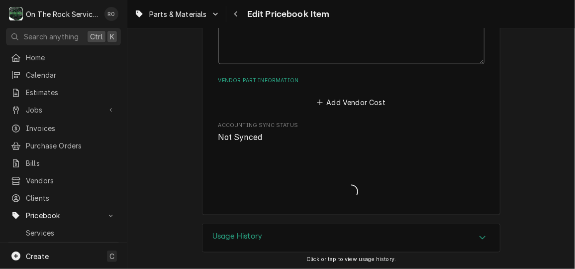
type textarea "x"
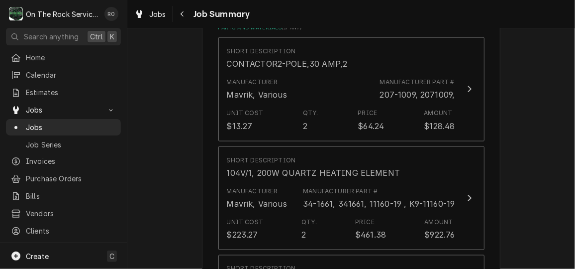
scroll to position [564, 0]
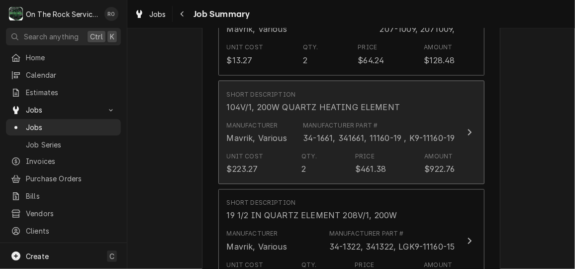
click at [431, 121] on div "Manufacturer Part # 34-1661, 341661, 11160-19 , K9-11160-19" at bounding box center [379, 132] width 152 height 23
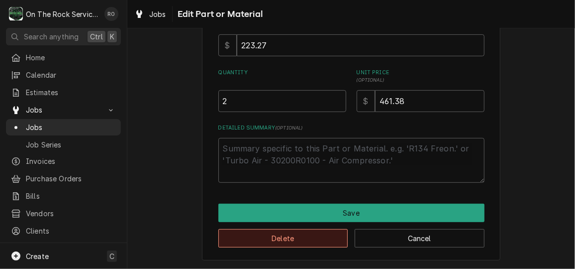
click at [314, 238] on button "Delete" at bounding box center [283, 238] width 130 height 18
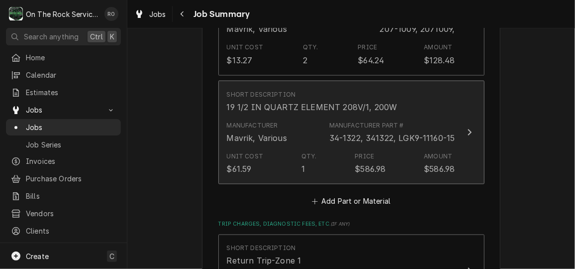
click at [358, 104] on div "Short Description 19 1/2 IN QUARTZ ELEMENT 208V/1, 200W" at bounding box center [341, 101] width 228 height 31
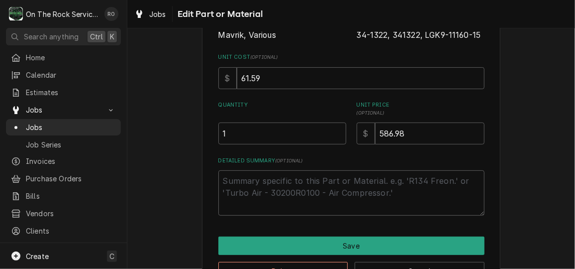
scroll to position [131, 0]
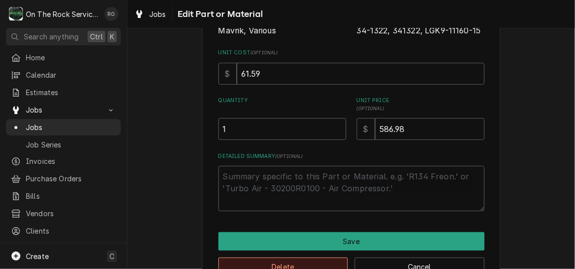
click at [320, 258] on button "Delete" at bounding box center [283, 266] width 130 height 18
type textarea "x"
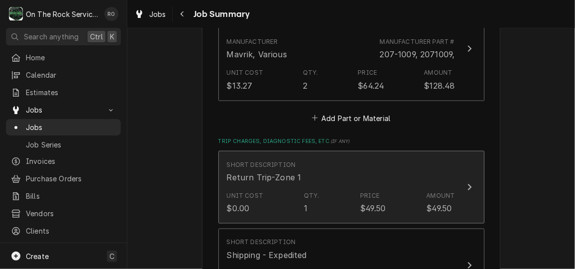
scroll to position [601, 0]
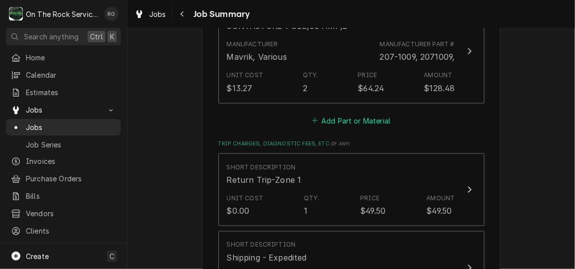
click at [352, 113] on button "Add Part or Material" at bounding box center [351, 120] width 82 height 14
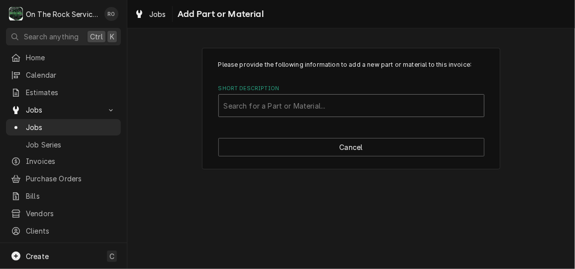
click at [288, 105] on div "Short Description" at bounding box center [351, 105] width 255 height 18
type input "341663"
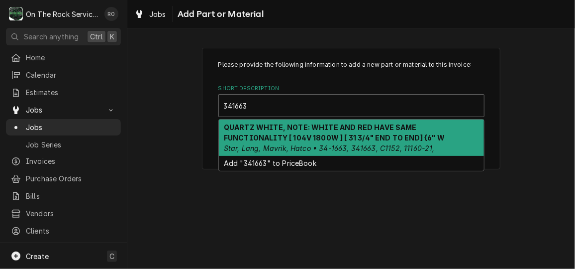
click at [293, 125] on strong "QUARTZ WHITE, NOTE: WHITE AND RED HAVE SAME FUNCTIONALITY [ 104V 1800W ] [ 31 3…" at bounding box center [334, 132] width 221 height 19
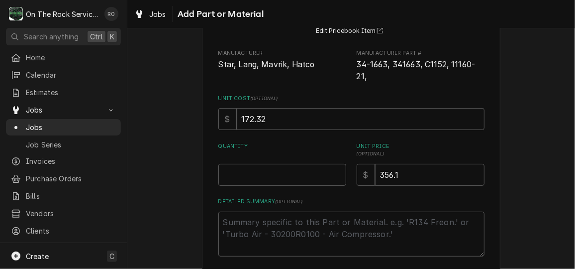
scroll to position [97, 0]
click at [304, 167] on input "Quantity" at bounding box center [282, 174] width 128 height 22
type textarea "x"
type input "2"
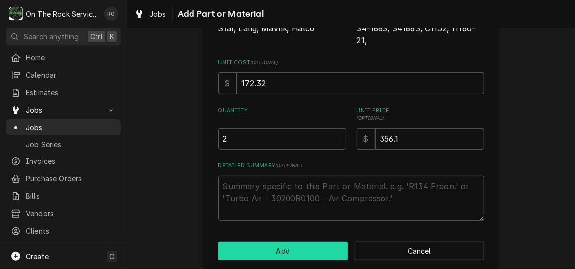
click at [309, 241] on button "Add" at bounding box center [283, 250] width 130 height 18
type textarea "x"
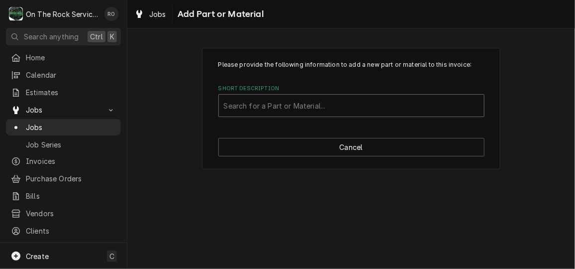
click at [282, 106] on div "Short Description" at bounding box center [351, 105] width 255 height 18
type input "341324"
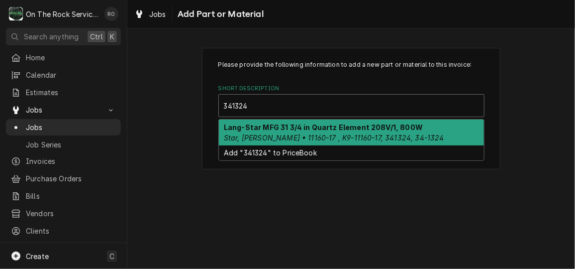
click at [284, 130] on strong "Lang-Star MFG 31 3/4 in Quartz Element 208V/1, 800W" at bounding box center [323, 127] width 199 height 8
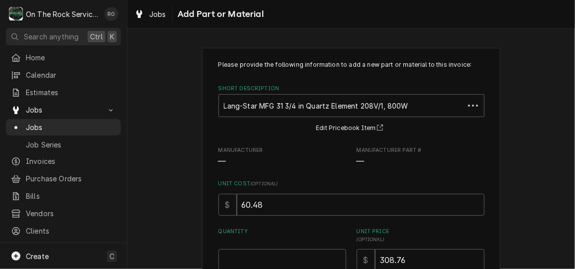
scroll to position [145, 0]
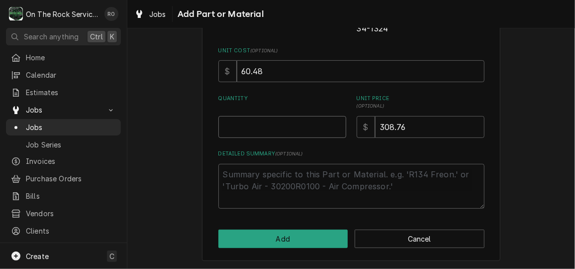
click at [287, 130] on input "Quantity" at bounding box center [282, 127] width 128 height 22
type textarea "x"
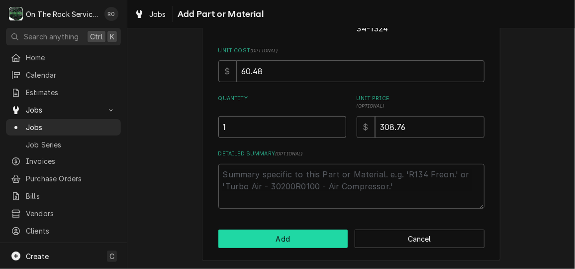
type input "1"
click at [303, 239] on button "Add" at bounding box center [283, 238] width 130 height 18
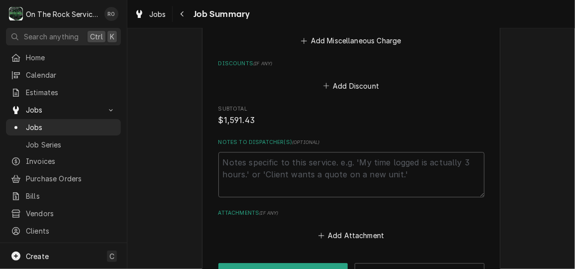
scroll to position [1238, 0]
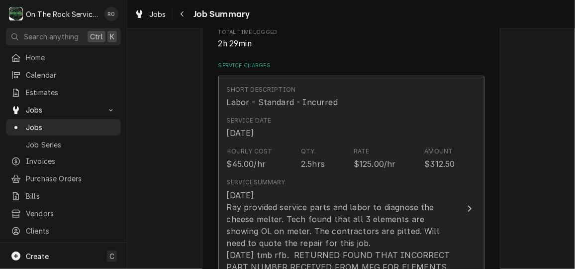
scroll to position [208, 0]
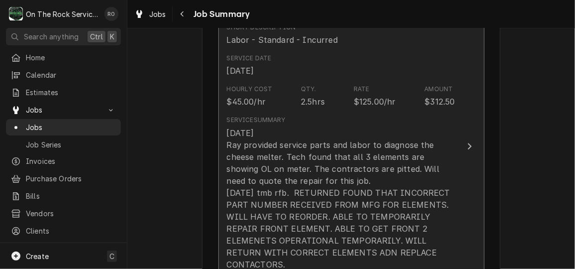
click at [465, 129] on button "Short Description Labor - Standard - Incurred Service Date [DATE] Hourly Cost $…" at bounding box center [351, 146] width 266 height 266
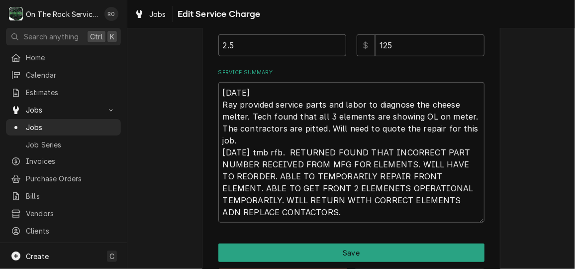
scroll to position [350, 0]
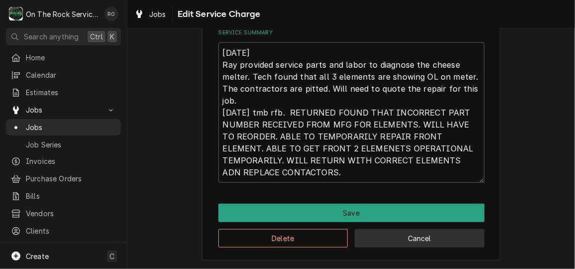
click at [461, 230] on button "Cancel" at bounding box center [420, 238] width 130 height 18
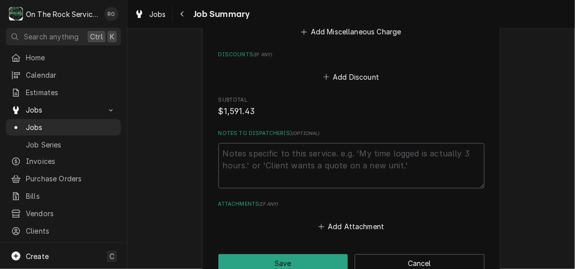
scroll to position [1238, 0]
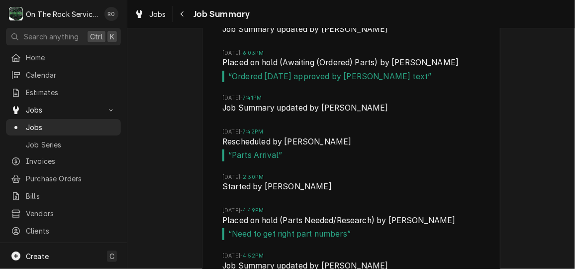
scroll to position [1678, 0]
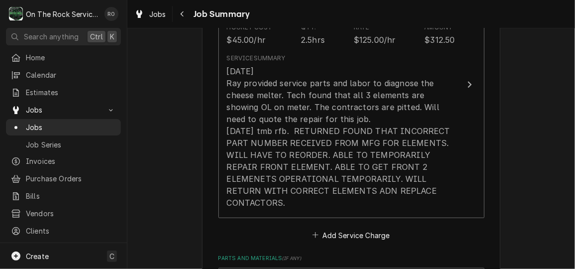
scroll to position [334, 0]
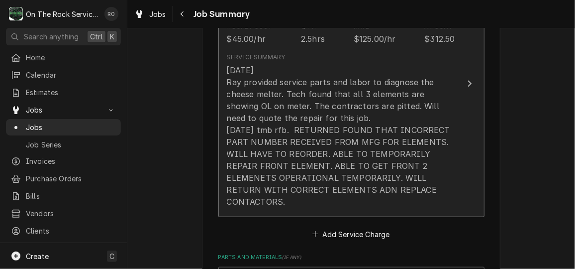
click at [454, 123] on button "Short Description Labor - Standard - Incurred Service Date [DATE] Hourly Cost $…" at bounding box center [351, 84] width 266 height 266
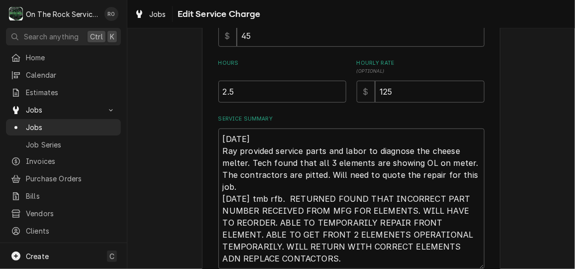
scroll to position [264, 0]
click at [243, 185] on textarea "[DATE] Ray provided service parts and labor to diagnose the cheese melter. Tech…" at bounding box center [351, 198] width 266 height 140
type textarea "x"
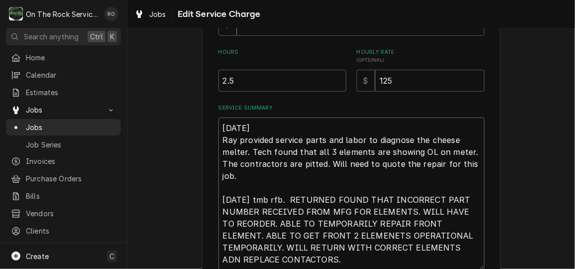
scroll to position [275, 0]
type textarea "[DATE] Ray provided service parts and labor to diagnose the cheese melter. Tech…"
click at [281, 81] on input "2.5" at bounding box center [282, 80] width 128 height 22
type textarea "x"
type input "2"
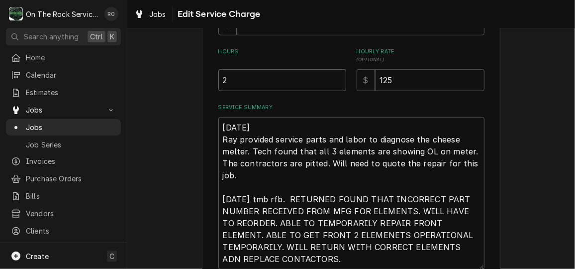
type textarea "x"
type input "1"
click at [283, 131] on textarea "[DATE] Ray provided service parts and labor to diagnose the cheese melter. Tech…" at bounding box center [351, 193] width 266 height 152
type textarea "x"
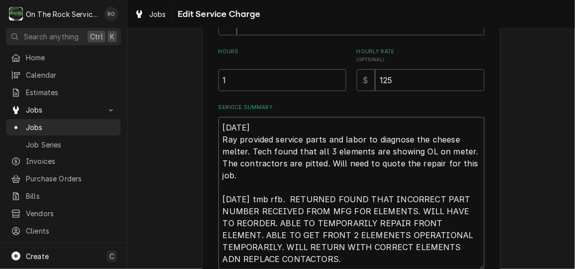
type textarea "[DATE] Ray provided service parts and labor to diagnose the cheese melter. Tech…"
type textarea "x"
type textarea "[DATE] ( Ray provided service parts and labor to diagnose the cheese melter. Te…"
type textarea "x"
type textarea "[DATE] (1 Ray provided service parts and labor to diagnose the cheese melter. T…"
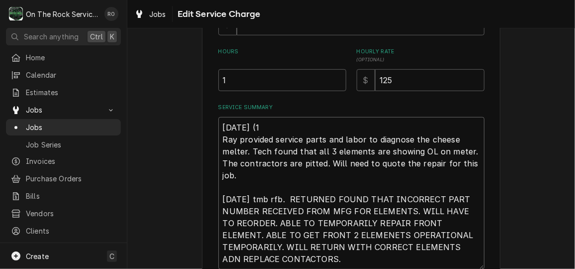
type textarea "x"
type textarea "[DATE] (1 Ray provided service parts and labor to diagnose the cheese melter. T…"
type textarea "x"
type textarea "[DATE] (1 H Ray provided service parts and labor to diagnose the cheese melter.…"
type textarea "x"
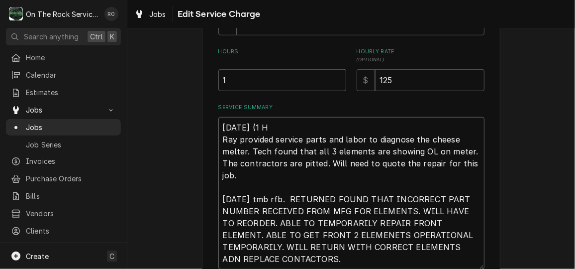
type textarea "[DATE] (1 HR Ray provided service parts and labor to diagnose the cheese melter…"
type textarea "x"
type textarea "[DATE] (1 HR) Ray provided service parts and labor to diagnose the cheese melte…"
click at [277, 202] on textarea "[DATE] (1 HR) Ray provided service parts and labor to diagnose the cheese melte…" at bounding box center [351, 193] width 266 height 152
type textarea "x"
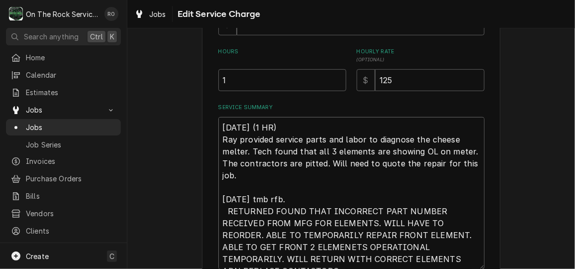
type textarea "[DATE] (1 HR) Ray provided service parts and labor to diagnose the cheese melte…"
click at [258, 91] on div "Use the fields below to edit this service charge Short Description Labor - Stan…" at bounding box center [351, 27] width 266 height 484
click at [256, 84] on input "1" at bounding box center [282, 80] width 128 height 22
type textarea "x"
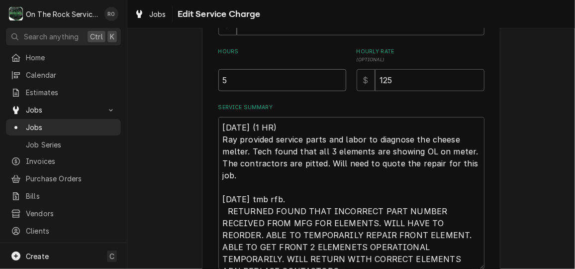
type input "5"
click at [295, 199] on textarea "[DATE] (1 HR) Ray provided service parts and labor to diagnose the cheese melte…" at bounding box center [351, 193] width 266 height 152
click at [223, 208] on textarea "[DATE] (1 HR) Ray provided service parts and labor to diagnose the cheese melte…" at bounding box center [351, 193] width 266 height 152
type textarea "x"
type textarea "[DATE] (1 HR) Ray provided service parts and labor to diagnose the cheese melte…"
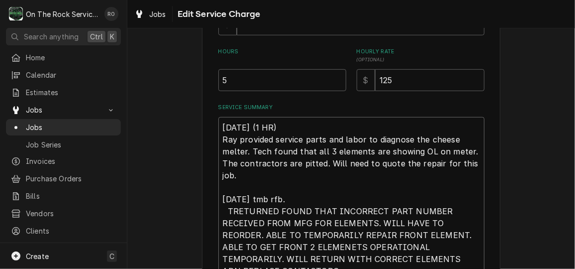
type textarea "x"
type textarea "[DATE] (1 HR) Ray provided service parts and labor to diagnose the cheese melte…"
type textarea "x"
type textarea "[DATE] (1 HR) Ray provided service parts and labor to diagnose the cheese melte…"
type textarea "x"
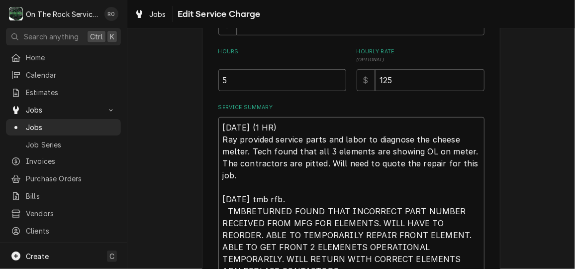
type textarea "[DATE] (1 HR) Ray provided service parts and labor to diagnose the cheese melte…"
type textarea "x"
type textarea "[DATE] (1 HR) Ray provided service parts and labor to diagnose the cheese melte…"
type textarea "x"
type textarea "[DATE] (1 HR) Ray provided service parts and labor to diagnose the cheese melte…"
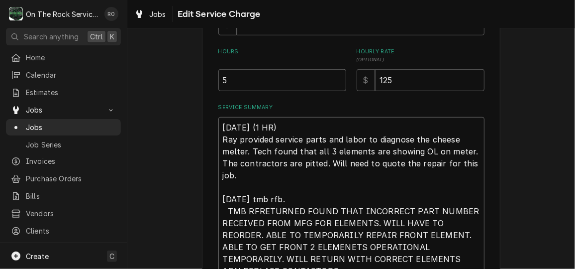
type textarea "x"
type textarea "[DATE] (1 HR) Ray provided service parts and labor to diagnose the cheese melte…"
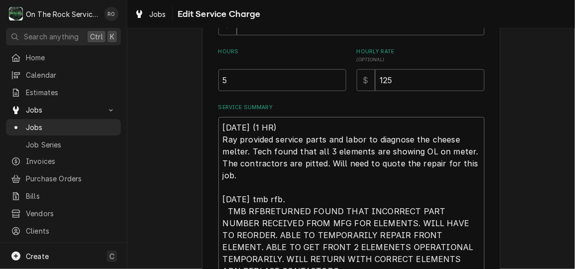
type textarea "x"
type textarea "[DATE] (1 HR) Ray provided service parts and labor to diagnose the cheese melte…"
click at [222, 210] on textarea "[DATE] (1 HR) Ray provided service parts and labor to diagnose the cheese melte…" at bounding box center [351, 199] width 266 height 164
type textarea "x"
type textarea "[DATE] (1 HR) Ray provided service parts and labor to diagnose the cheese melte…"
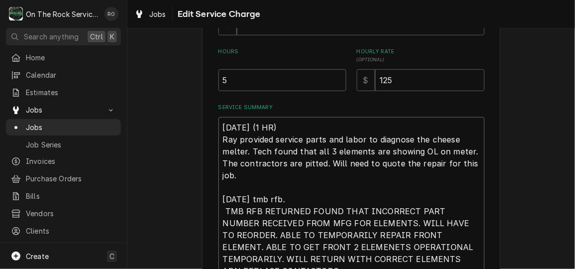
drag, startPoint x: 283, startPoint y: 195, endPoint x: 245, endPoint y: 195, distance: 38.3
click at [245, 195] on textarea "[DATE] (1 HR) Ray provided service parts and labor to diagnose the cheese melte…" at bounding box center [351, 199] width 266 height 164
type textarea "x"
type textarea "[DATE] (1 HR) Ray provided service parts and labor to diagnose the cheese melte…"
type textarea "x"
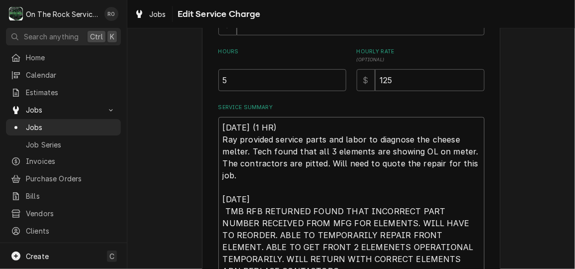
type textarea "[DATE] (1 HR) Ray provided service parts and labor to diagnose the cheese melte…"
type textarea "x"
type textarea "[DATE] (1 HR) Ray provided service parts and labor to diagnose the cheese melte…"
type textarea "x"
type textarea "8-26-2025 (1 HR) Ray provided service parts and labor to diagnose the cheese me…"
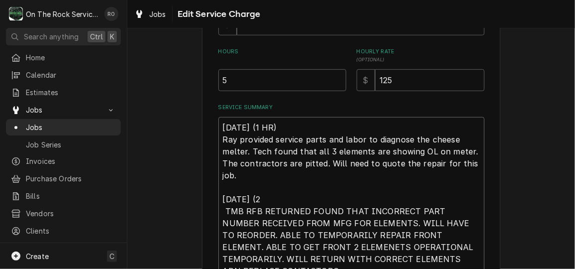
type textarea "x"
type textarea "8-26-2025 (1 HR) Ray provided service parts and labor to diagnose the cheese me…"
type textarea "x"
type textarea "8-26-2025 (1 HR) Ray provided service parts and labor to diagnose the cheese me…"
type textarea "x"
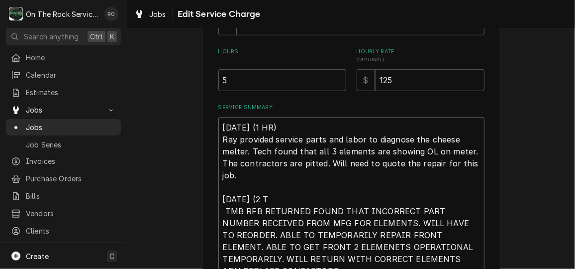
type textarea "8-26-2025 (1 HR) Ray provided service parts and labor to diagnose the cheese me…"
type textarea "x"
type textarea "8-26-2025 (1 HR) Ray provided service parts and labor to diagnose the cheese me…"
type textarea "x"
type textarea "8-26-2025 (1 HR) Ray provided service parts and labor to diagnose the cheese me…"
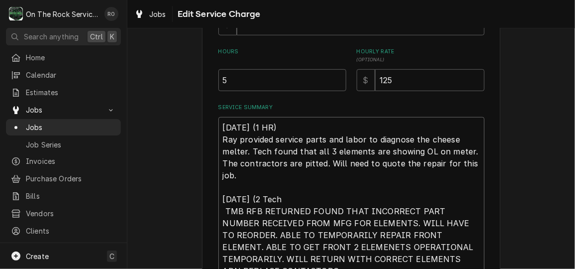
type textarea "x"
type textarea "8-26-2025 (1 HR) Ray provided service parts and labor to diagnose the cheese me…"
type textarea "x"
type textarea "8-26-2025 (1 HR) Ray provided service parts and labor to diagnose the cheese me…"
type textarea "x"
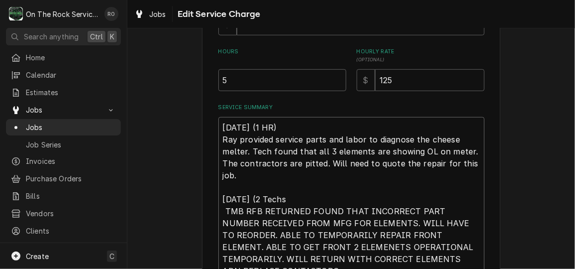
type textarea "8-26-2025 (1 HR) Ray provided service parts and labor to diagnose the cheese me…"
type textarea "x"
type textarea "8-26-2025 (1 HR) Ray provided service parts and labor to diagnose the cheese me…"
type textarea "x"
type textarea "8-26-2025 (1 HR) Ray provided service parts and labor to diagnose the cheese me…"
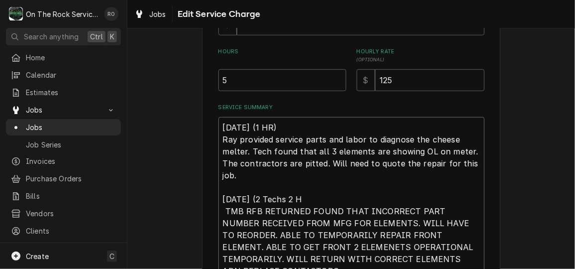
type textarea "x"
type textarea "8-26-2025 (1 HR) Ray provided service parts and labor to diagnose the cheese me…"
type textarea "x"
type textarea "8-26-2025 (1 HR) Ray provided service parts and labor to diagnose the cheese me…"
type textarea "x"
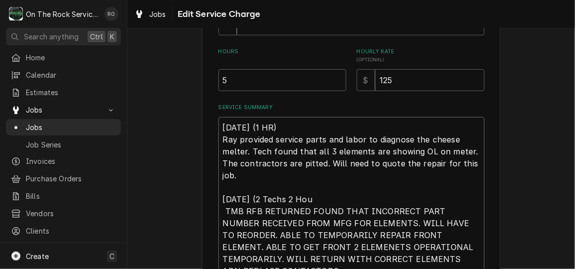
type textarea "8-26-2025 (1 HR) Ray provided service parts and labor to diagnose the cheese me…"
type textarea "x"
type textarea "8-26-2025 (1 HR) Ray provided service parts and labor to diagnose the cheese me…"
type textarea "x"
type textarea "8-26-2025 (1 HR) Ray provided service parts and labor to diagnose the cheese me…"
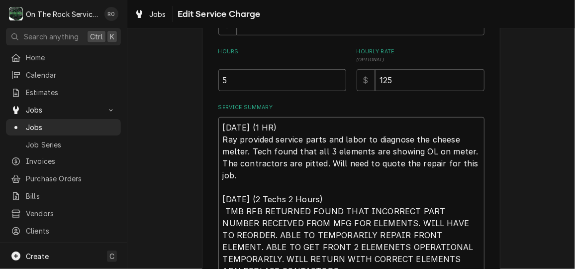
click at [223, 211] on textarea "8-26-2025 (1 HR) Ray provided service parts and labor to diagnose the cheese me…" at bounding box center [351, 199] width 266 height 164
type textarea "x"
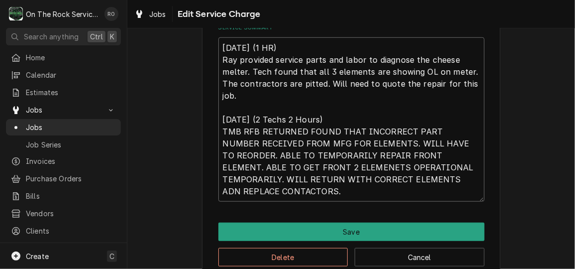
scroll to position [373, 0]
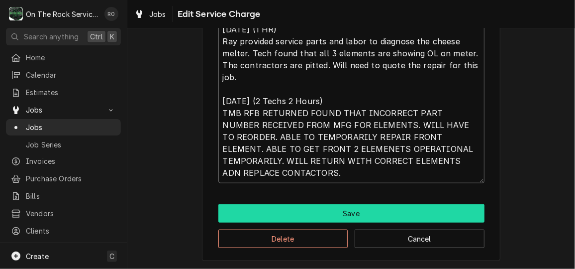
type textarea "[DATE] (1 HR) Ray provided service parts and labor to diagnose the cheese melte…"
click at [452, 212] on button "Save" at bounding box center [351, 213] width 266 height 18
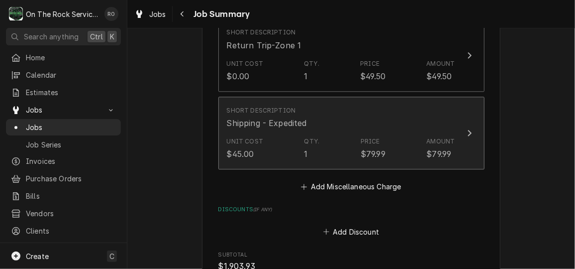
scroll to position [1262, 0]
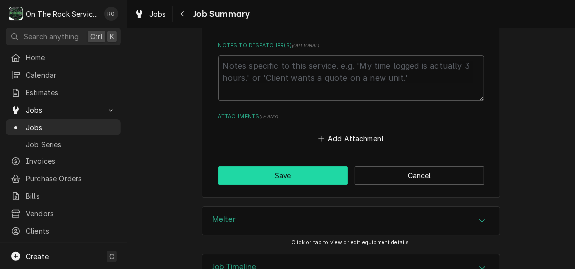
click at [307, 166] on button "Save" at bounding box center [283, 175] width 130 height 18
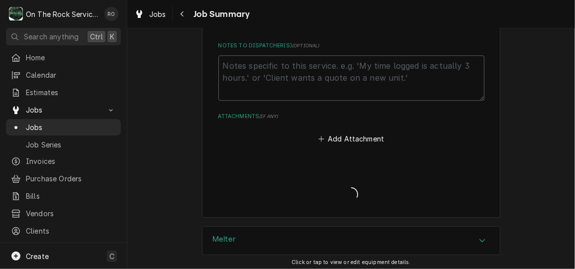
type textarea "x"
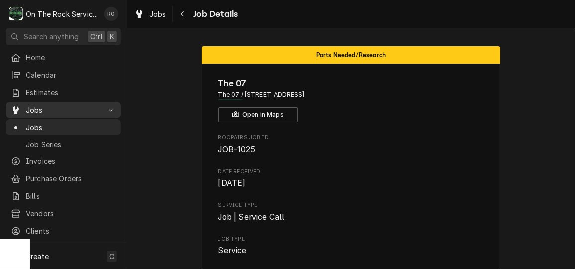
click at [70, 107] on span "Jobs" at bounding box center [63, 109] width 75 height 10
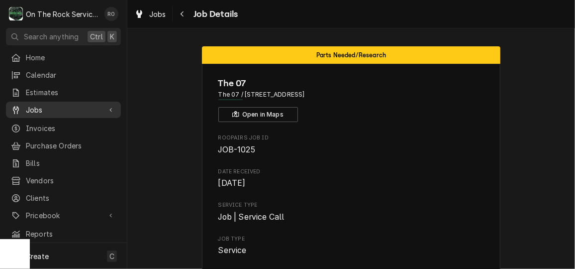
click at [74, 110] on span "Jobs" at bounding box center [63, 109] width 75 height 10
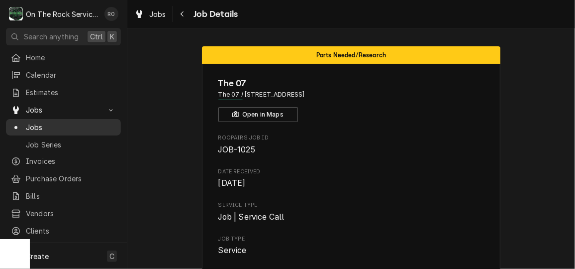
click at [67, 122] on span "Jobs" at bounding box center [71, 127] width 90 height 10
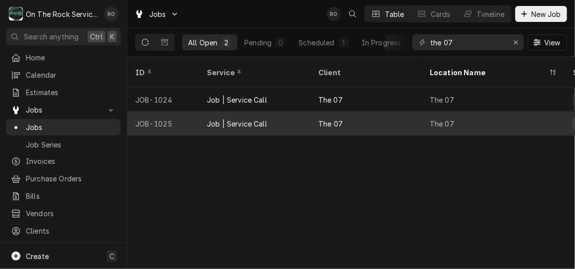
click at [275, 111] on div "Job | Service Call" at bounding box center [254, 123] width 111 height 24
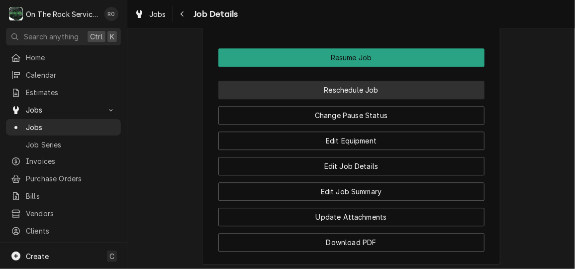
click at [449, 99] on button "Reschedule Job" at bounding box center [351, 90] width 266 height 18
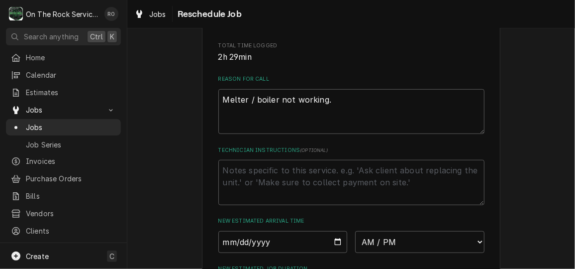
scroll to position [346, 0]
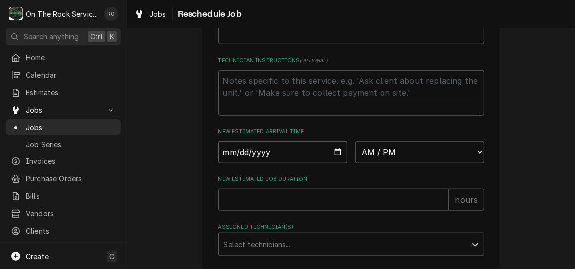
click at [336, 163] on input "Date" at bounding box center [282, 152] width 129 height 22
type input "2025-09-25"
type textarea "x"
click at [472, 163] on select "AM / PM 6:00 AM 6:15 AM 6:30 AM 6:45 AM 7:00 AM 7:15 AM 7:30 AM 7:45 AM 8:00 AM…" at bounding box center [419, 152] width 129 height 22
select select "08:00:00"
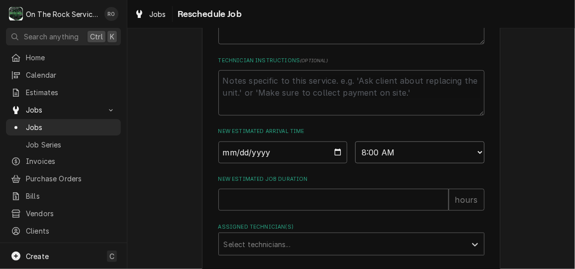
click at [355, 152] on select "AM / PM 6:00 AM 6:15 AM 6:30 AM 6:45 AM 7:00 AM 7:15 AM 7:30 AM 7:45 AM 8:00 AM…" at bounding box center [419, 152] width 129 height 22
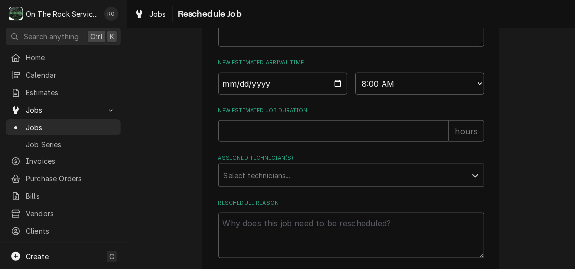
scroll to position [435, 0]
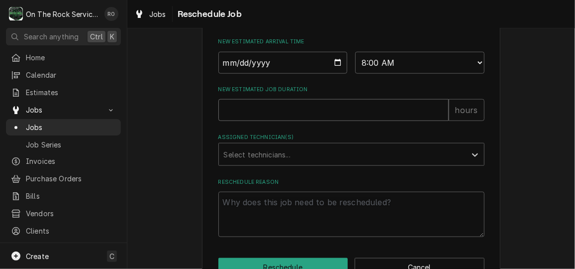
click at [334, 121] on input "New Estimated Job Duration" at bounding box center [333, 110] width 230 height 22
type textarea "x"
type input "2"
click at [474, 160] on icon "Assigned Technician(s)" at bounding box center [475, 155] width 10 height 10
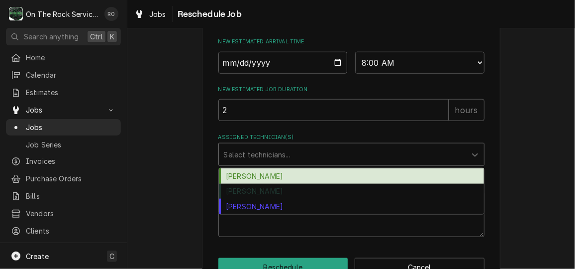
click at [445, 163] on div "Assigned Technician(s)" at bounding box center [342, 154] width 237 height 18
click at [437, 184] on div "Ray Beals" at bounding box center [351, 175] width 265 height 15
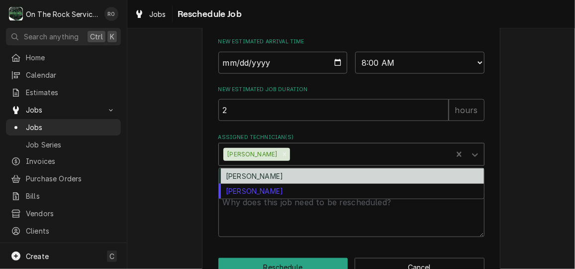
click at [433, 161] on div "Assigned Technician(s)" at bounding box center [369, 154] width 155 height 18
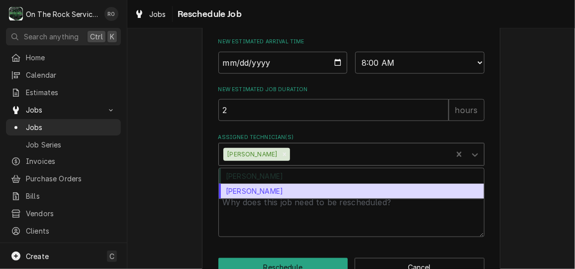
click at [429, 199] on div "Todd Brady" at bounding box center [351, 191] width 265 height 15
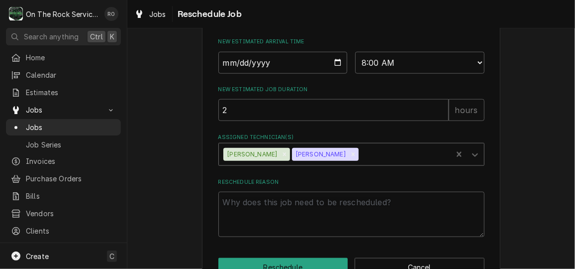
scroll to position [475, 0]
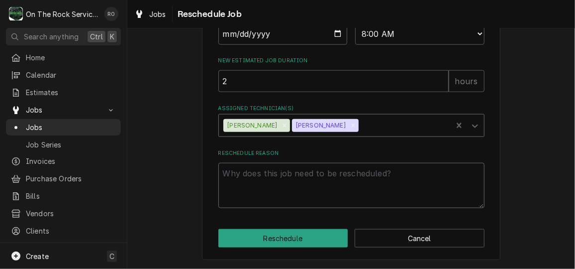
click at [313, 182] on textarea "Reschedule Reason" at bounding box center [351, 185] width 266 height 45
type textarea "x"
type textarea "p"
type textarea "x"
type textarea "pa"
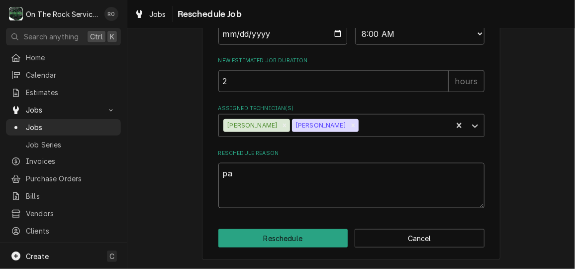
type textarea "x"
type textarea "par"
type textarea "x"
type textarea "part"
type textarea "x"
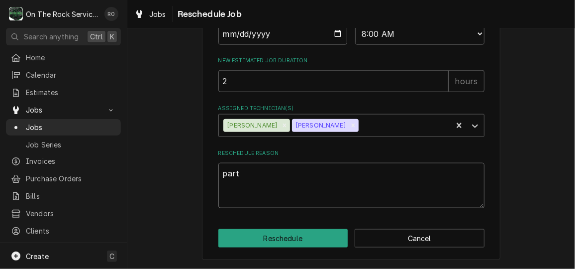
type textarea "parts"
type textarea "x"
type textarea "parts"
type textarea "x"
type textarea "parts a"
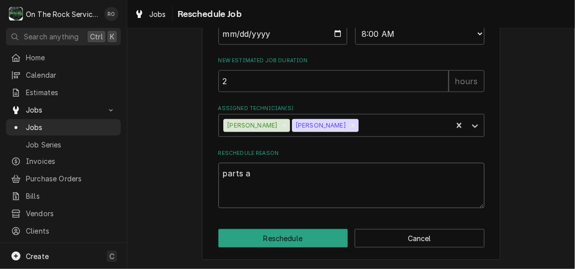
type textarea "x"
type textarea "parts ar"
type textarea "x"
type textarea "parts arr"
type textarea "x"
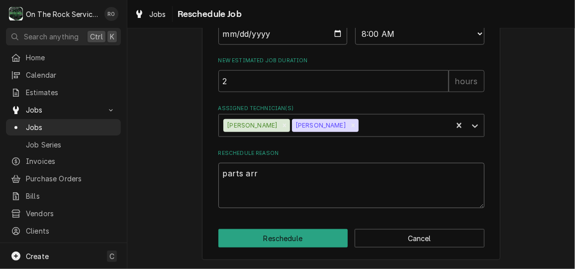
type textarea "parts arri"
type textarea "x"
type textarea "parts arriv"
type textarea "x"
type textarea "parts arriva"
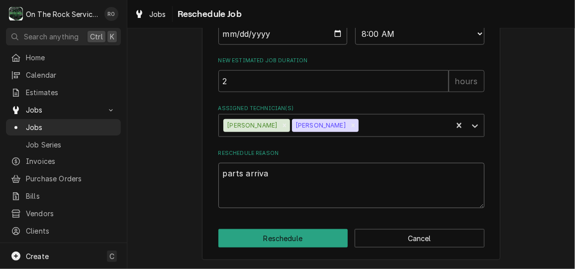
type textarea "x"
type textarea "parts arrival"
type textarea "x"
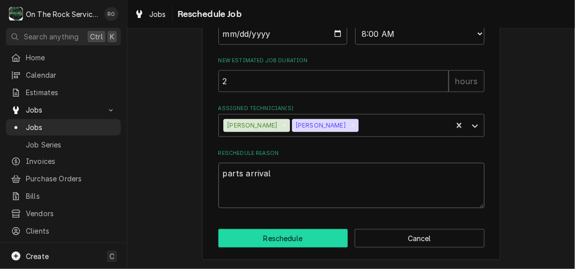
type textarea "parts arrival"
click at [305, 234] on button "Reschedule" at bounding box center [283, 238] width 130 height 18
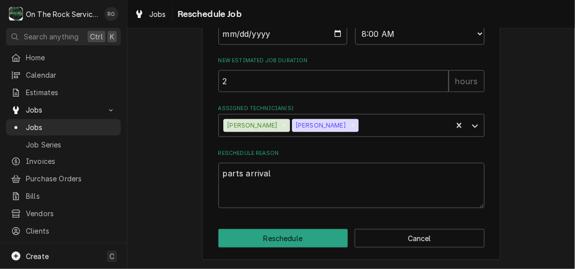
type textarea "x"
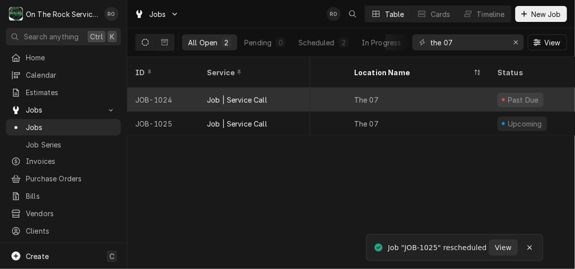
scroll to position [0, 101]
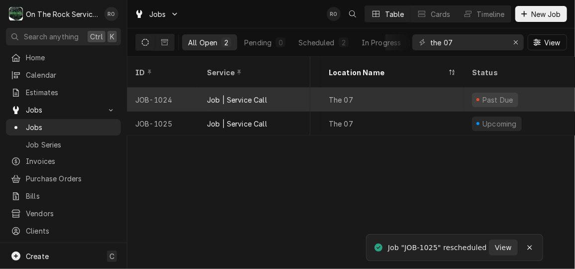
click at [508, 93] on div "Past Due" at bounding box center [495, 100] width 46 height 14
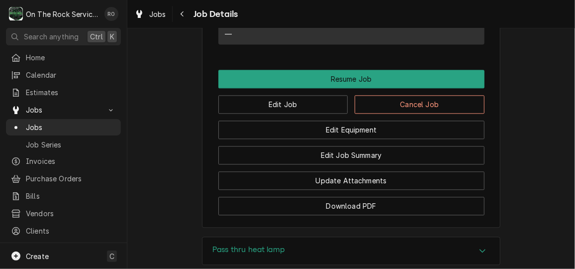
scroll to position [940, 0]
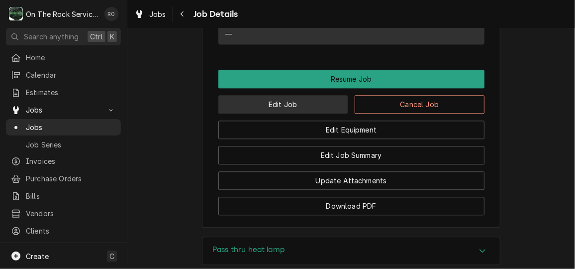
click at [315, 113] on button "Edit Job" at bounding box center [283, 104] width 130 height 18
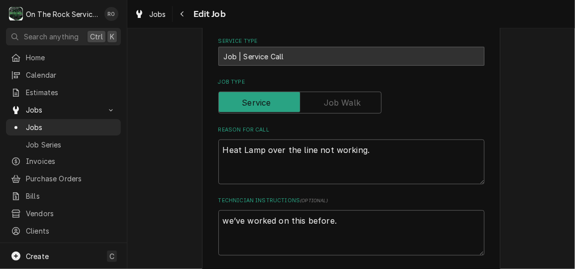
type textarea "x"
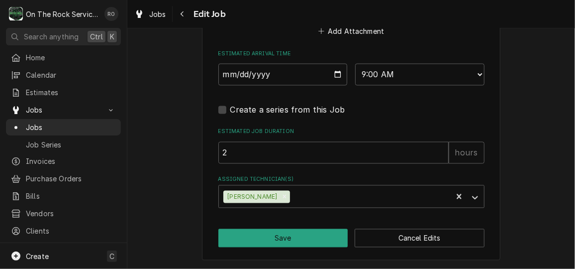
scroll to position [748, 0]
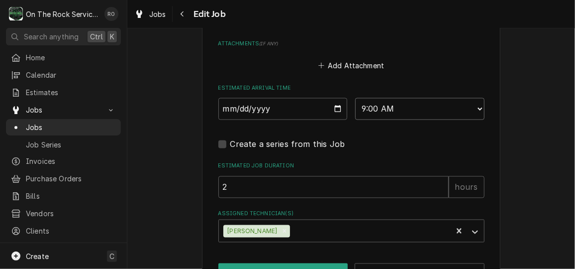
click at [382, 104] on select "AM / PM 6:00 AM 6:15 AM 6:30 AM 6:45 AM 7:00 AM 7:15 AM 7:30 AM 7:45 AM 8:00 AM…" at bounding box center [419, 109] width 129 height 22
select select "08:00:00"
click at [355, 98] on select "AM / PM 6:00 AM 6:15 AM 6:30 AM 6:45 AM 7:00 AM 7:15 AM 7:30 AM 7:45 AM 8:00 AM…" at bounding box center [419, 109] width 129 height 22
type textarea "x"
click at [333, 109] on input "2025-09-05" at bounding box center [282, 109] width 129 height 22
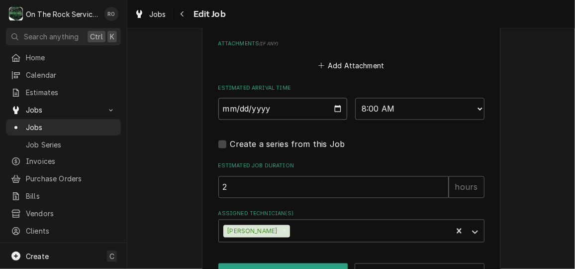
type input "2025-09-25"
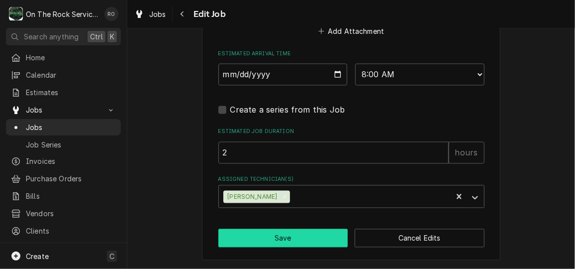
click at [321, 236] on button "Save" at bounding box center [283, 238] width 130 height 18
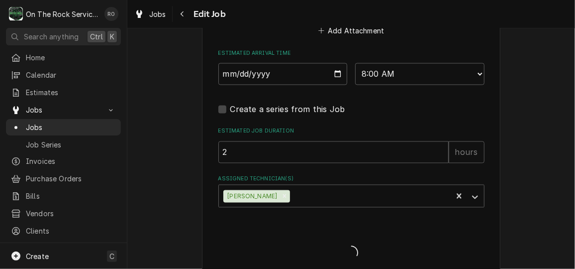
type textarea "x"
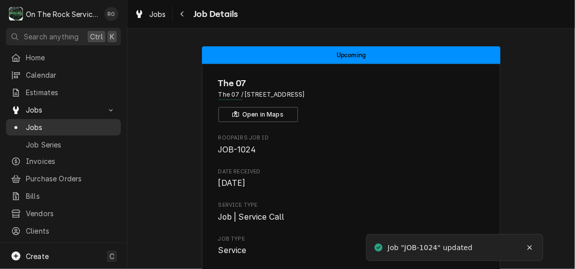
click at [49, 122] on span "Jobs" at bounding box center [71, 127] width 90 height 10
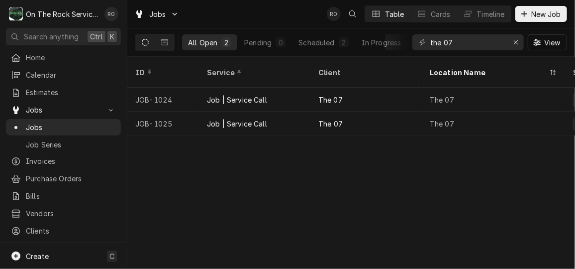
click at [278, 16] on div "Jobs RO Table Cards Timeline New Job" at bounding box center [351, 14] width 448 height 28
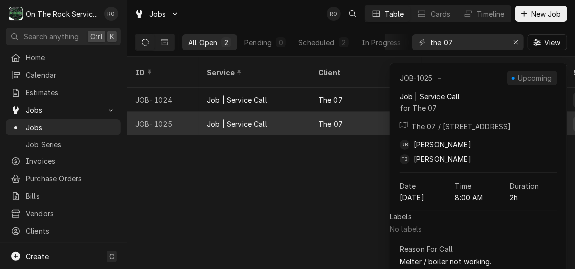
click at [285, 113] on div "Job | Service Call" at bounding box center [254, 123] width 111 height 24
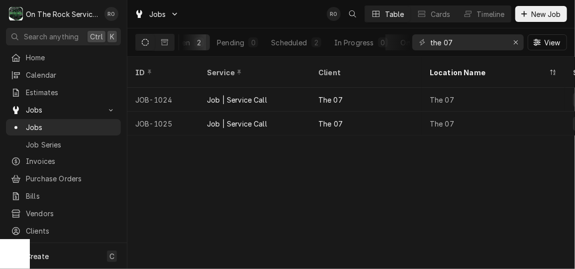
scroll to position [0, 130]
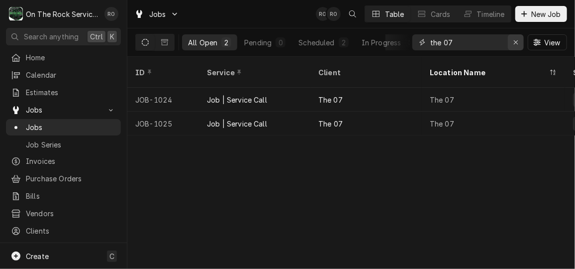
click at [517, 42] on icon "Erase input" at bounding box center [515, 42] width 5 height 7
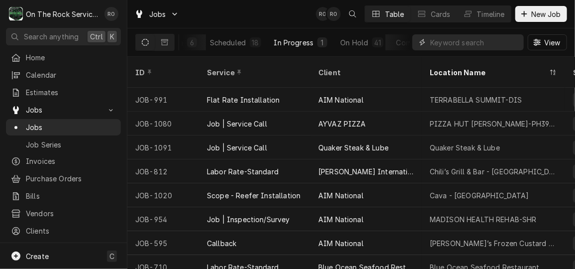
scroll to position [0, 92]
click at [297, 44] on div "In Progress" at bounding box center [294, 42] width 40 height 10
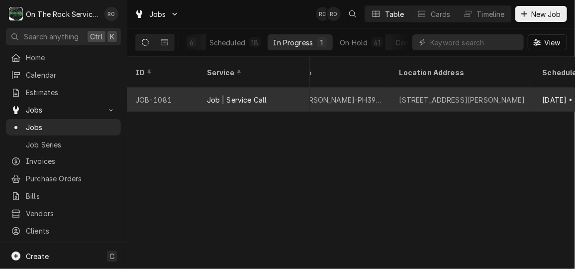
scroll to position [0, 663]
